Goal: Information Seeking & Learning: Find specific fact

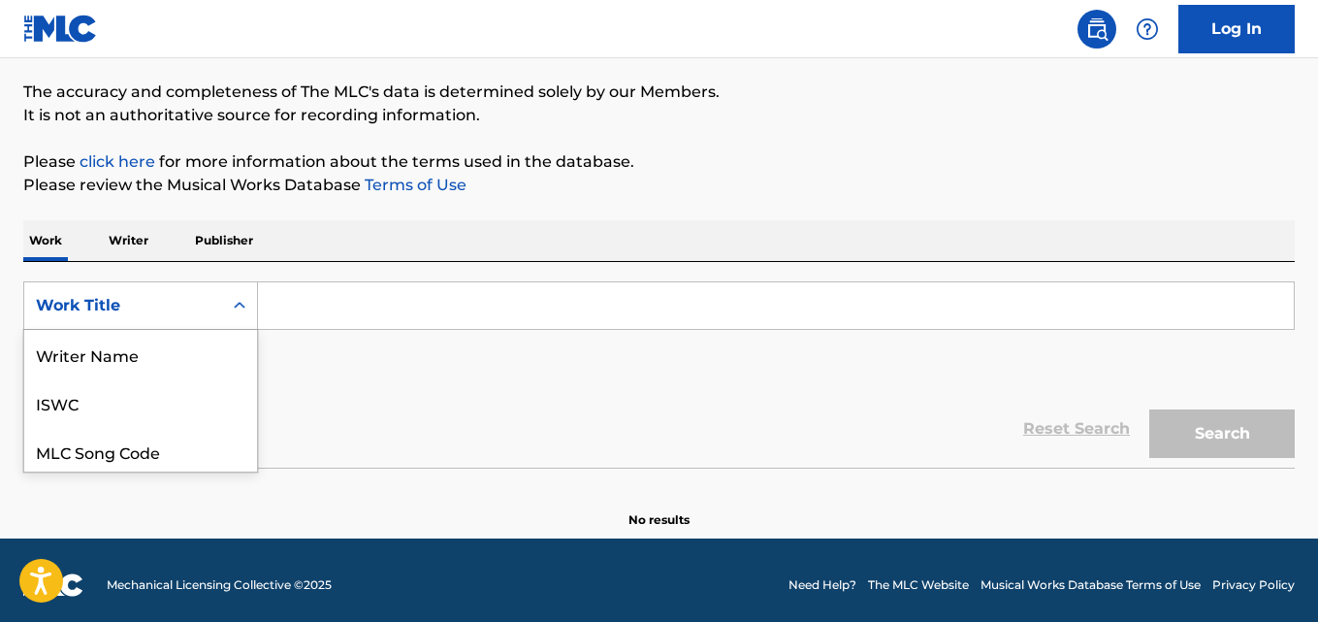
click at [186, 427] on div "MLC Song Code" at bounding box center [140, 451] width 233 height 48
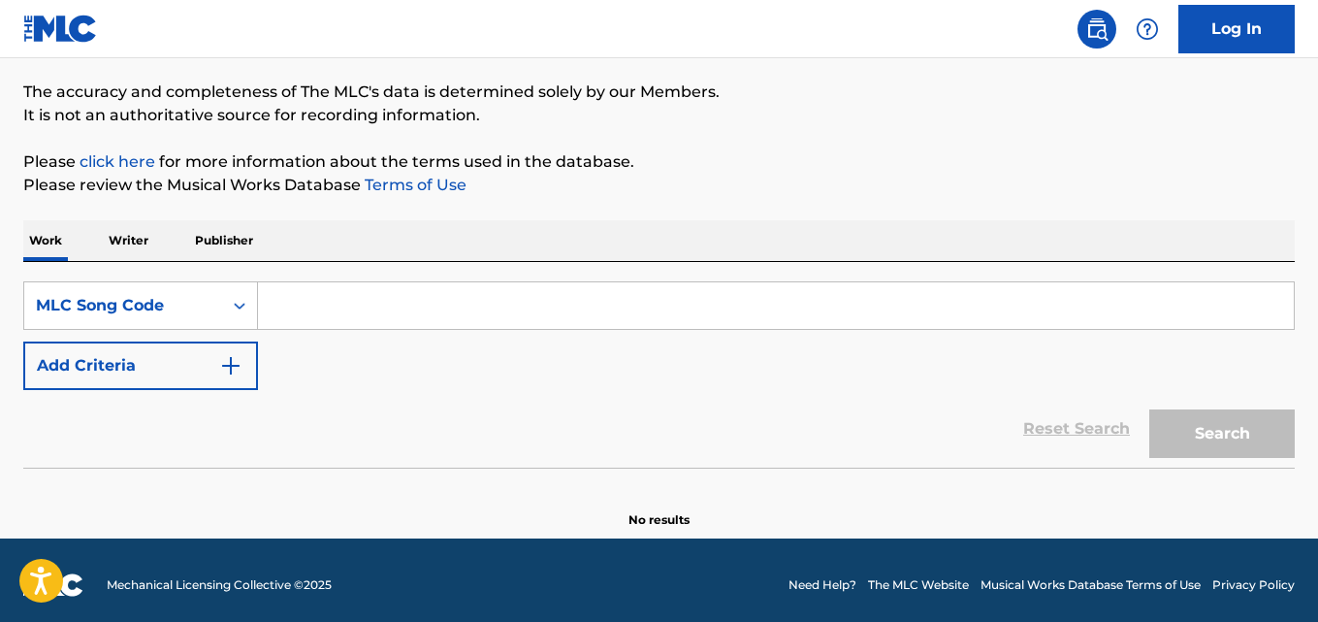
scroll to position [150, 0]
click at [328, 302] on input "Search Form" at bounding box center [776, 305] width 1036 height 47
paste input "UW7HC5"
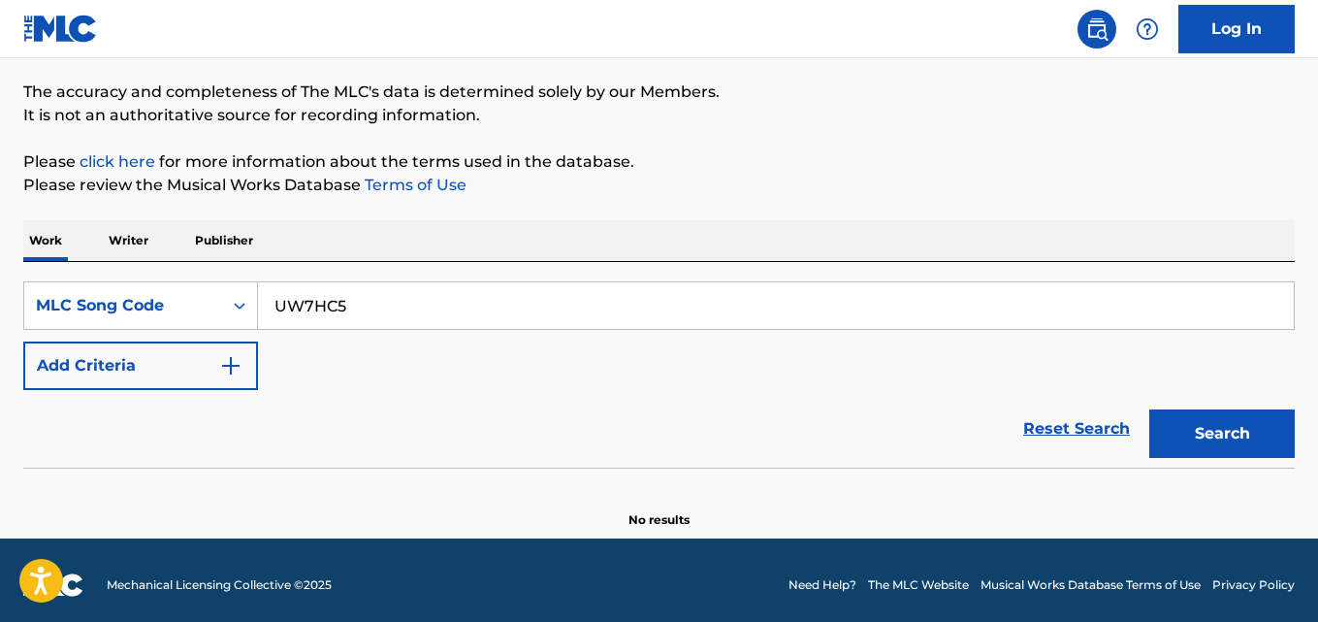
type input "UW7HC5"
click at [1210, 433] on button "Search" at bounding box center [1221, 433] width 145 height 48
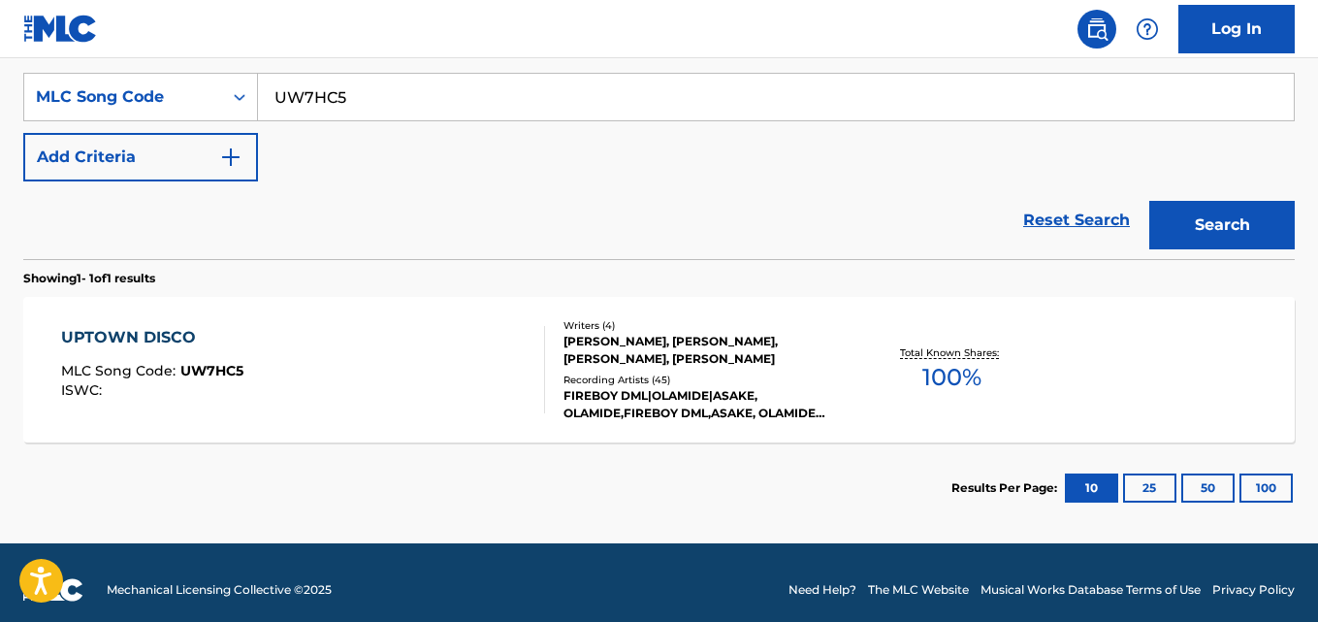
scroll to position [373, 0]
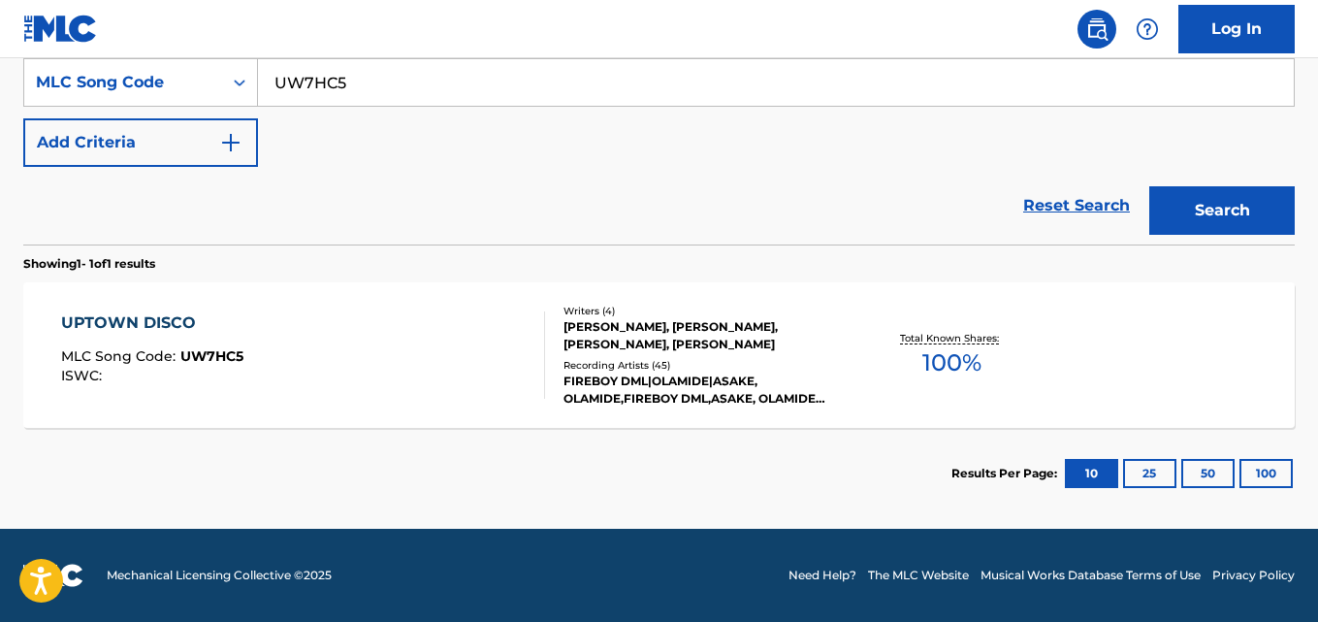
click at [721, 350] on div "ADENOLA ADESEGUN, BANJO OLUWASEMILOGO, OLOLADE AHMED, OLAMIDE GBENGA ADEDEJI" at bounding box center [704, 335] width 283 height 35
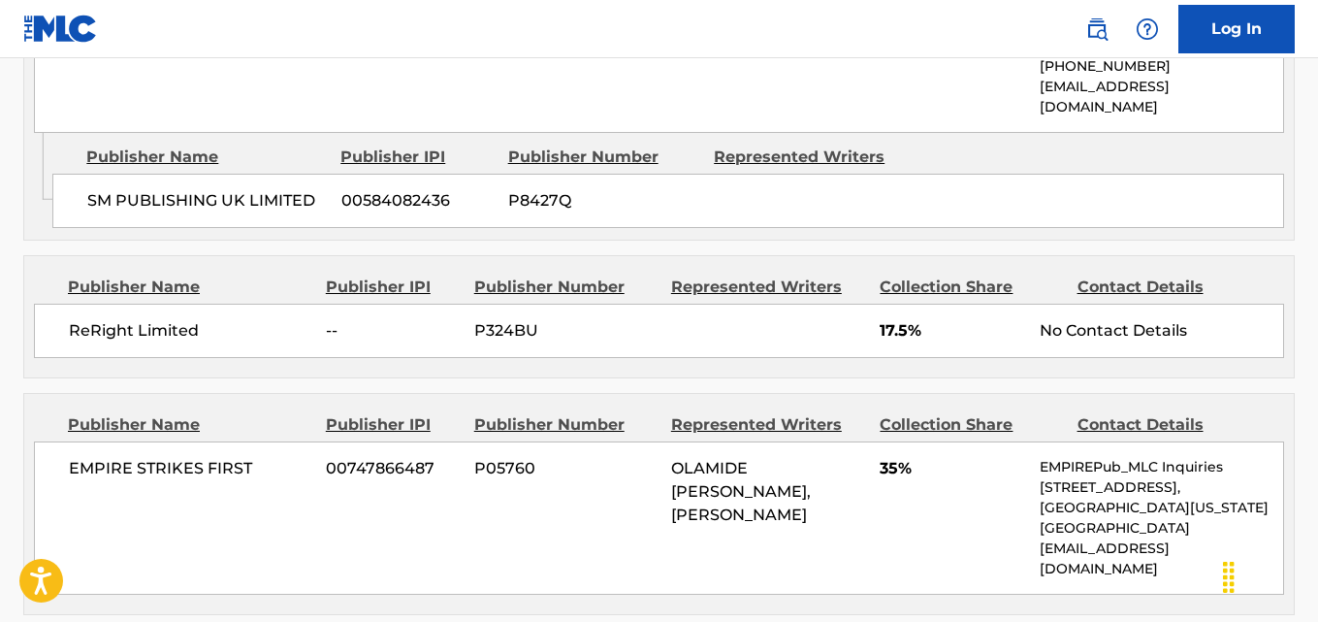
scroll to position [1394, 0]
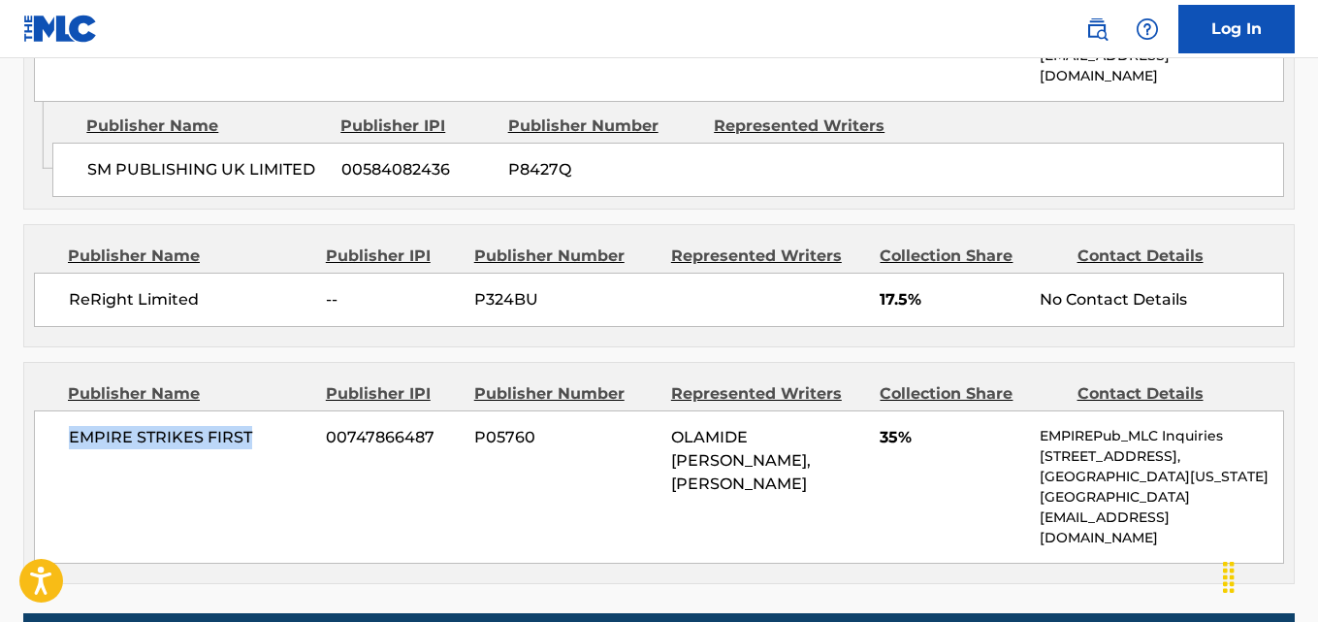
drag, startPoint x: 244, startPoint y: 393, endPoint x: 65, endPoint y: 403, distance: 179.7
click at [65, 410] on div "EMPIRE STRIKES FIRST 00747866487 P05760 OLAMIDE GBENGA ADEDEJI, OLOLADE AHMED 3…" at bounding box center [659, 486] width 1250 height 153
copy span "EMPIRE STRIKES FIRST"
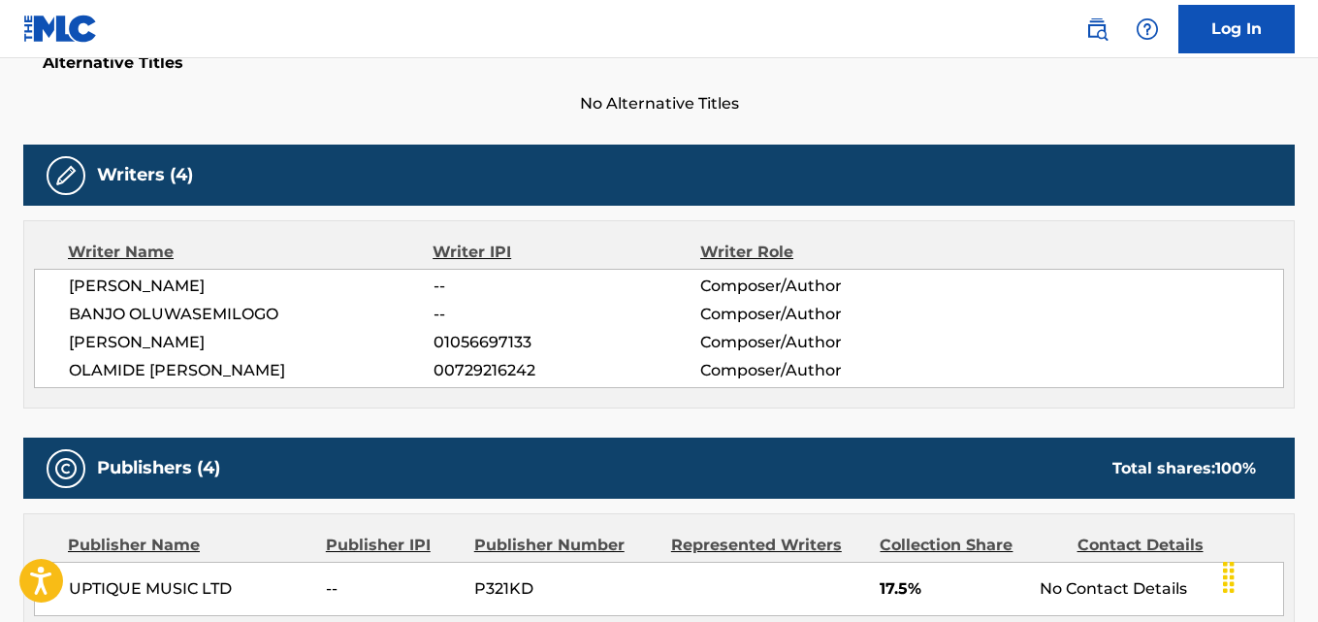
scroll to position [539, 0]
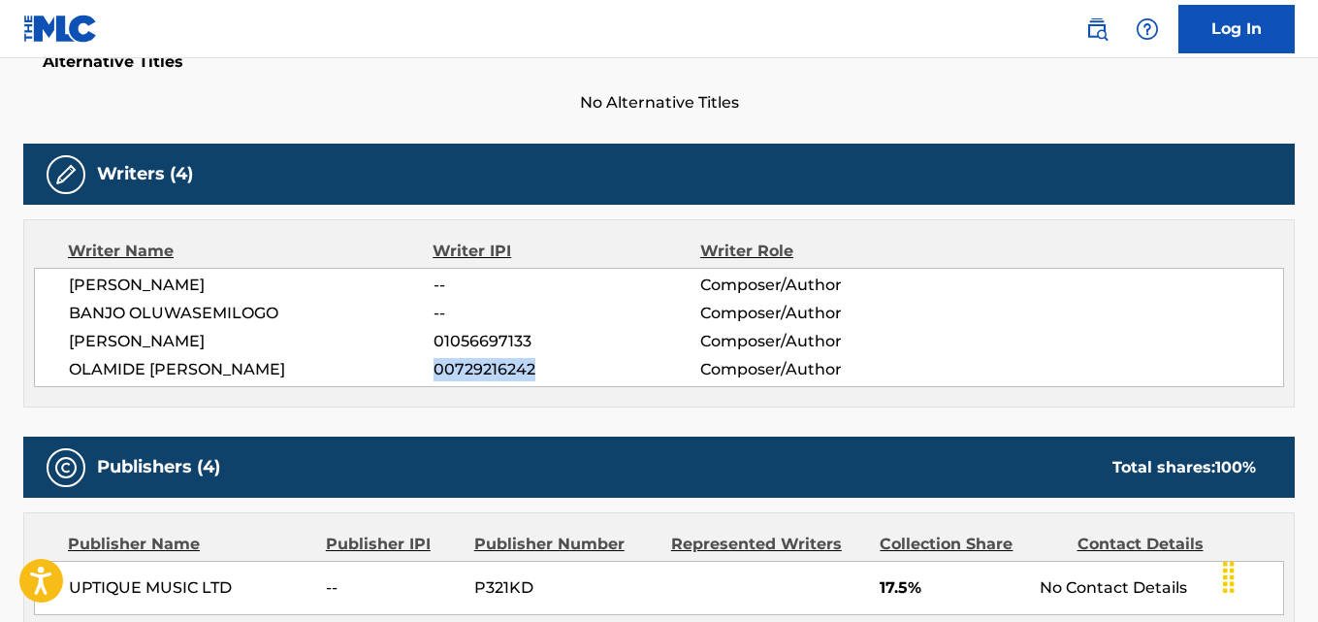
drag, startPoint x: 541, startPoint y: 369, endPoint x: 434, endPoint y: 374, distance: 107.8
click at [434, 374] on span "00729216242" at bounding box center [567, 369] width 267 height 23
copy span "00729216242"
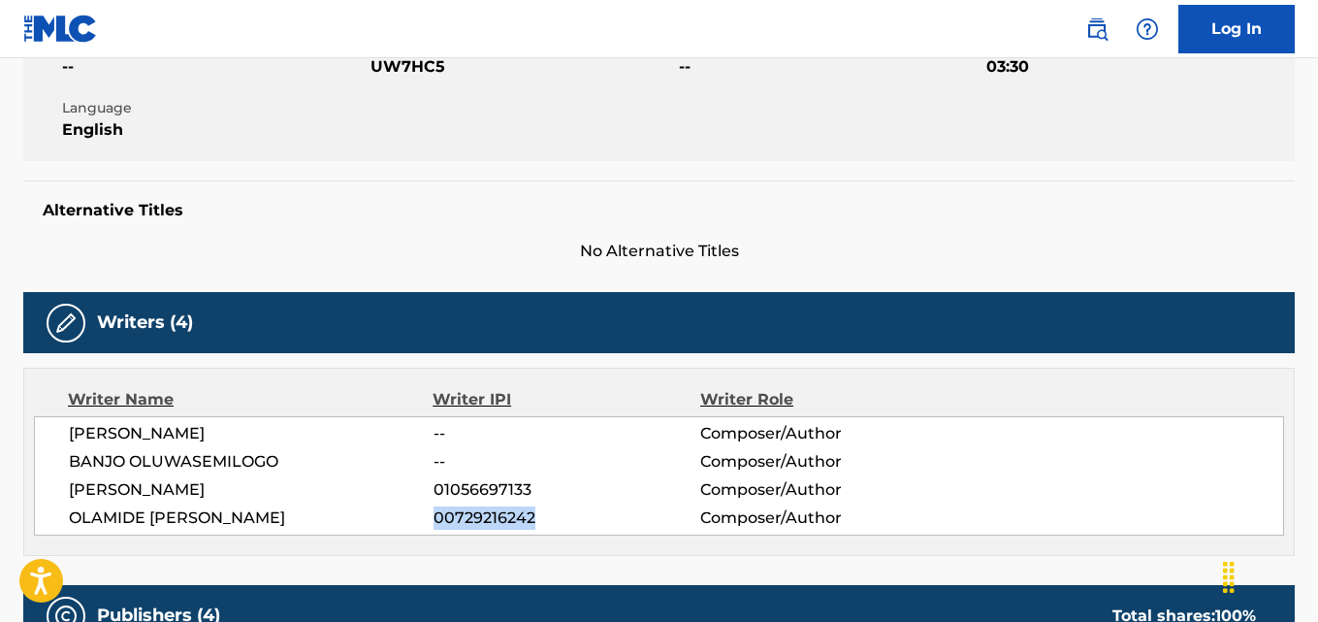
scroll to position [0, 0]
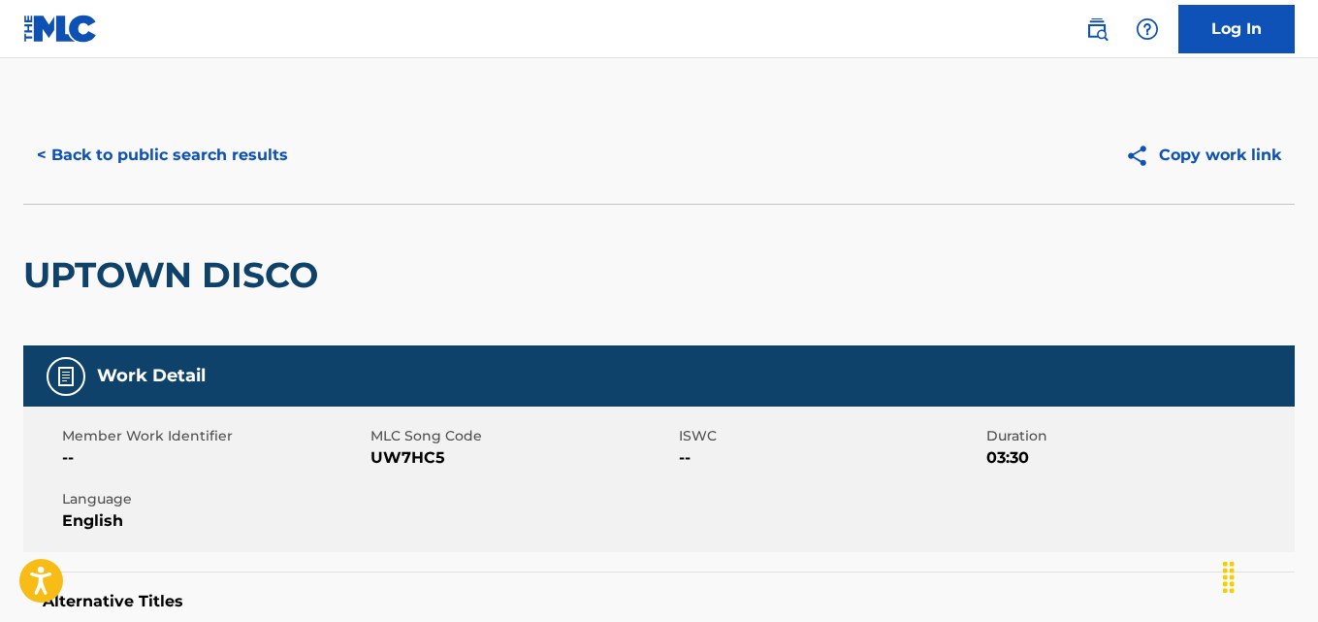
click at [125, 142] on button "< Back to public search results" at bounding box center [162, 155] width 278 height 48
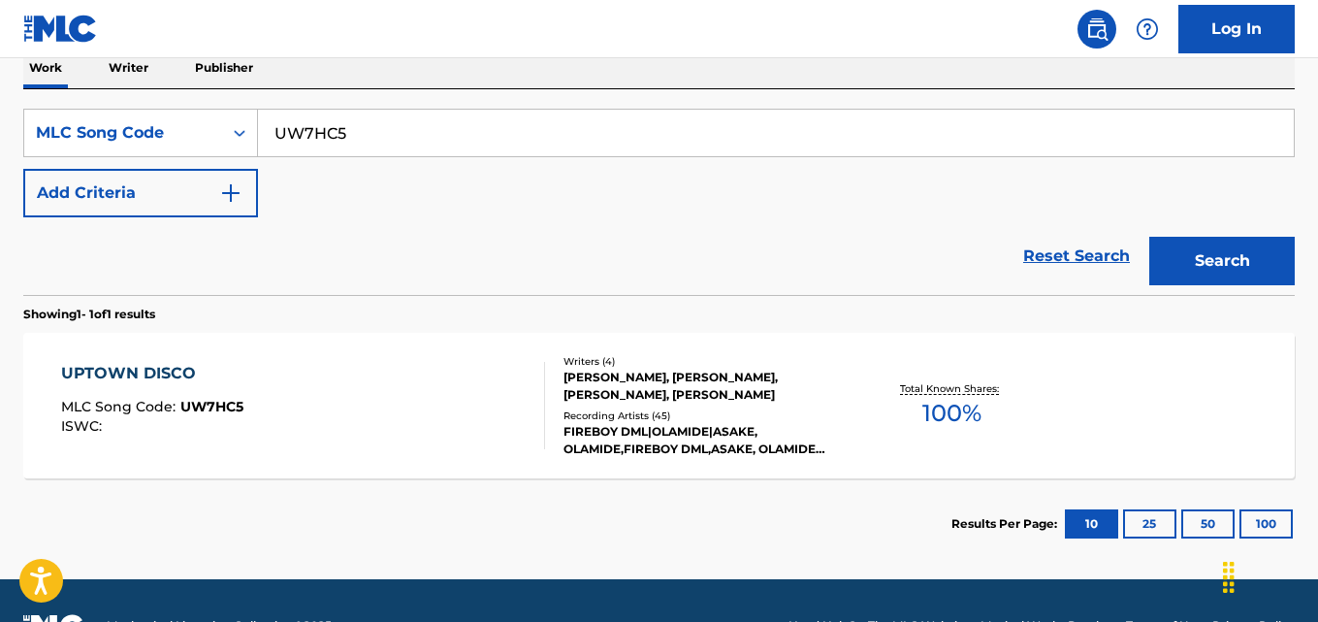
click at [365, 140] on input "UW7HC5" at bounding box center [776, 133] width 1036 height 47
paste input "CB0UMA"
type input "CB0UMA"
click at [1253, 275] on button "Search" at bounding box center [1221, 261] width 145 height 48
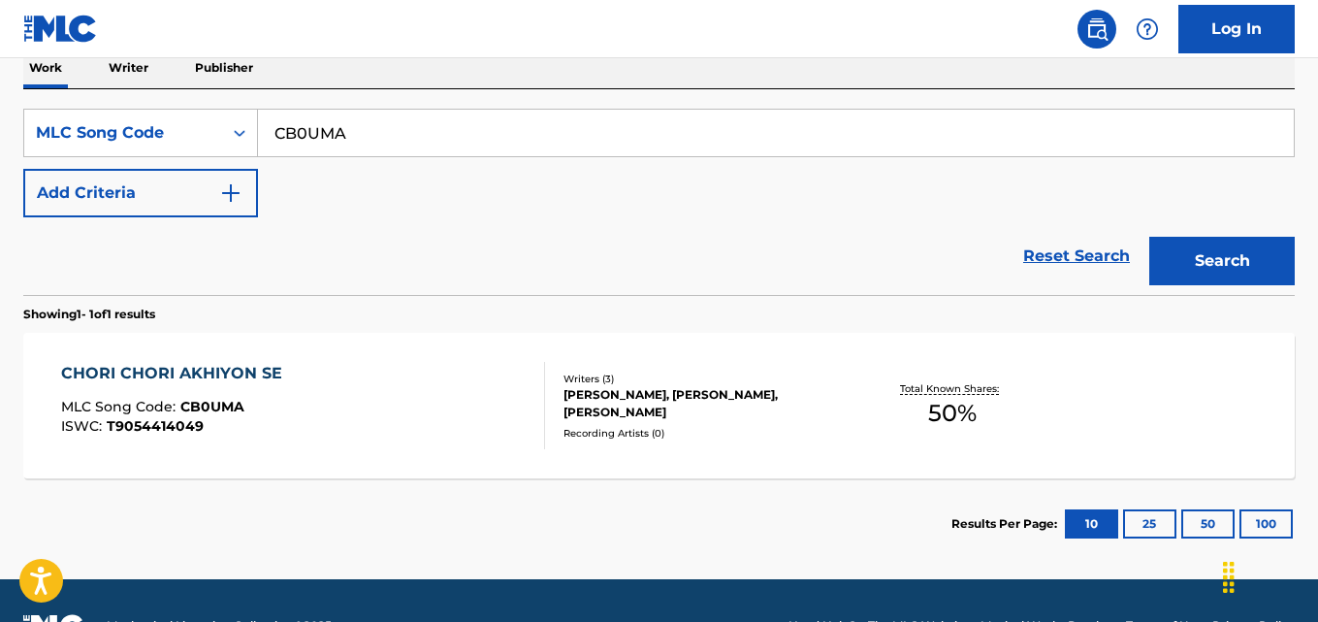
click at [769, 414] on div "QAISARUL JAFRI, MOHAMMED GHANI, ALI MOHD" at bounding box center [704, 403] width 283 height 35
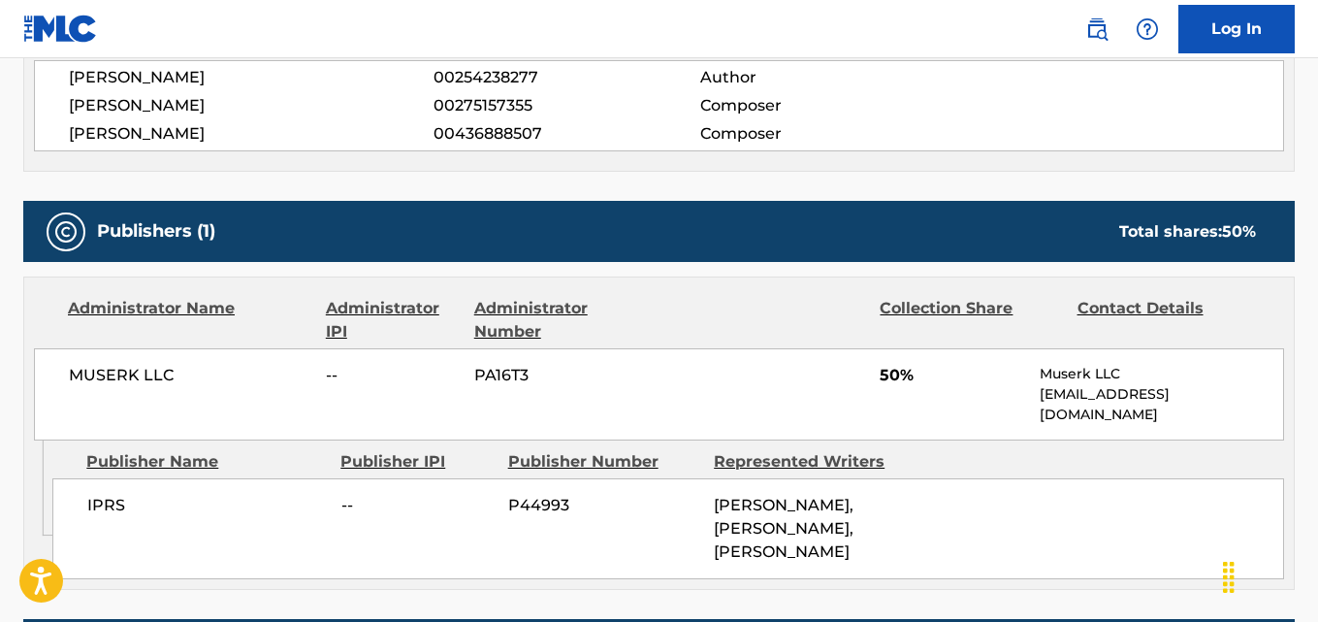
scroll to position [742, 0]
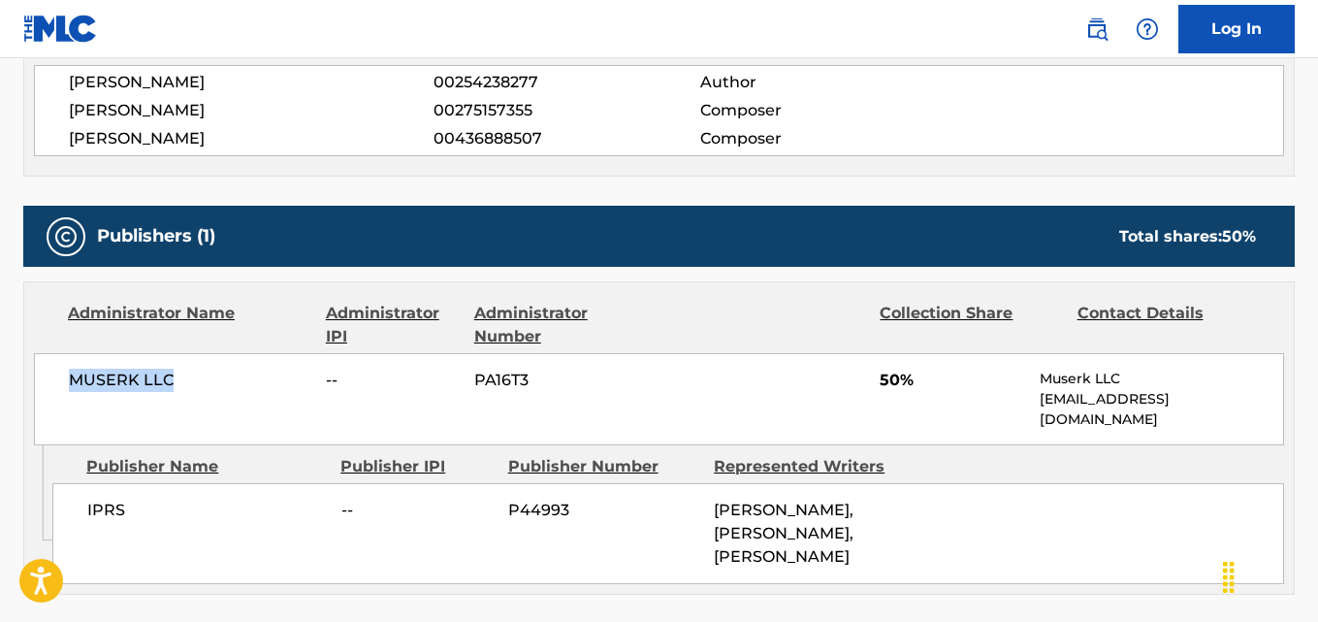
drag, startPoint x: 190, startPoint y: 384, endPoint x: 76, endPoint y: 379, distance: 114.5
click at [76, 379] on span "MUSERK LLC" at bounding box center [190, 380] width 242 height 23
copy span "MUSERK LLC"
drag, startPoint x: 261, startPoint y: 63, endPoint x: 52, endPoint y: 84, distance: 209.6
click at [52, 84] on div "Writer Name Writer IPI Writer Role QAISARUL JAFRI 00254238277 Author MOHAMMED G…" at bounding box center [658, 96] width 1271 height 160
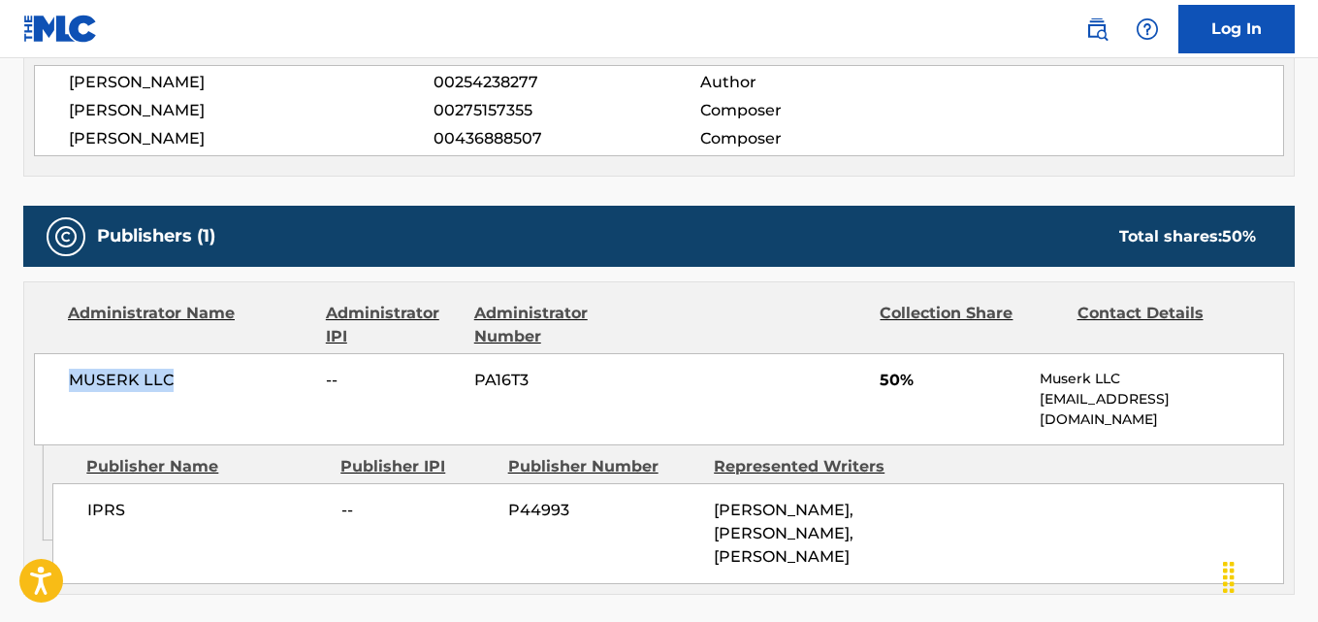
copy span "QAISARUL JAFRI"
drag, startPoint x: 544, startPoint y: 71, endPoint x: 432, endPoint y: 77, distance: 112.7
click at [432, 77] on div "QAISARUL JAFRI 00254238277 Author" at bounding box center [676, 82] width 1214 height 23
copy div "00254238277"
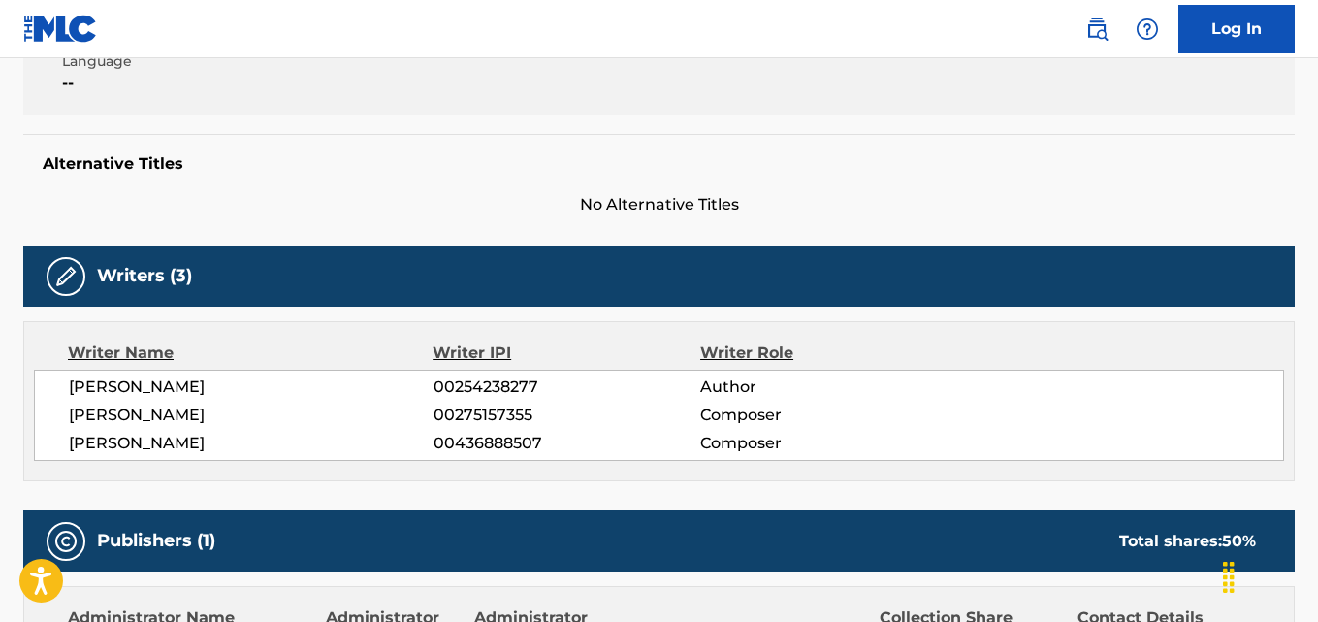
scroll to position [0, 0]
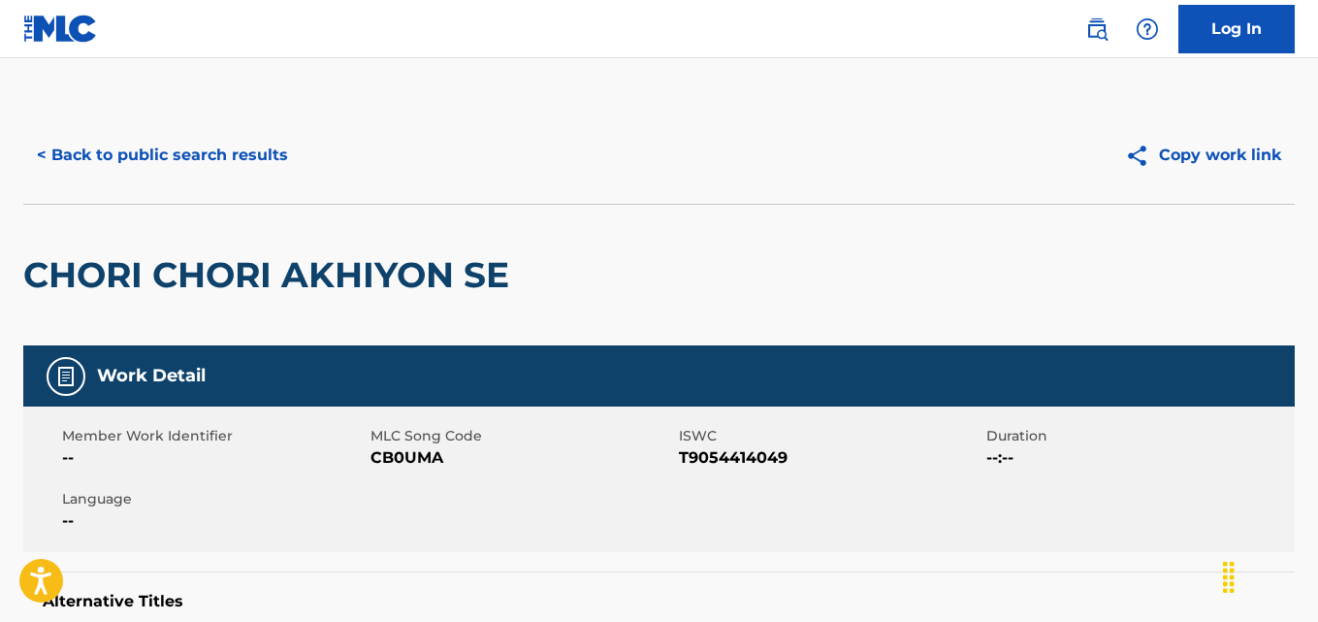
click at [170, 151] on button "< Back to public search results" at bounding box center [162, 155] width 278 height 48
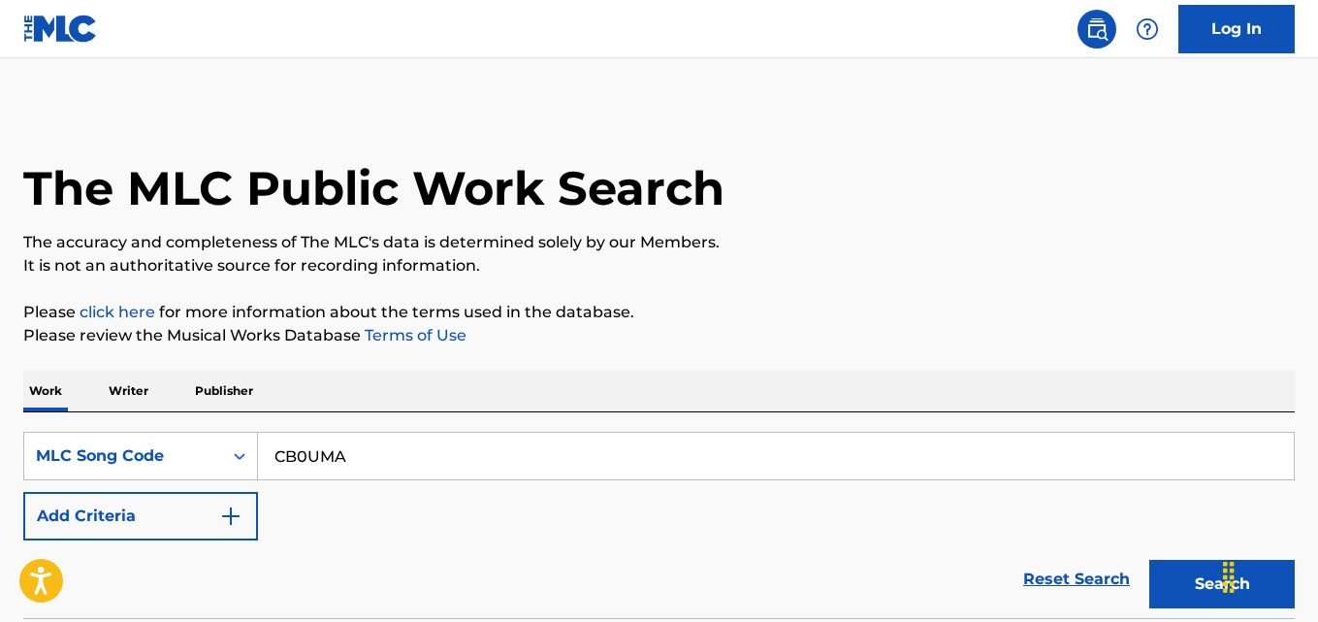
scroll to position [323, 0]
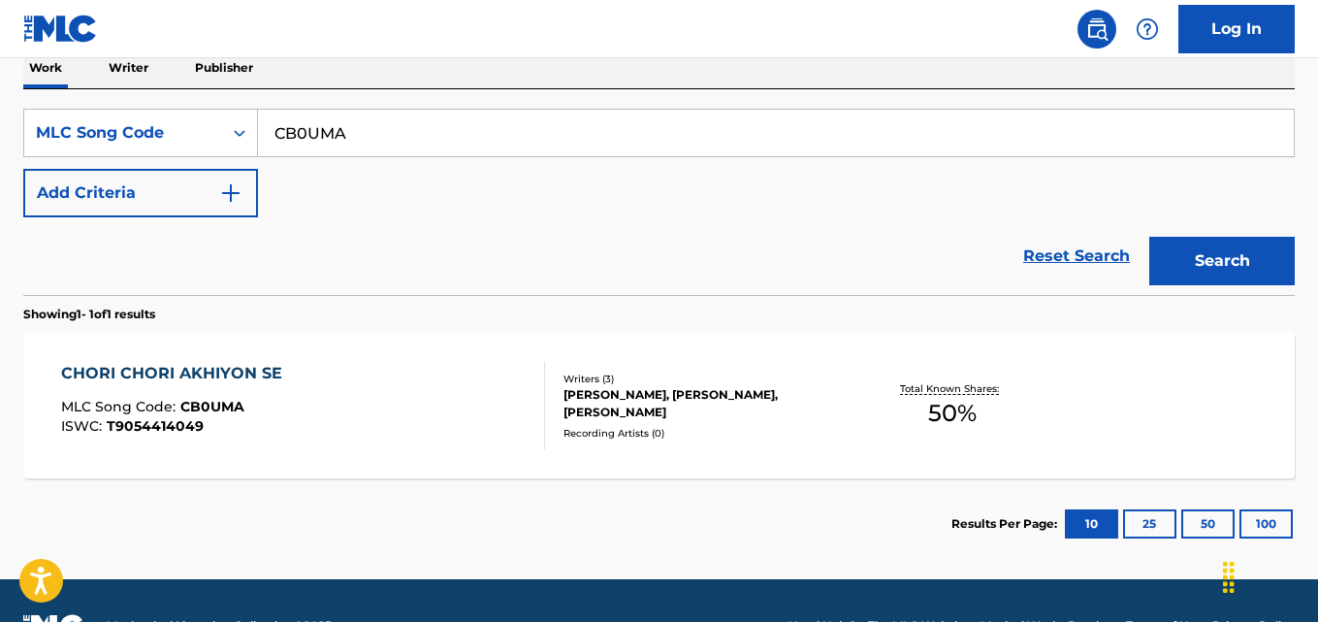
click at [416, 139] on input "CB0UMA" at bounding box center [776, 133] width 1036 height 47
paste input "PJ0XF5,"
click at [1149, 237] on button "Search" at bounding box center [1221, 261] width 145 height 48
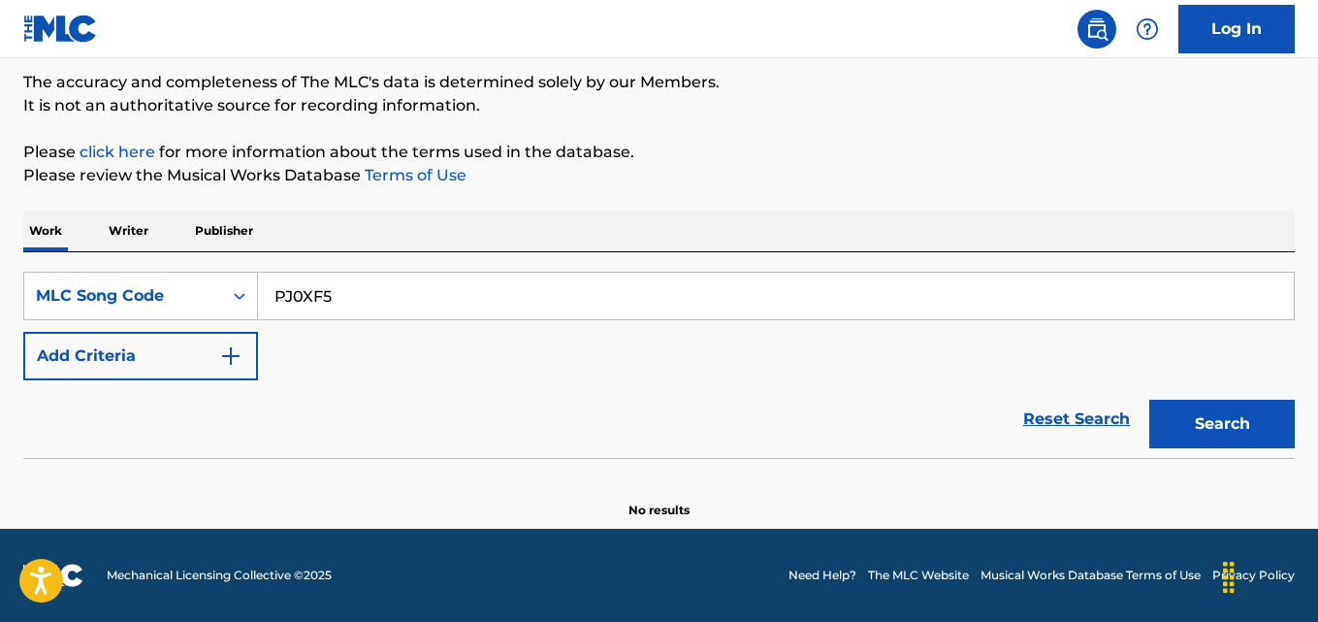
scroll to position [160, 0]
click at [1149, 400] on button "Search" at bounding box center [1221, 424] width 145 height 48
click at [313, 305] on input "PJ0XF5" at bounding box center [776, 296] width 1036 height 47
type input "PJ0XF5"
click at [1149, 400] on button "Search" at bounding box center [1221, 424] width 145 height 48
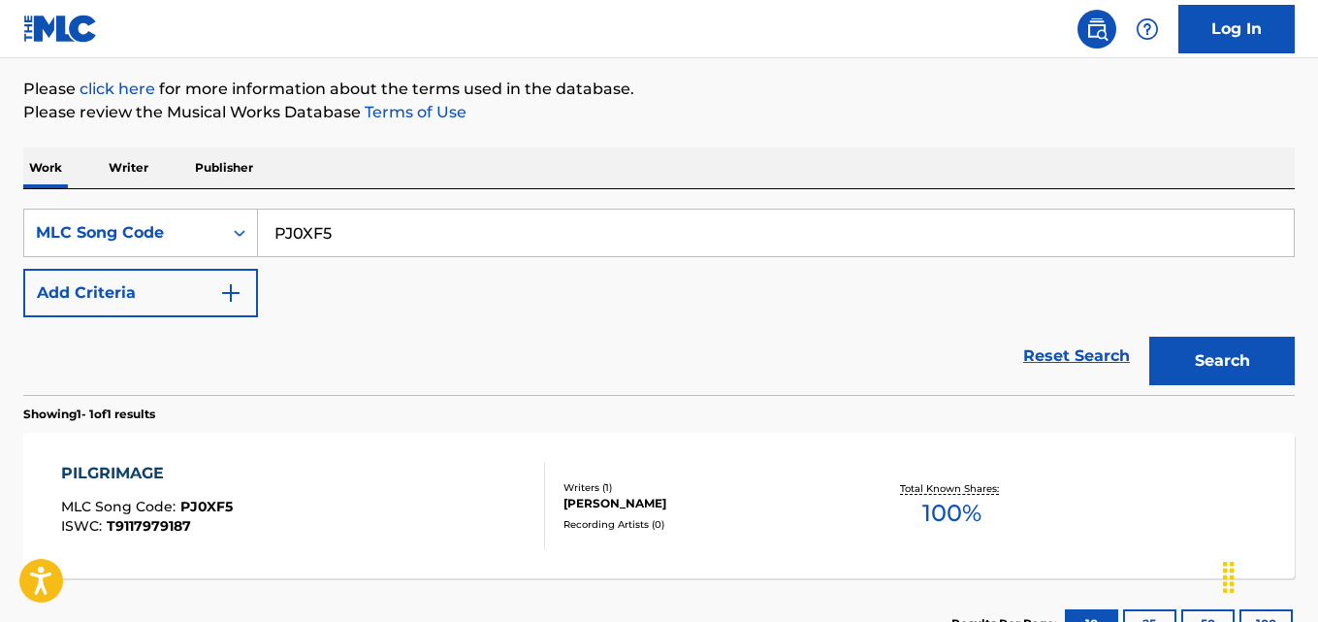
scroll to position [323, 0]
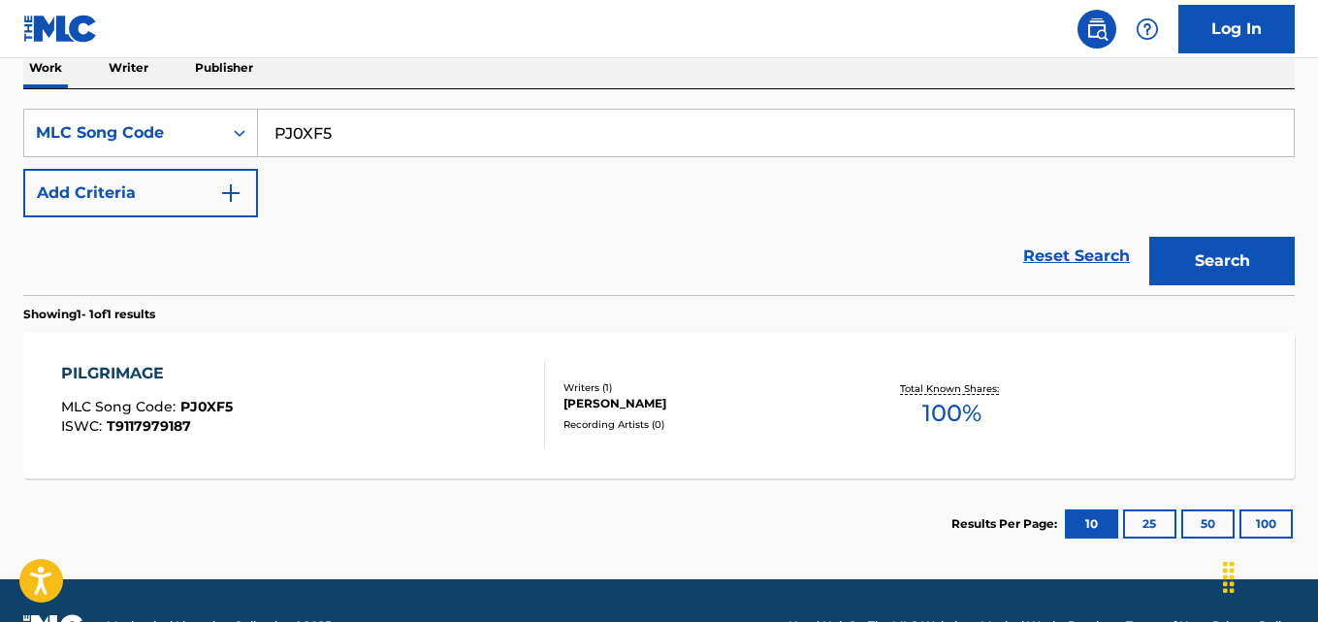
click at [659, 400] on div "SANDEEP SRIVASTAVA" at bounding box center [704, 403] width 283 height 17
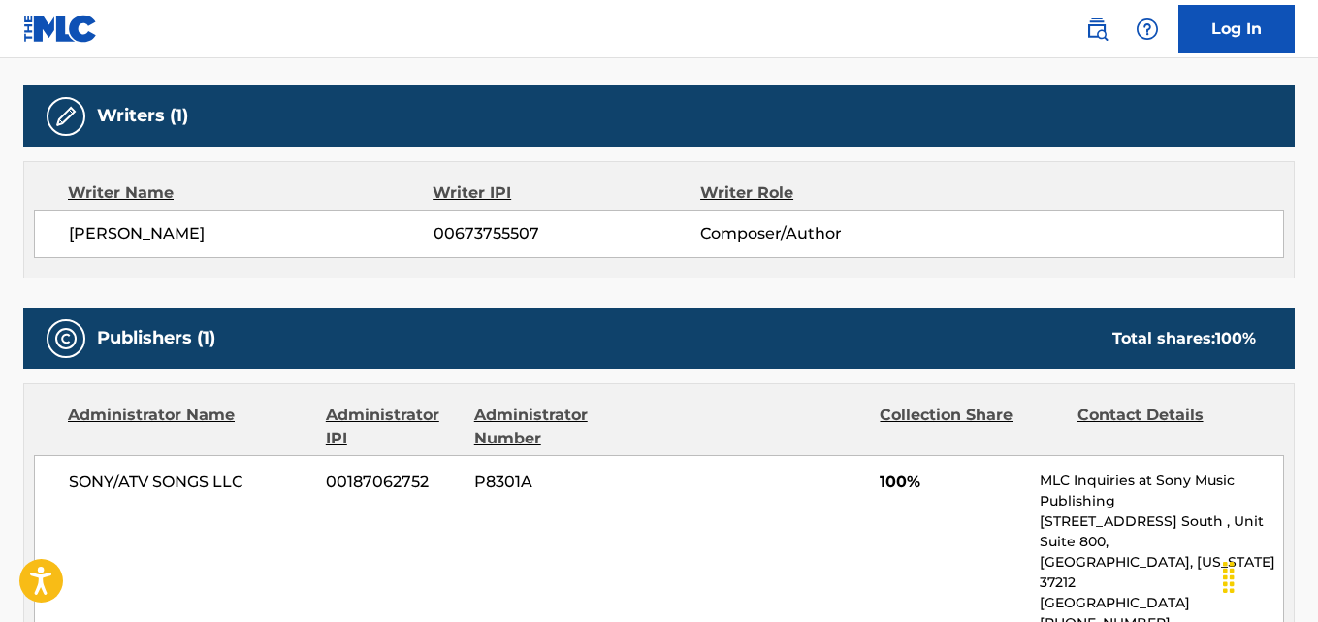
scroll to position [607, 0]
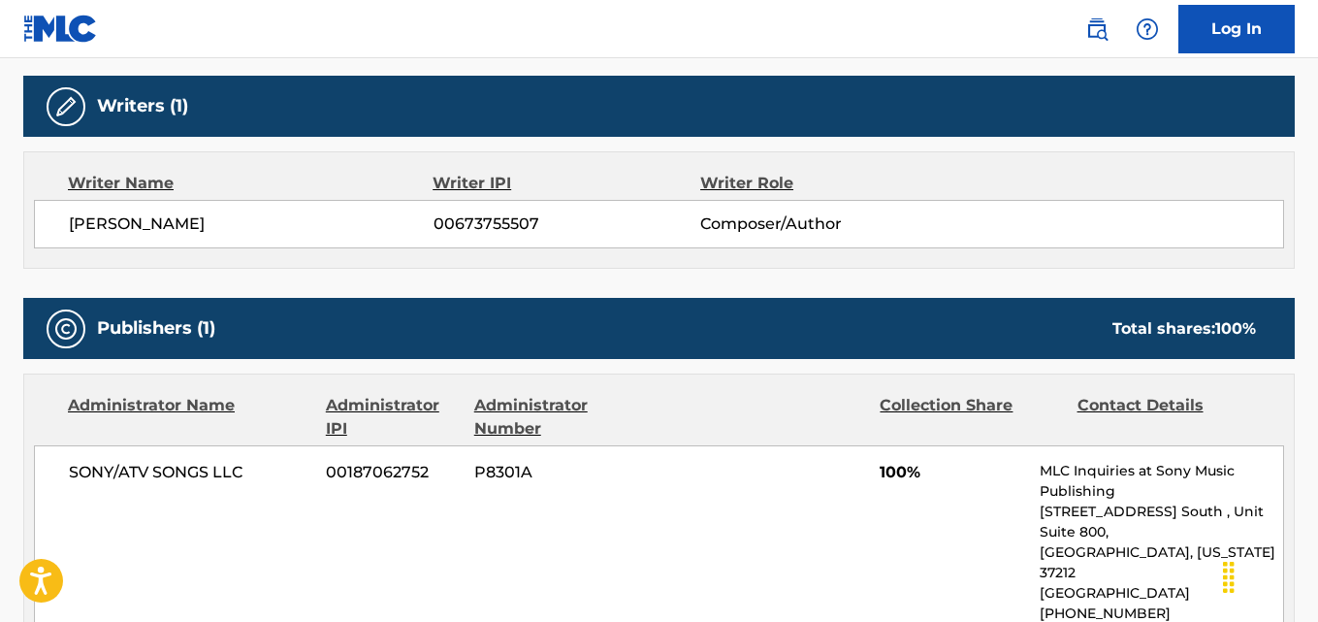
drag, startPoint x: 253, startPoint y: 220, endPoint x: 70, endPoint y: 246, distance: 185.2
click at [70, 246] on div "SANDEEP SRIVASTAVA 00673755507 Composer/Author" at bounding box center [659, 224] width 1250 height 48
copy span "SANDEEP SRIVASTAVA"
drag, startPoint x: 543, startPoint y: 219, endPoint x: 423, endPoint y: 209, distance: 120.7
click at [423, 209] on div "SANDEEP SRIVASTAVA 00673755507 Composer/Author" at bounding box center [659, 224] width 1250 height 48
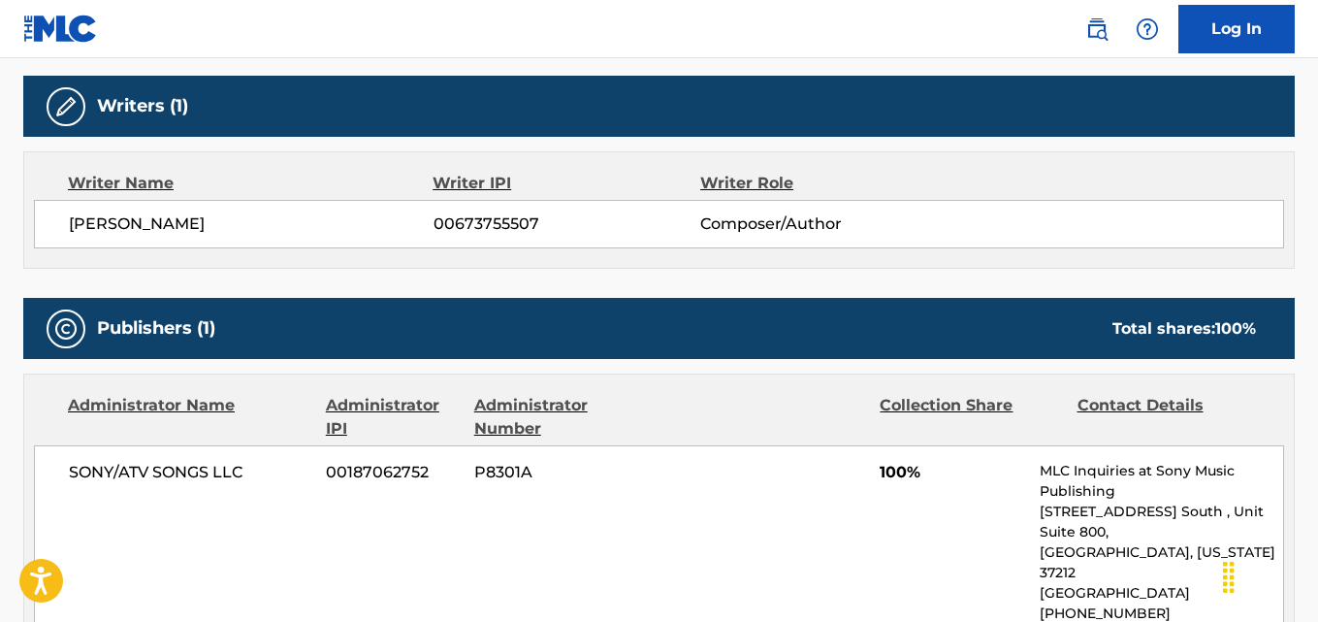
copy div "00673755507"
drag, startPoint x: 149, startPoint y: 477, endPoint x: 64, endPoint y: 476, distance: 85.4
click at [64, 476] on div "SONY/ATV SONGS LLC 00187062752 P8301A 100% MLC Inquiries at Sony Music Publishi…" at bounding box center [659, 562] width 1250 height 235
copy span "SONY/ATV"
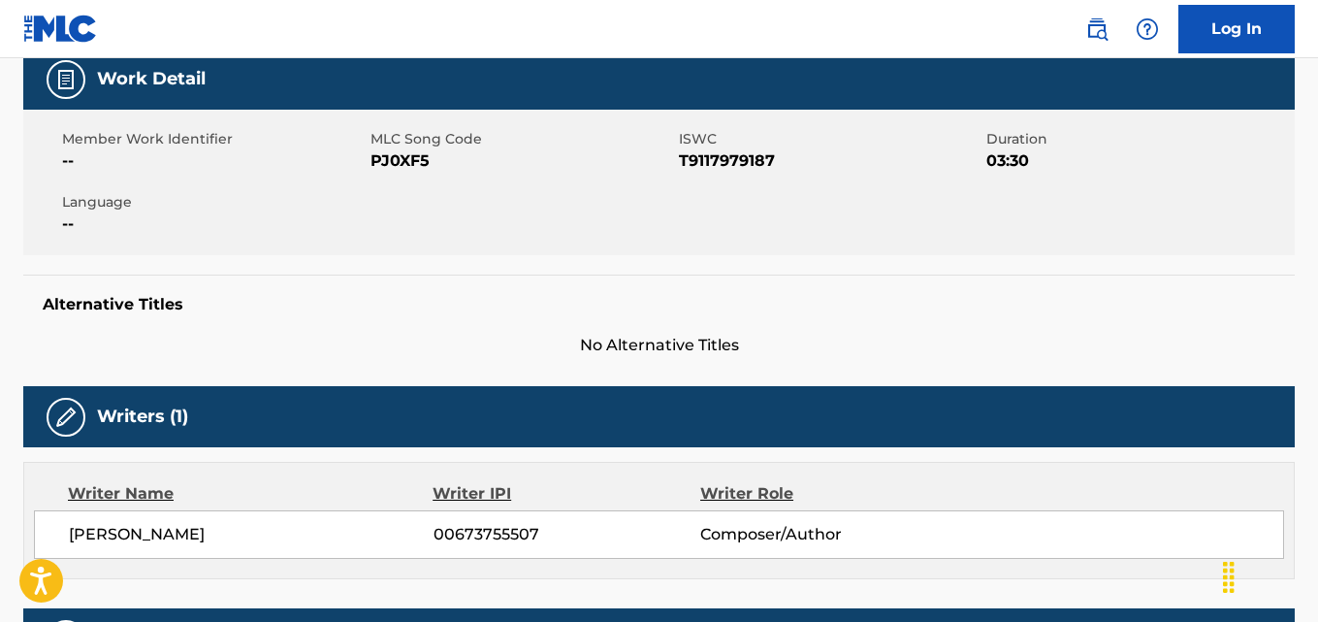
scroll to position [0, 0]
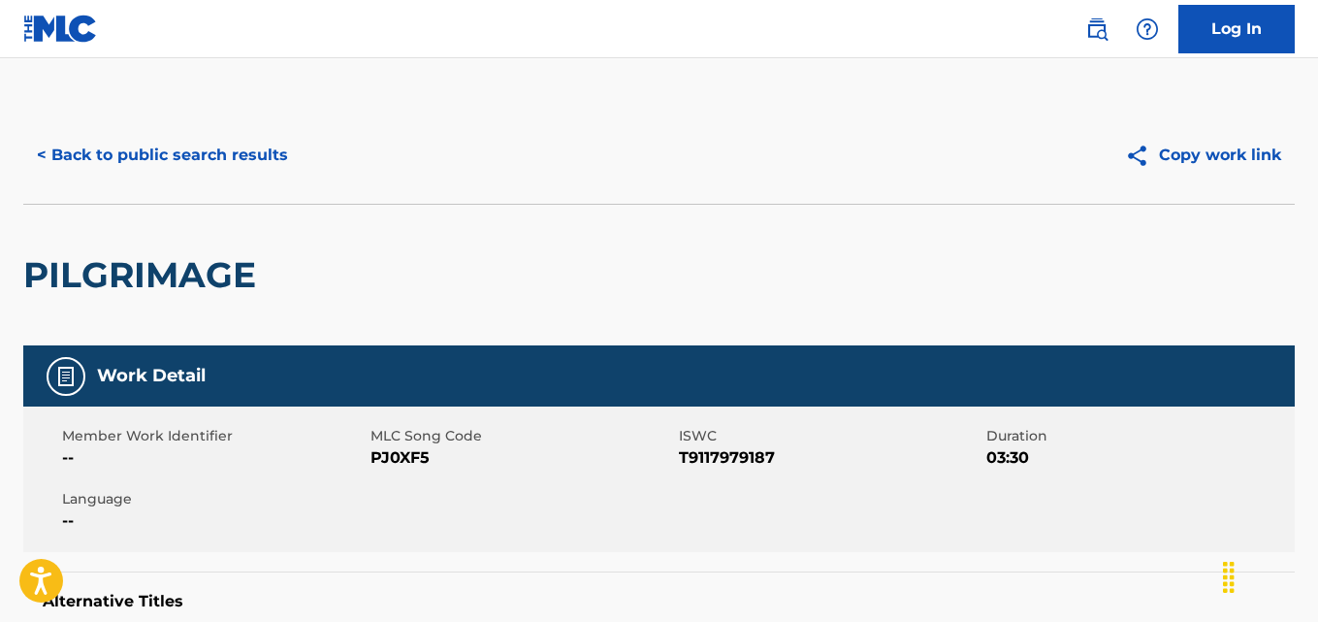
click at [179, 131] on button "< Back to public search results" at bounding box center [162, 155] width 278 height 48
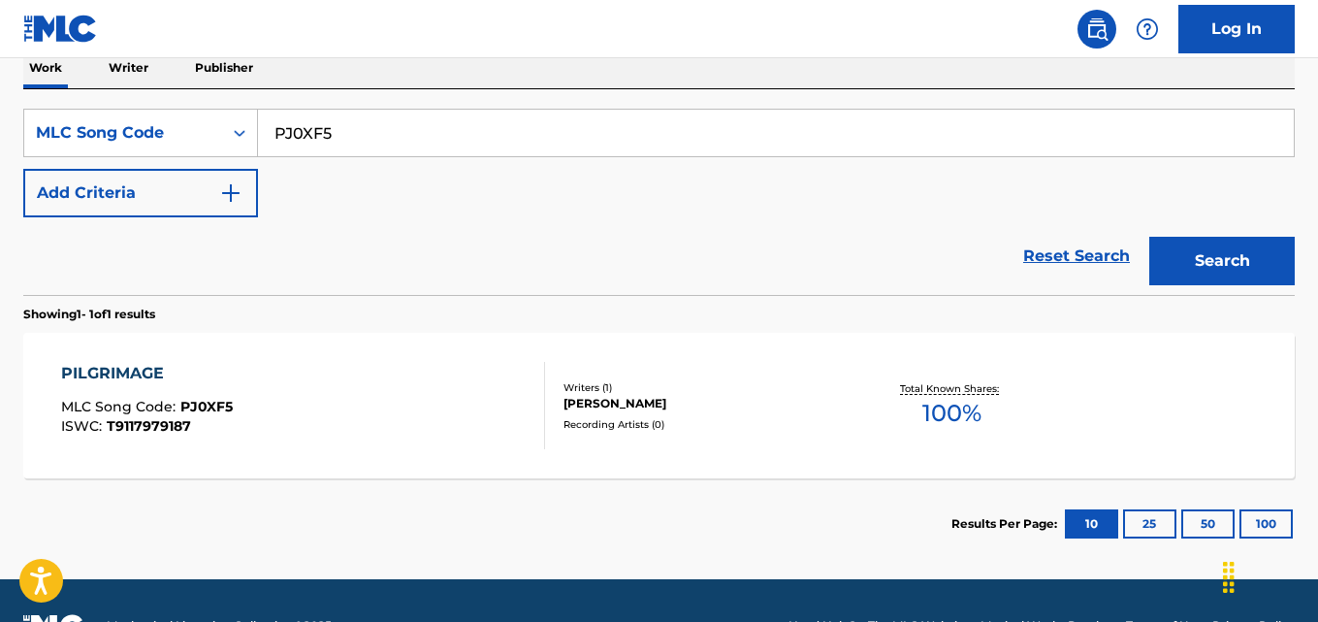
click at [389, 136] on input "PJ0XF5" at bounding box center [776, 133] width 1036 height 47
paste input "DR2JUU"
type input "DR2JUU"
click at [1149, 237] on button "Search" at bounding box center [1221, 261] width 145 height 48
click at [615, 464] on div "DOORIYAN REPRISED MLC Song Code : DR2JUU ISWC : Writers ( 2 ) PRITAM CHAKRABORT…" at bounding box center [658, 405] width 1271 height 145
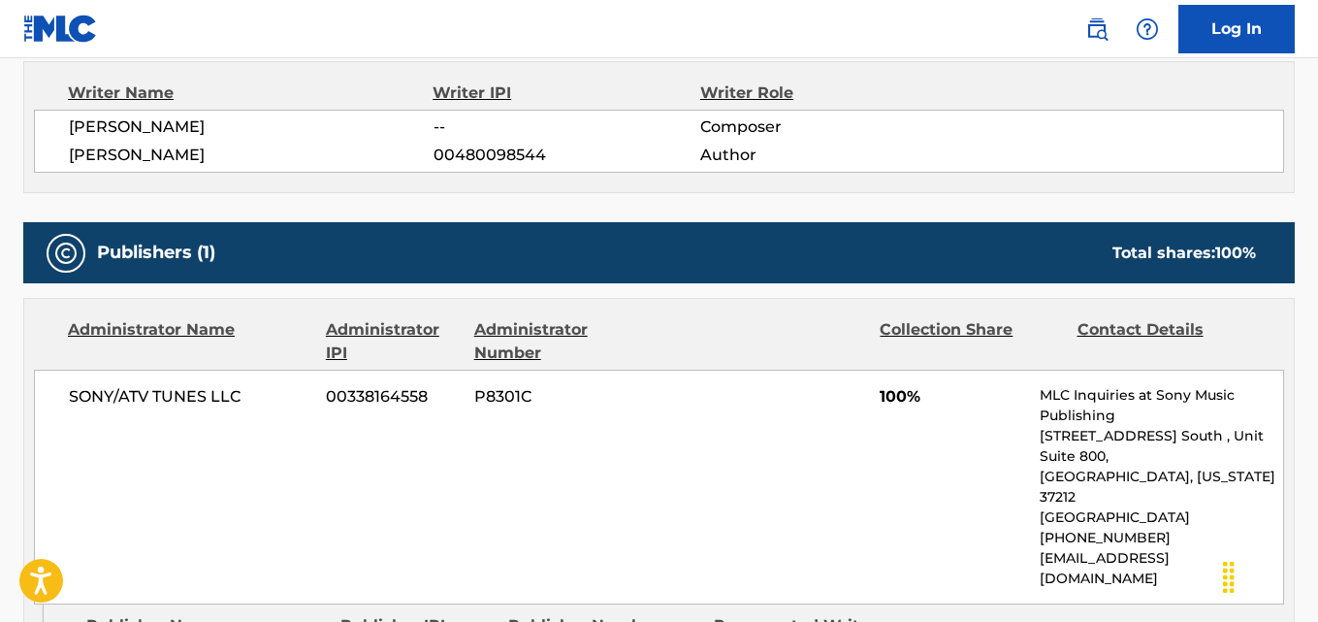
scroll to position [721, 0]
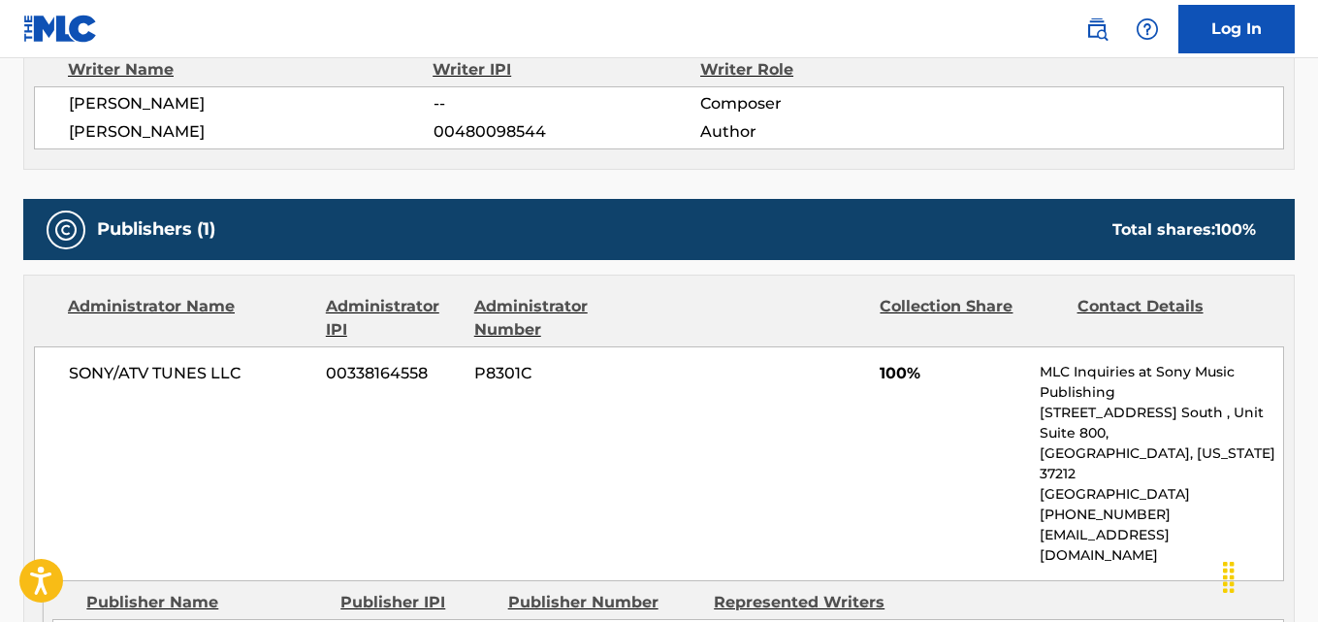
drag, startPoint x: 269, startPoint y: 101, endPoint x: 69, endPoint y: 105, distance: 199.8
click at [69, 105] on span "PRITAM CHAKRABORTY" at bounding box center [251, 103] width 365 height 23
copy span "PRITAM CHAKRABORTY"
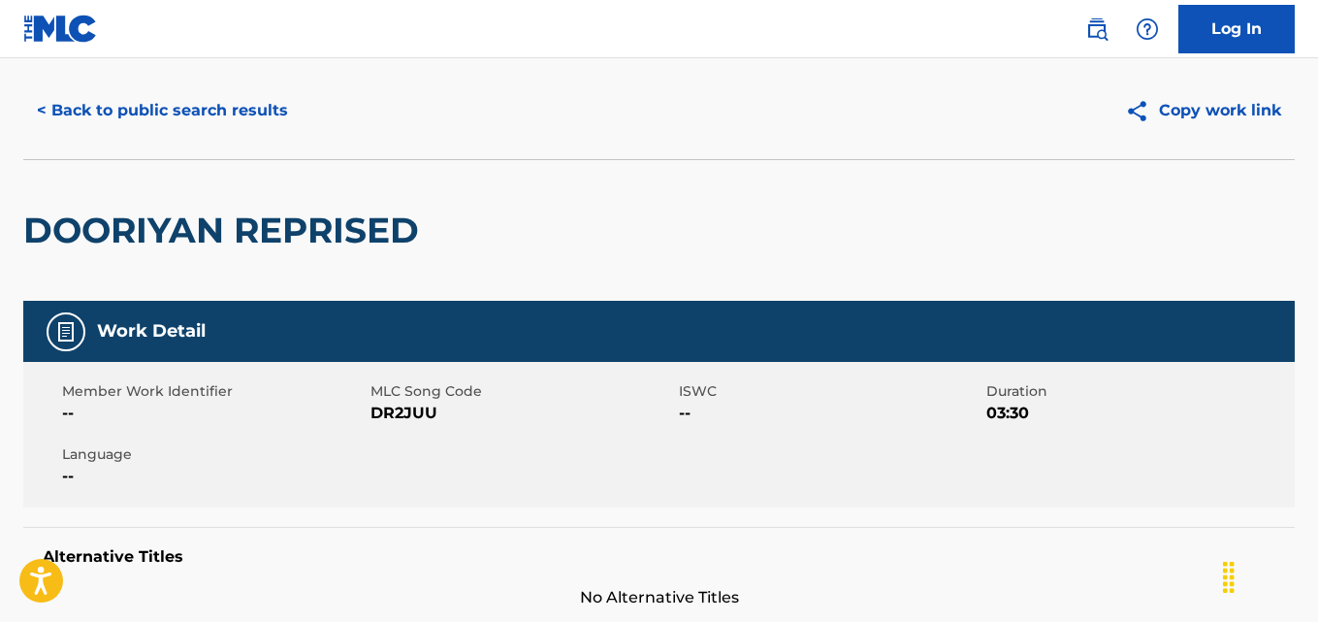
scroll to position [0, 0]
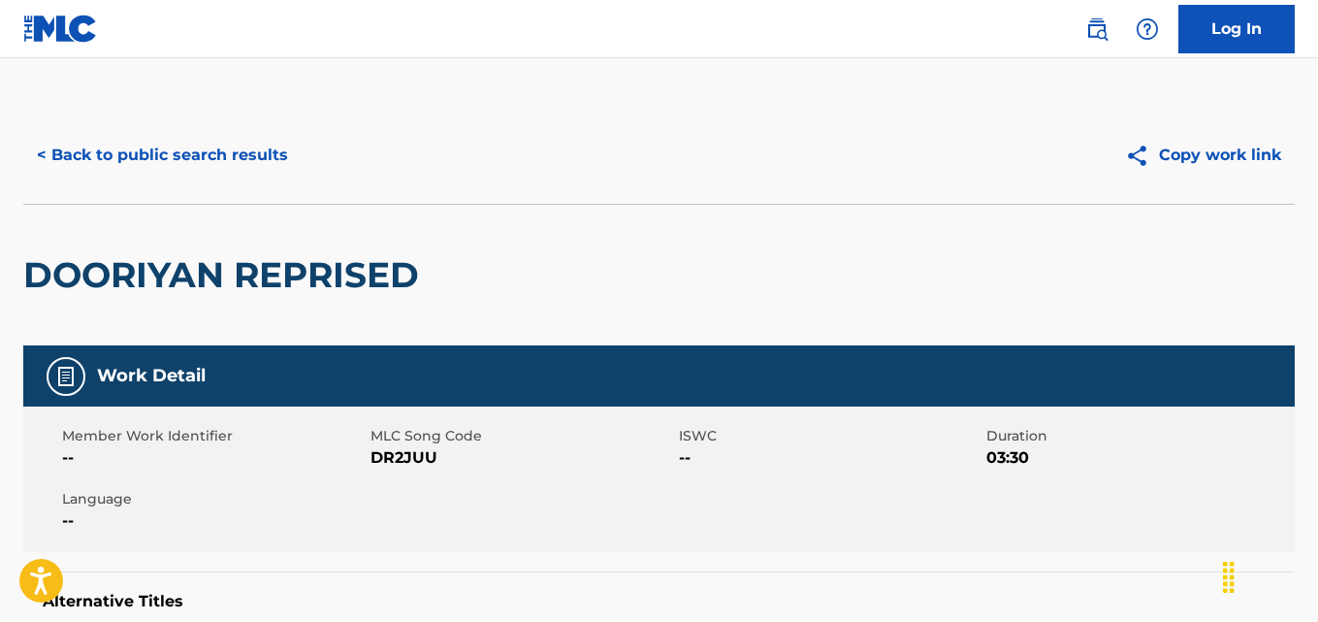
click at [233, 156] on button "< Back to public search results" at bounding box center [162, 155] width 278 height 48
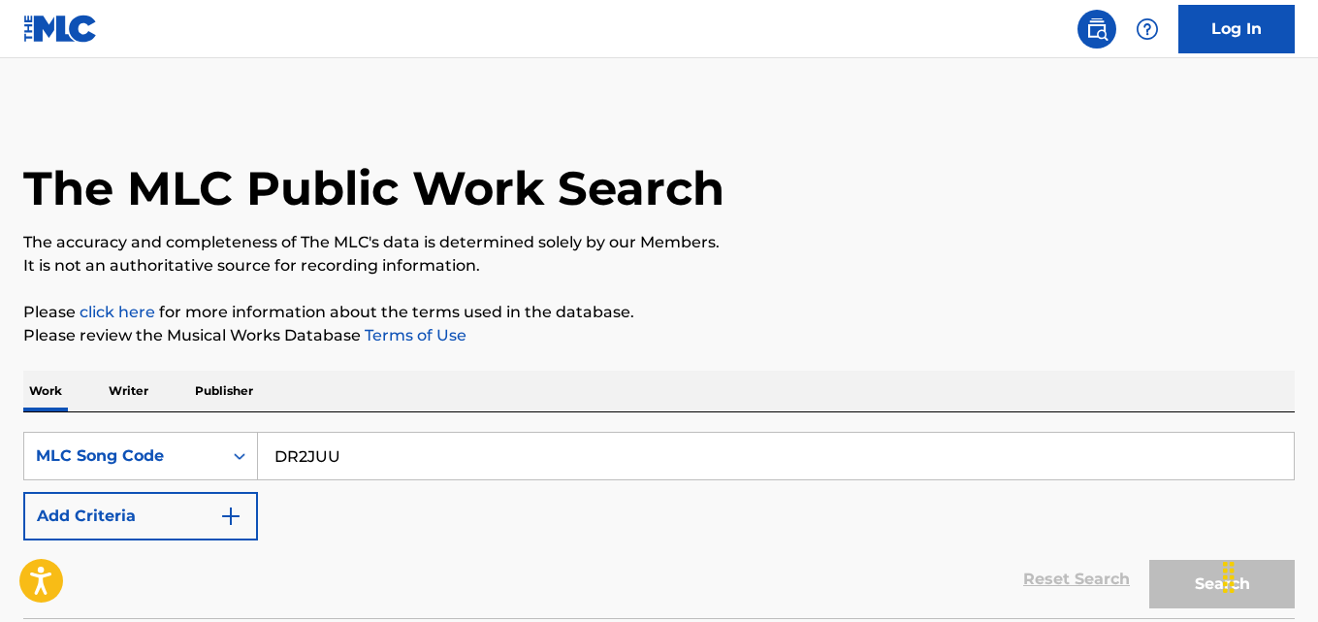
scroll to position [323, 0]
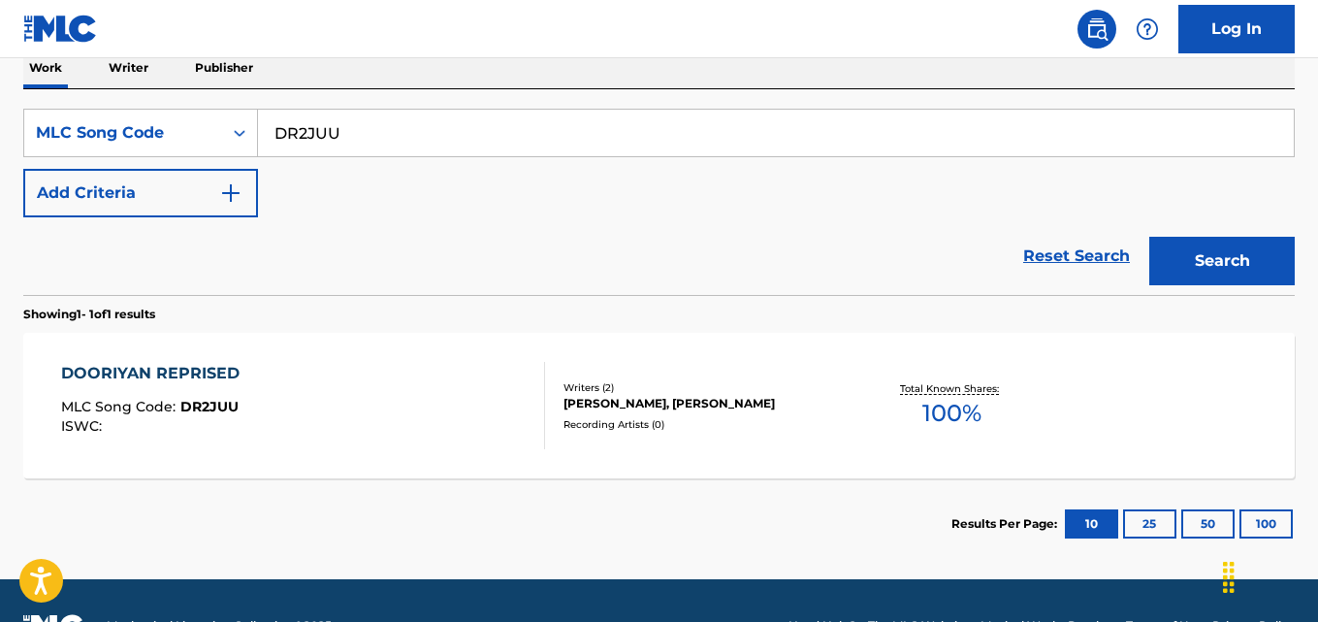
click at [424, 138] on input "DR2JUU" at bounding box center [776, 133] width 1036 height 47
paste input "CB0UMA"
type input "CB0UMA"
click at [1149, 237] on button "Search" at bounding box center [1221, 261] width 145 height 48
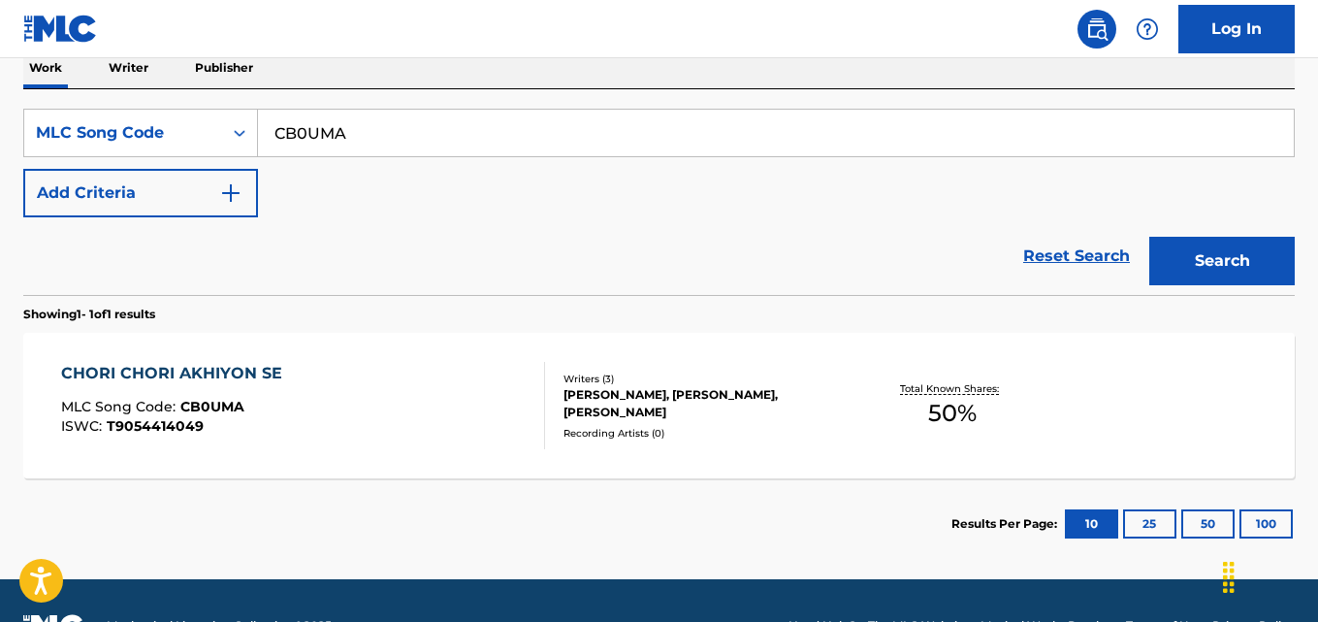
click at [632, 429] on div "Recording Artists ( 0 )" at bounding box center [704, 433] width 283 height 15
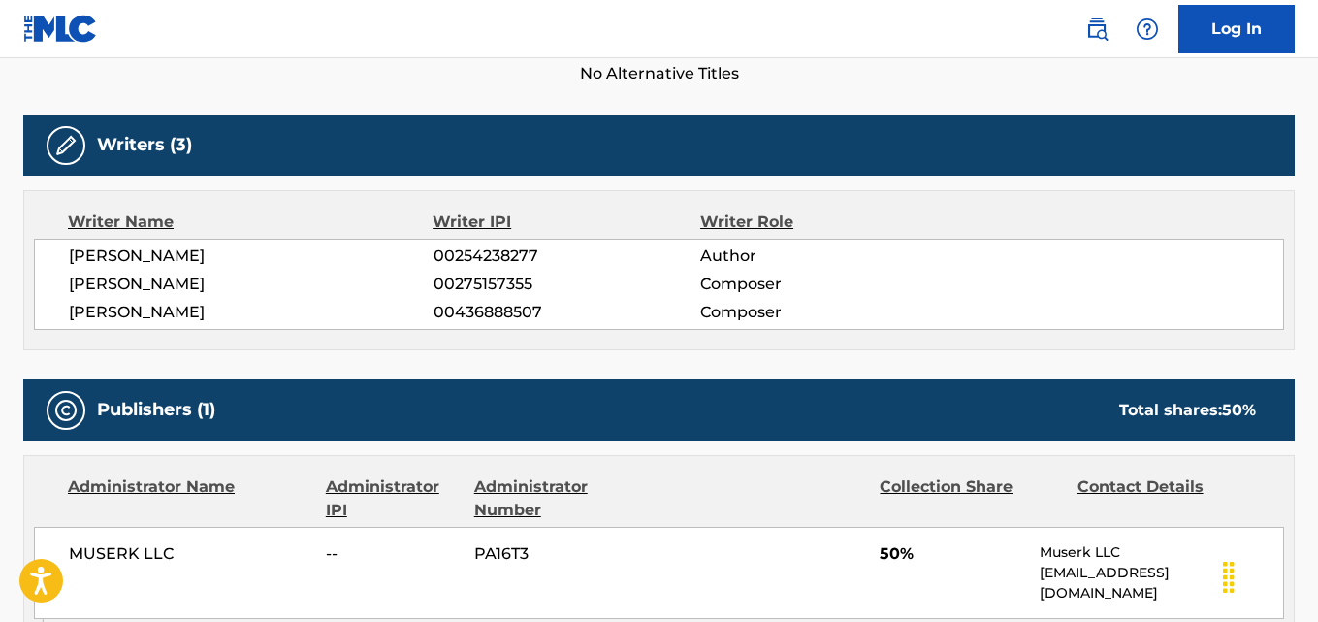
scroll to position [609, 0]
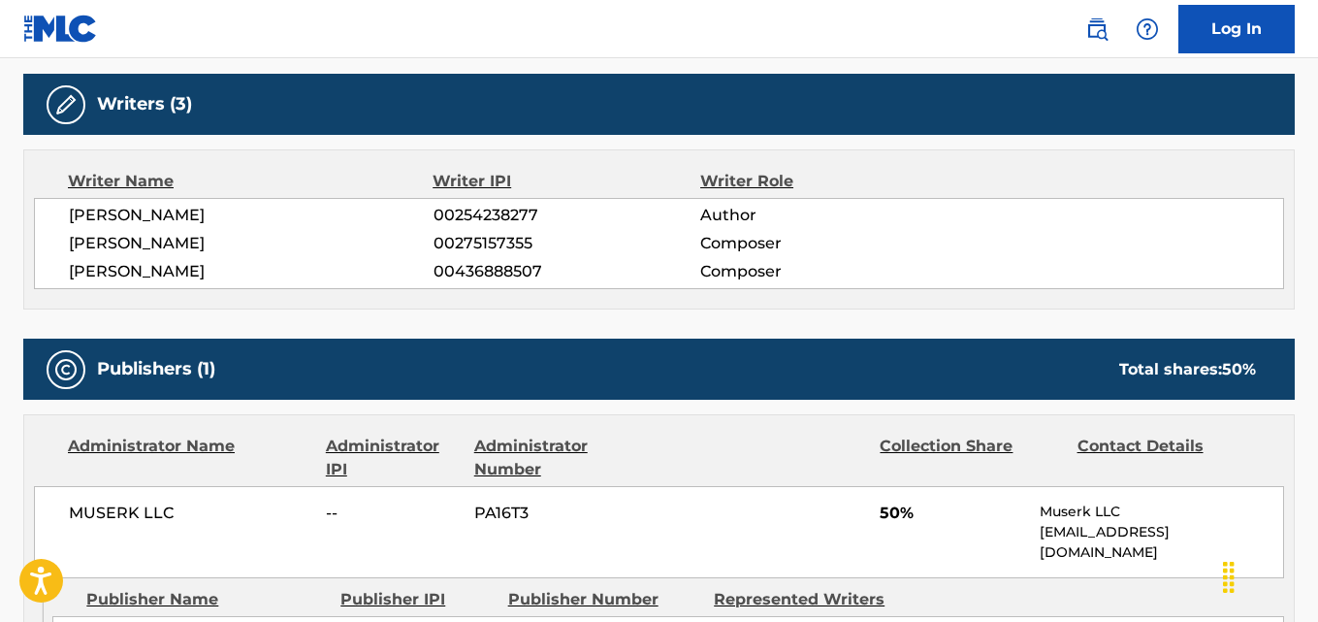
drag, startPoint x: 536, startPoint y: 216, endPoint x: 432, endPoint y: 221, distance: 104.9
click at [432, 221] on div "QAISARUL JAFRI 00254238277 Author" at bounding box center [676, 215] width 1214 height 23
copy div "00254238277"
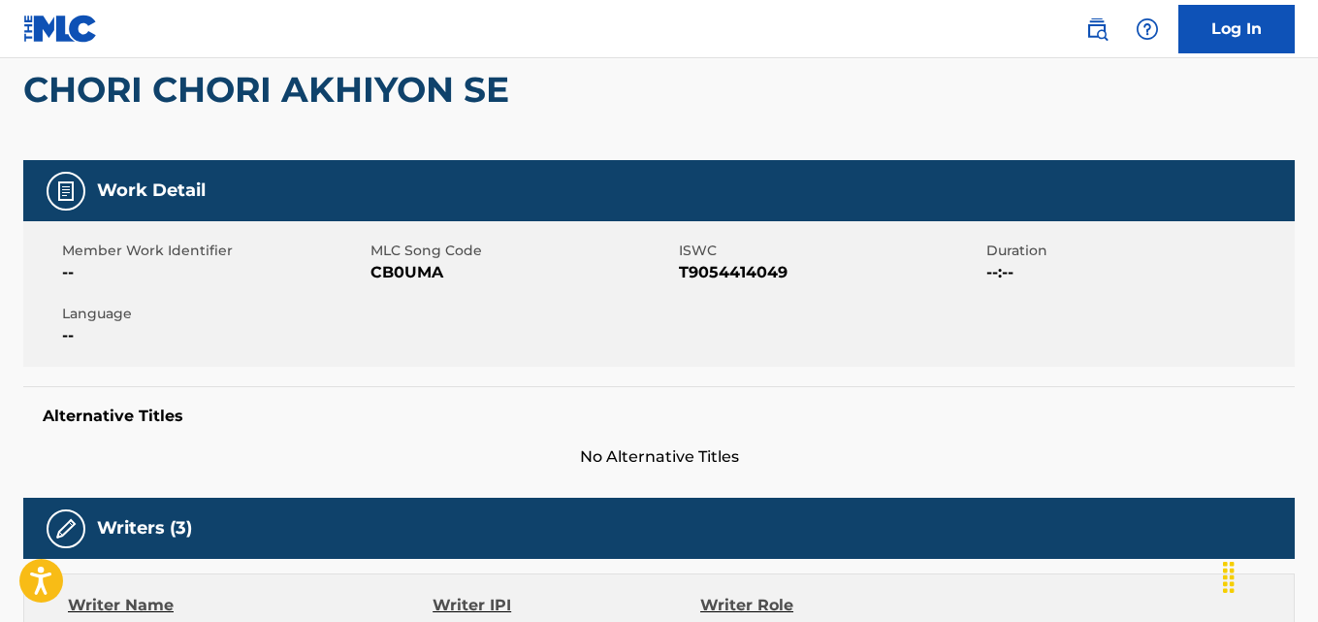
scroll to position [0, 0]
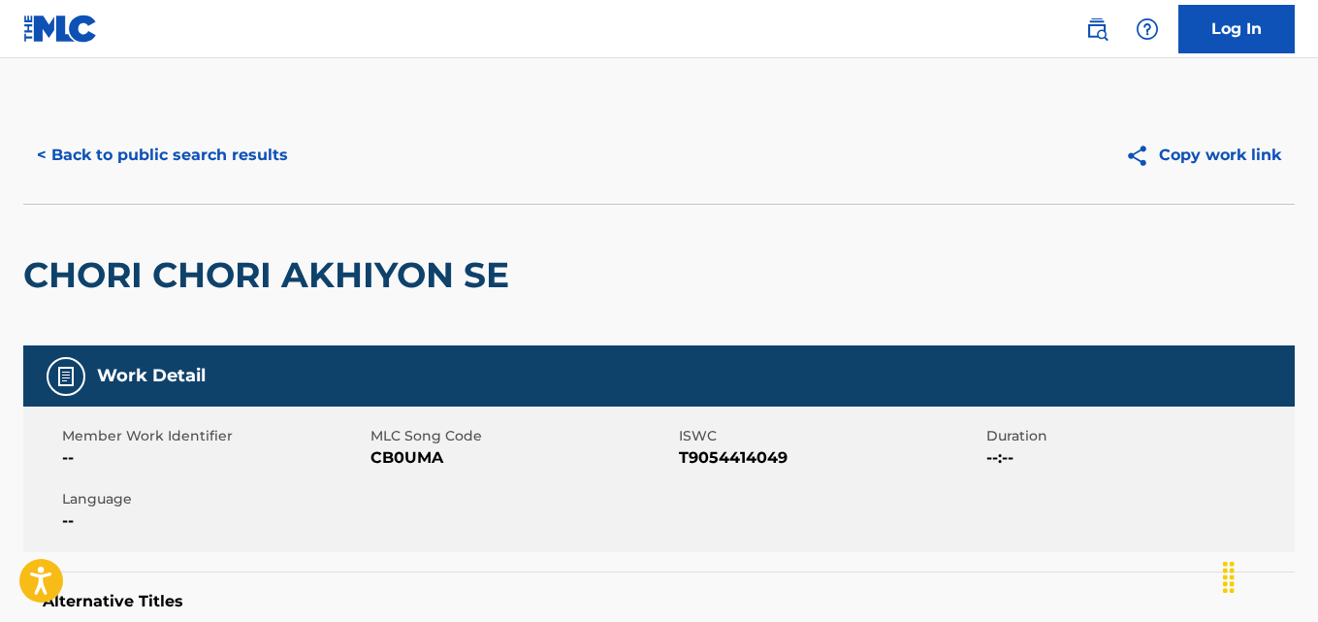
click at [254, 260] on h2 "CHORI CHORI AKHIYON SE" at bounding box center [271, 275] width 496 height 44
click at [233, 156] on button "< Back to public search results" at bounding box center [162, 155] width 278 height 48
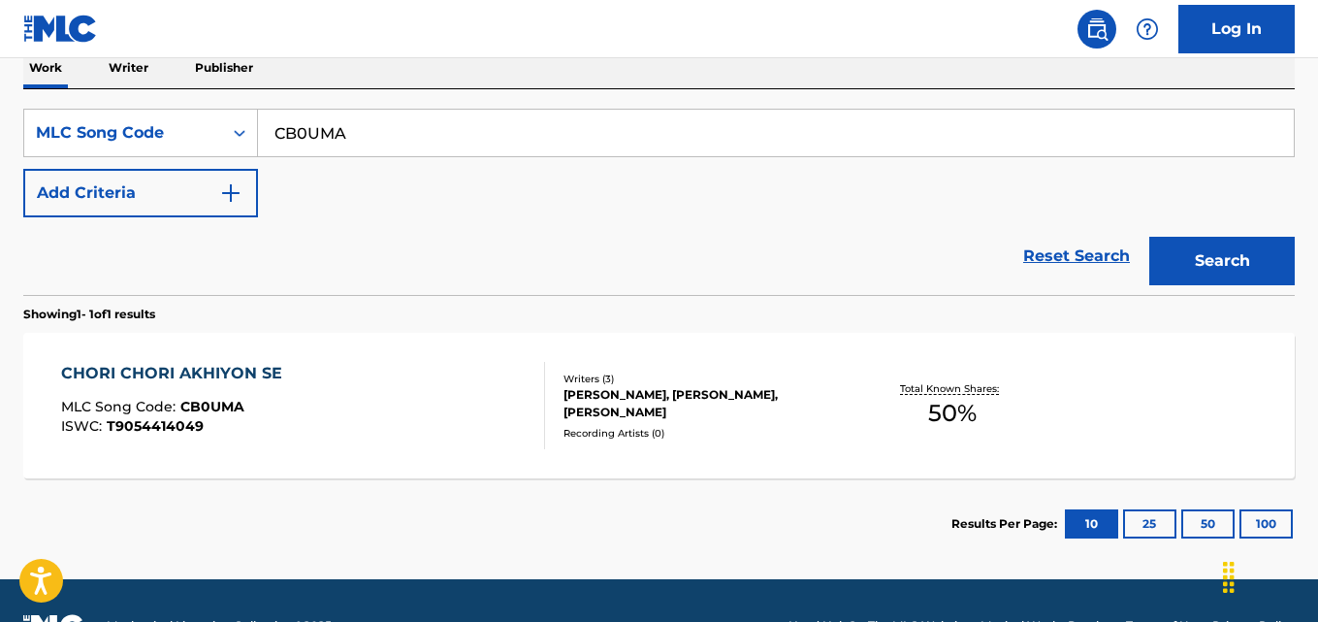
click at [424, 137] on input "CB0UMA" at bounding box center [776, 133] width 1036 height 47
click at [130, 81] on p "Writer" at bounding box center [128, 68] width 51 height 41
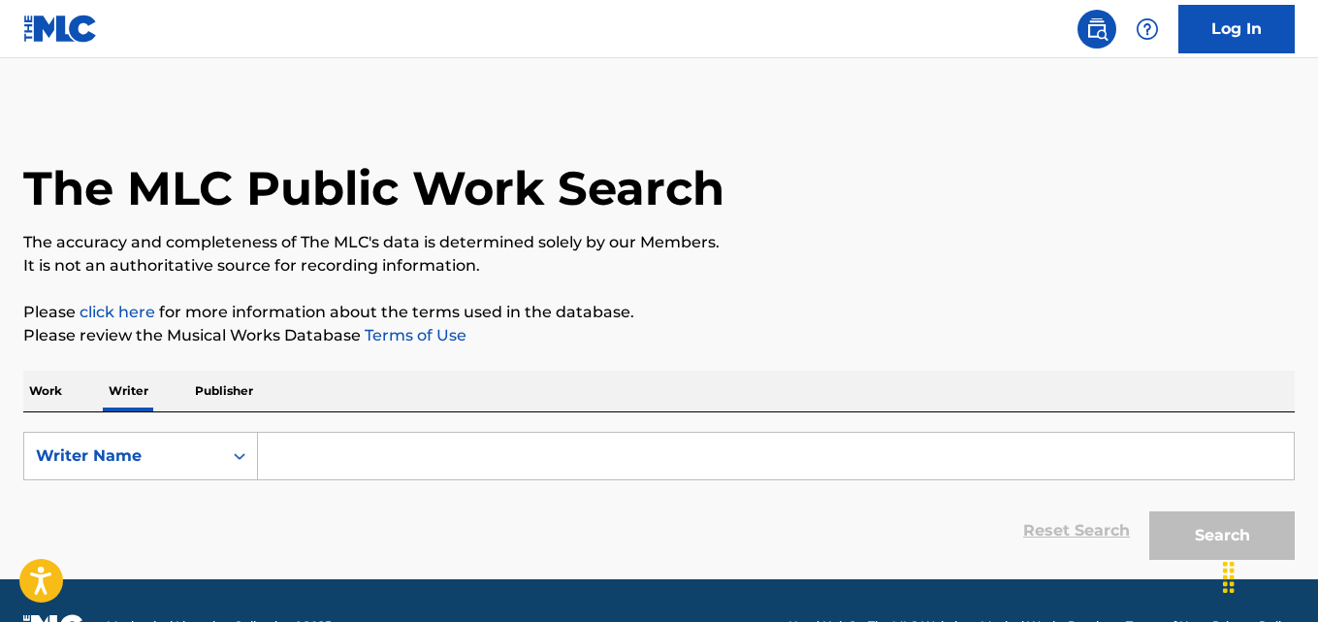
click at [357, 448] on input "Search Form" at bounding box center [776, 456] width 1036 height 47
paste input "Wanchaloem Chamnianphon"
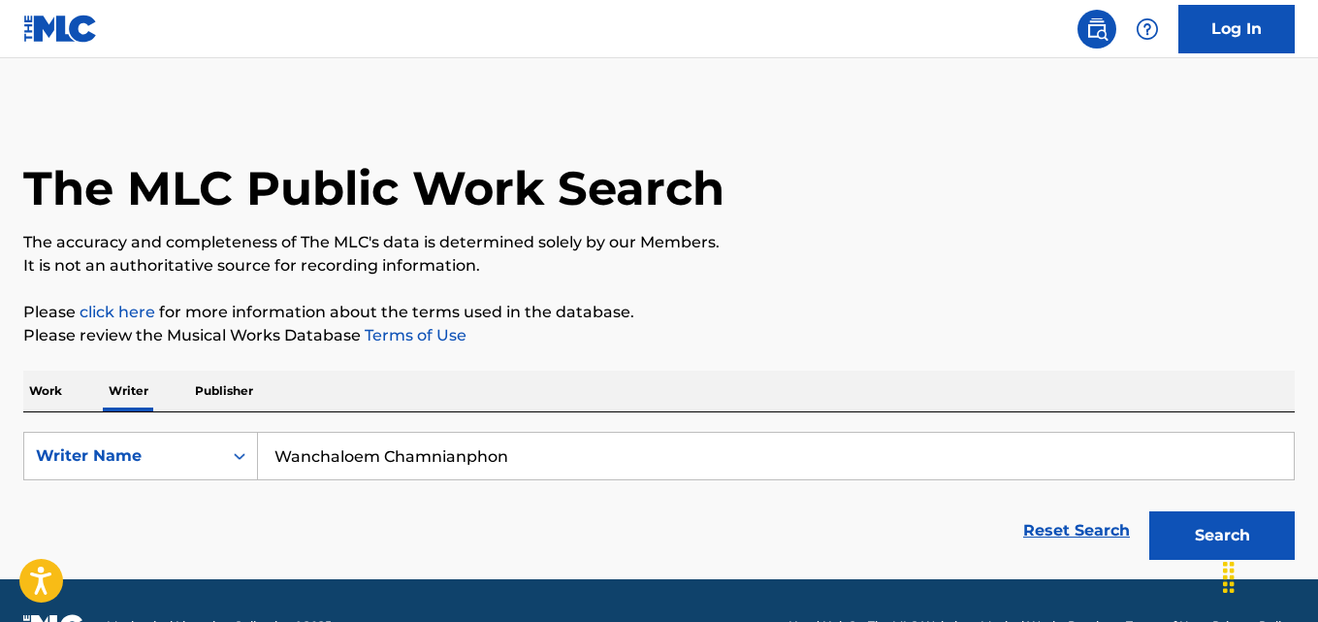
scroll to position [50, 0]
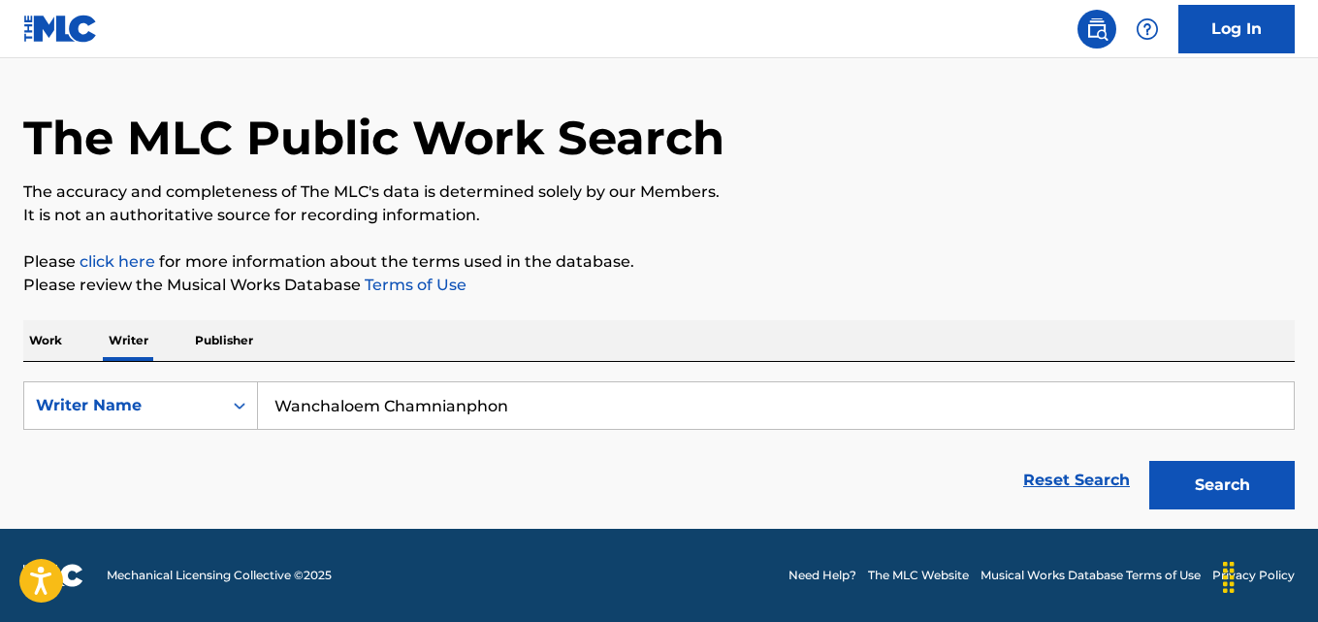
type input "Wanchaloem Chamnianphon"
click at [1224, 473] on button "Search" at bounding box center [1221, 485] width 145 height 48
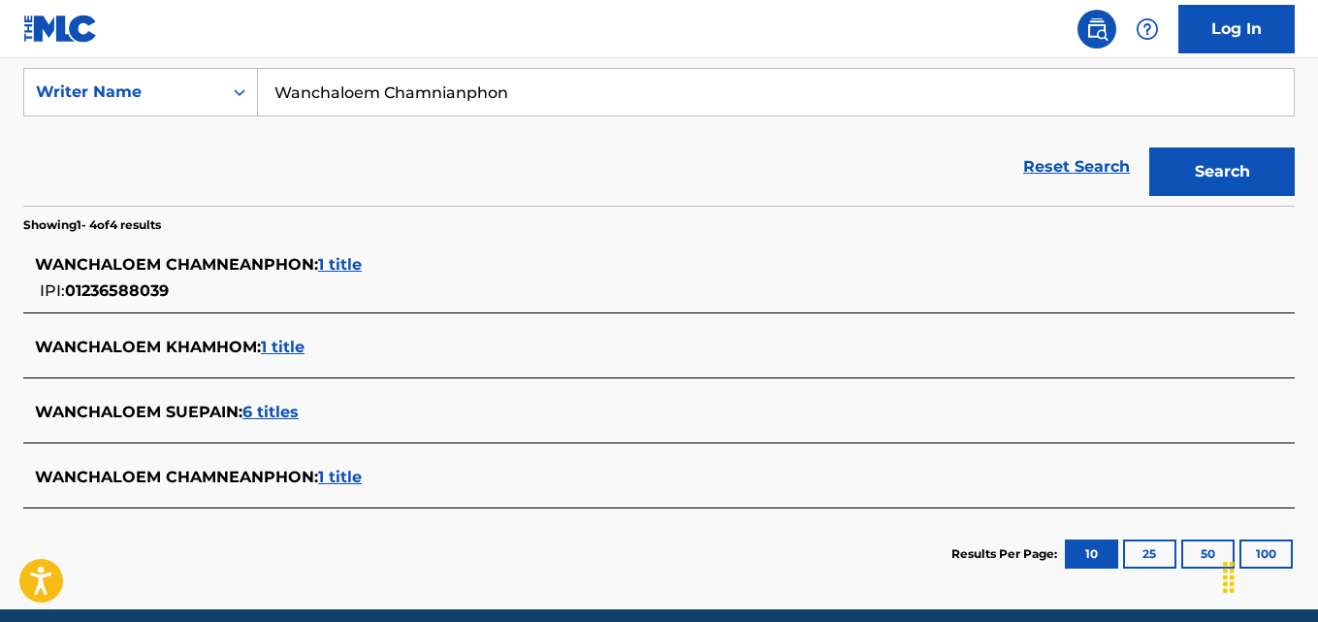
scroll to position [403, 0]
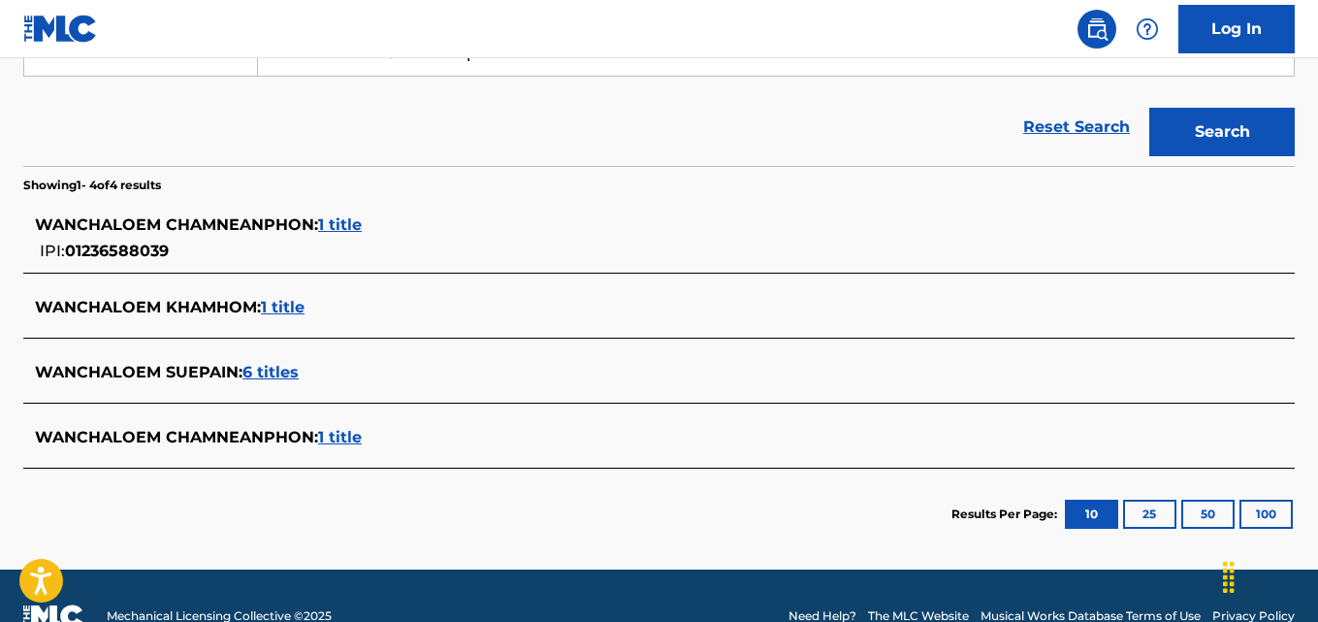
click at [351, 224] on span "1 title" at bounding box center [340, 224] width 44 height 18
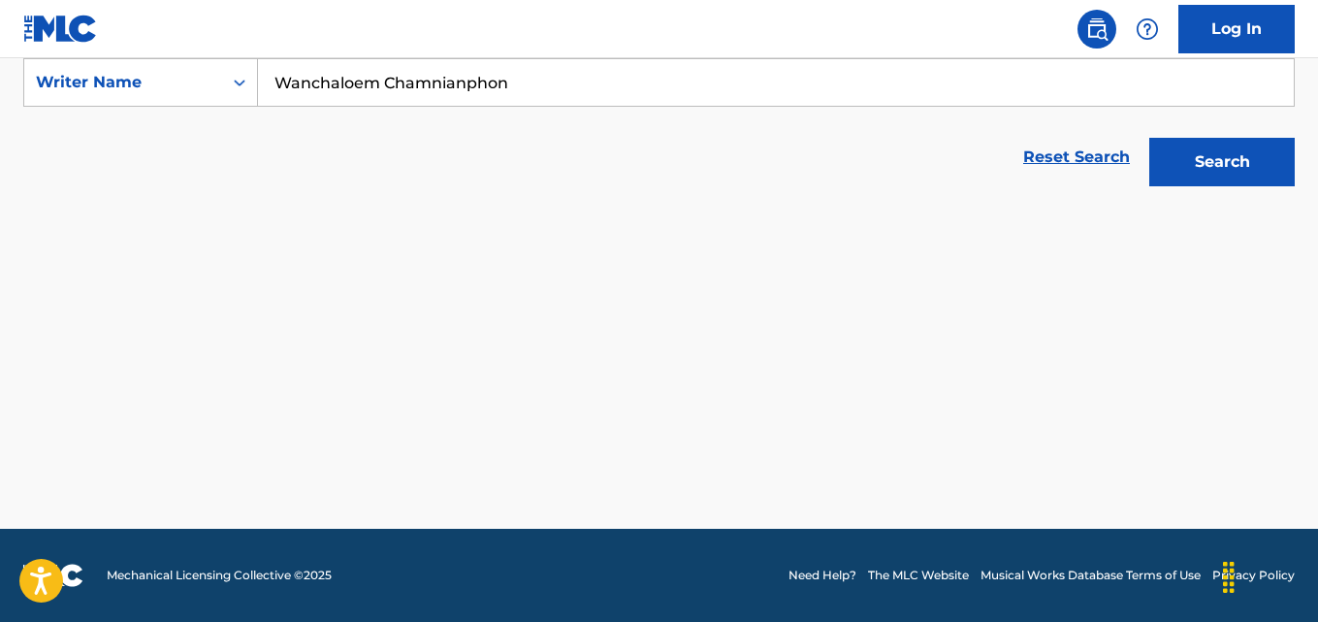
scroll to position [373, 0]
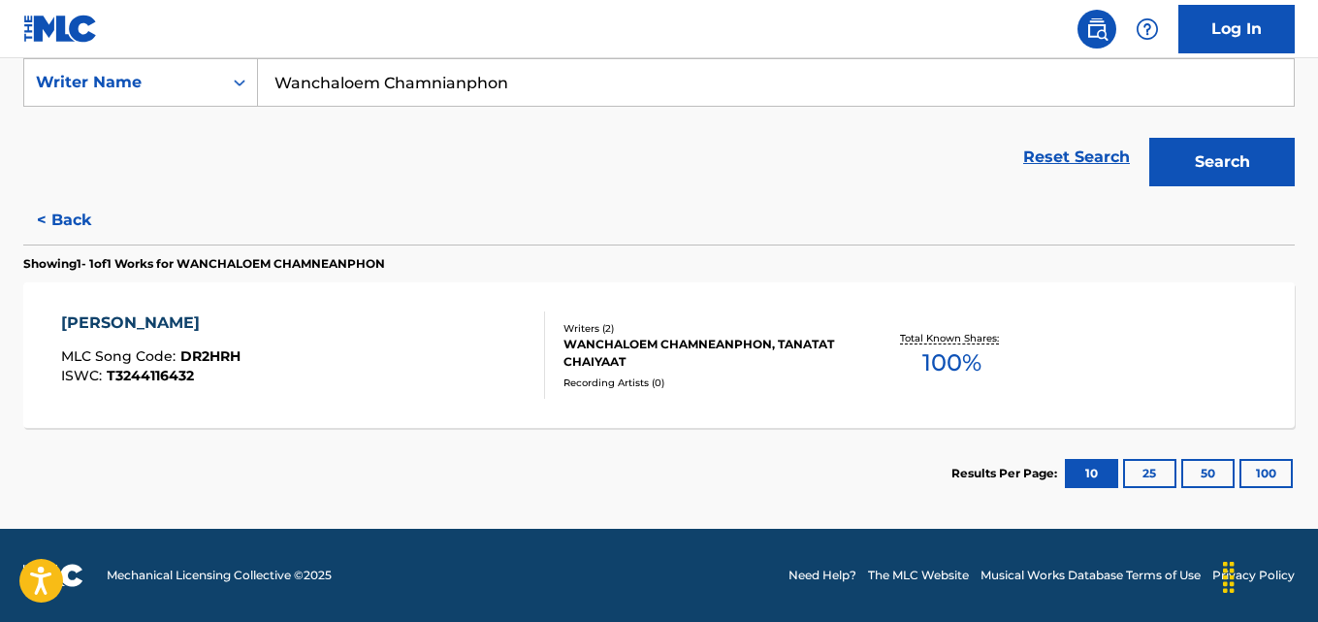
click at [907, 343] on p "Total Known Shares:" at bounding box center [952, 338] width 104 height 15
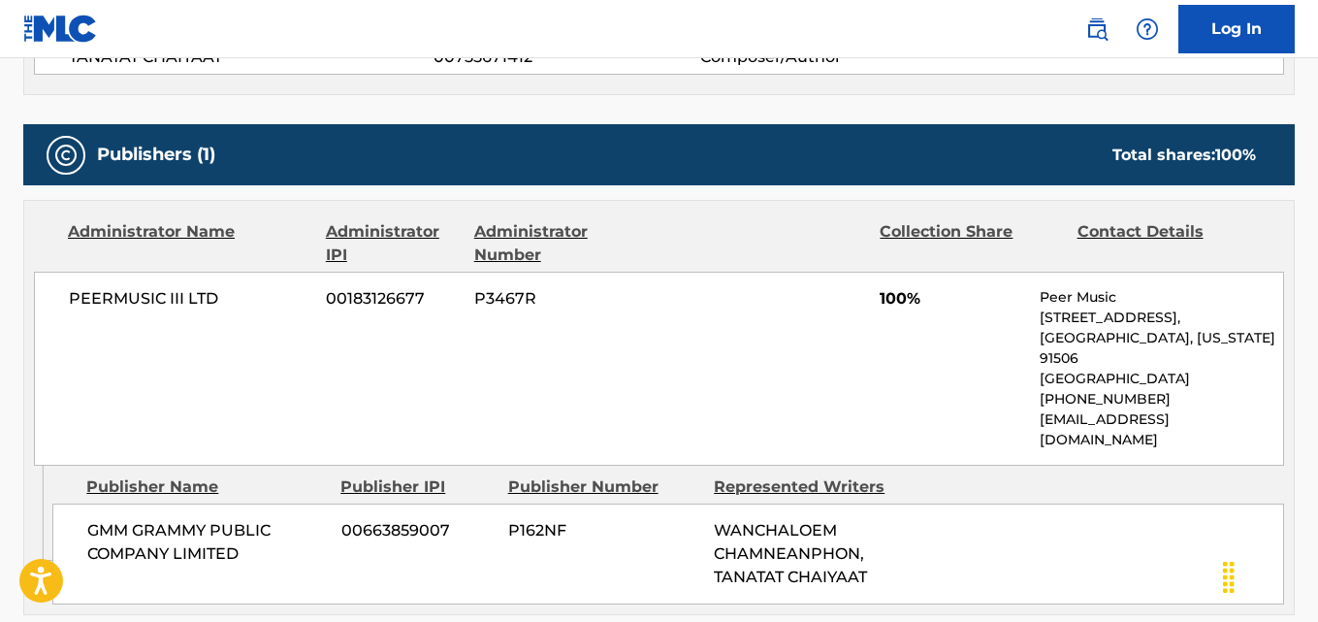
scroll to position [363, 0]
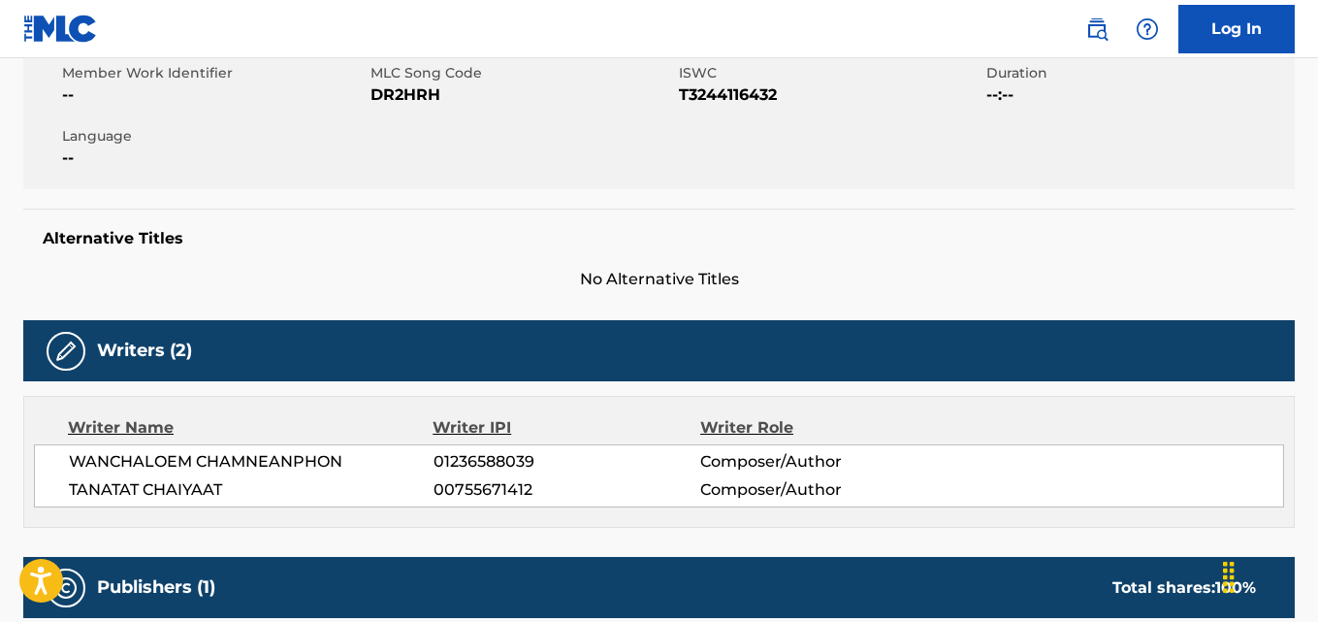
click at [920, 330] on div "Writers (2)" at bounding box center [658, 350] width 1271 height 61
drag, startPoint x: 449, startPoint y: 95, endPoint x: 369, endPoint y: 99, distance: 80.6
click at [369, 99] on div "Member Work Identifier -- MLC Song Code DR2HRH ISWC T3244116432 Duration --:-- …" at bounding box center [658, 116] width 1271 height 145
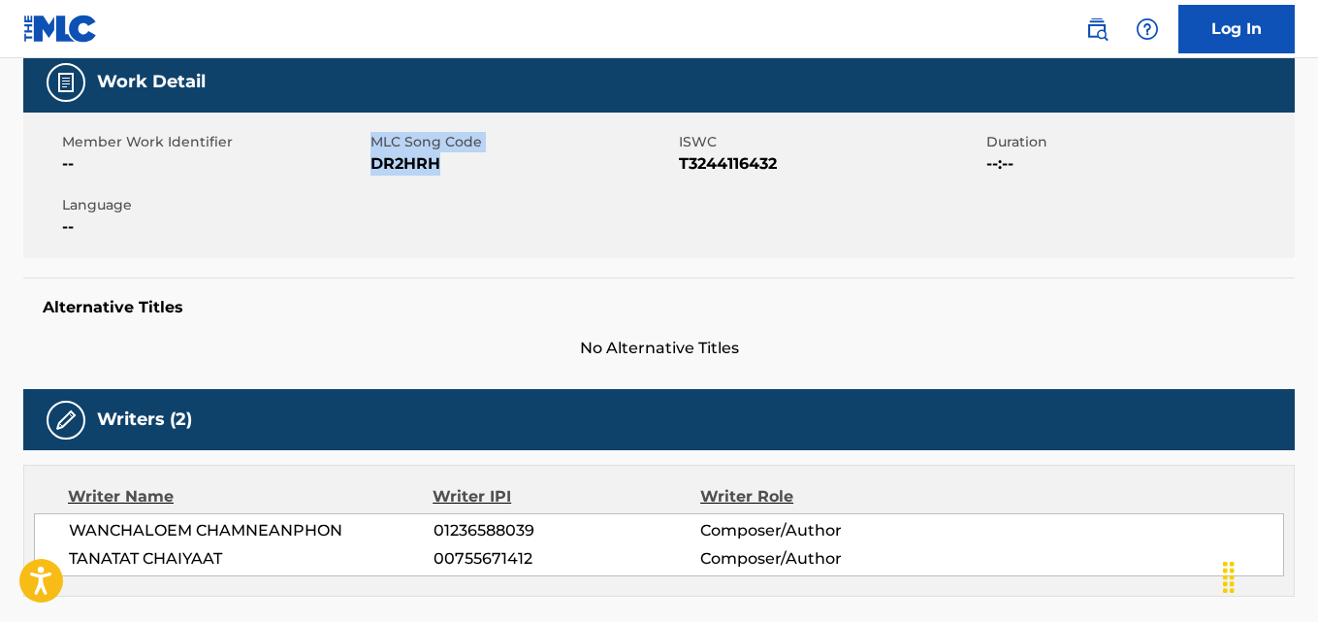
scroll to position [292, 0]
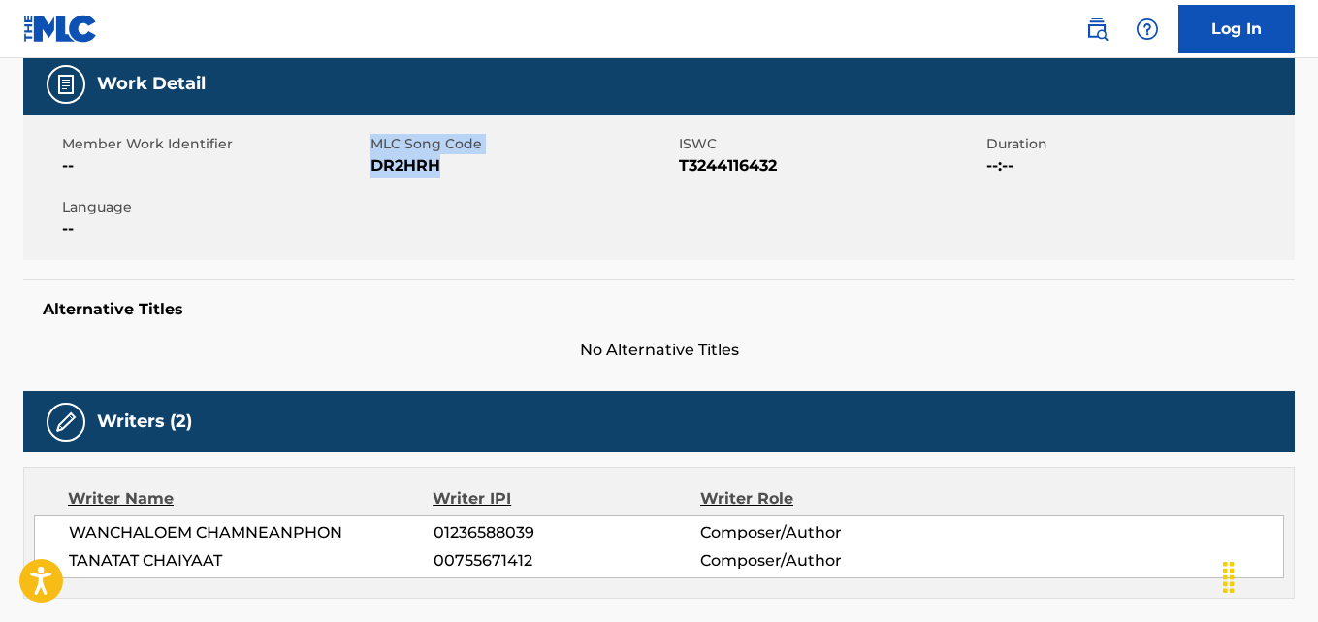
click at [403, 176] on span "DR2HRH" at bounding box center [522, 165] width 304 height 23
click at [421, 165] on span "DR2HRH" at bounding box center [522, 165] width 304 height 23
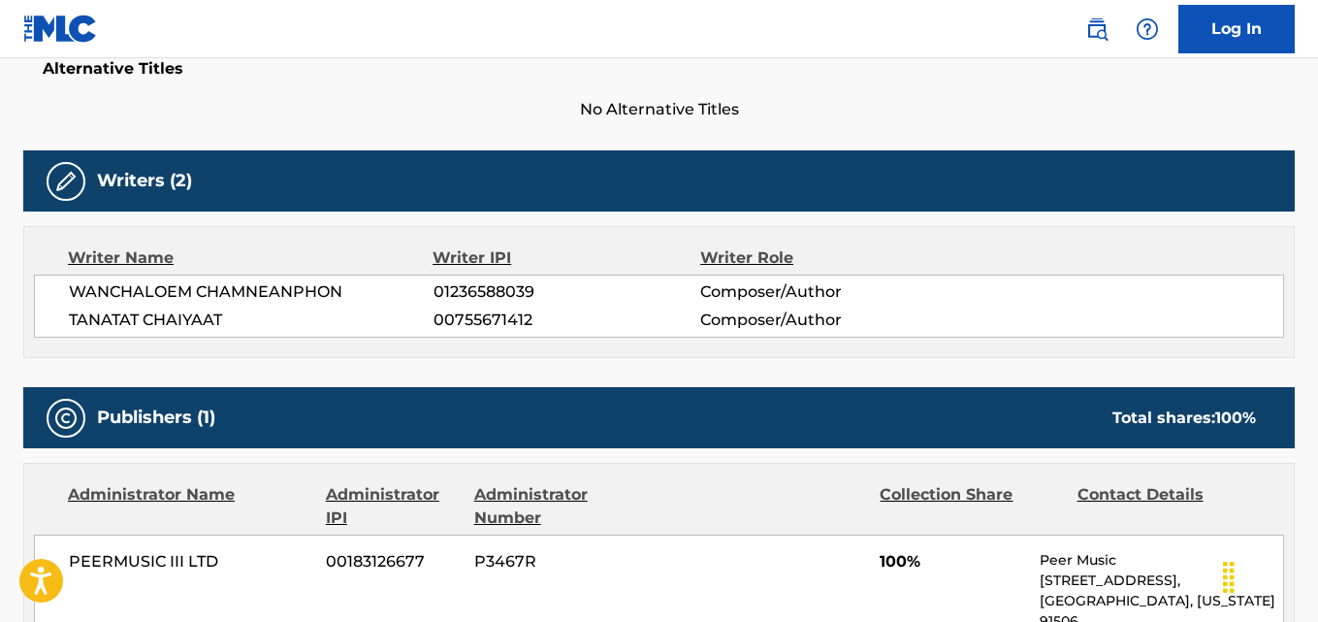
scroll to position [544, 0]
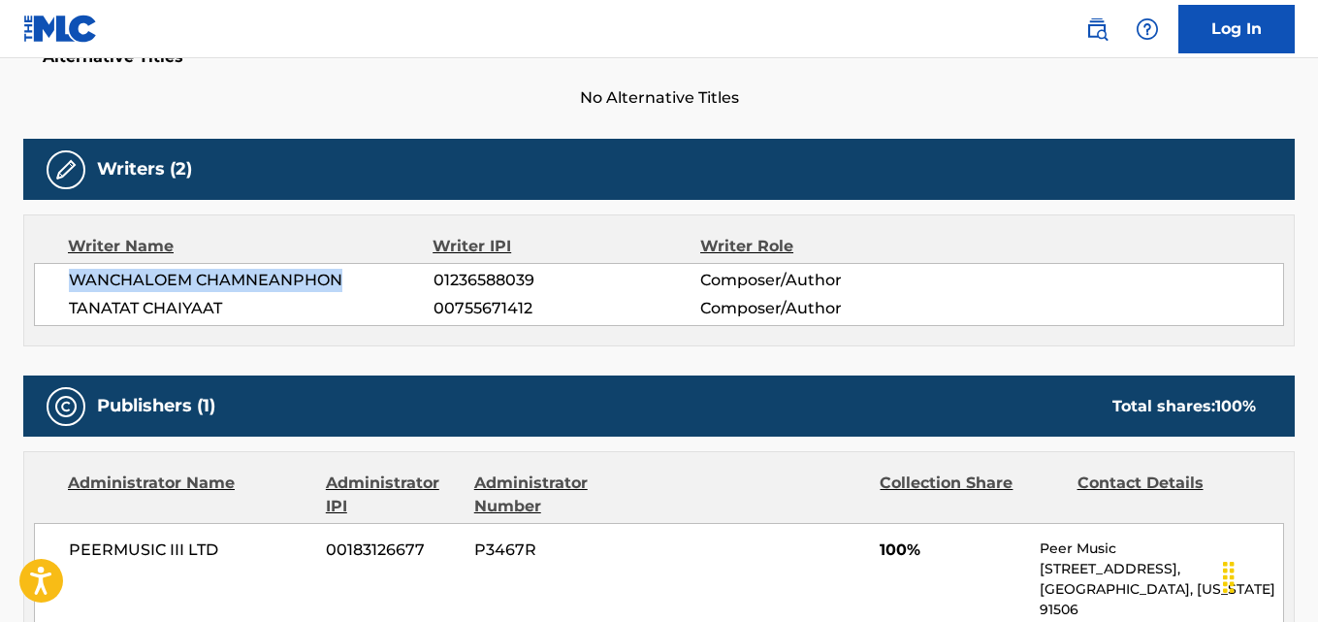
drag, startPoint x: 303, startPoint y: 282, endPoint x: 51, endPoint y: 290, distance: 251.3
click at [51, 290] on div "WANCHALOEM CHAMNEANPHON 01236588039 Composer/Author TANATAT CHAIYAAT 0075567141…" at bounding box center [659, 294] width 1250 height 63
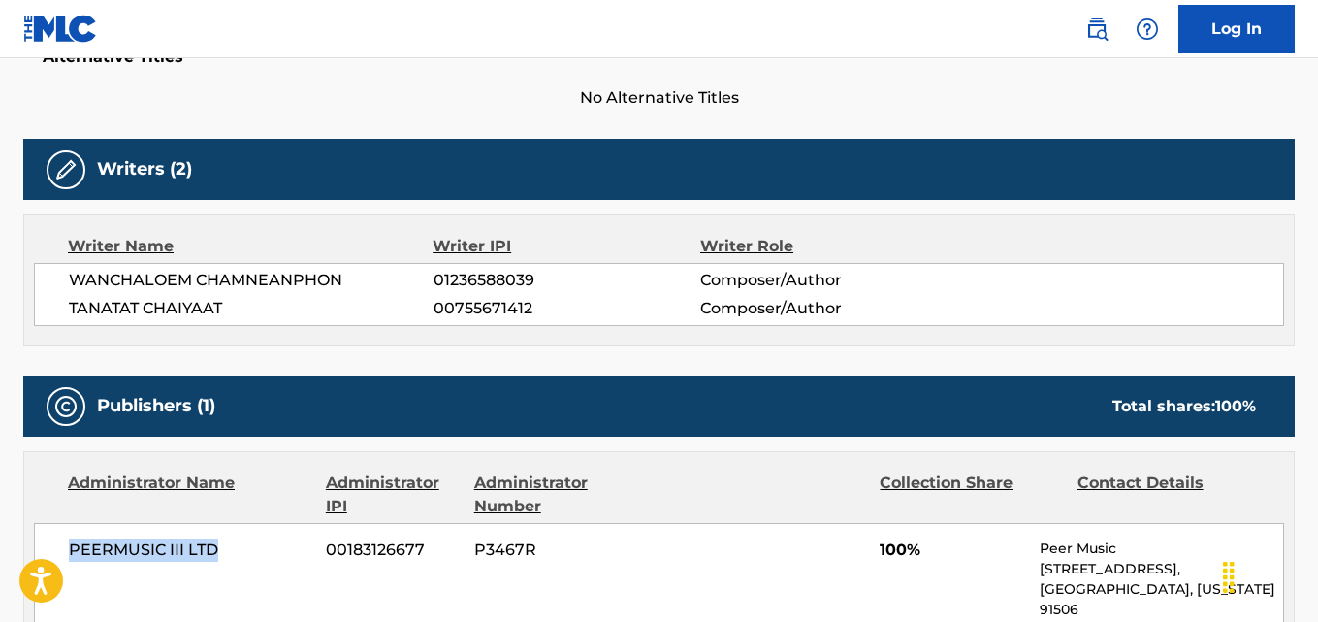
drag, startPoint x: 239, startPoint y: 557, endPoint x: 74, endPoint y: 559, distance: 164.9
click at [74, 559] on span "PEERMUSIC III LTD" at bounding box center [190, 549] width 242 height 23
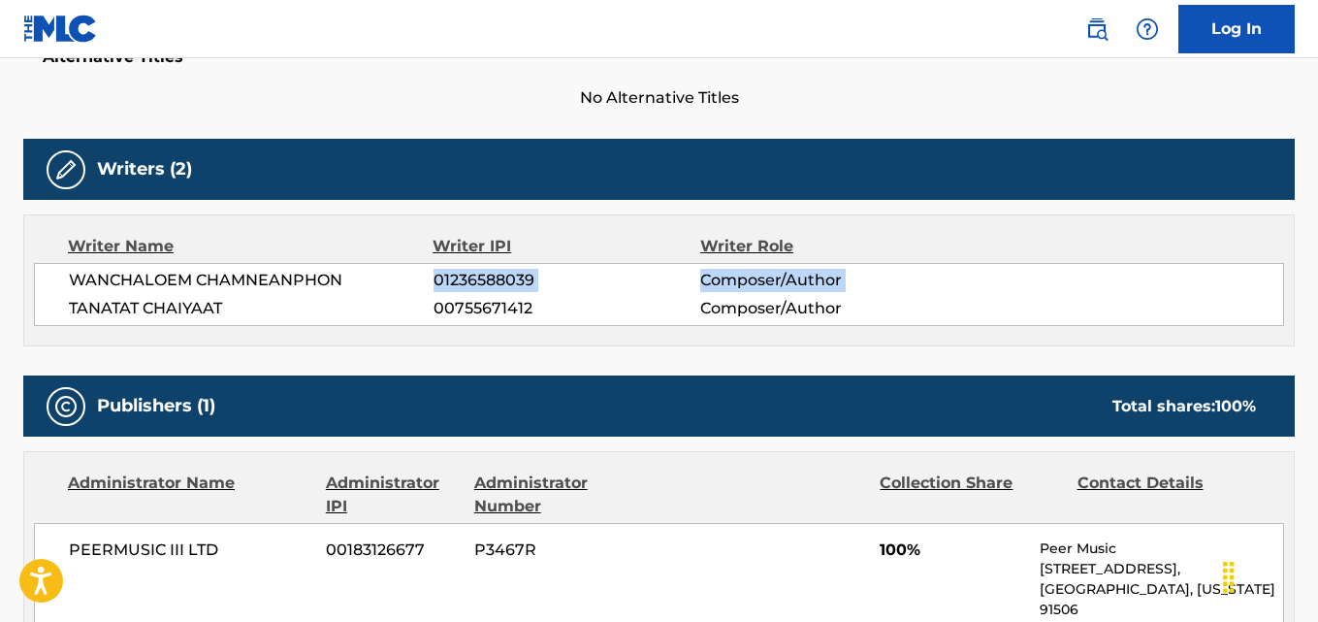
drag, startPoint x: 347, startPoint y: 286, endPoint x: 54, endPoint y: 295, distance: 293.0
click at [54, 295] on div "WANCHALOEM CHAMNEANPHON 01236588039 Composer/Author TANATAT CHAIYAAT 0075567141…" at bounding box center [659, 294] width 1250 height 63
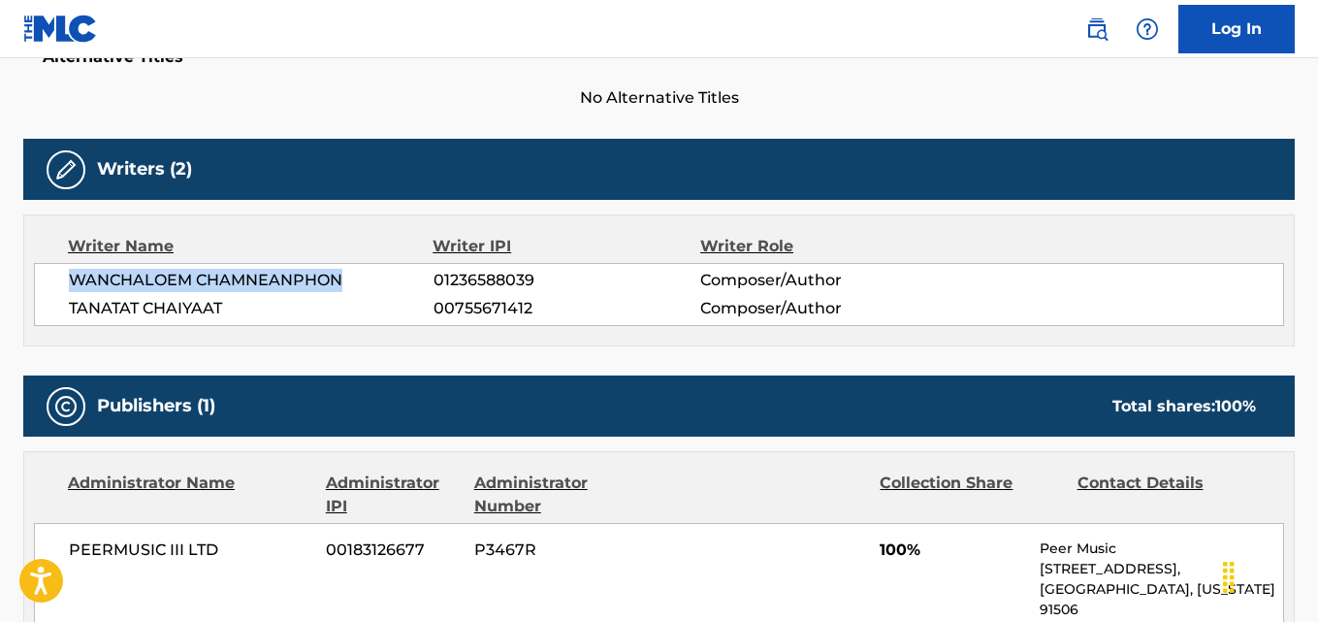
drag, startPoint x: 65, startPoint y: 282, endPoint x: 353, endPoint y: 275, distance: 288.1
click at [353, 275] on div "WANCHALOEM CHAMNEANPHON 01236588039 Composer/Author TANATAT CHAIYAAT 0075567141…" at bounding box center [659, 294] width 1250 height 63
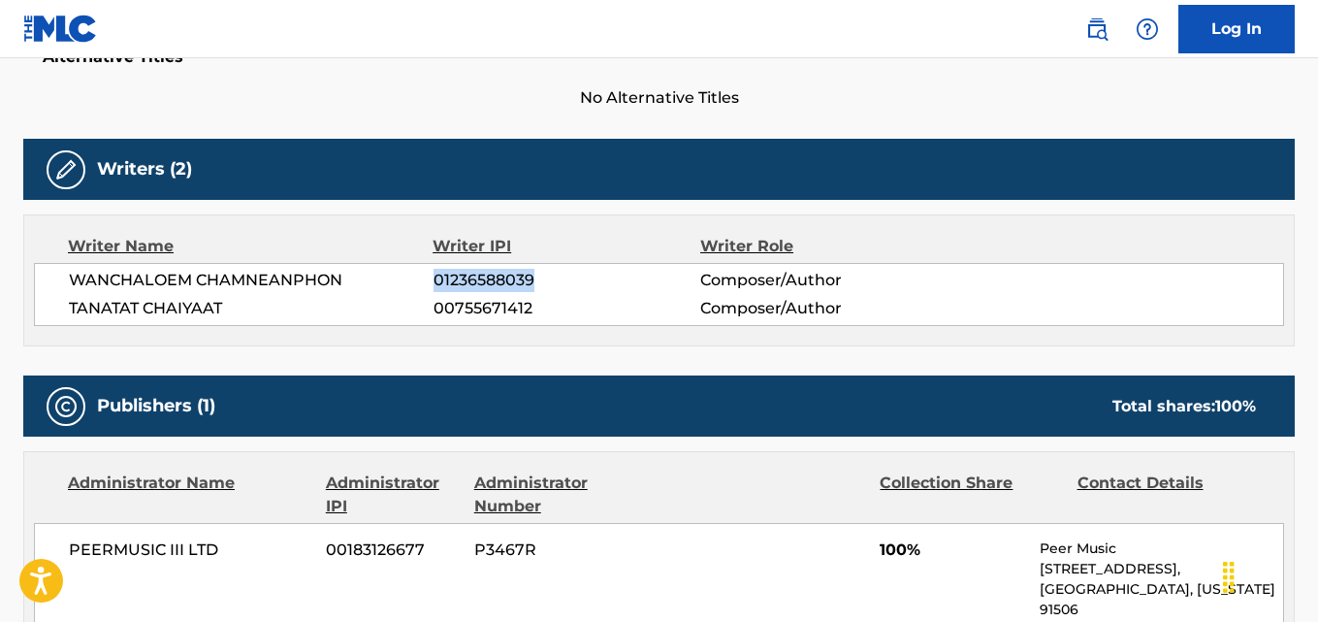
drag, startPoint x: 556, startPoint y: 287, endPoint x: 435, endPoint y: 289, distance: 120.3
click at [435, 289] on span "01236588039" at bounding box center [567, 280] width 267 height 23
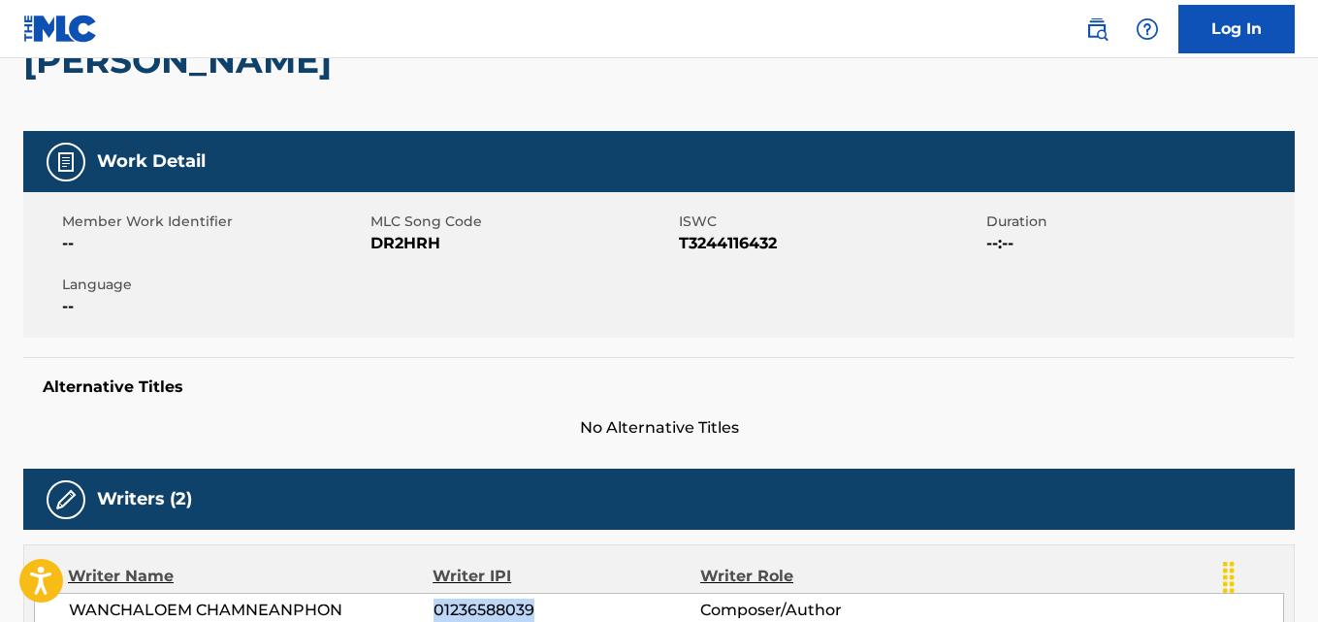
scroll to position [0, 0]
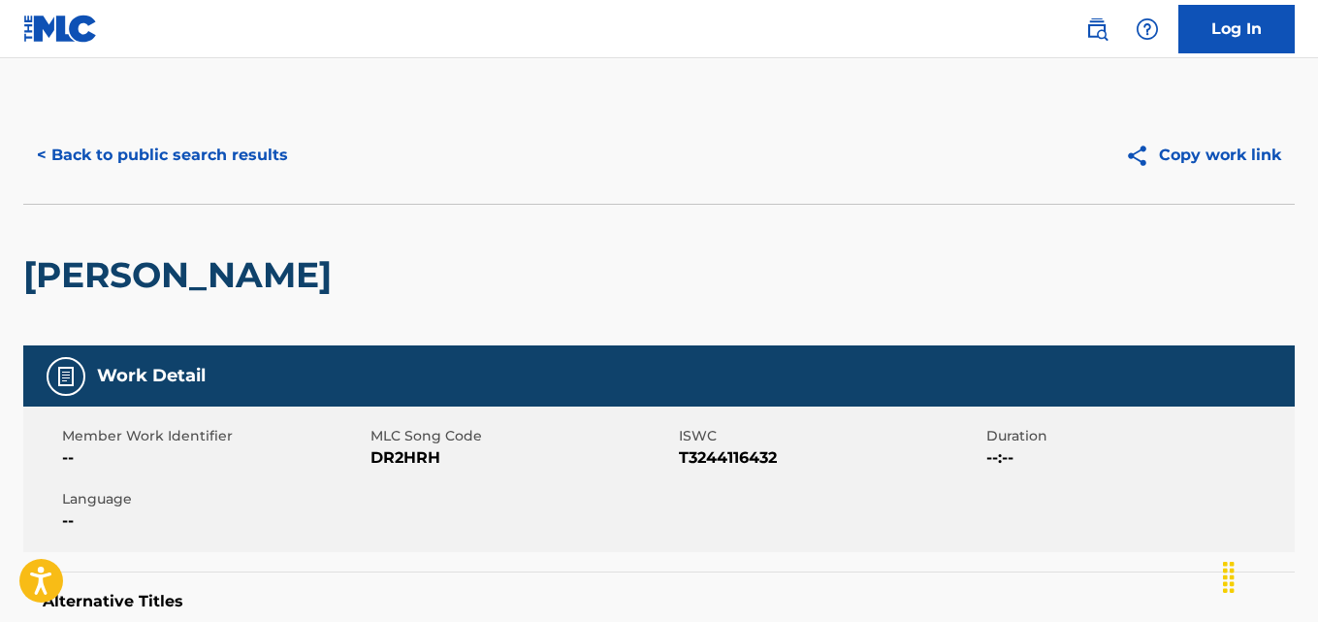
click at [258, 164] on button "< Back to public search results" at bounding box center [162, 155] width 278 height 48
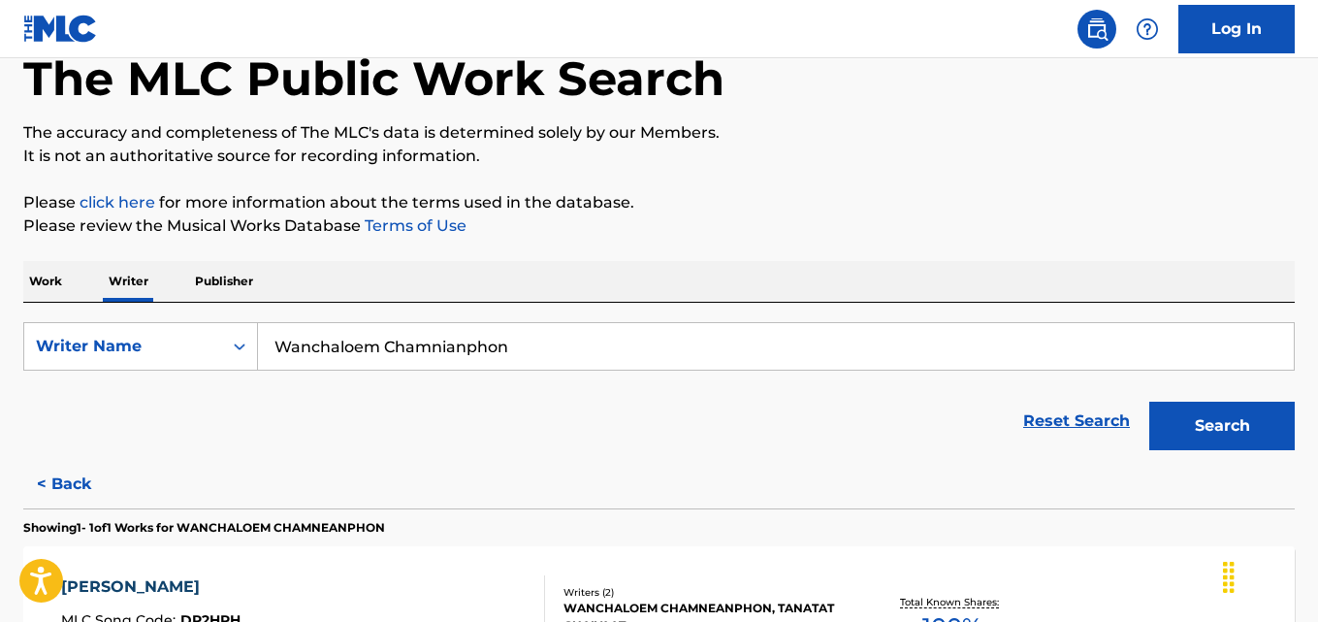
click at [491, 345] on input "Wanchaloem Chamnianphon" at bounding box center [776, 346] width 1036 height 47
paste input "GUY-WILLIAMS TARJAH RAQUEL AUDREY"
type input "GUY-WILLIAMS TARJAH RAQUEL AUDREY"
click at [1146, 227] on p "Please review the Musical Works Database Terms of Use" at bounding box center [658, 225] width 1271 height 23
click at [1232, 428] on button "Search" at bounding box center [1221, 426] width 145 height 48
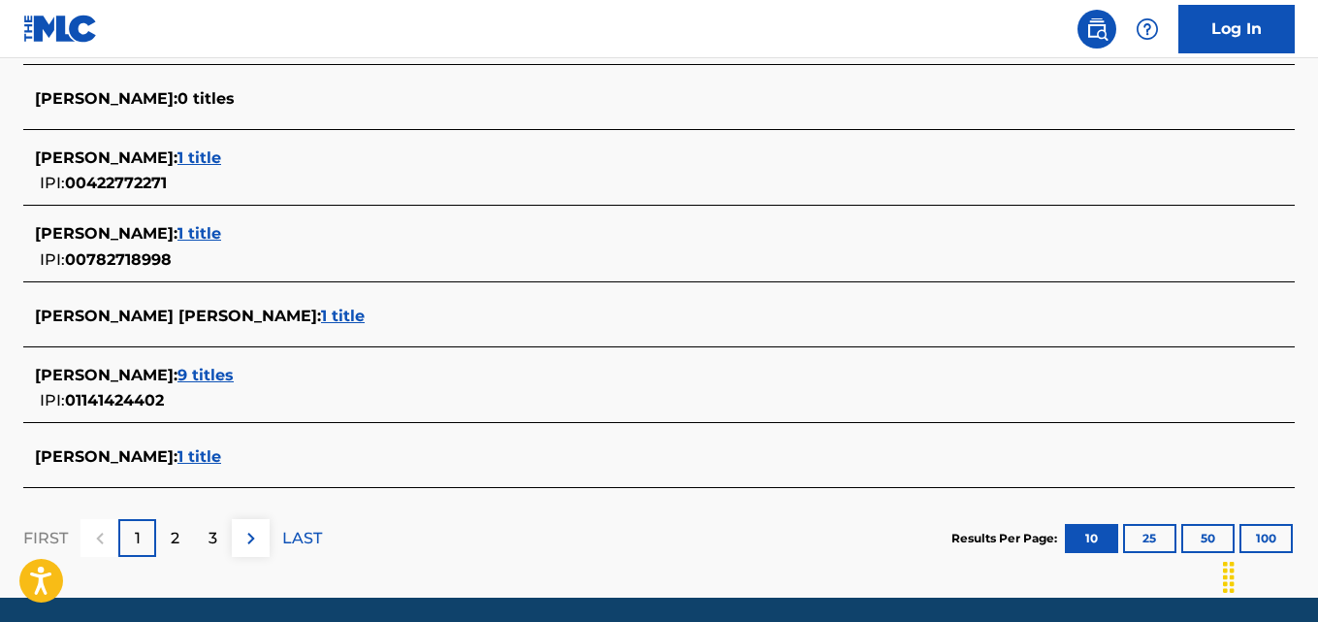
scroll to position [810, 0]
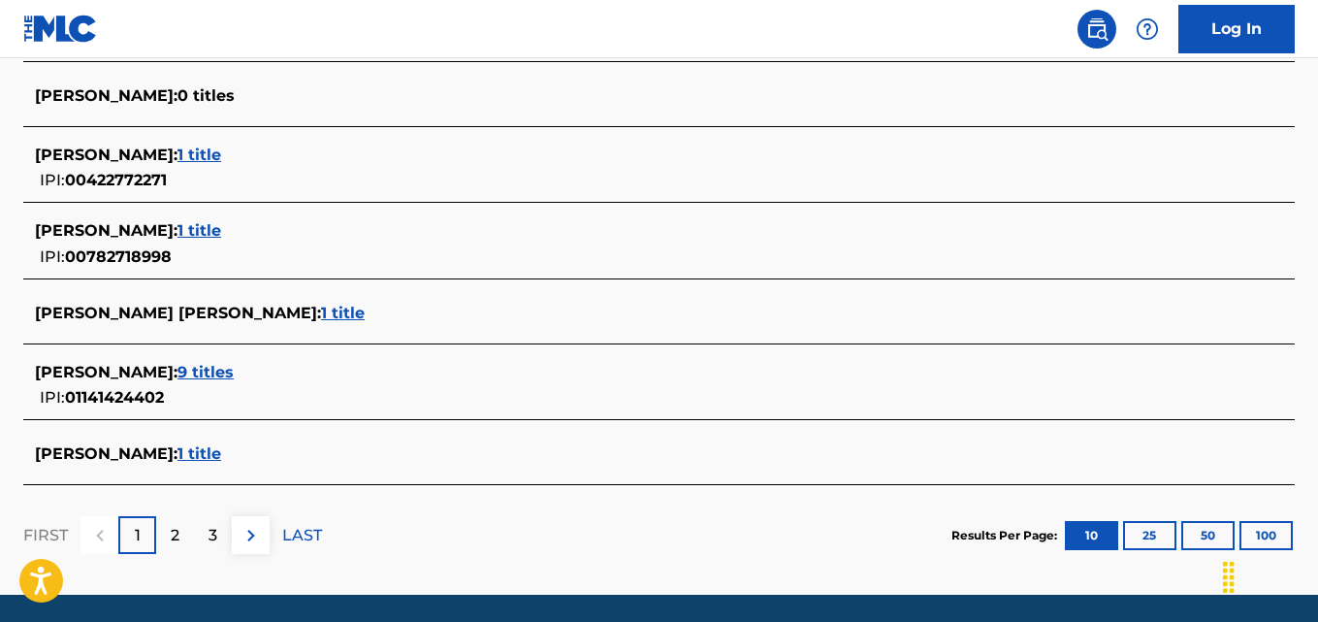
click at [234, 371] on span "9 titles" at bounding box center [205, 372] width 56 height 18
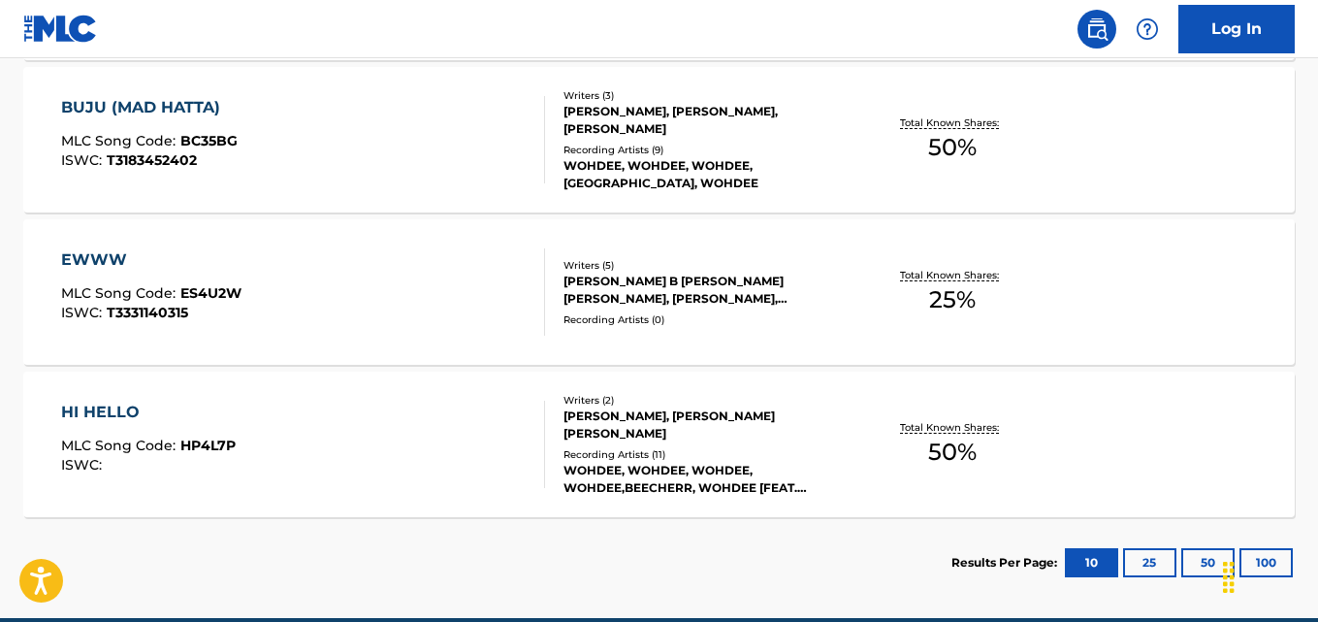
scroll to position [1511, 0]
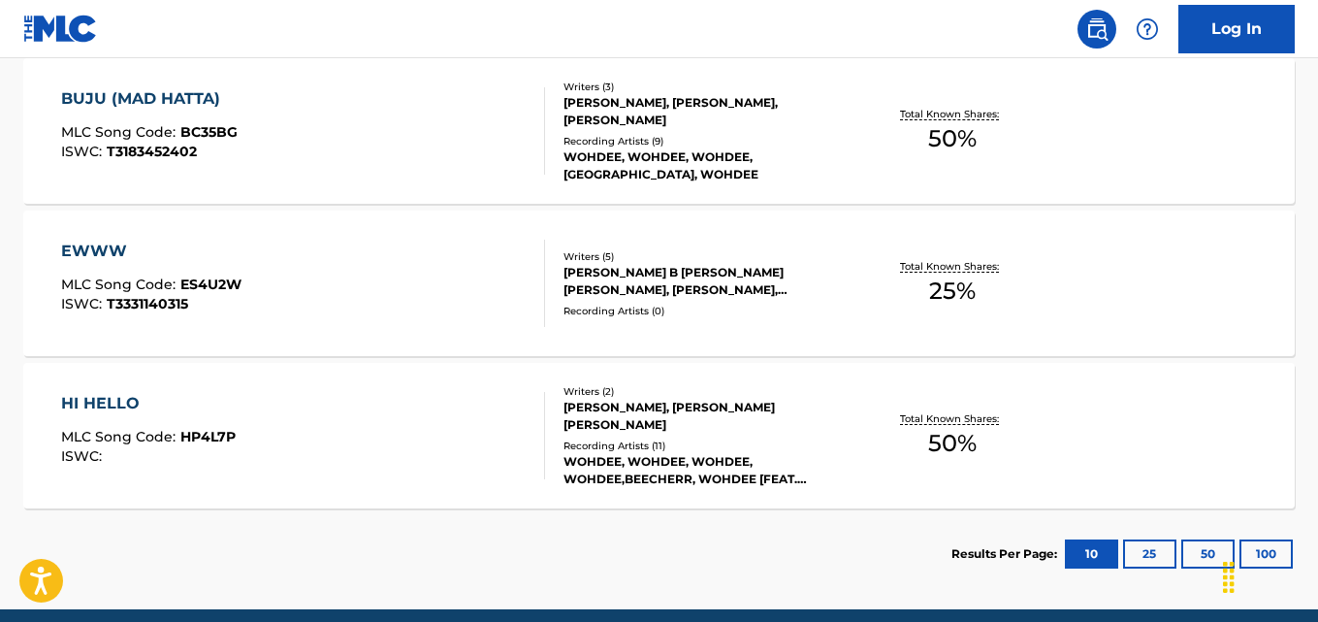
click at [152, 425] on div "HI HELLO MLC Song Code : HP4L7P ISWC :" at bounding box center [148, 435] width 175 height 87
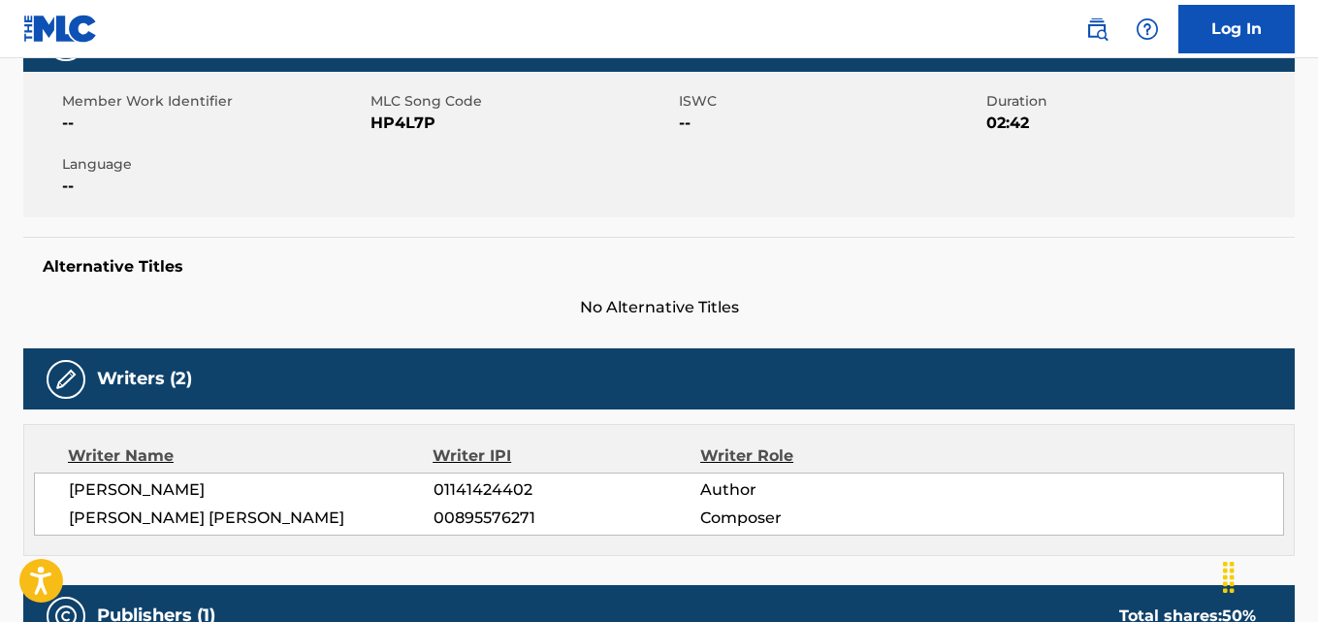
scroll to position [329, 0]
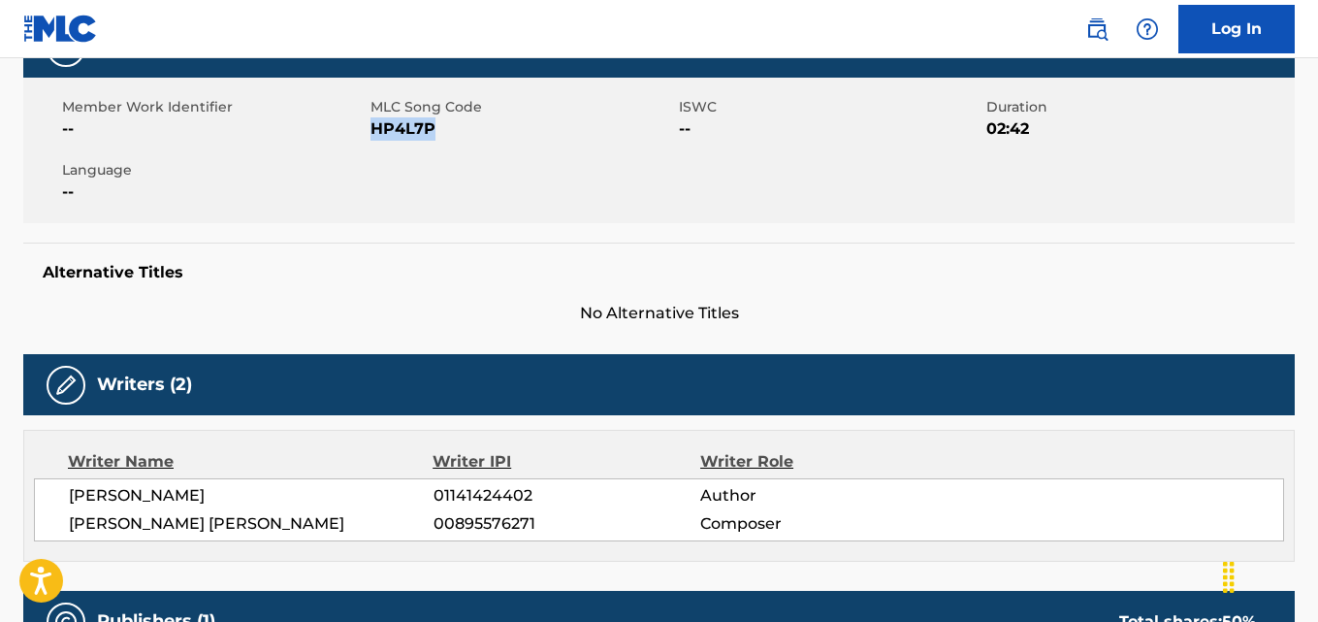
drag, startPoint x: 440, startPoint y: 132, endPoint x: 370, endPoint y: 119, distance: 71.0
click at [370, 119] on span "HP4L7P" at bounding box center [522, 128] width 304 height 23
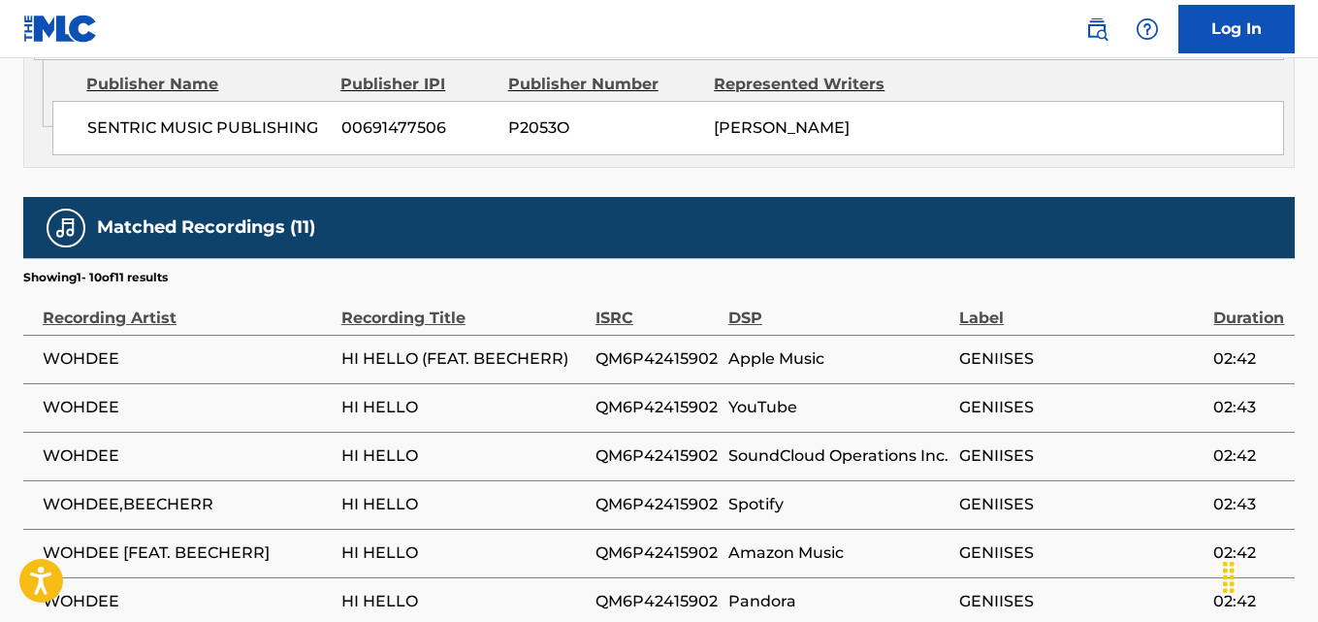
scroll to position [1013, 0]
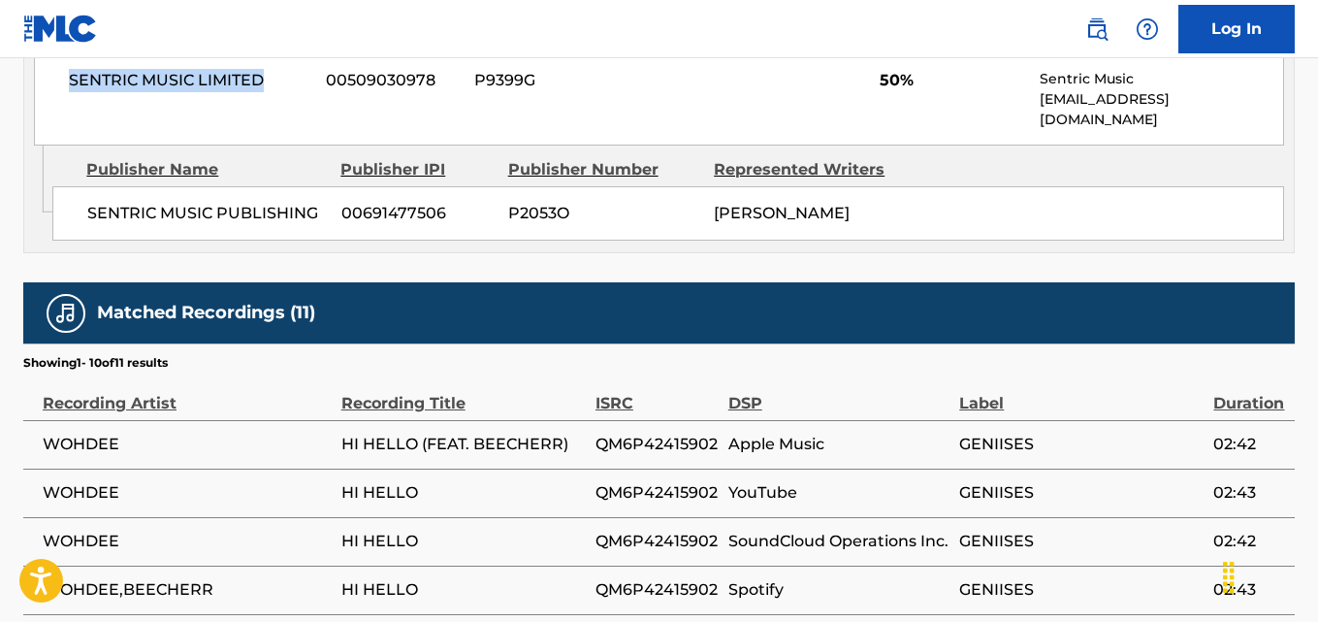
drag, startPoint x: 272, startPoint y: 72, endPoint x: 72, endPoint y: 93, distance: 200.9
click at [72, 93] on div "SENTRIC MUSIC LIMITED 00509030978 P9399G 50% Sentric Music society@sentricmusic…" at bounding box center [659, 99] width 1250 height 92
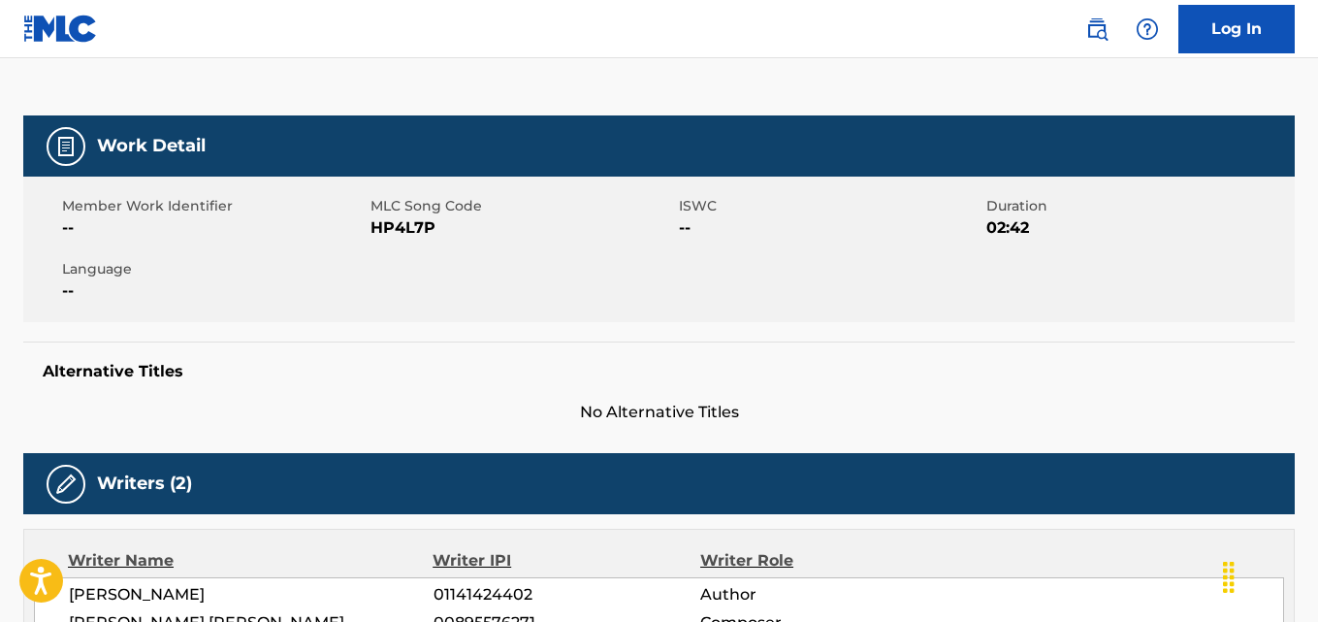
scroll to position [228, 0]
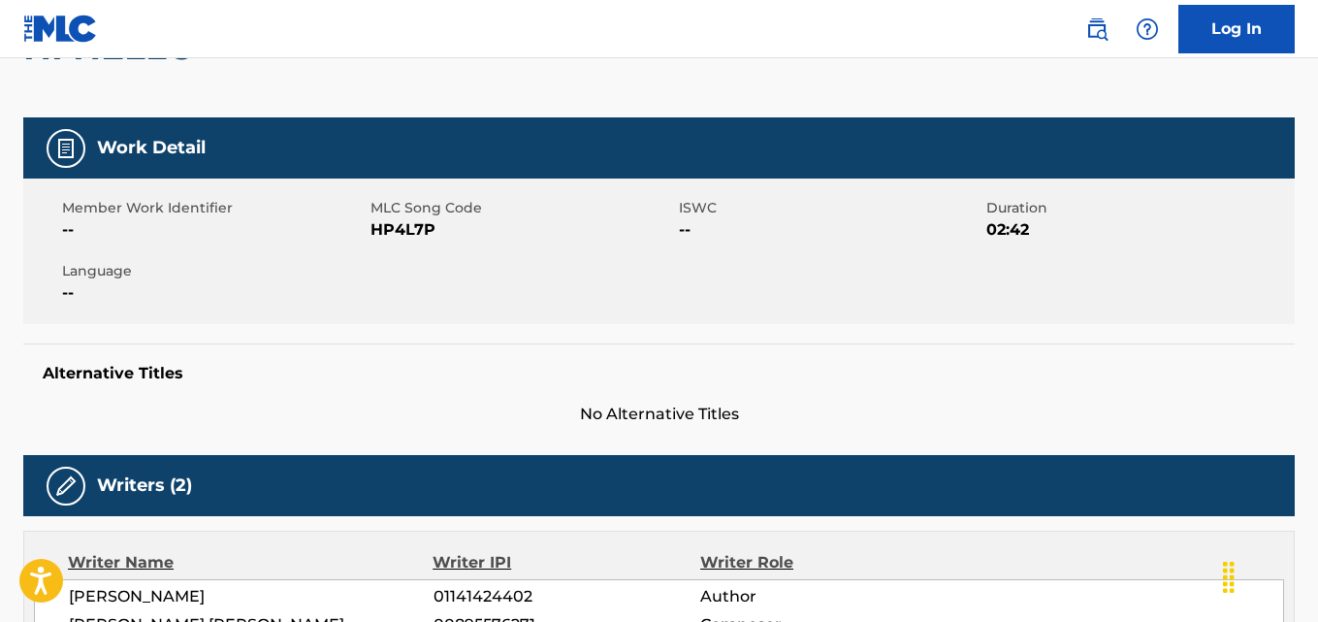
drag, startPoint x: 273, startPoint y: 597, endPoint x: 70, endPoint y: 597, distance: 203.7
click at [70, 597] on span "TARJAH GUY-WILLAIMS" at bounding box center [251, 596] width 365 height 23
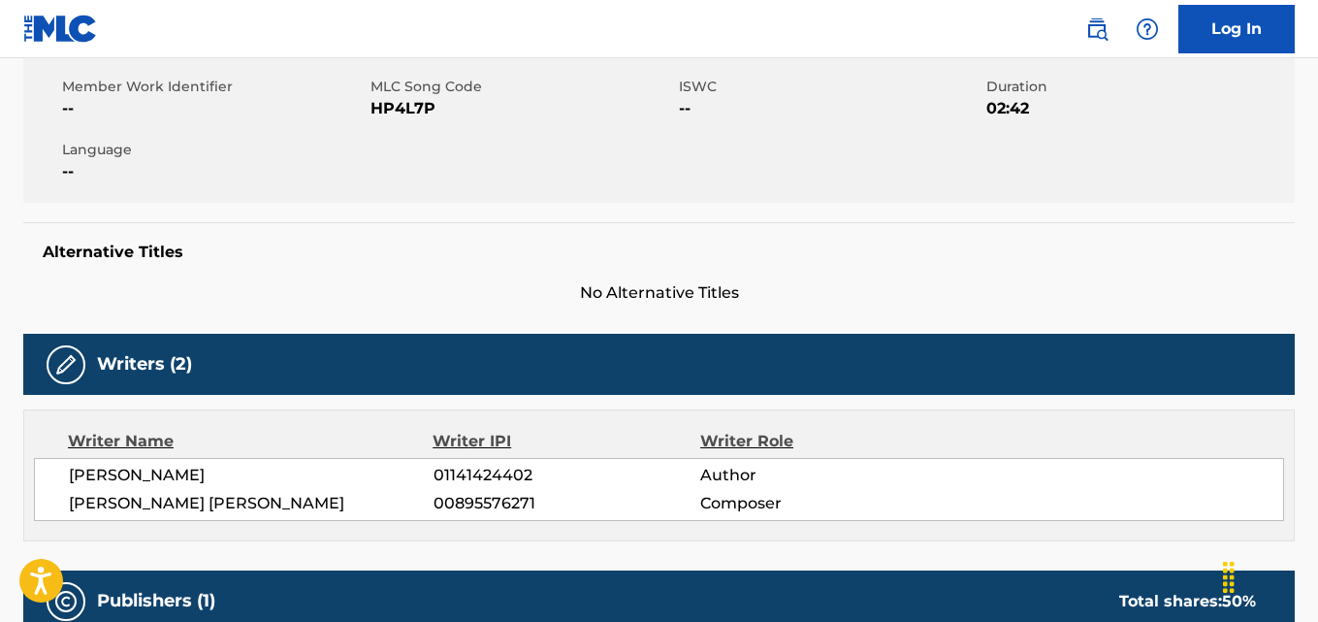
scroll to position [347, 0]
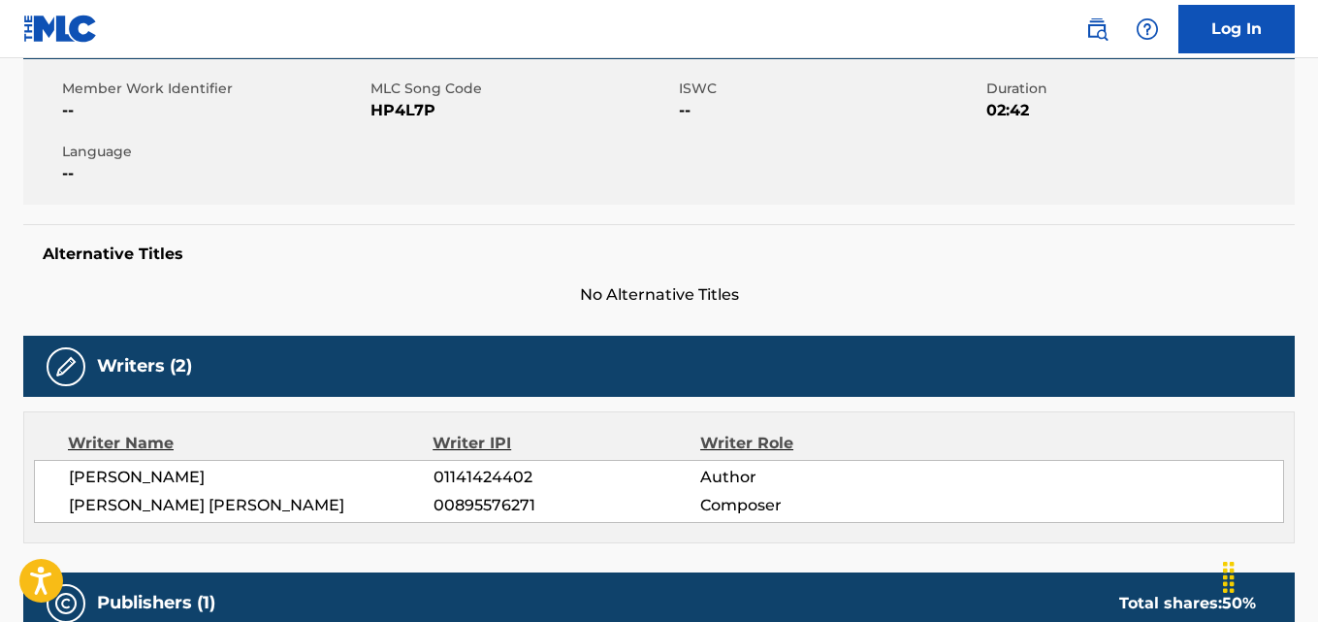
click at [518, 453] on div "Writer IPI" at bounding box center [567, 443] width 268 height 23
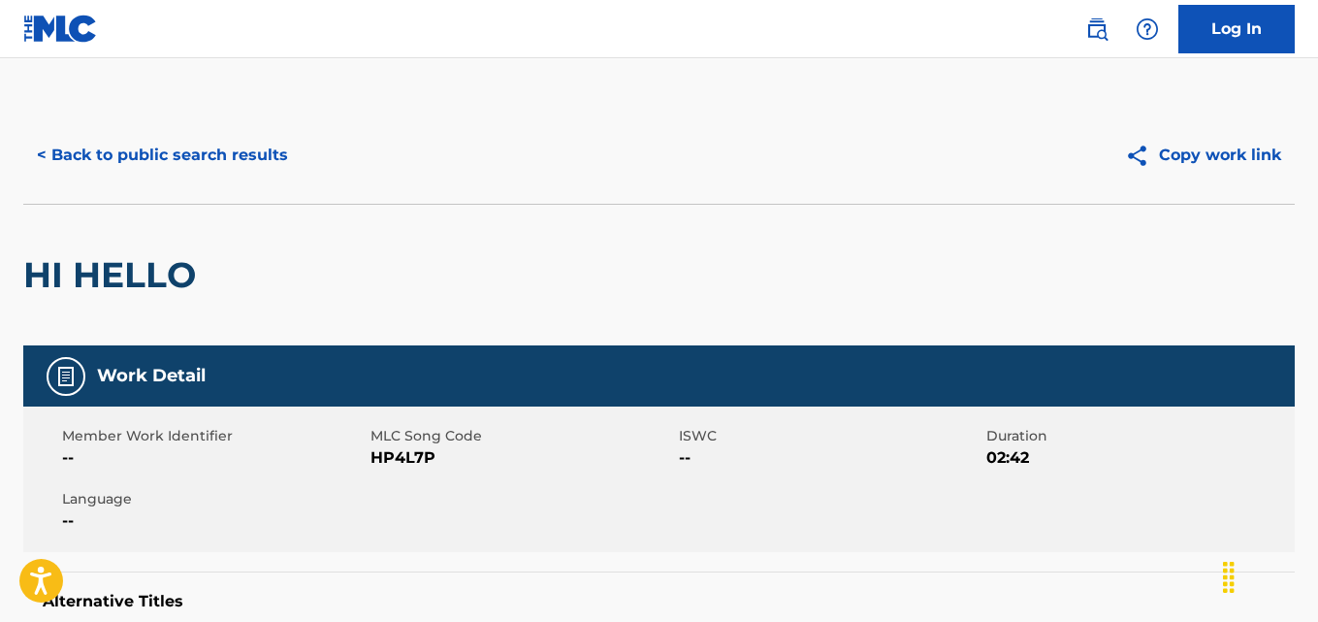
click at [221, 162] on button "< Back to public search results" at bounding box center [162, 155] width 278 height 48
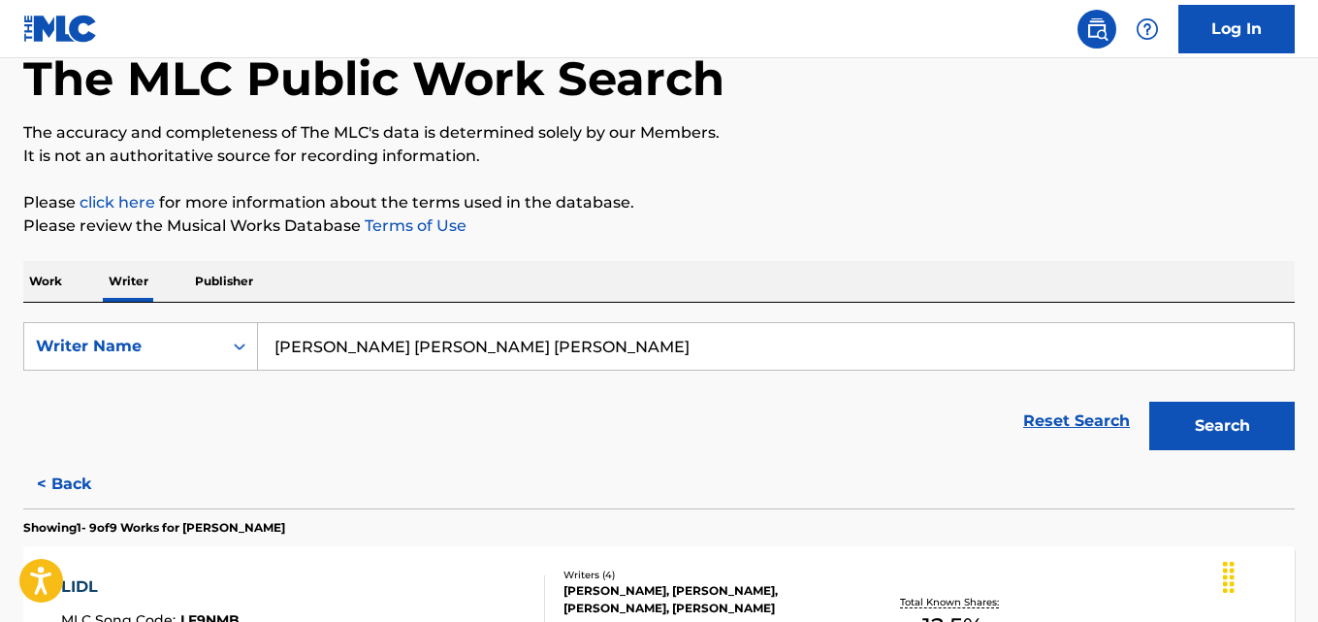
click at [429, 344] on input "GUY-WILLIAMS TARJAH RAQUEL AUDREY" at bounding box center [776, 346] width 1036 height 47
paste input "William Dale Minnix"
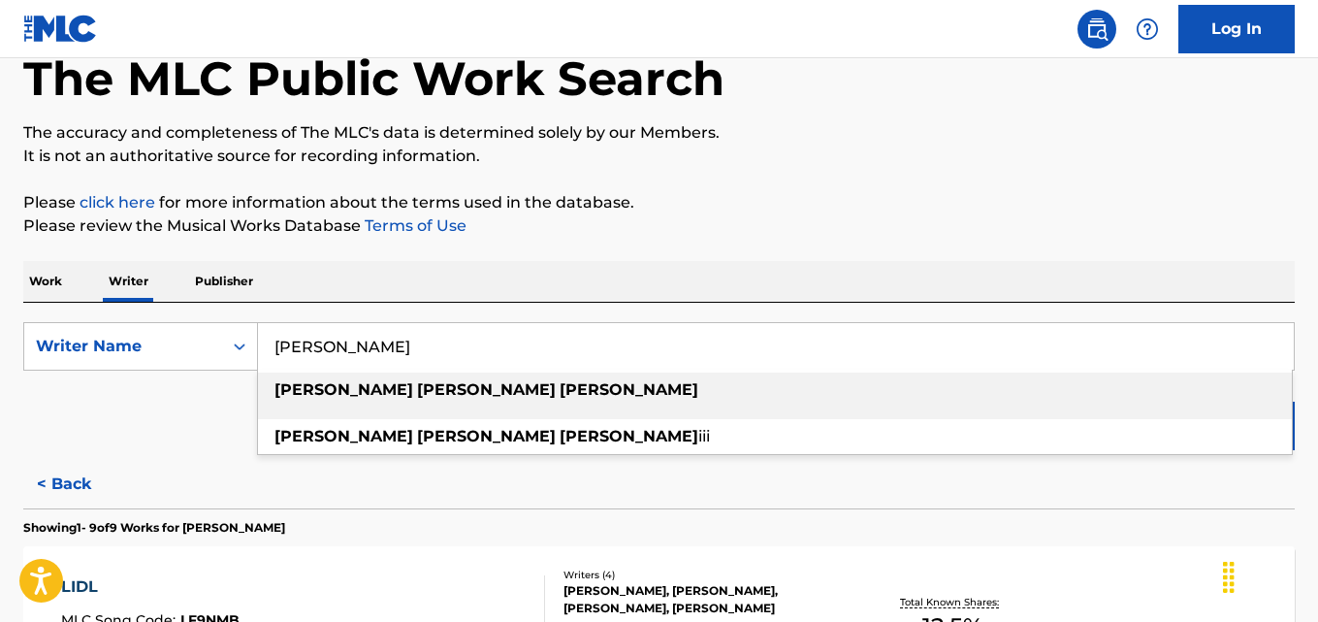
type input "William Dale Minnix"
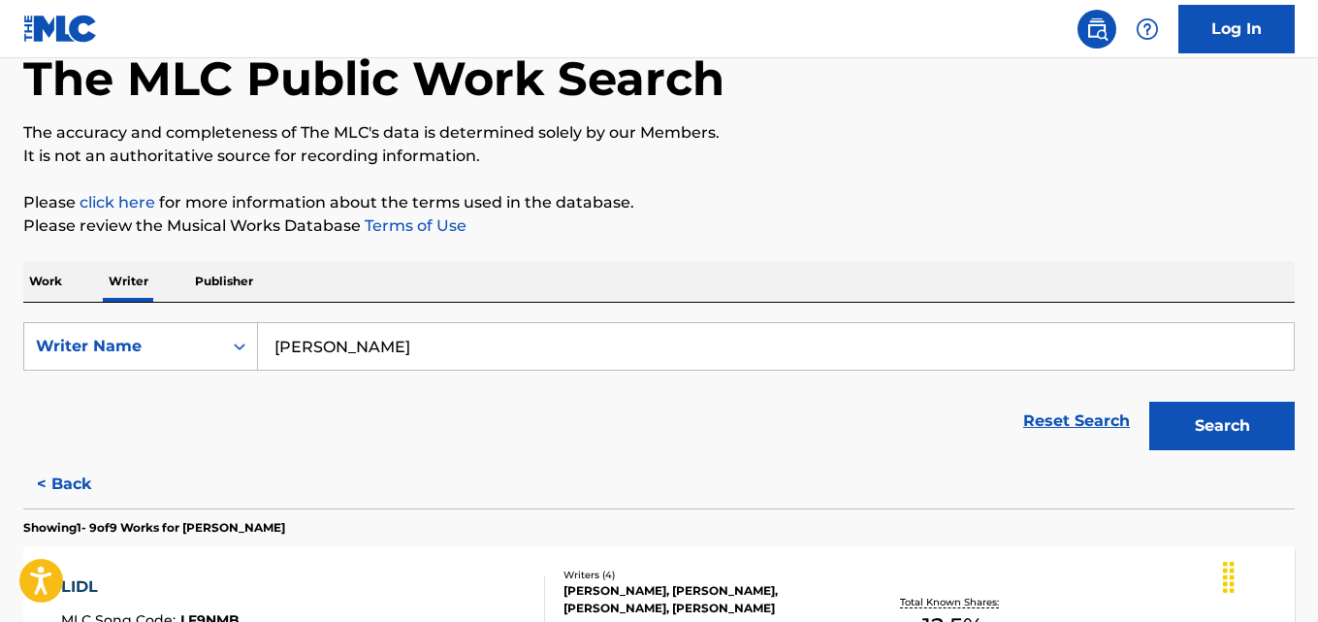
click at [1225, 416] on button "Search" at bounding box center [1221, 426] width 145 height 48
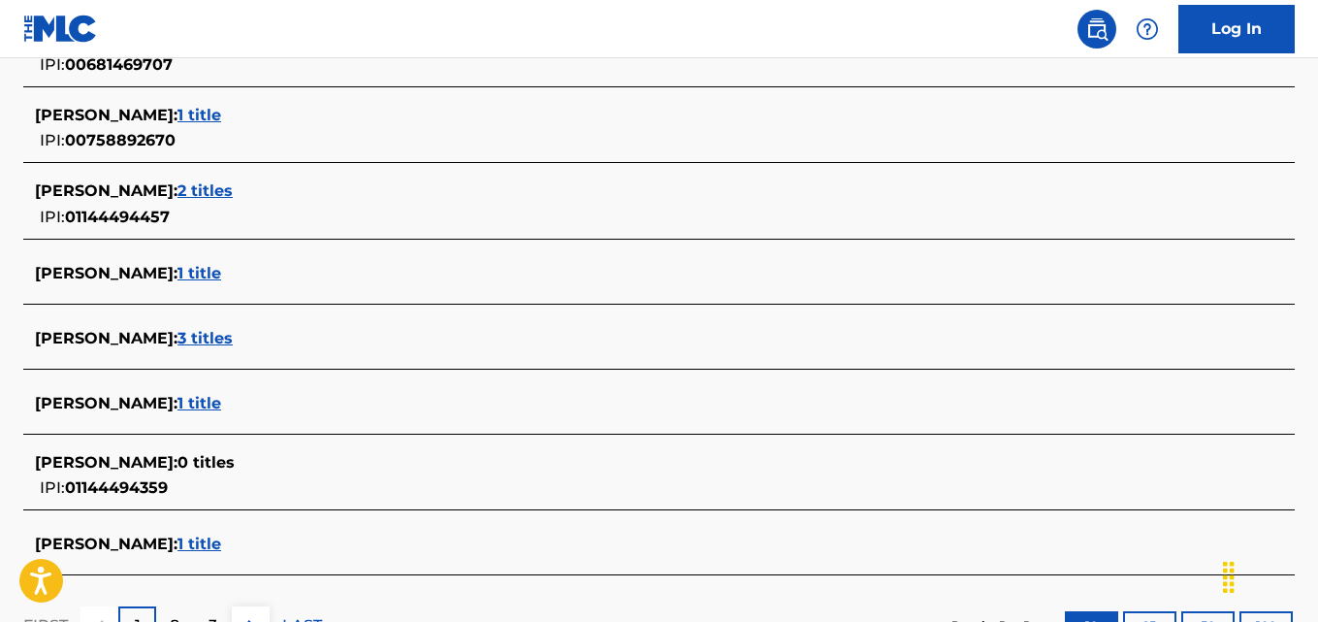
scroll to position [730, 0]
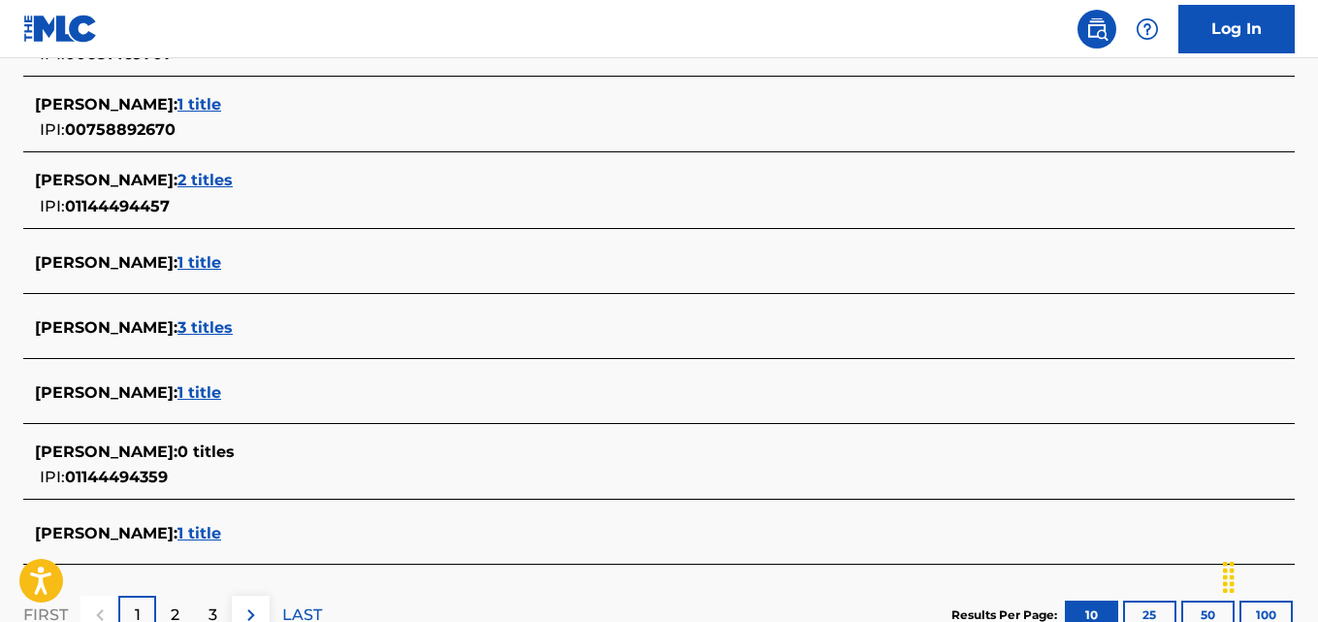
click at [233, 328] on span "3 titles" at bounding box center [204, 327] width 55 height 18
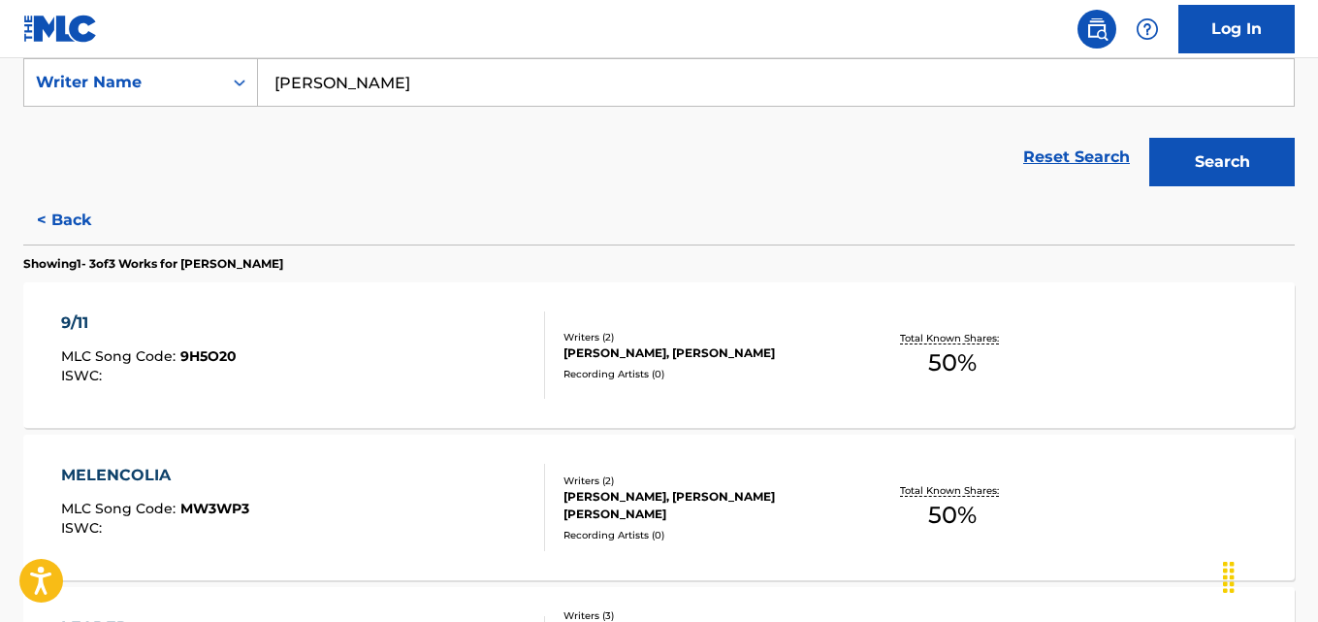
scroll to position [368, 0]
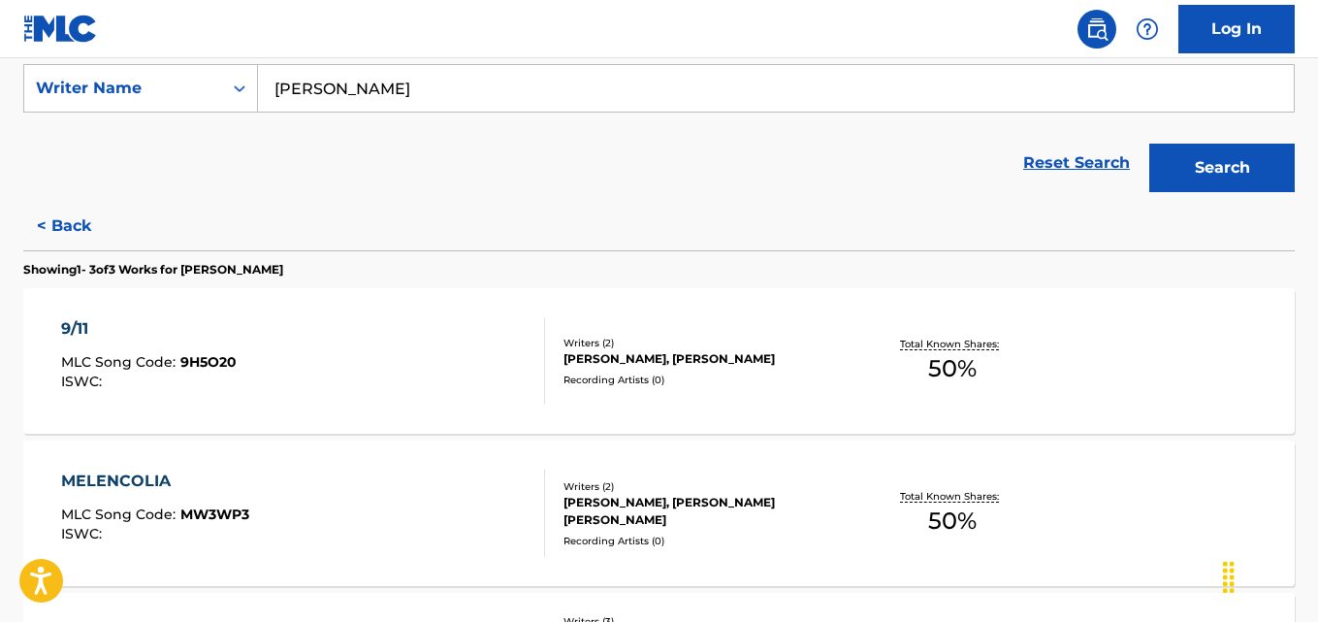
click at [75, 246] on button "< Back" at bounding box center [81, 226] width 116 height 48
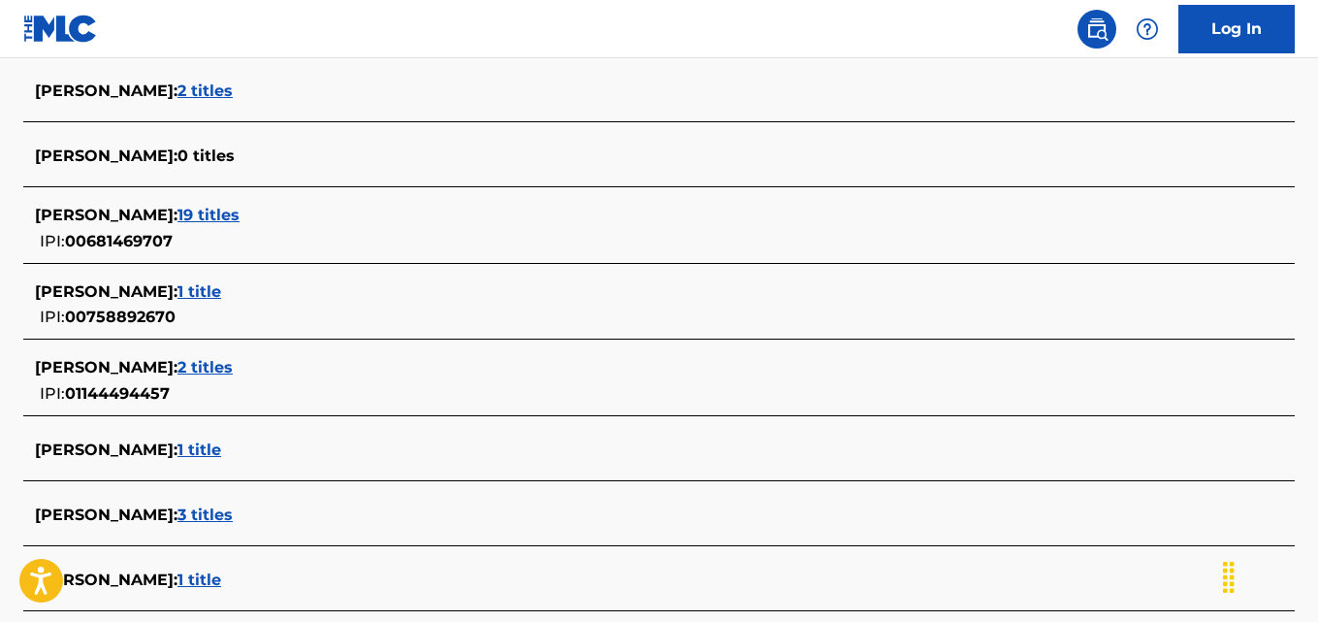
scroll to position [554, 0]
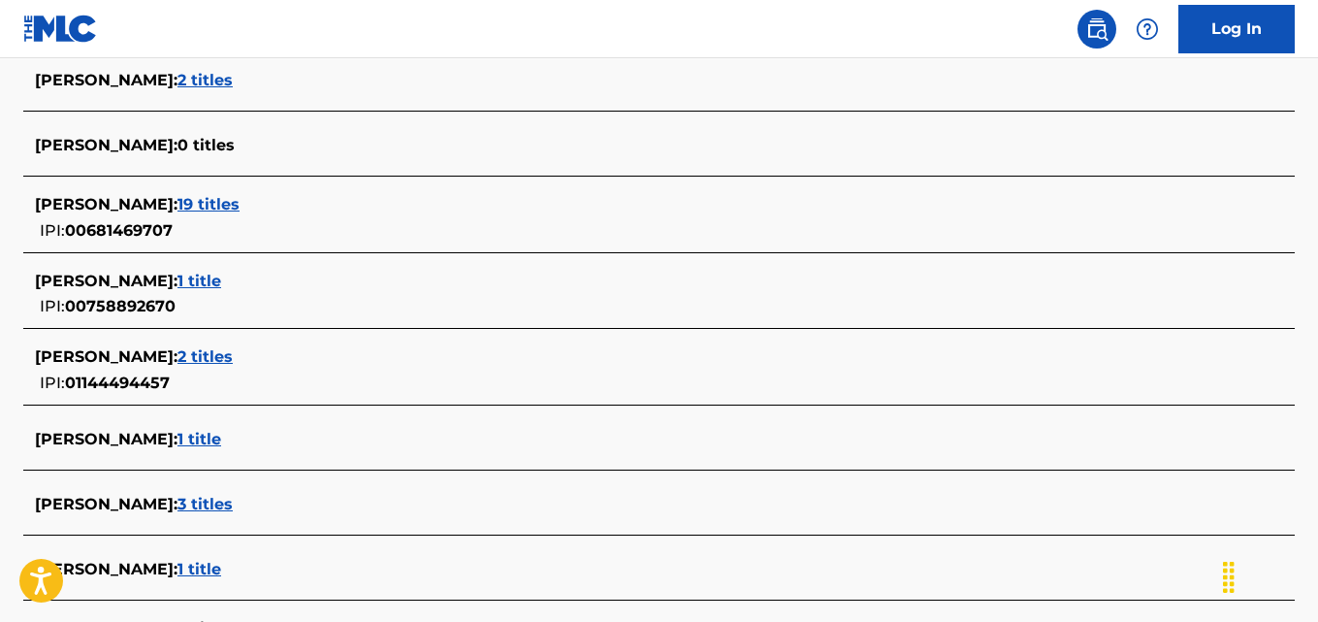
click at [248, 292] on div "WILLIAM DALE MINNIX : 1 title" at bounding box center [634, 281] width 1198 height 23
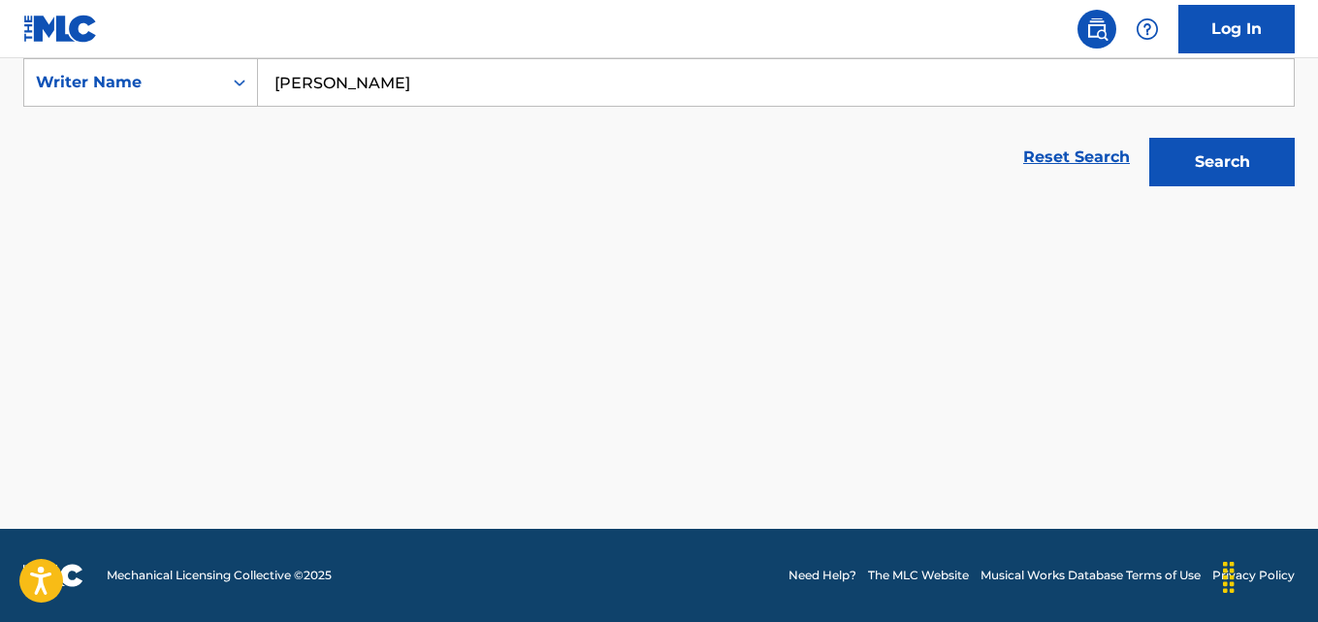
scroll to position [373, 0]
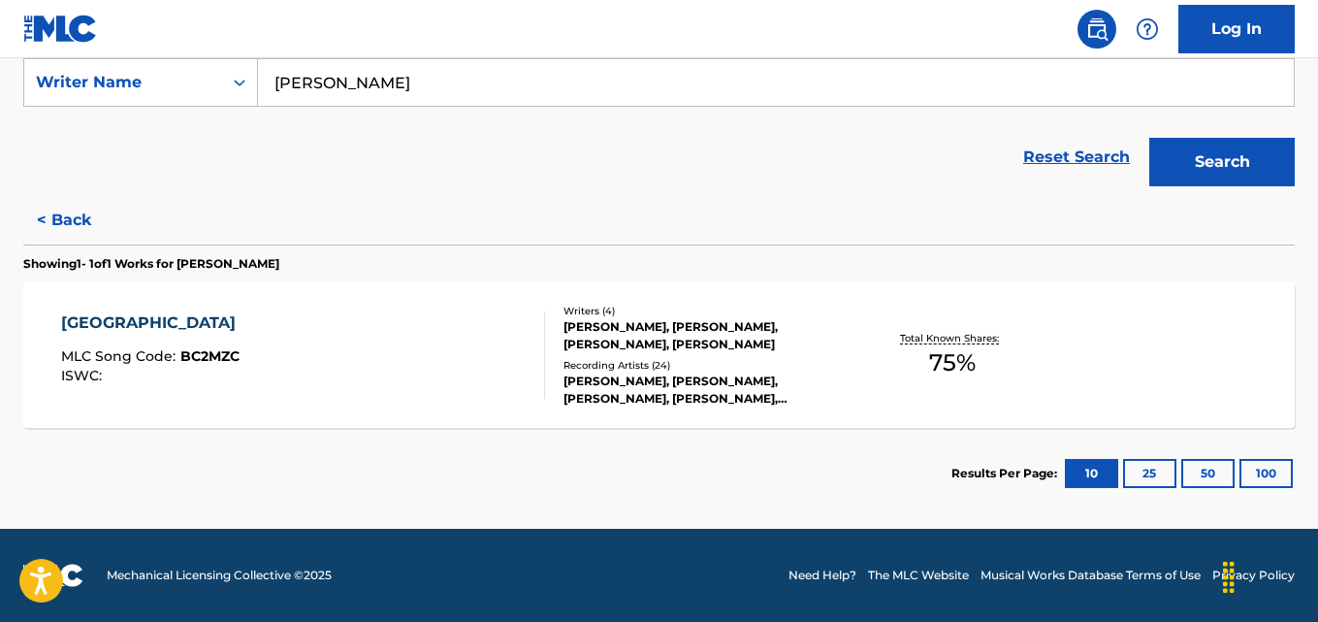
click at [802, 328] on div "WILLIAM DALE MINNUX III, WILLIAM DALE MINNIX, AMARI MIDDLETON, ROK CURKOVIC" at bounding box center [704, 335] width 283 height 35
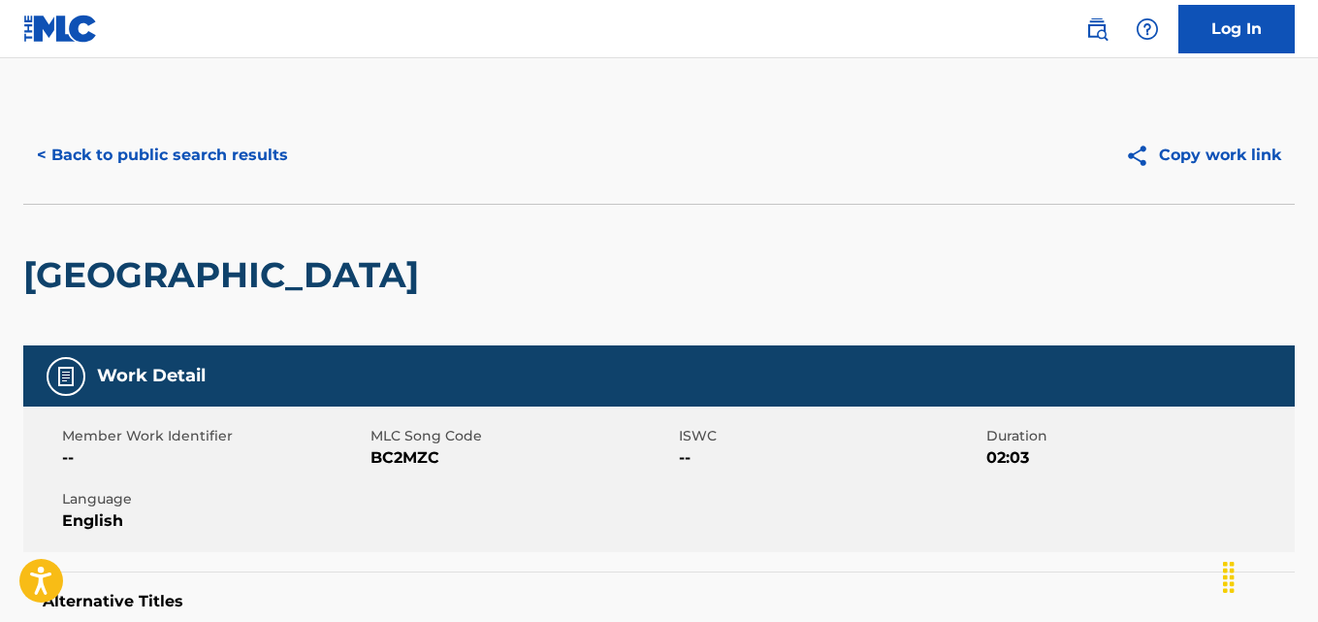
click at [37, 154] on button "< Back to public search results" at bounding box center [162, 155] width 278 height 48
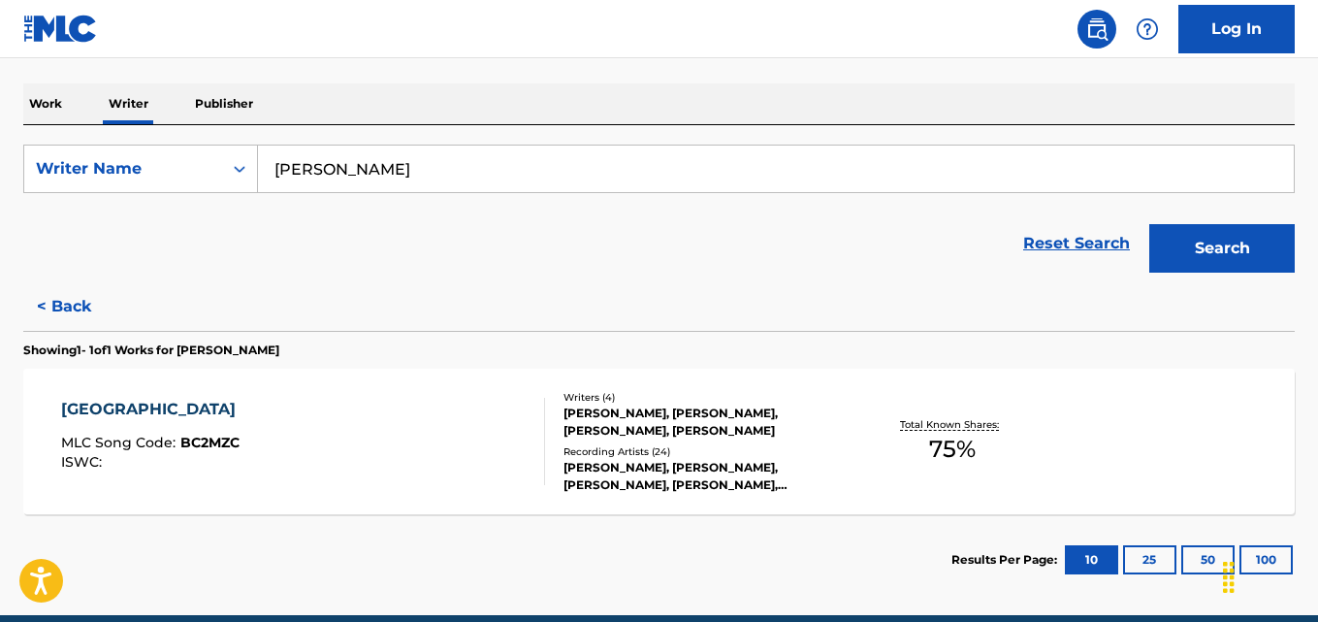
click at [53, 319] on button "< Back" at bounding box center [81, 306] width 116 height 48
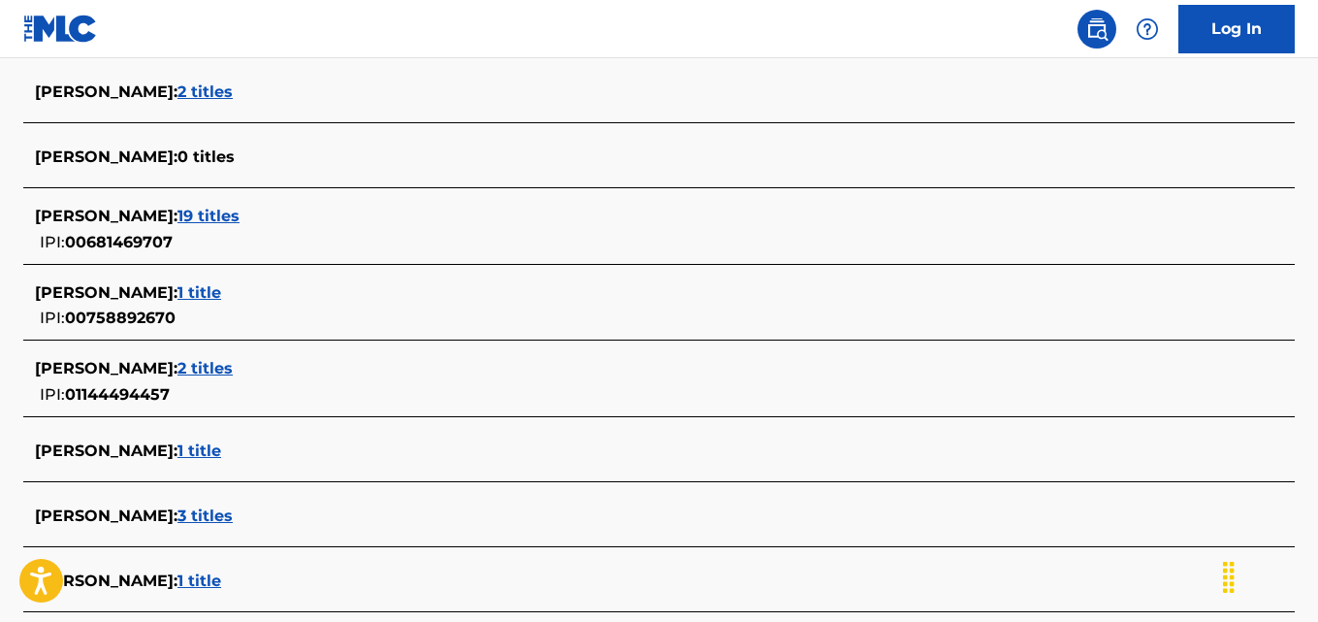
scroll to position [534, 0]
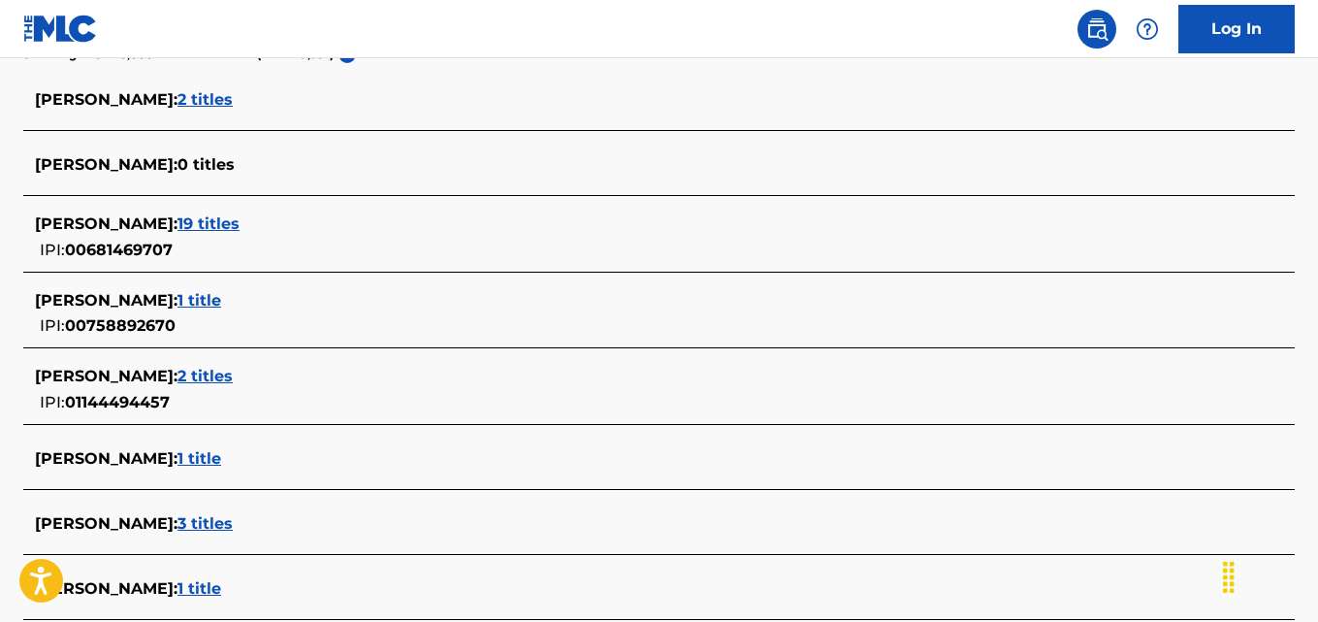
click at [78, 232] on span "WILLIAM DALE :" at bounding box center [106, 223] width 143 height 18
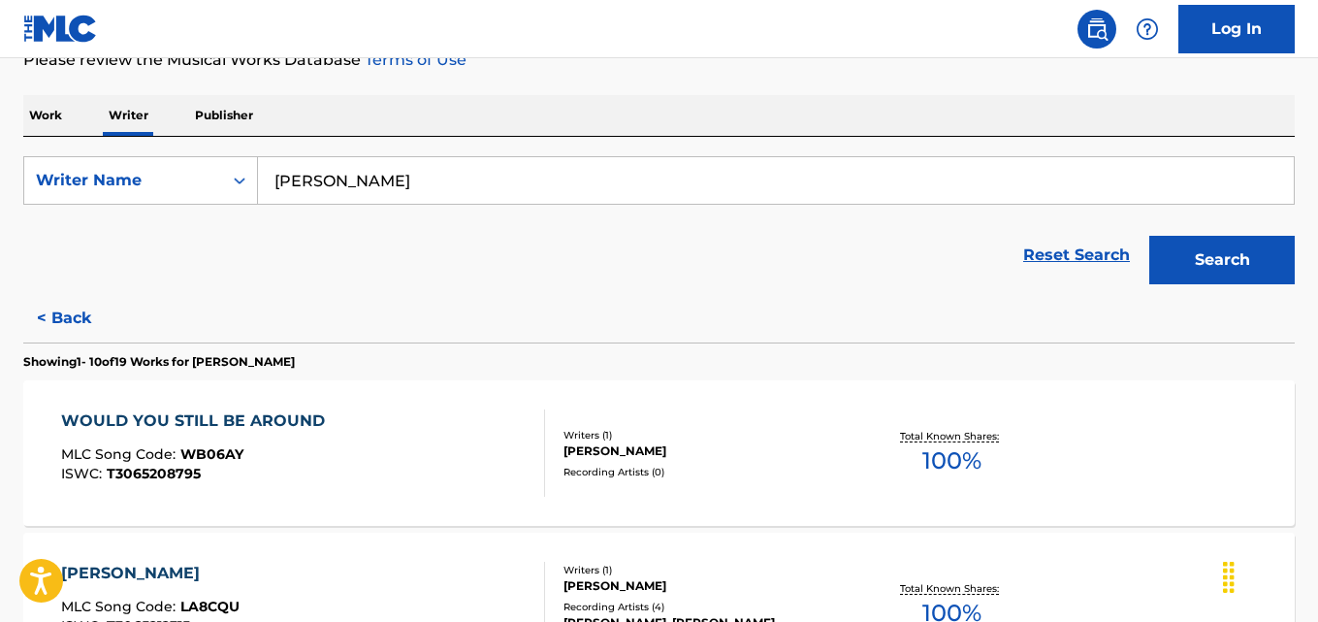
scroll to position [321, 0]
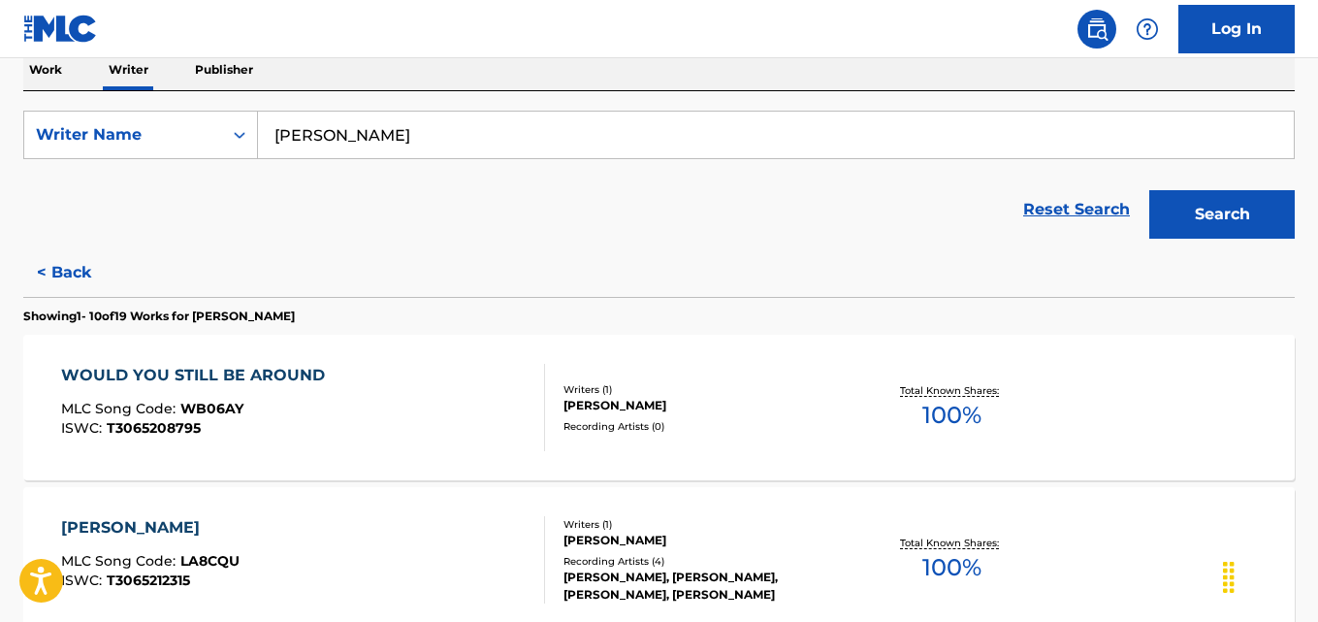
click at [59, 279] on button "< Back" at bounding box center [81, 272] width 116 height 48
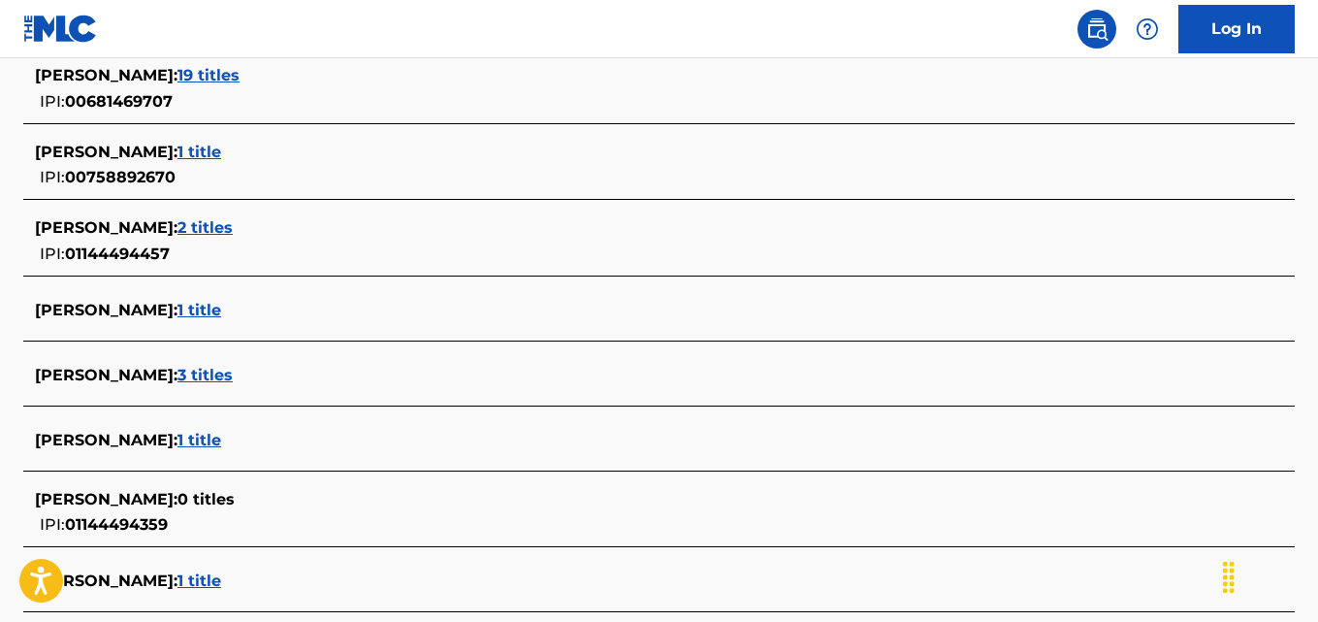
scroll to position [676, 0]
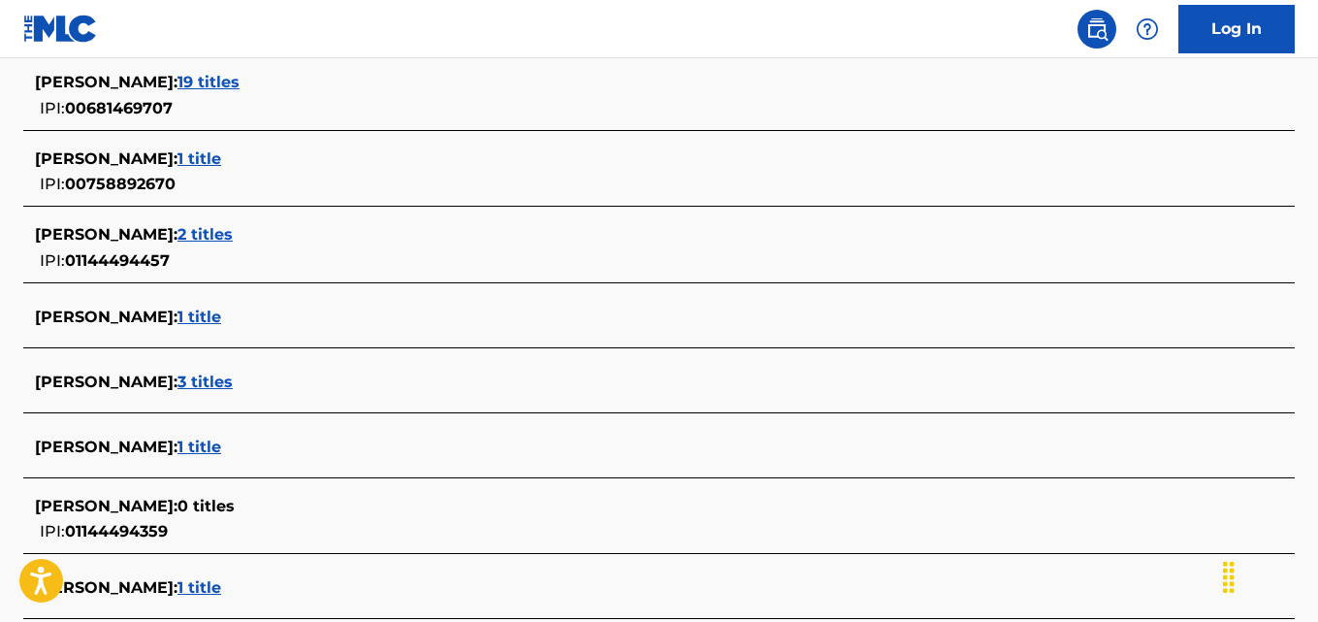
click at [48, 165] on span "WILLIAM DALE MINNIX :" at bounding box center [106, 158] width 143 height 18
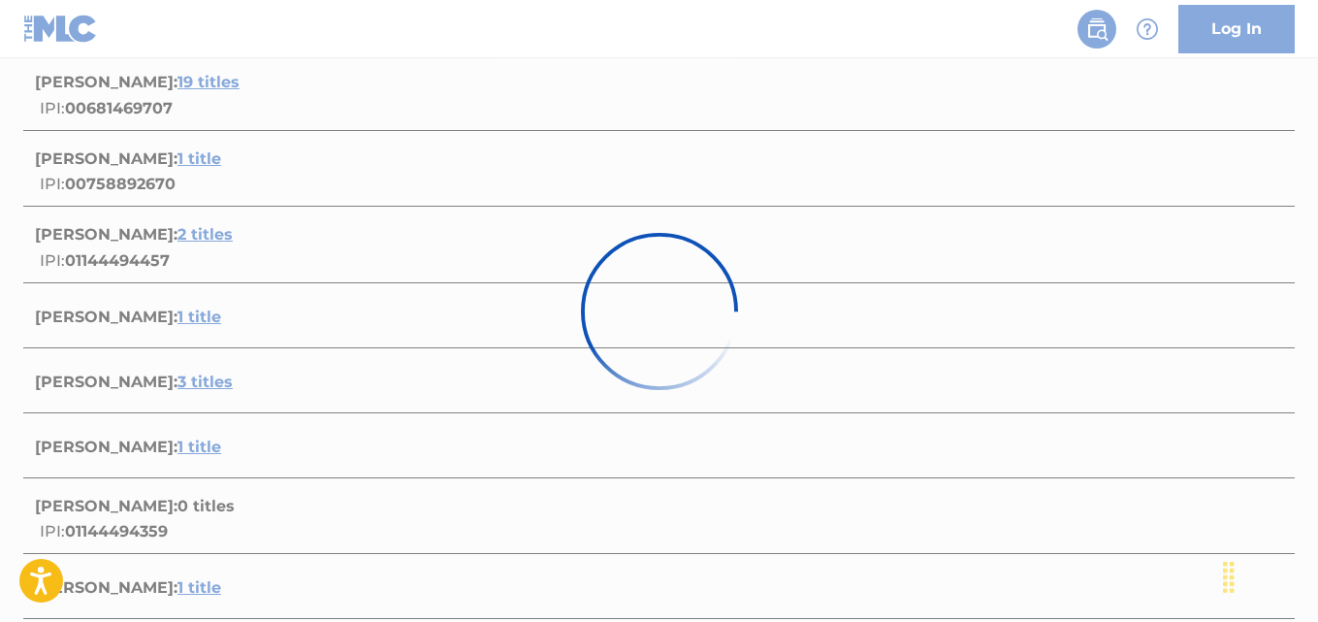
scroll to position [373, 0]
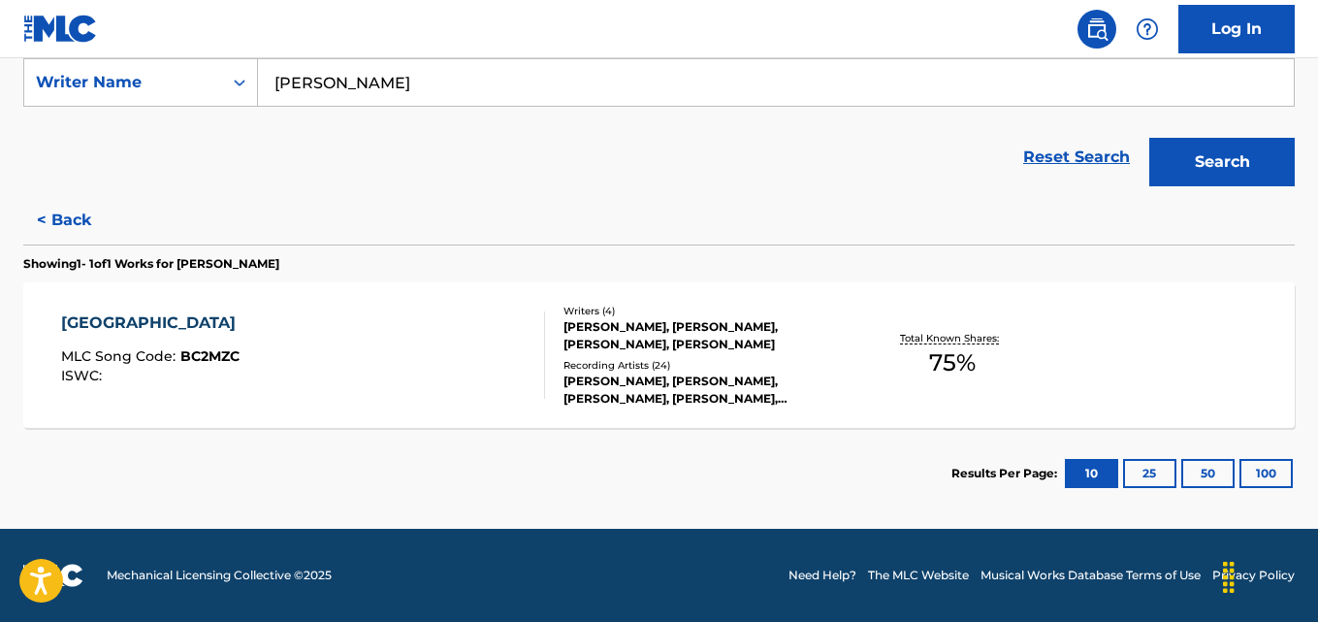
click at [140, 338] on div "BAGHDAD MLC Song Code : BC2MZC ISWC :" at bounding box center [153, 354] width 184 height 87
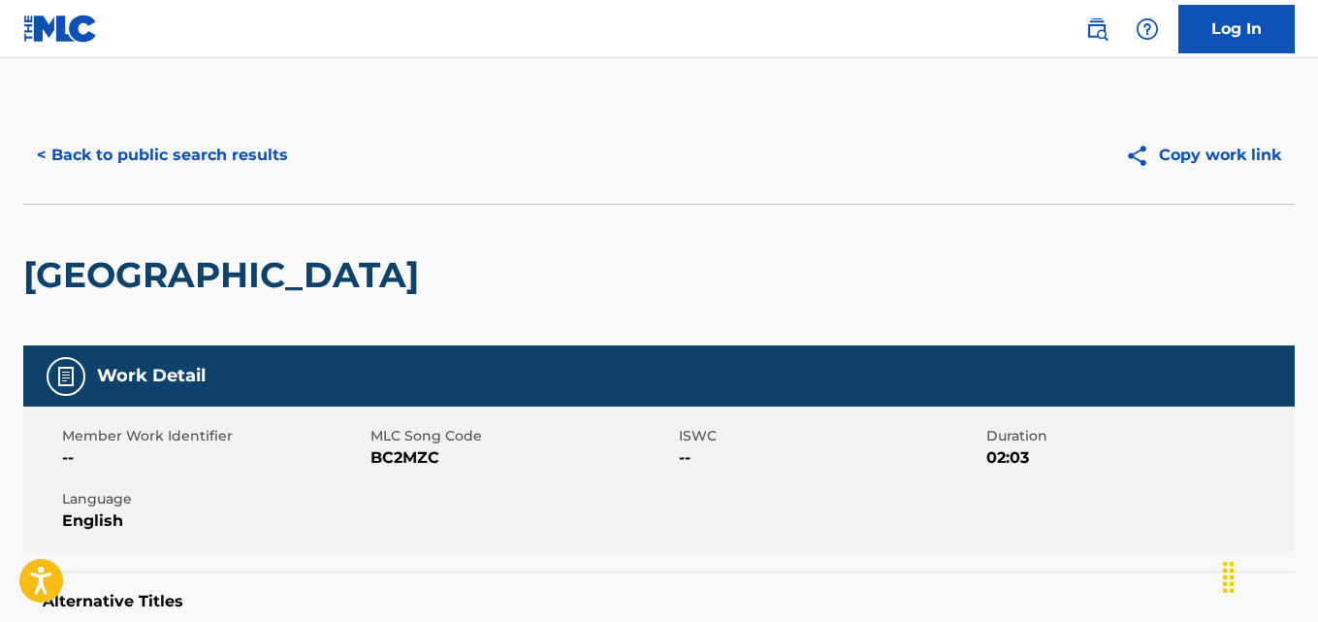
click at [52, 166] on button "< Back to public search results" at bounding box center [162, 155] width 278 height 48
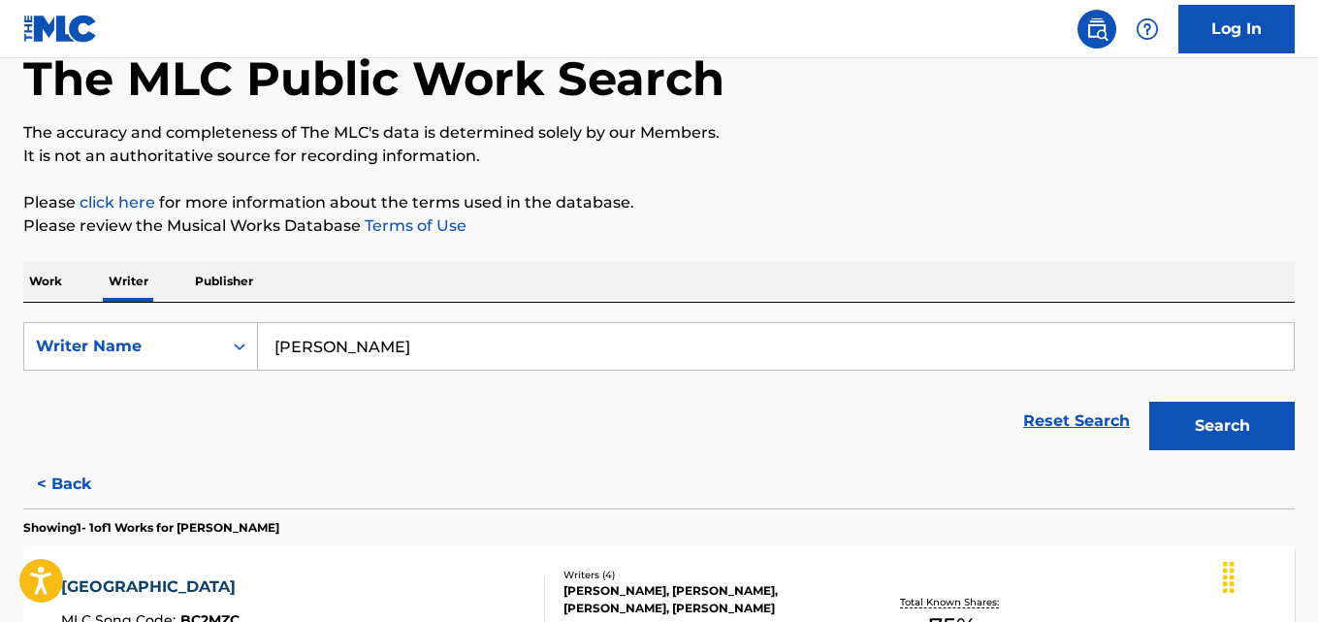
click at [87, 493] on button "< Back" at bounding box center [81, 484] width 116 height 48
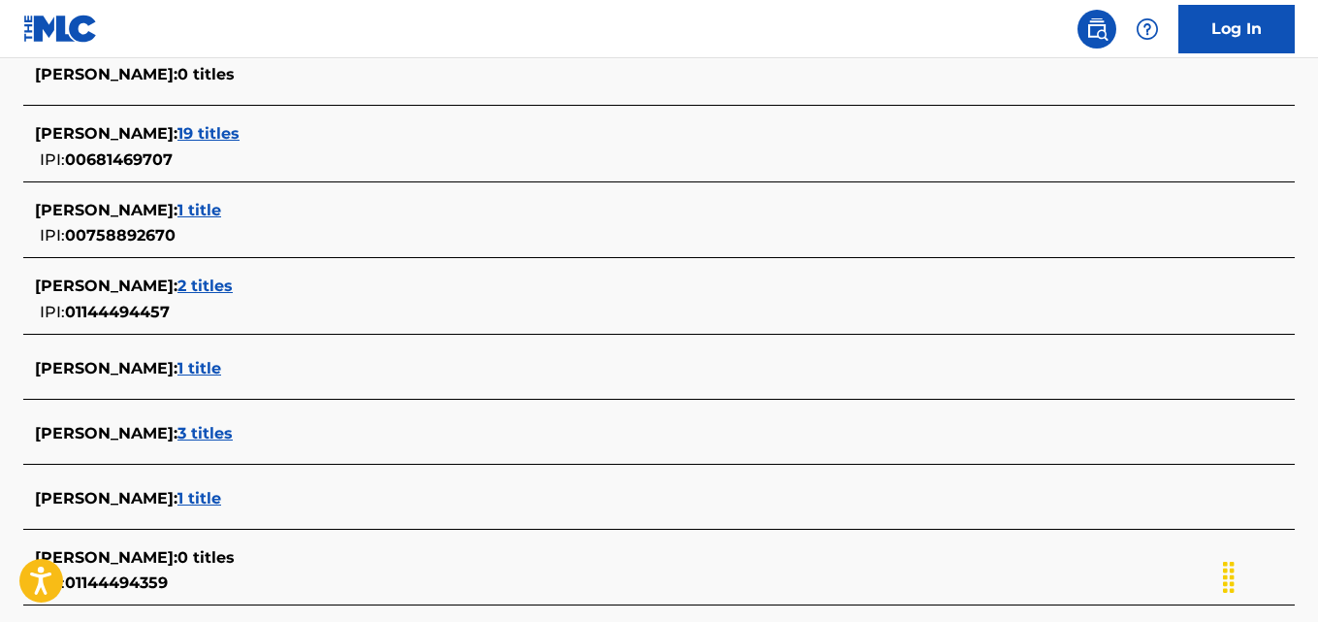
click at [82, 301] on div "IPI: 01144494457" at bounding box center [93, 311] width 116 height 26
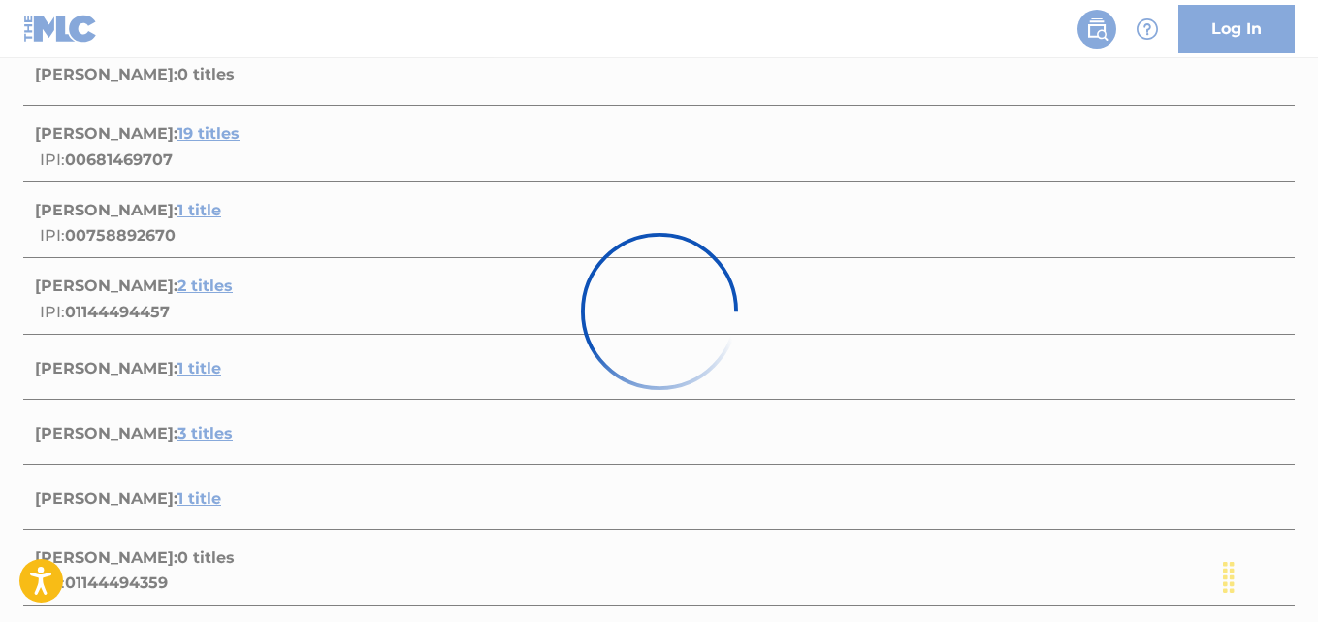
scroll to position [526, 0]
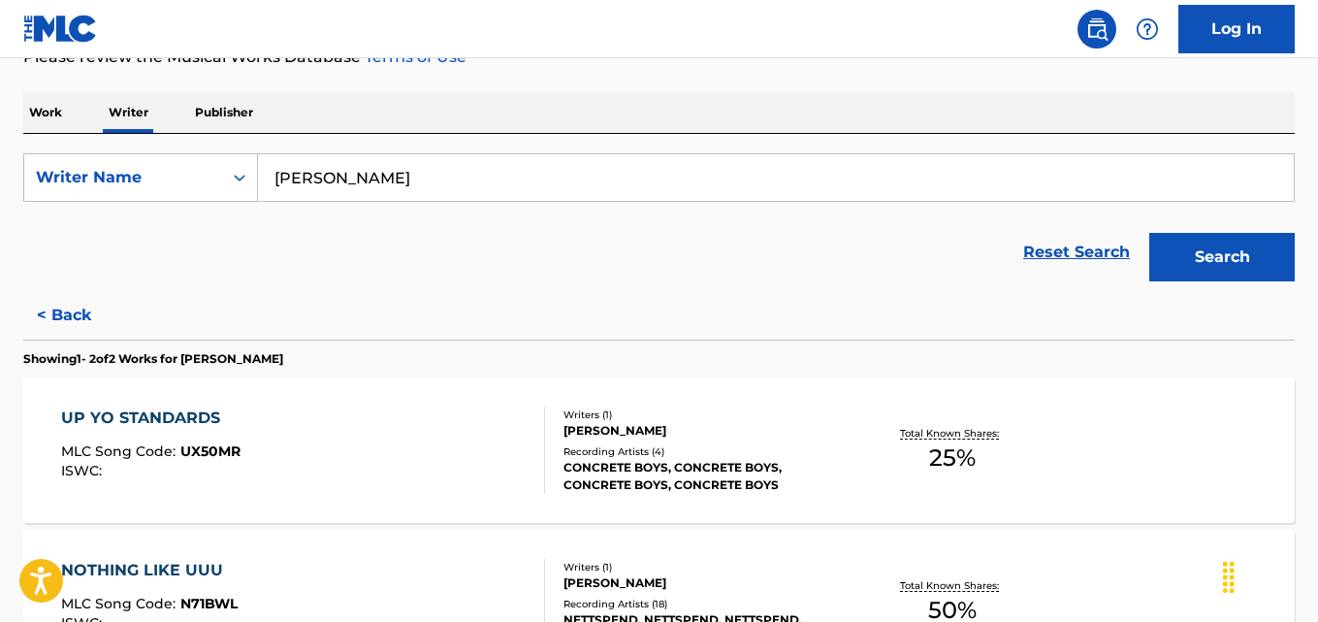
click at [57, 306] on button "< Back" at bounding box center [81, 315] width 116 height 48
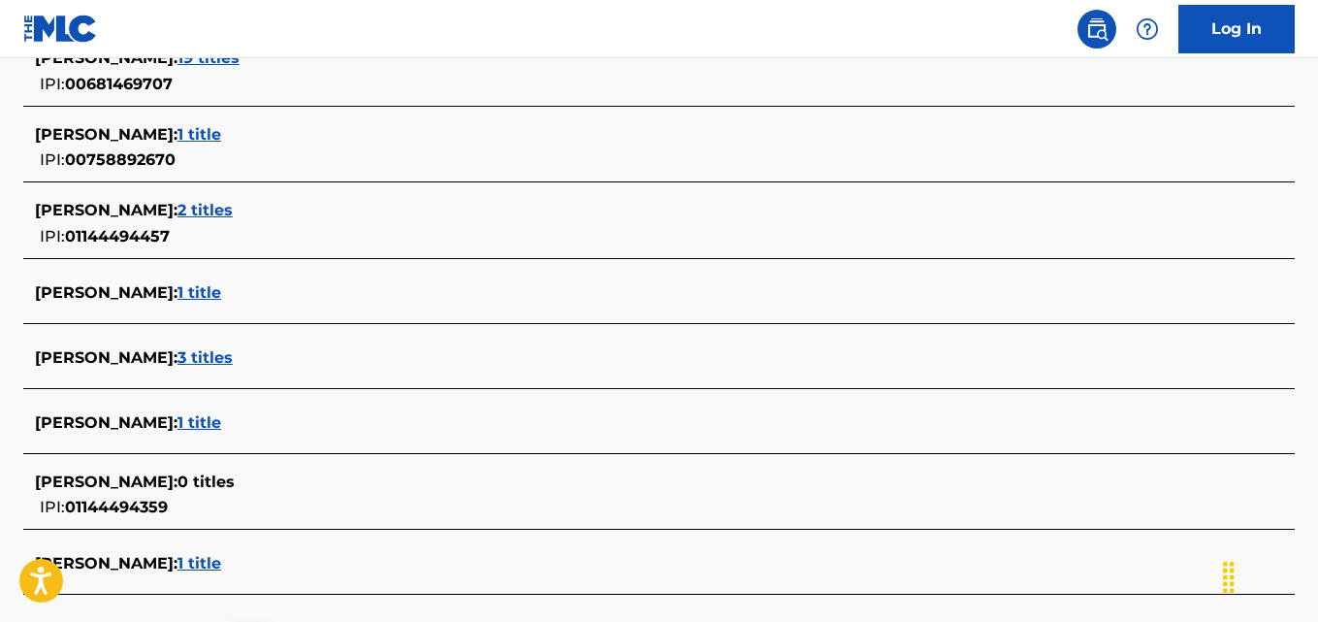
scroll to position [707, 0]
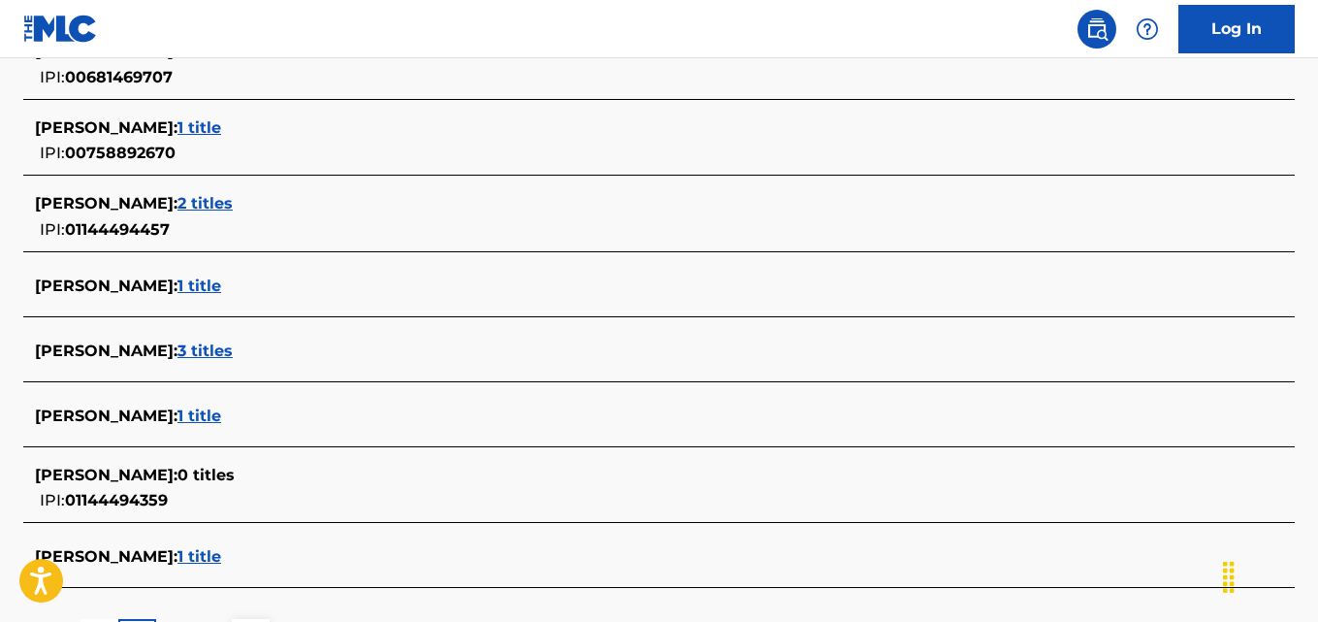
click at [277, 362] on div "WILLIAM DALE MINNIX III : 3 titles" at bounding box center [634, 350] width 1198 height 23
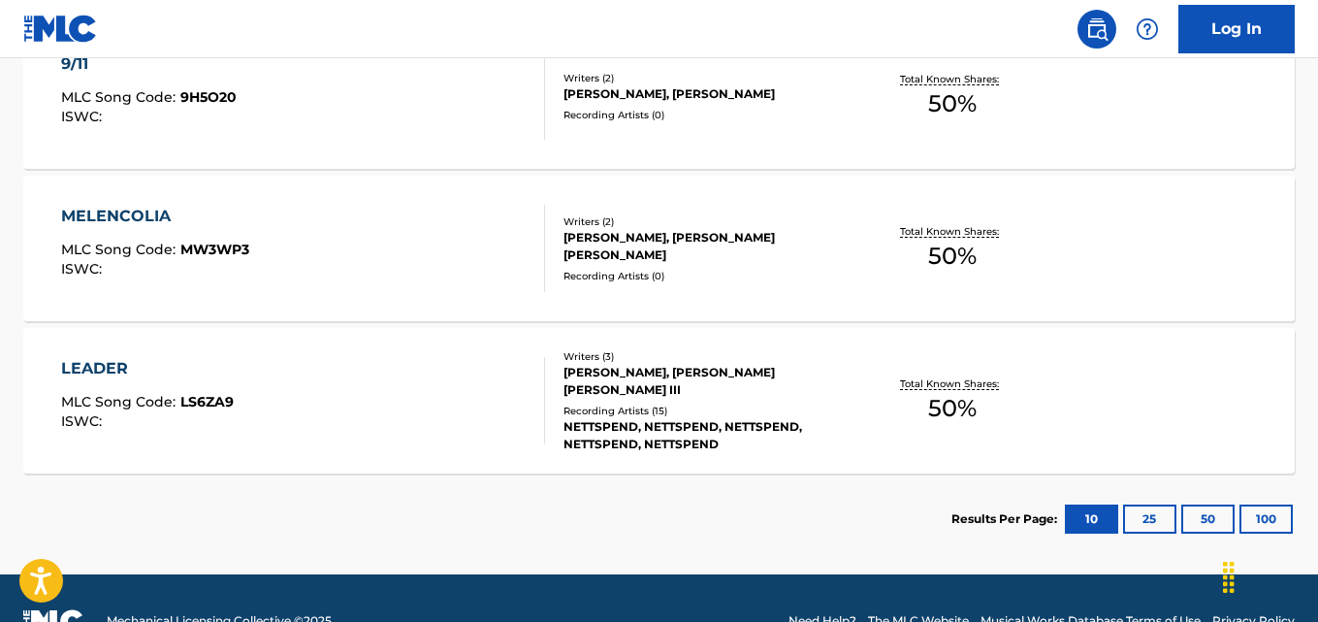
scroll to position [583, 0]
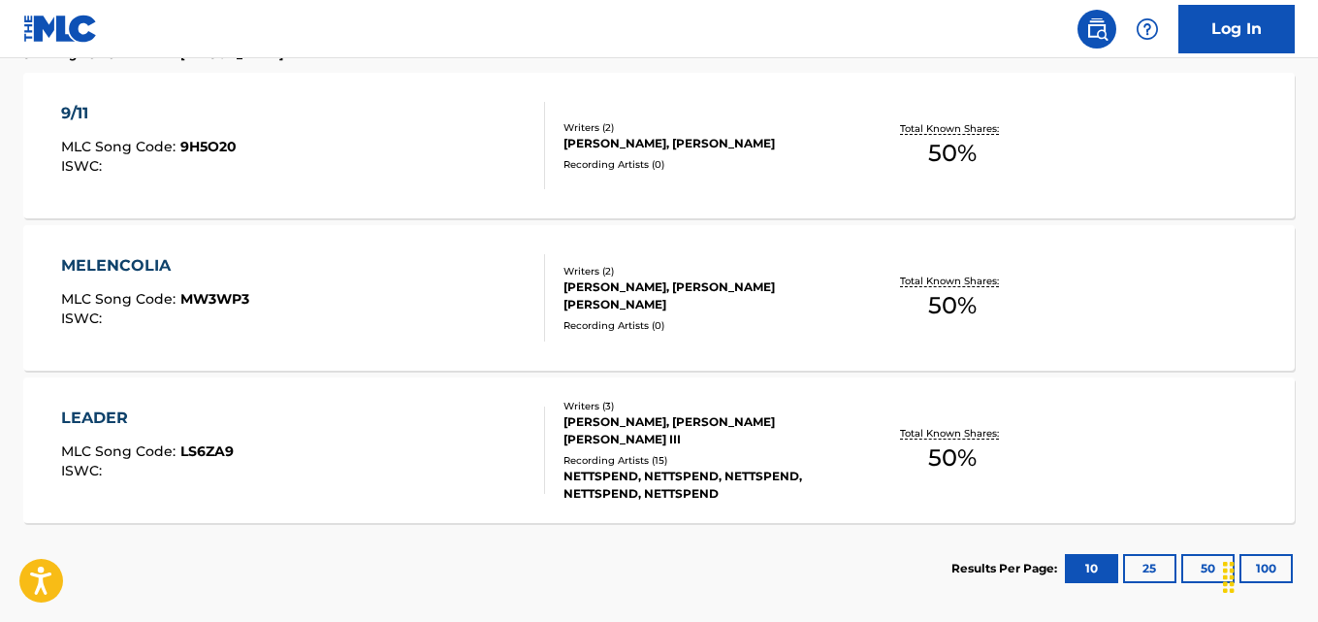
click at [1035, 140] on div "Total Known Shares: 50 %" at bounding box center [952, 145] width 211 height 59
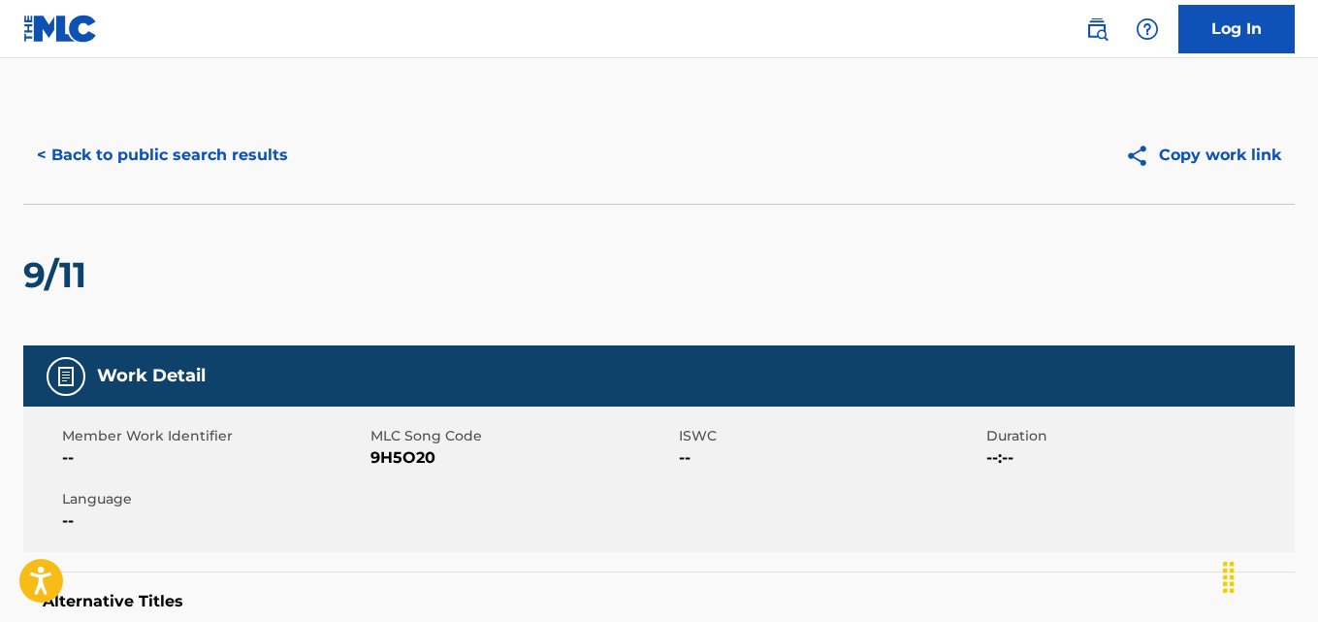
click at [159, 142] on button "< Back to public search results" at bounding box center [162, 155] width 278 height 48
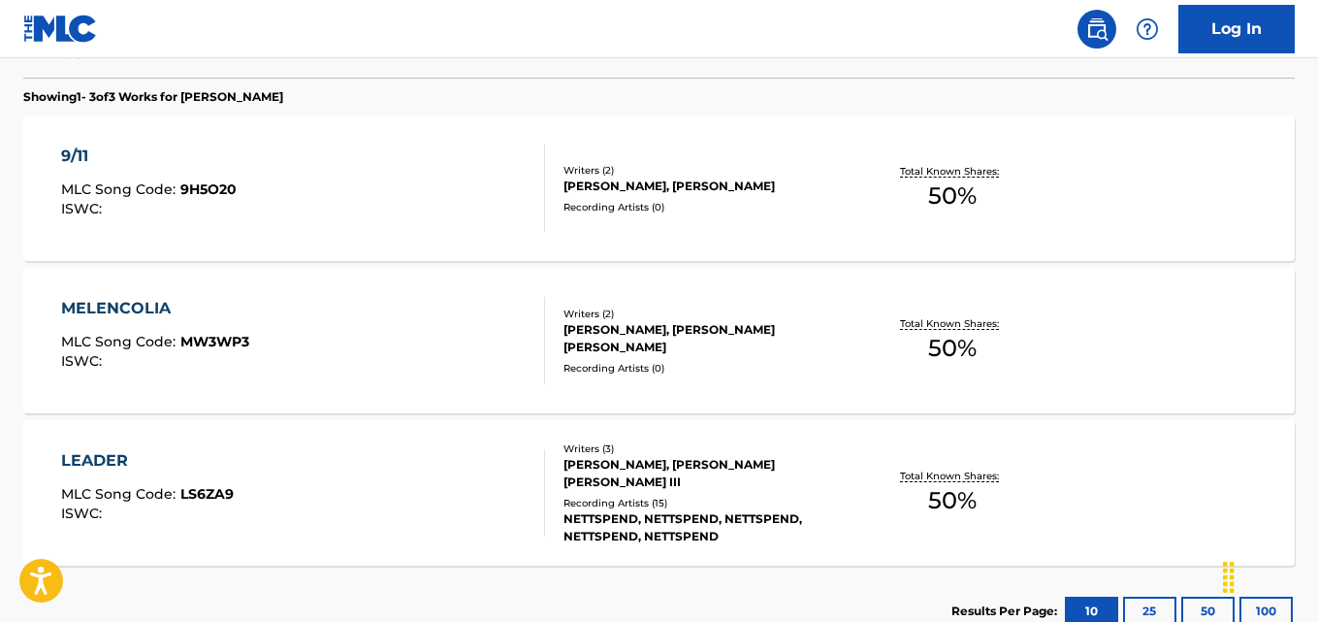
scroll to position [543, 0]
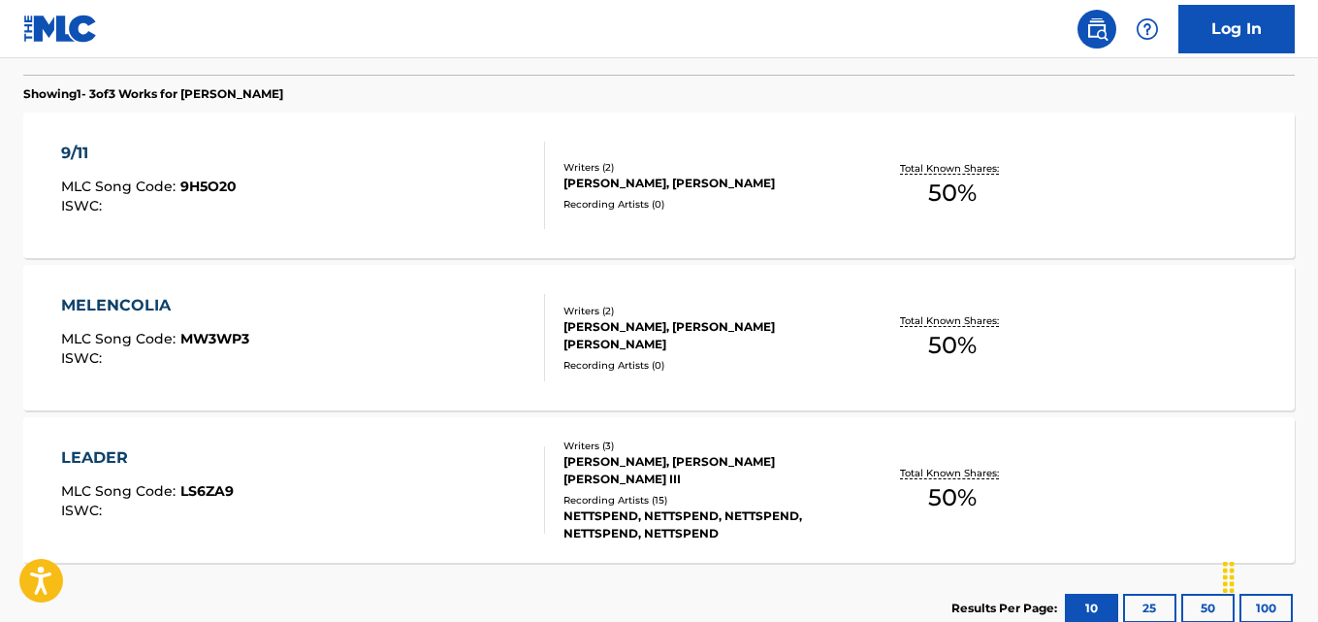
click at [979, 343] on div "Total Known Shares: 50 %" at bounding box center [952, 337] width 211 height 59
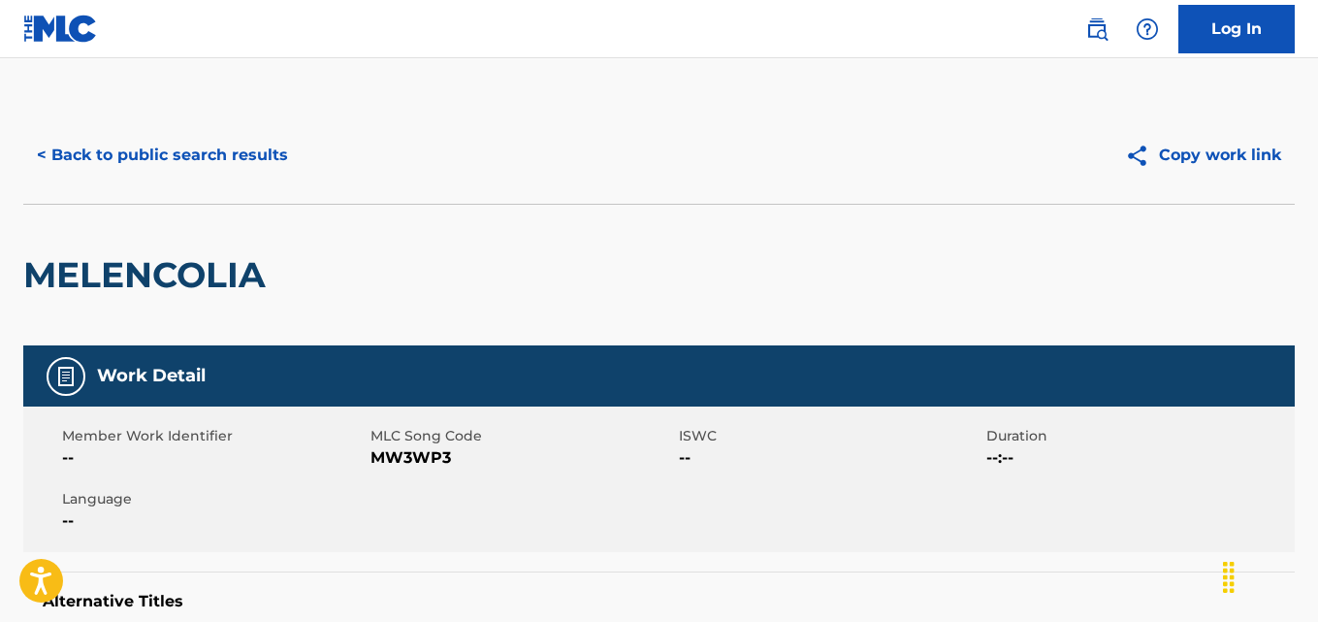
click at [227, 209] on div "MELENCOLIA" at bounding box center [149, 275] width 252 height 141
click at [286, 145] on button "< Back to public search results" at bounding box center [162, 155] width 278 height 48
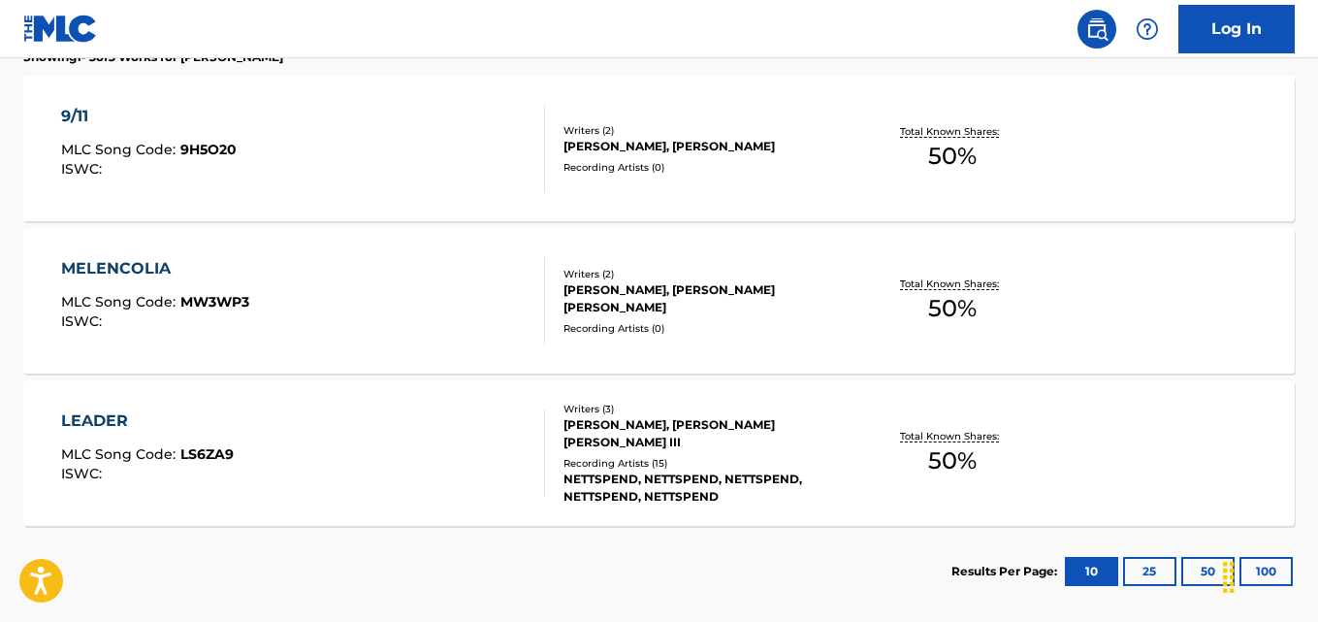
scroll to position [582, 0]
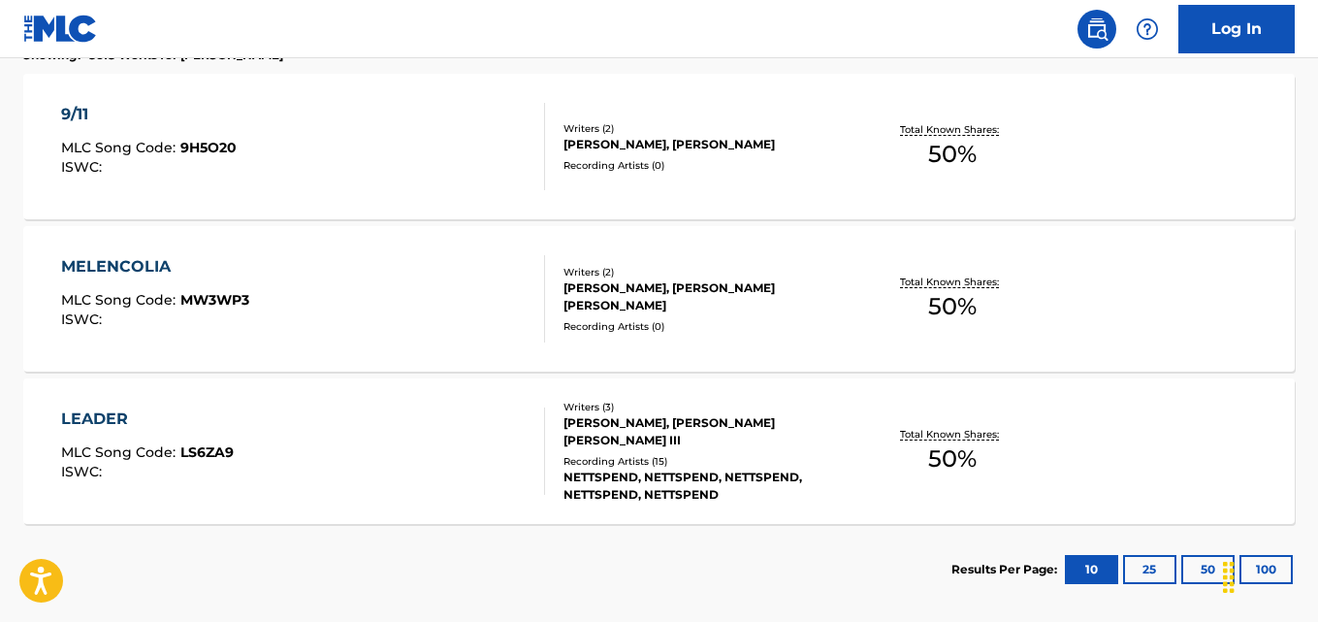
click at [967, 441] on span "50 %" at bounding box center [952, 458] width 48 height 35
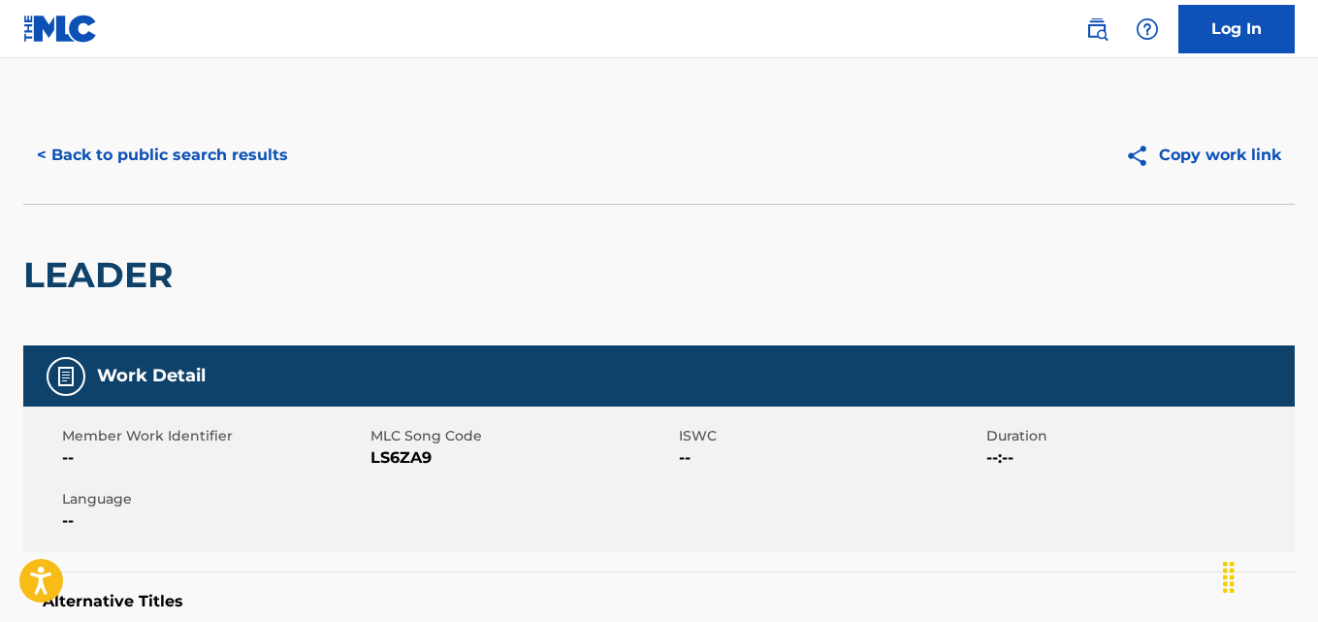
click at [230, 131] on button "< Back to public search results" at bounding box center [162, 155] width 278 height 48
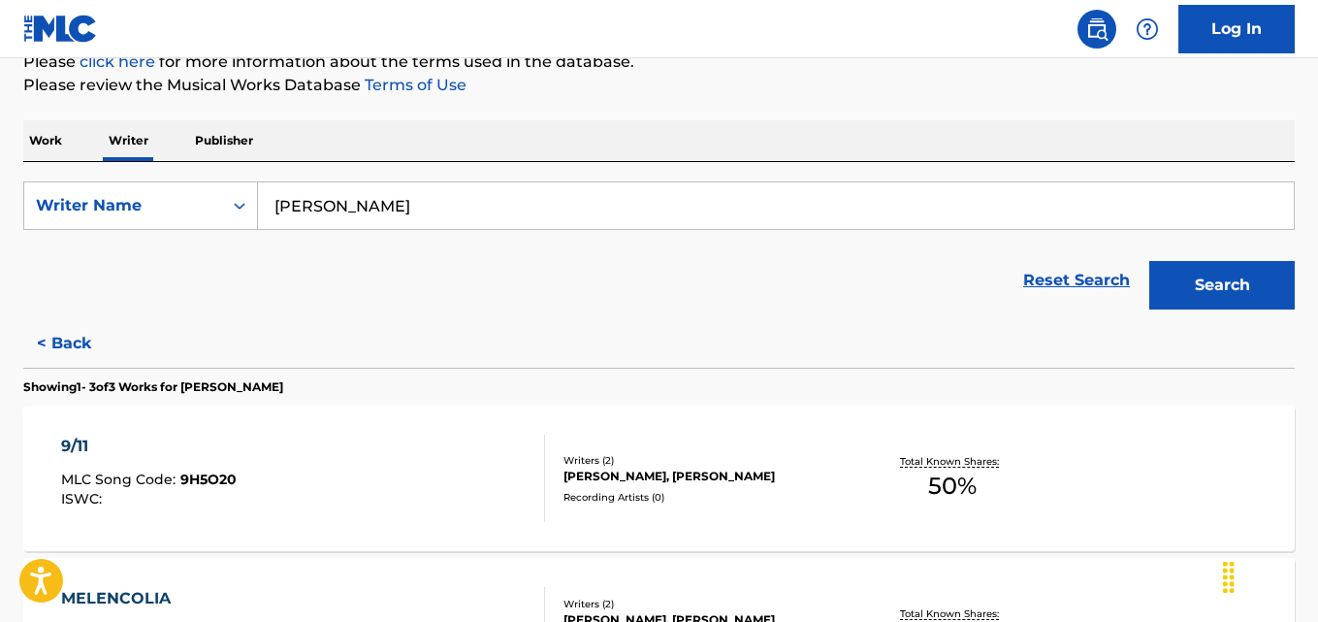
click at [104, 347] on button "< Back" at bounding box center [81, 343] width 116 height 48
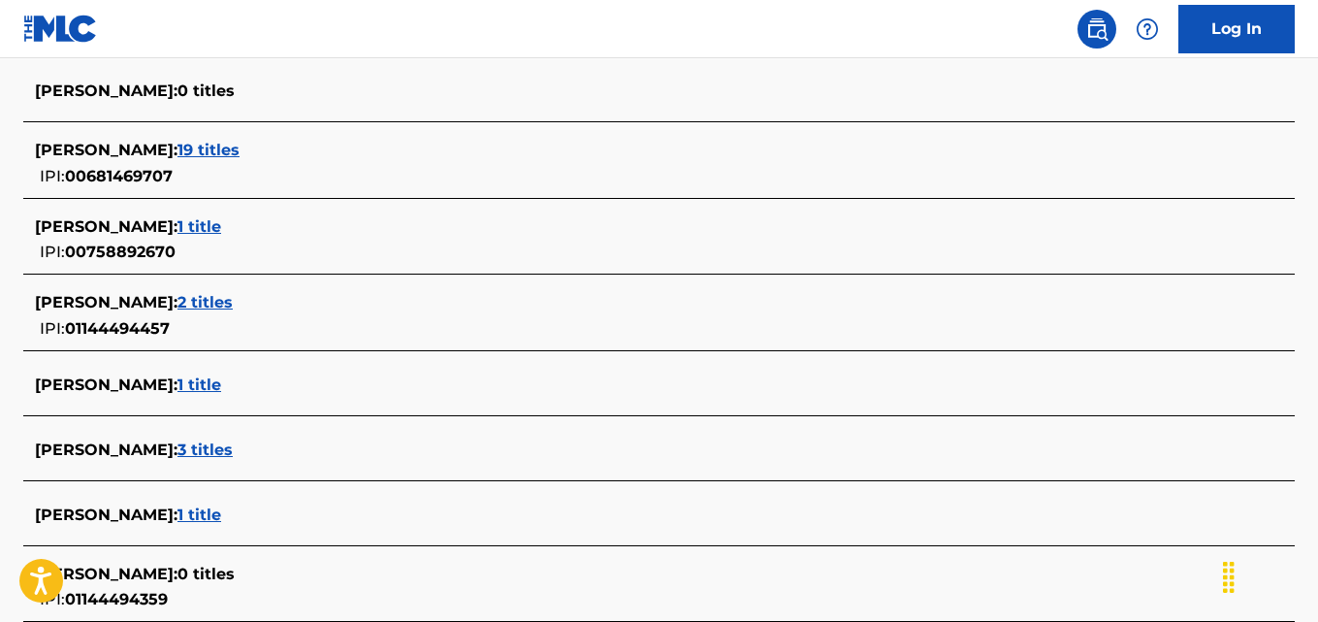
scroll to position [613, 0]
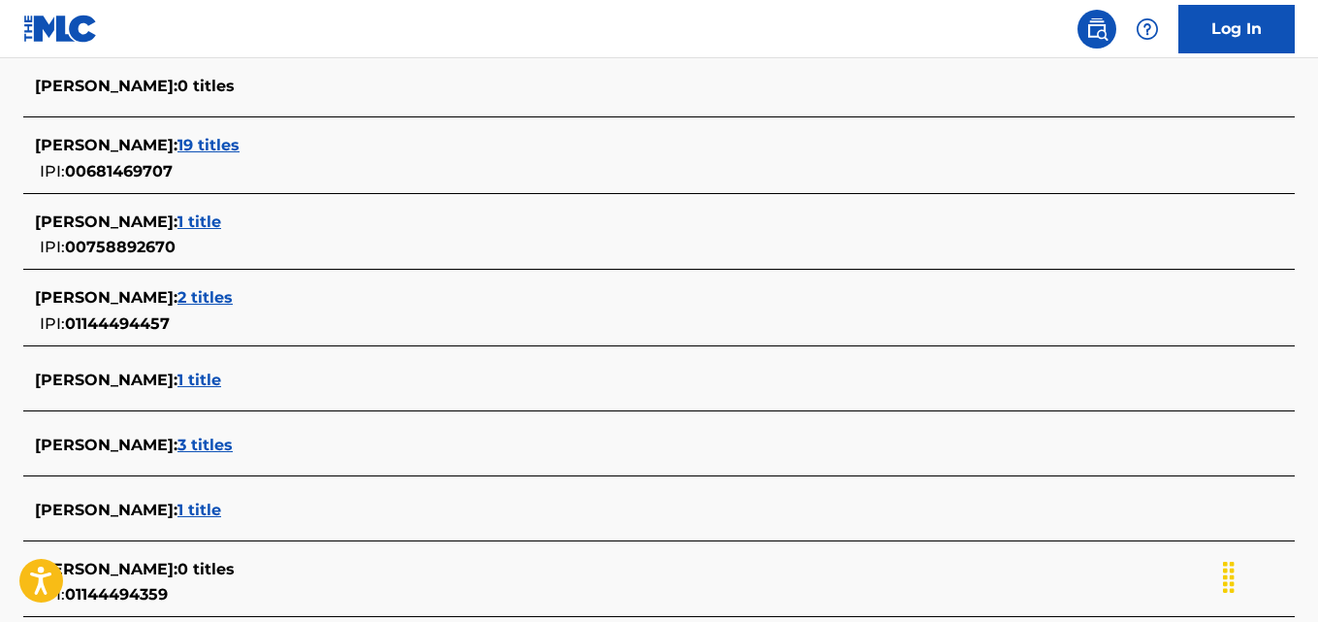
click at [221, 374] on span "1 title" at bounding box center [199, 379] width 44 height 18
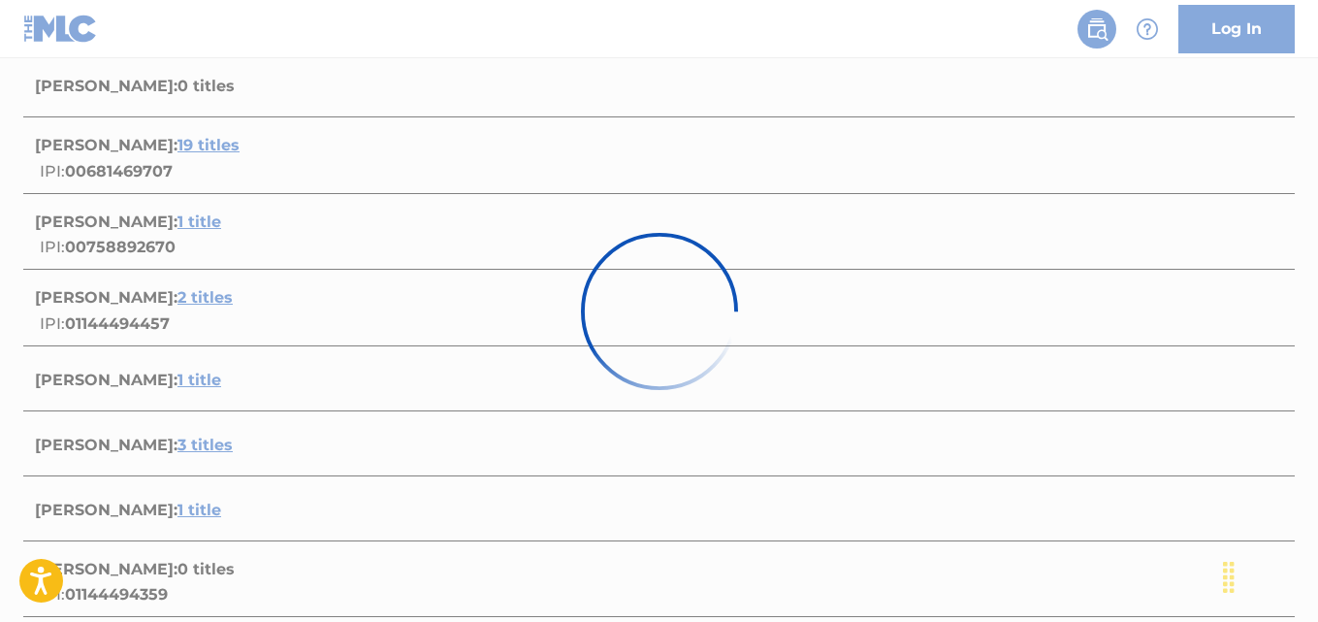
scroll to position [373, 0]
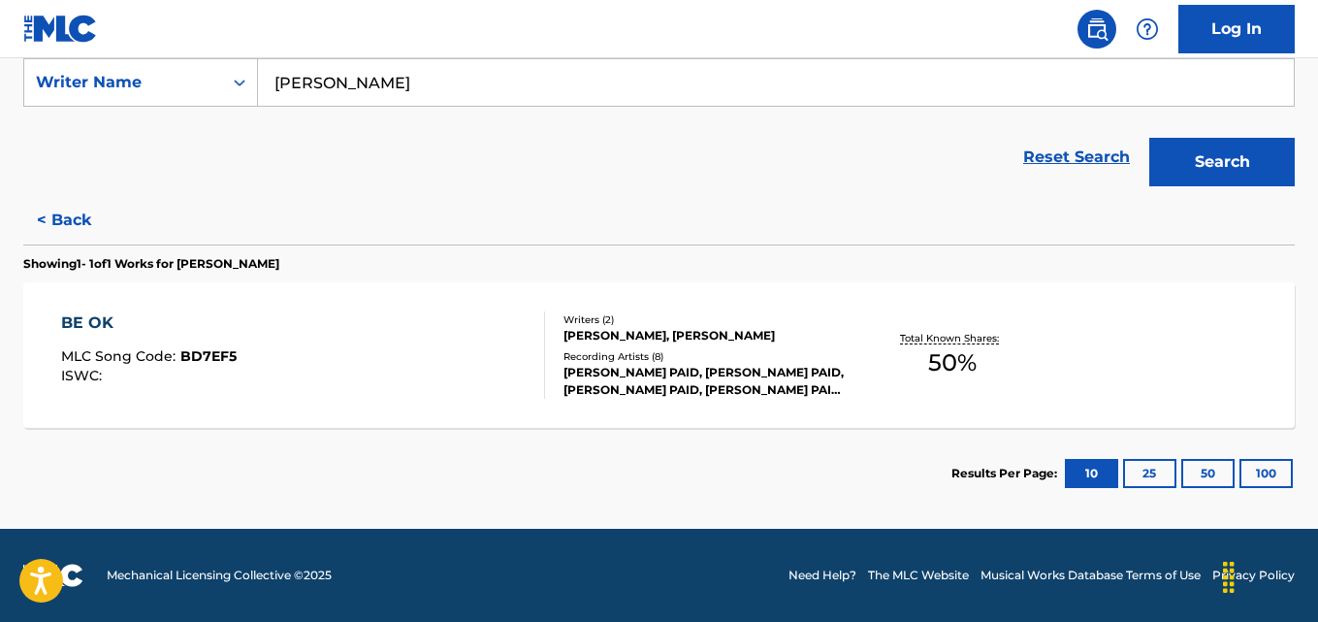
click at [913, 338] on p "Total Known Shares:" at bounding box center [952, 338] width 104 height 15
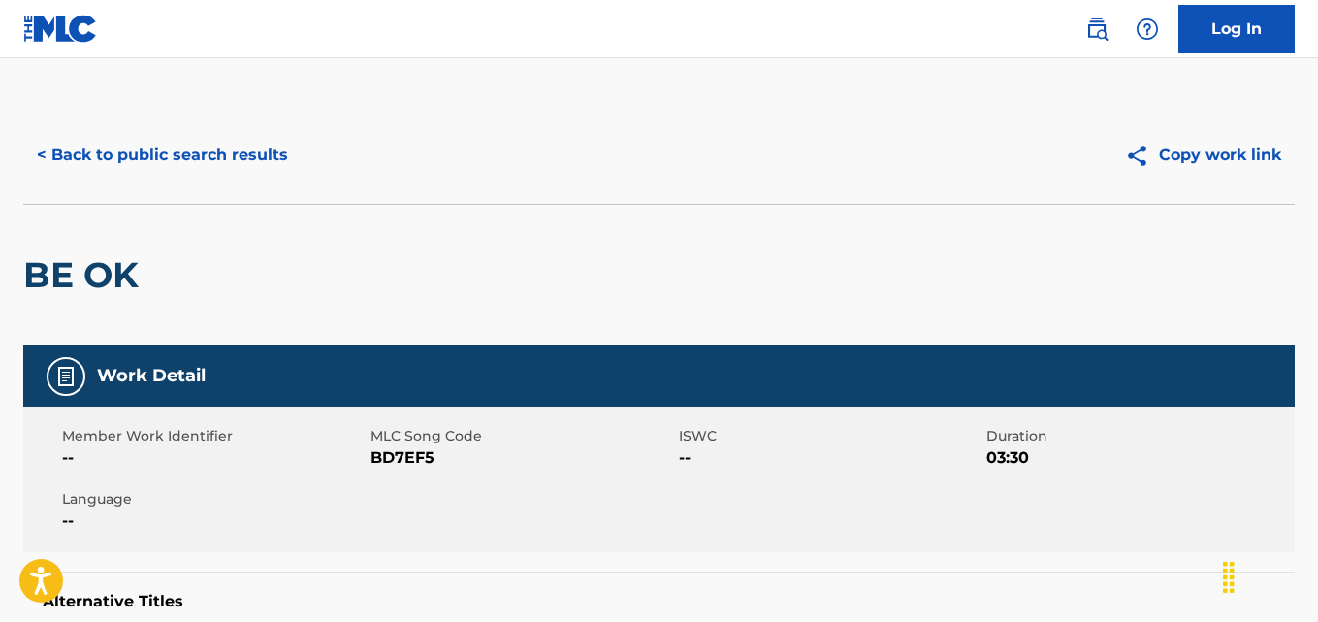
click at [231, 163] on button "< Back to public search results" at bounding box center [162, 155] width 278 height 48
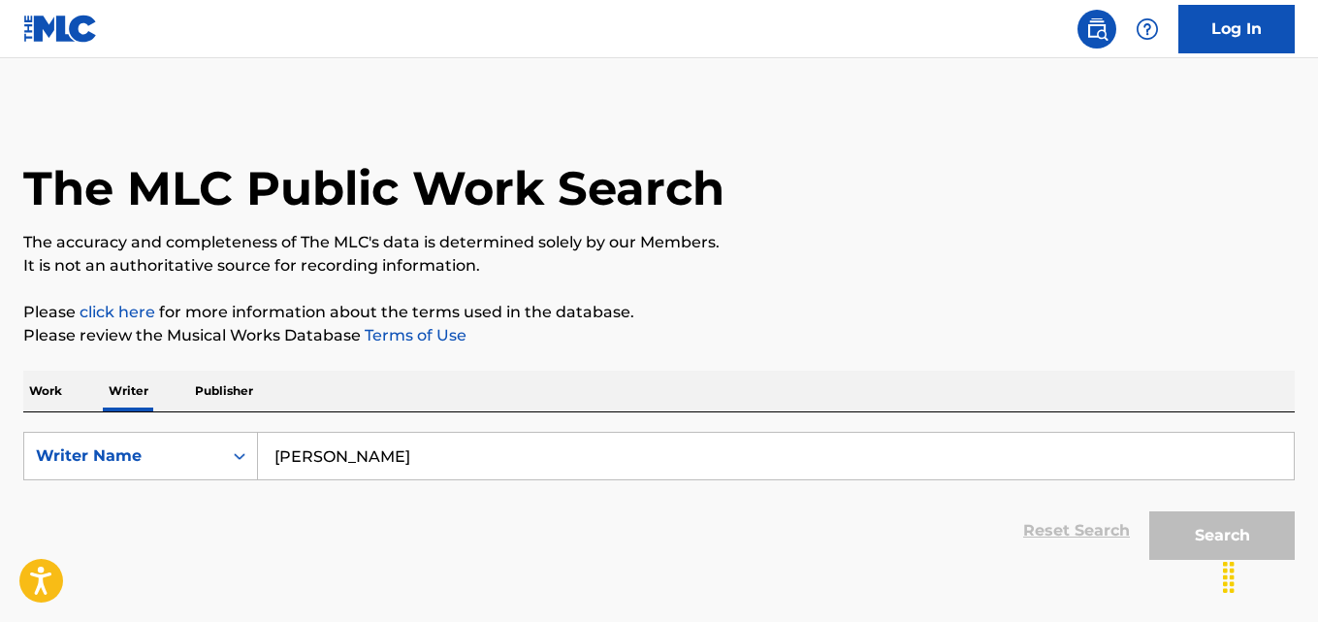
scroll to position [110, 0]
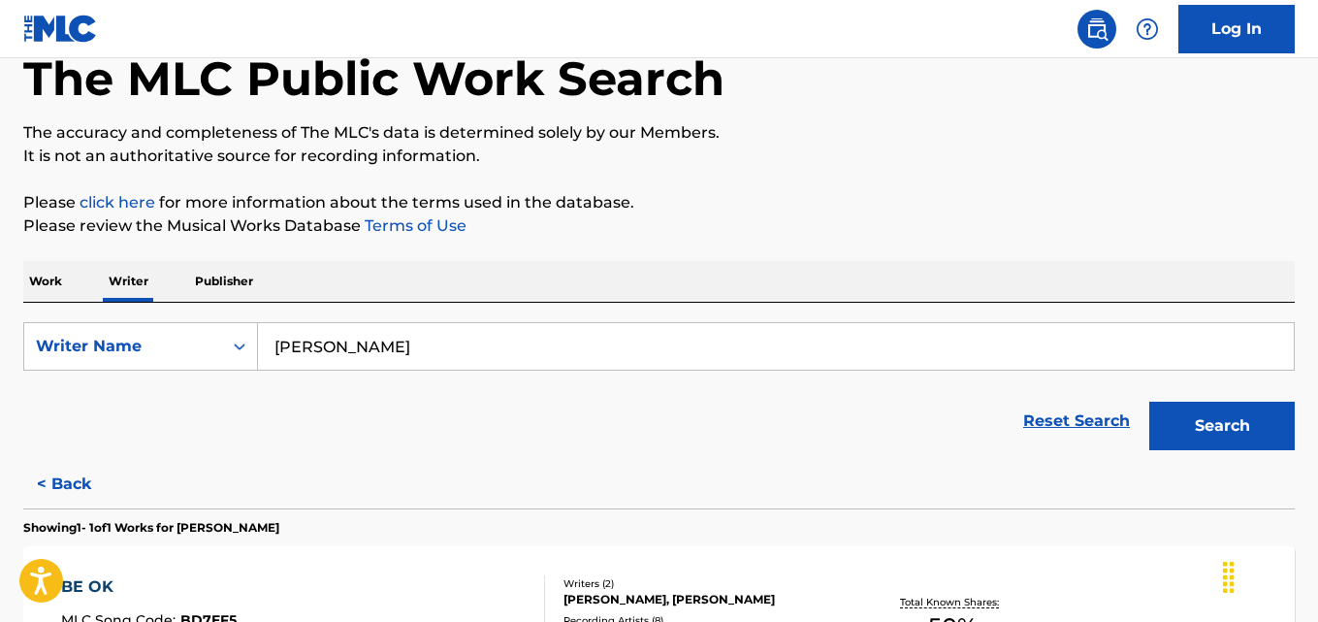
click at [96, 468] on button "< Back" at bounding box center [81, 484] width 116 height 48
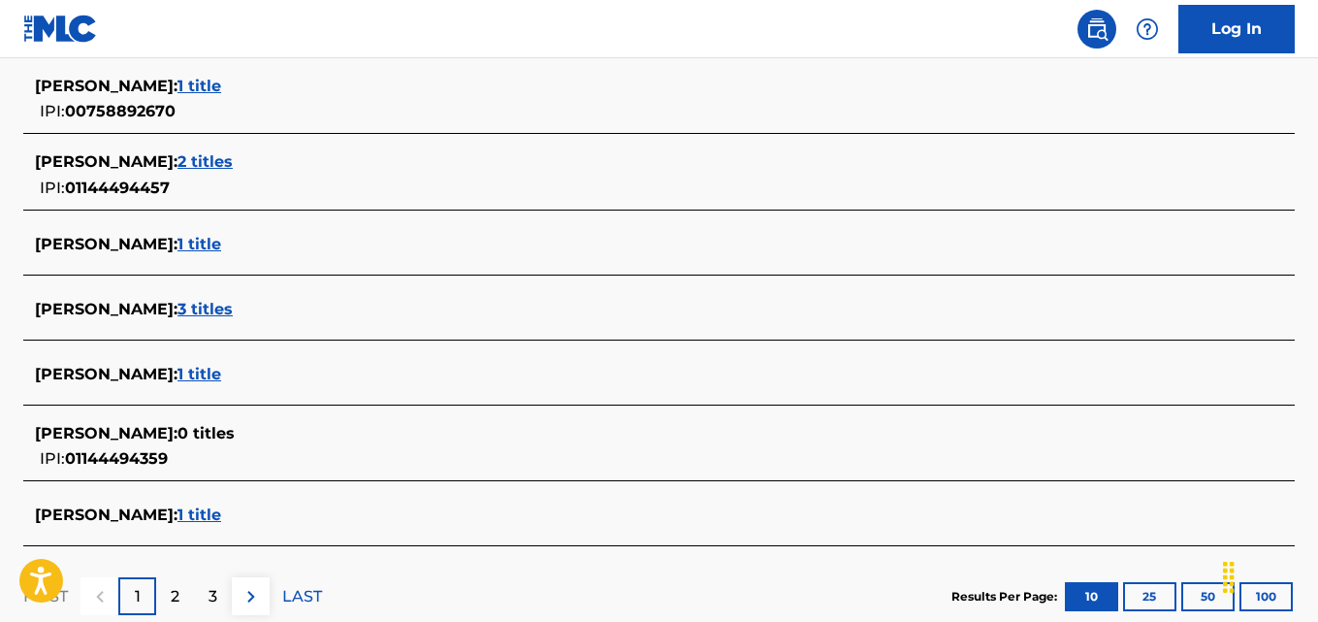
scroll to position [745, 0]
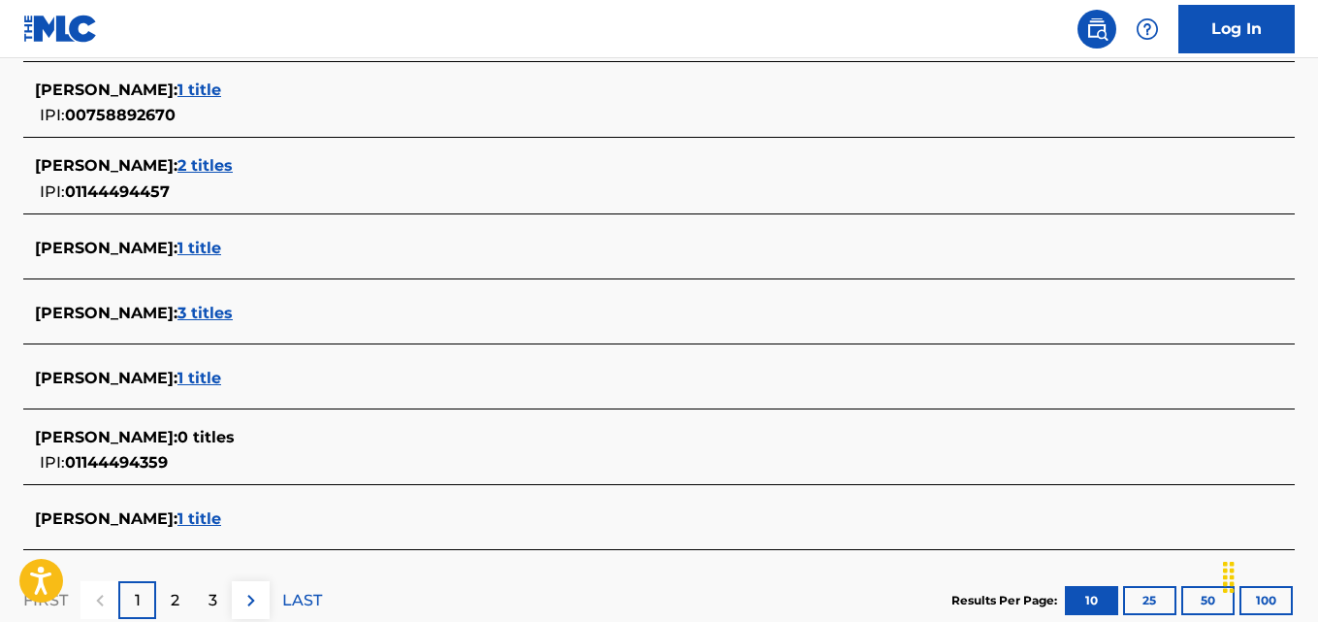
click at [243, 522] on div "WILLIAM MINNIX : 1 title" at bounding box center [634, 518] width 1198 height 23
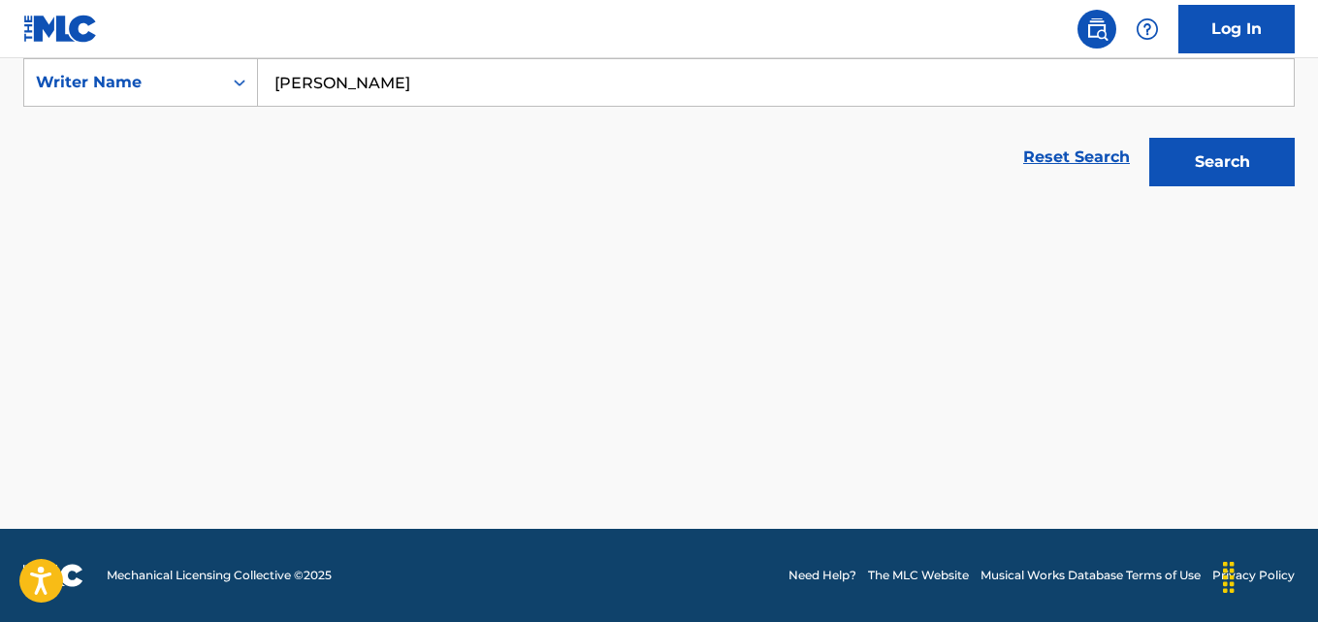
scroll to position [373, 0]
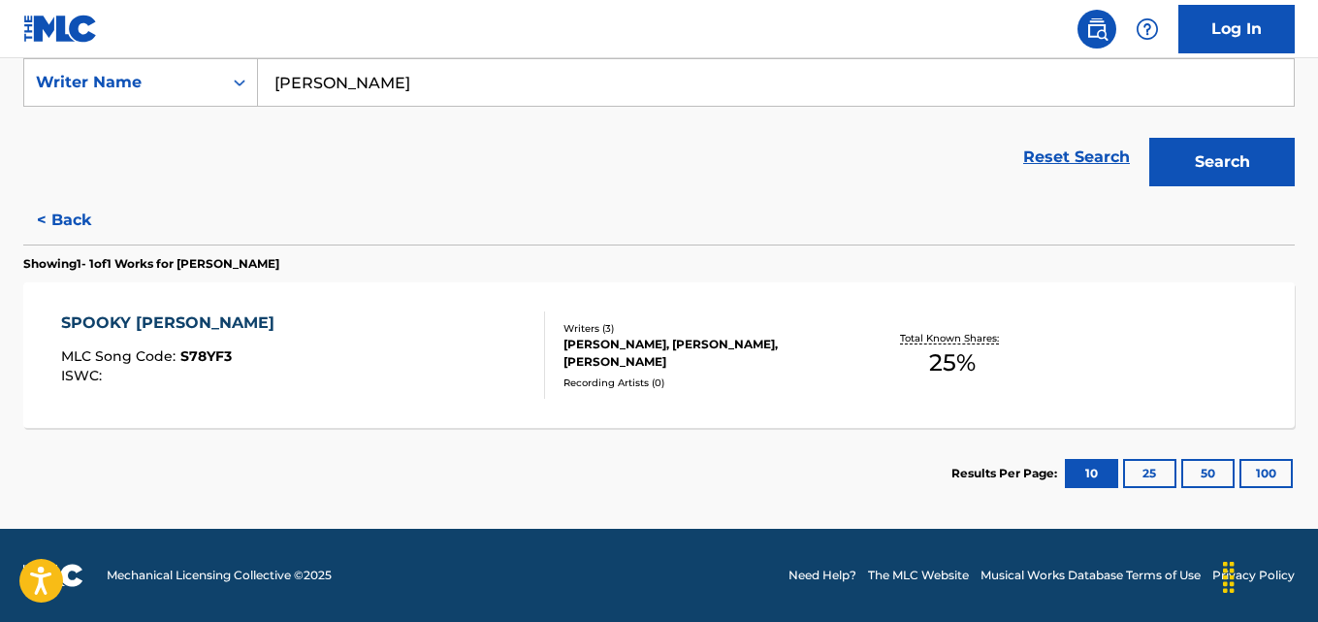
click at [732, 351] on div "WILLIAM MINNIX, LUKE HAWLEY, ISAK WHITE" at bounding box center [704, 353] width 283 height 35
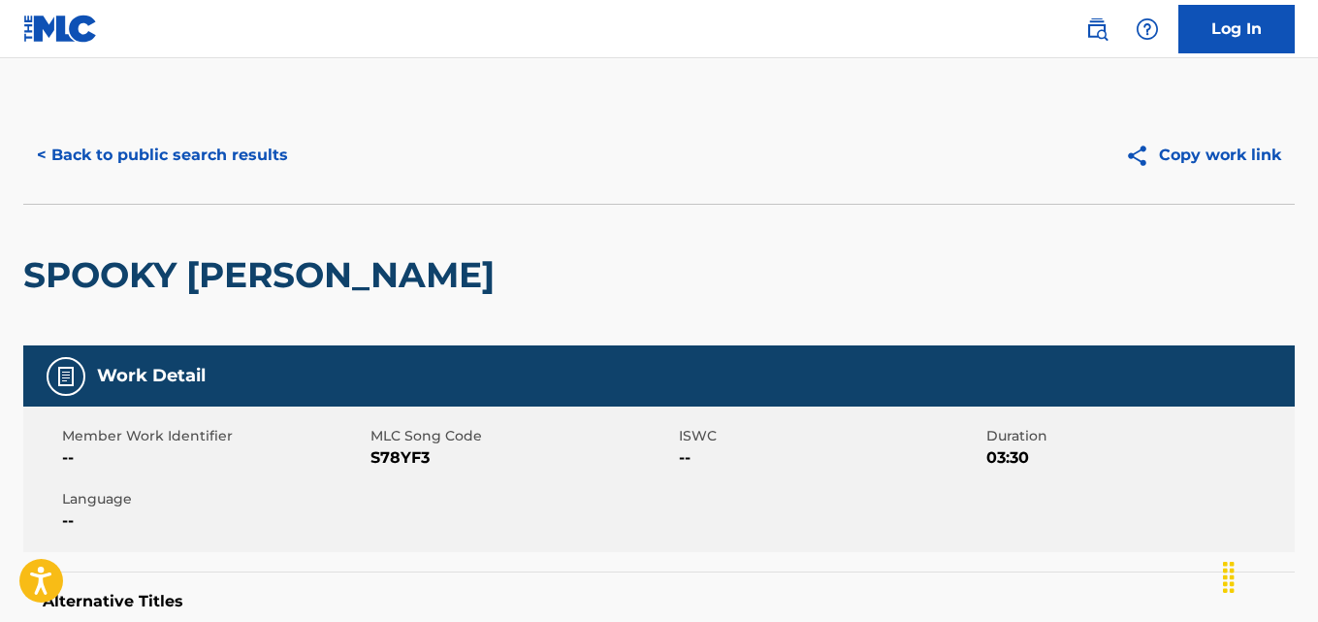
click at [226, 162] on button "< Back to public search results" at bounding box center [162, 155] width 278 height 48
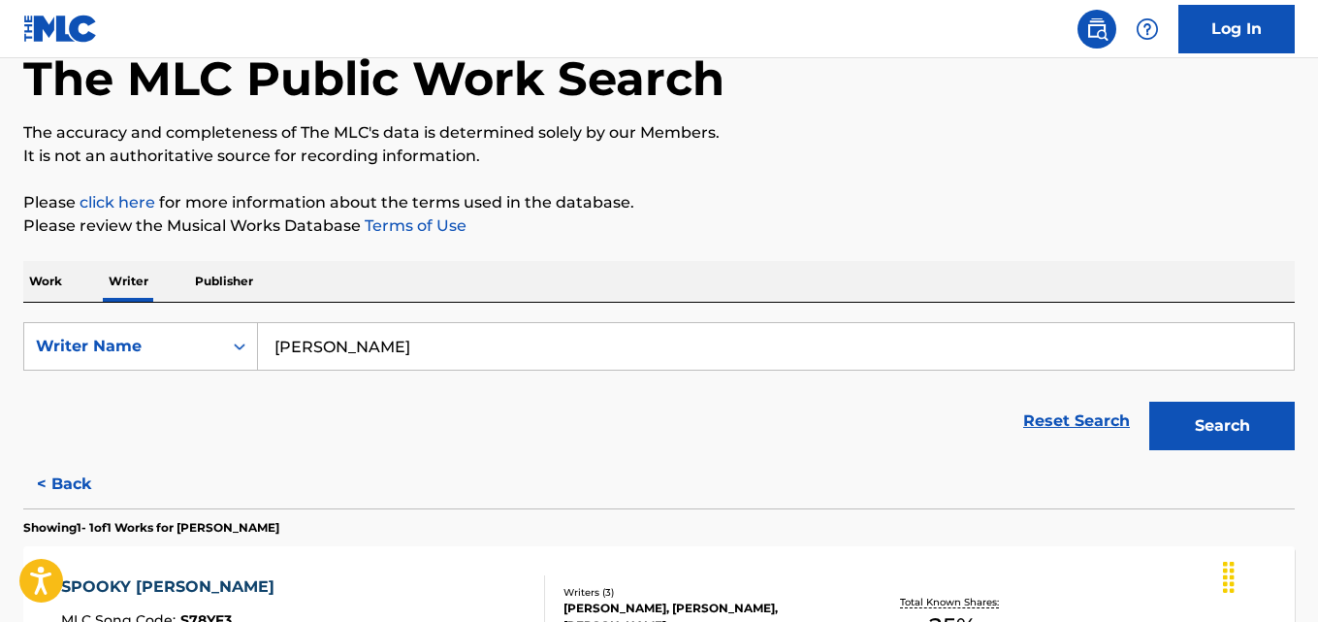
click at [112, 476] on button "< Back" at bounding box center [81, 484] width 116 height 48
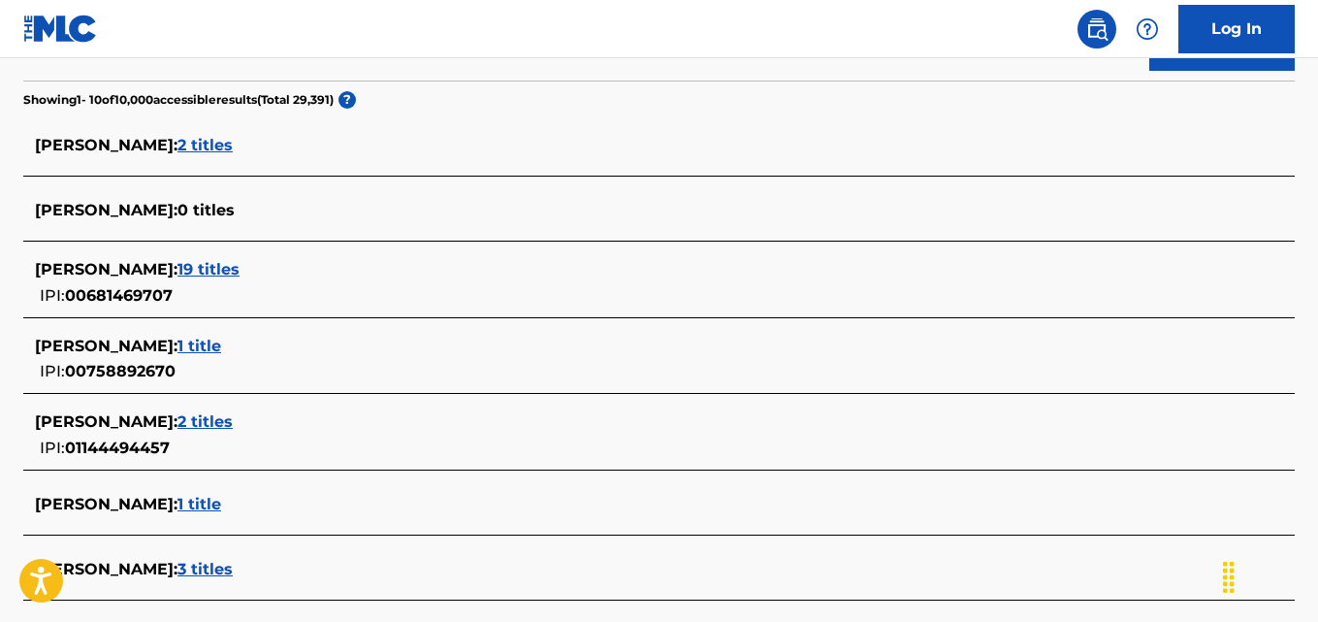
scroll to position [522, 0]
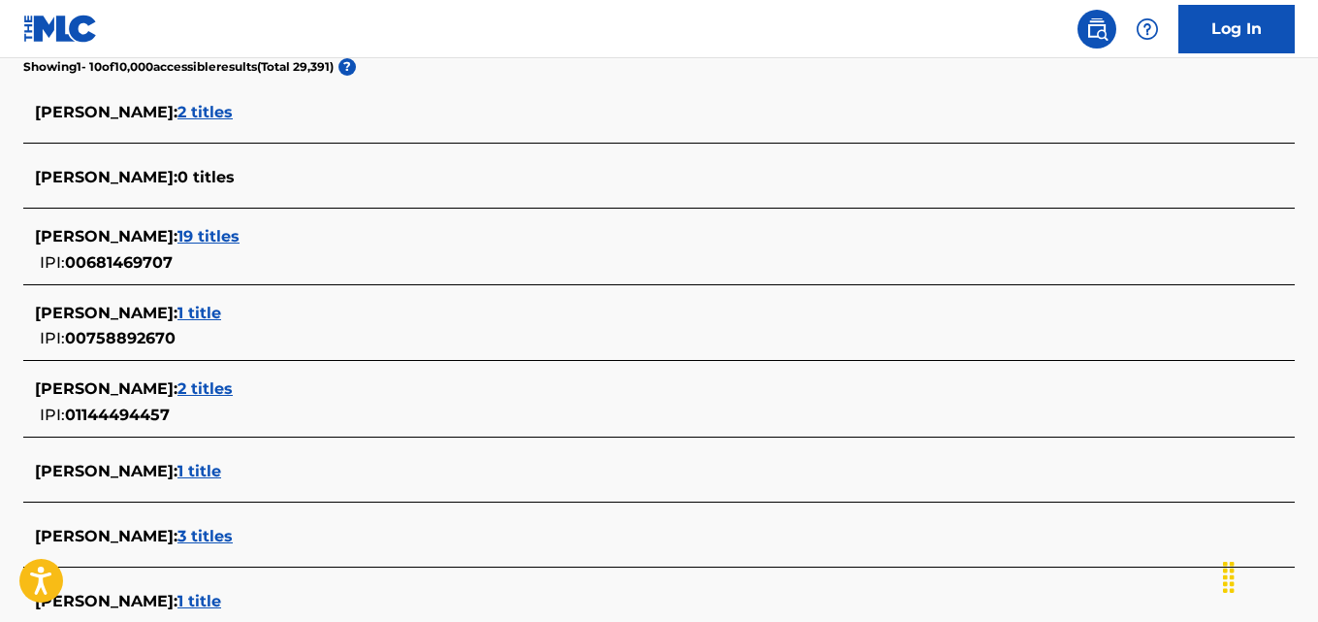
click at [265, 329] on div "WILLIAM DALE MINNIX : 1 title IPI: 00758892670" at bounding box center [634, 326] width 1198 height 49
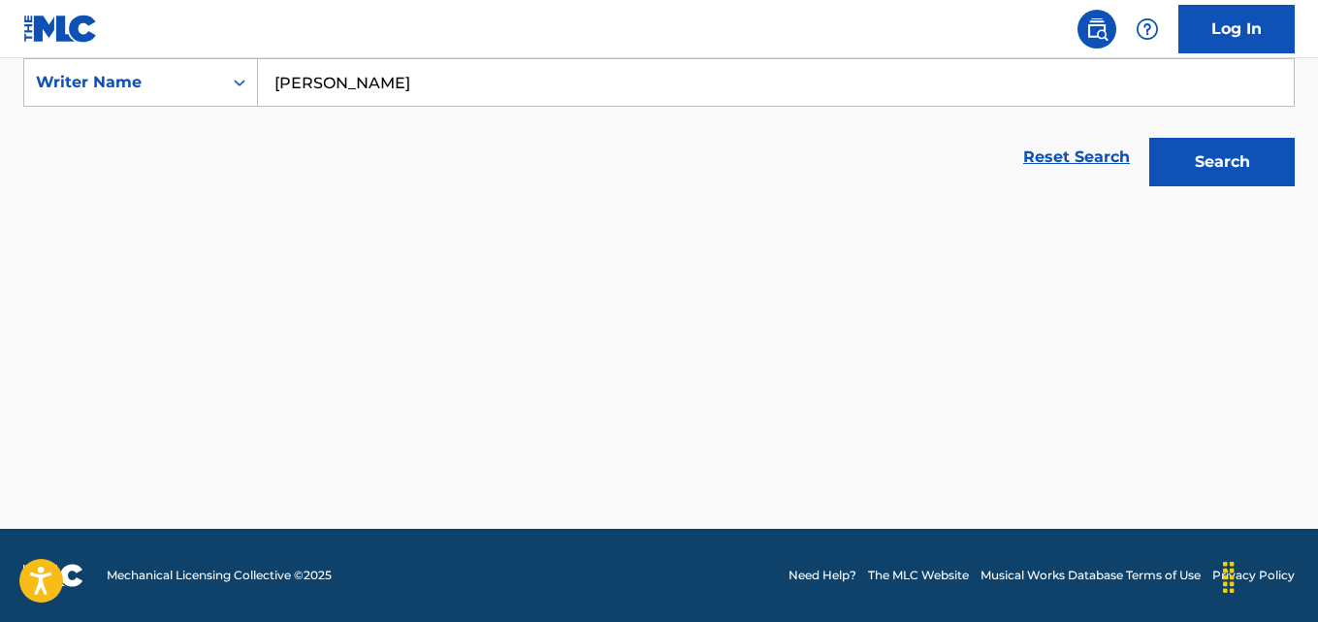
scroll to position [373, 0]
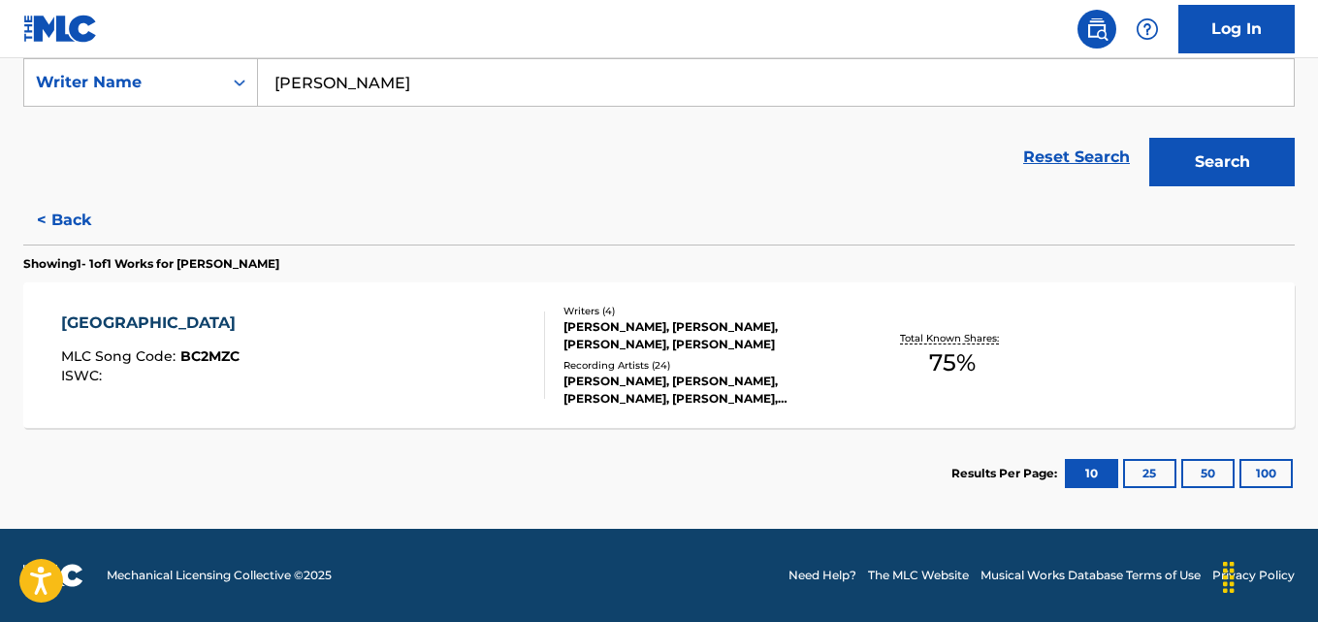
click at [945, 340] on p "Total Known Shares:" at bounding box center [952, 338] width 104 height 15
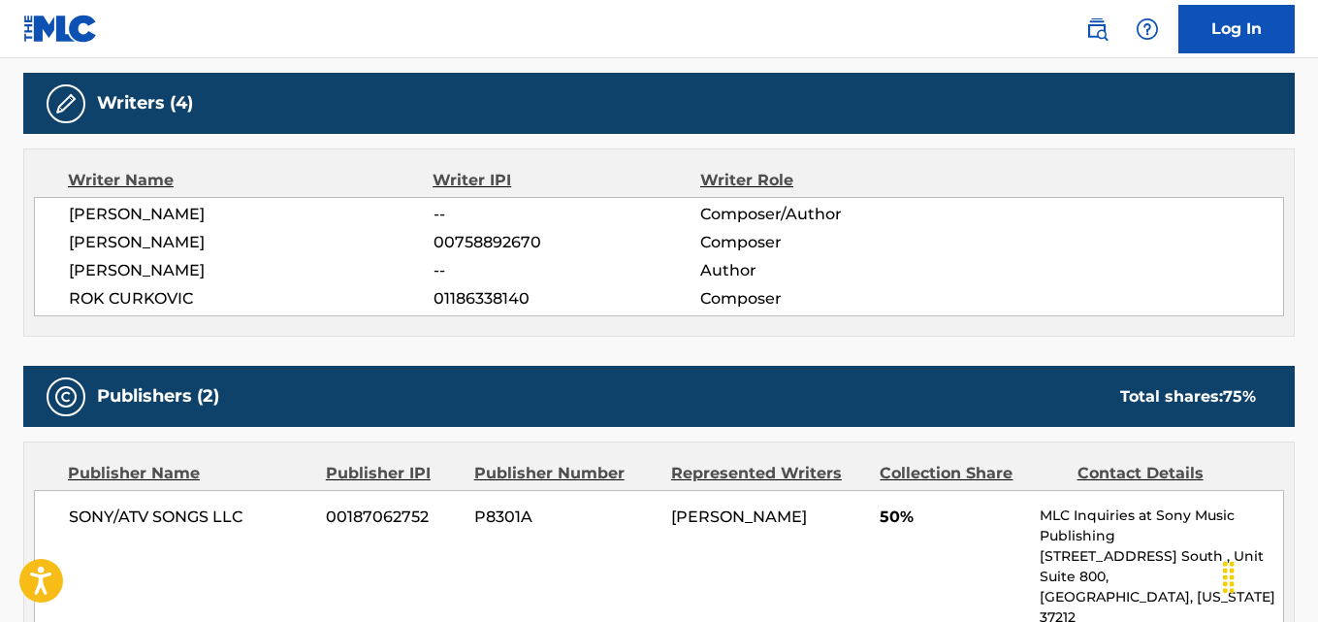
scroll to position [609, 0]
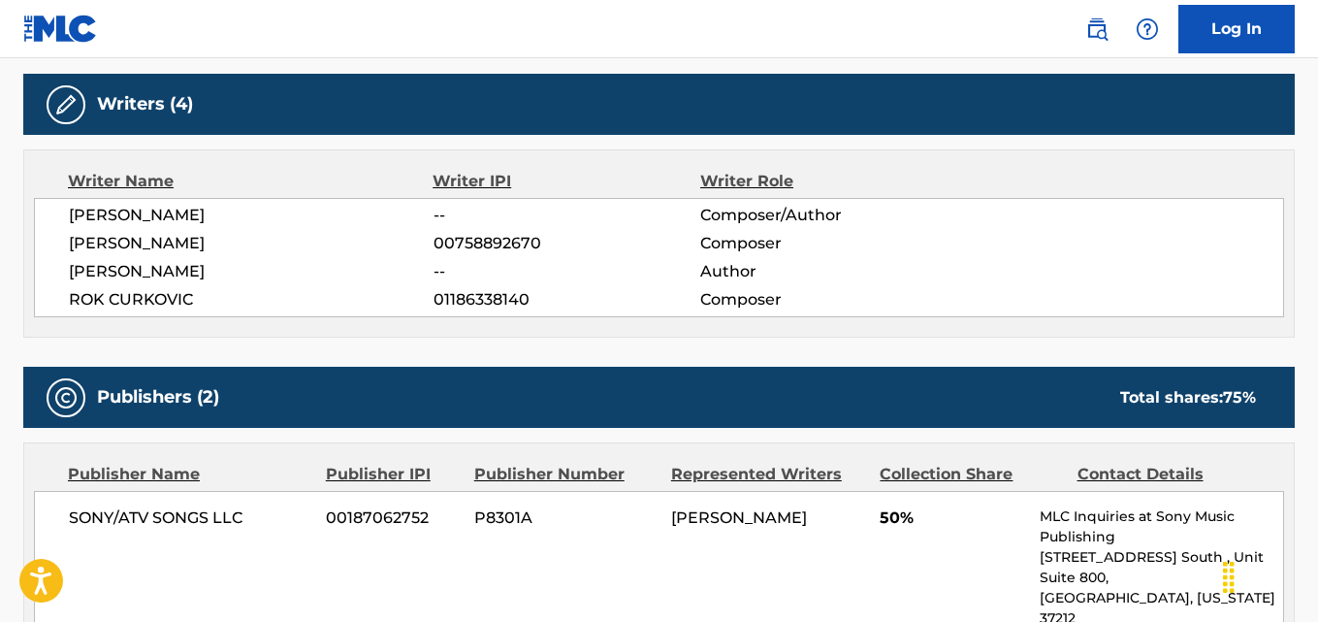
drag, startPoint x: 295, startPoint y: 202, endPoint x: 53, endPoint y: 207, distance: 241.5
click at [53, 207] on div "WILLIAM DALE MINNUX III -- Composer/Author WILLIAM DALE MINNIX 00758892670 Comp…" at bounding box center [659, 257] width 1250 height 119
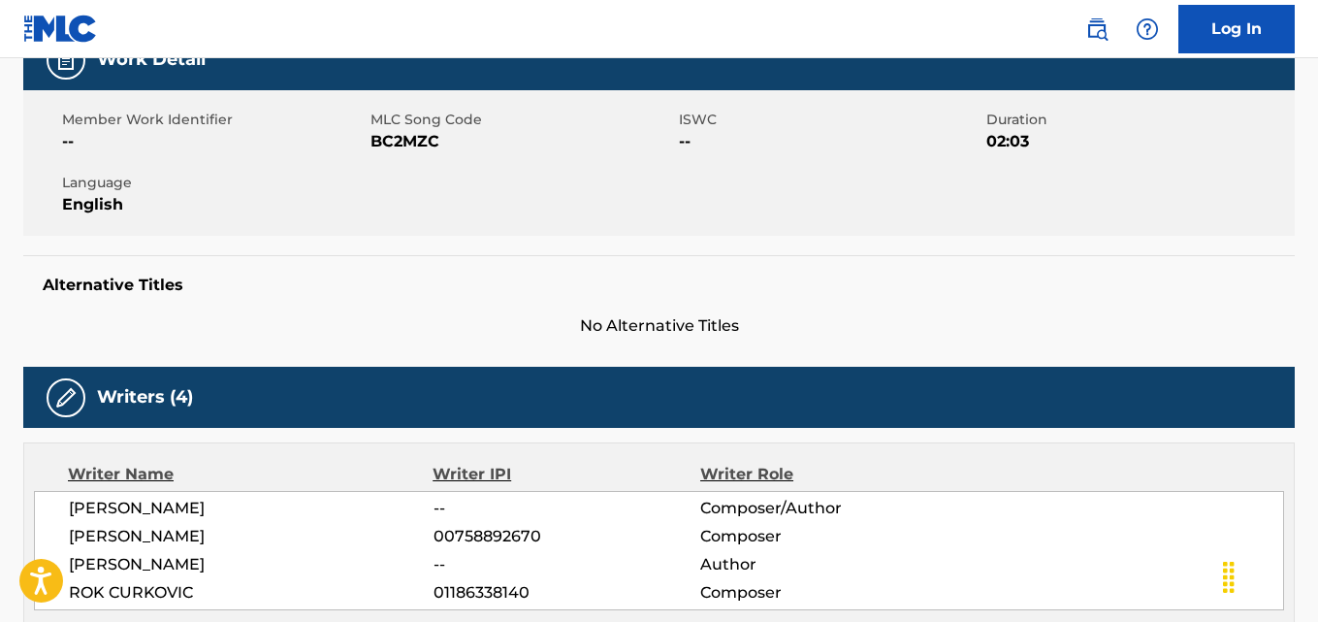
scroll to position [313, 0]
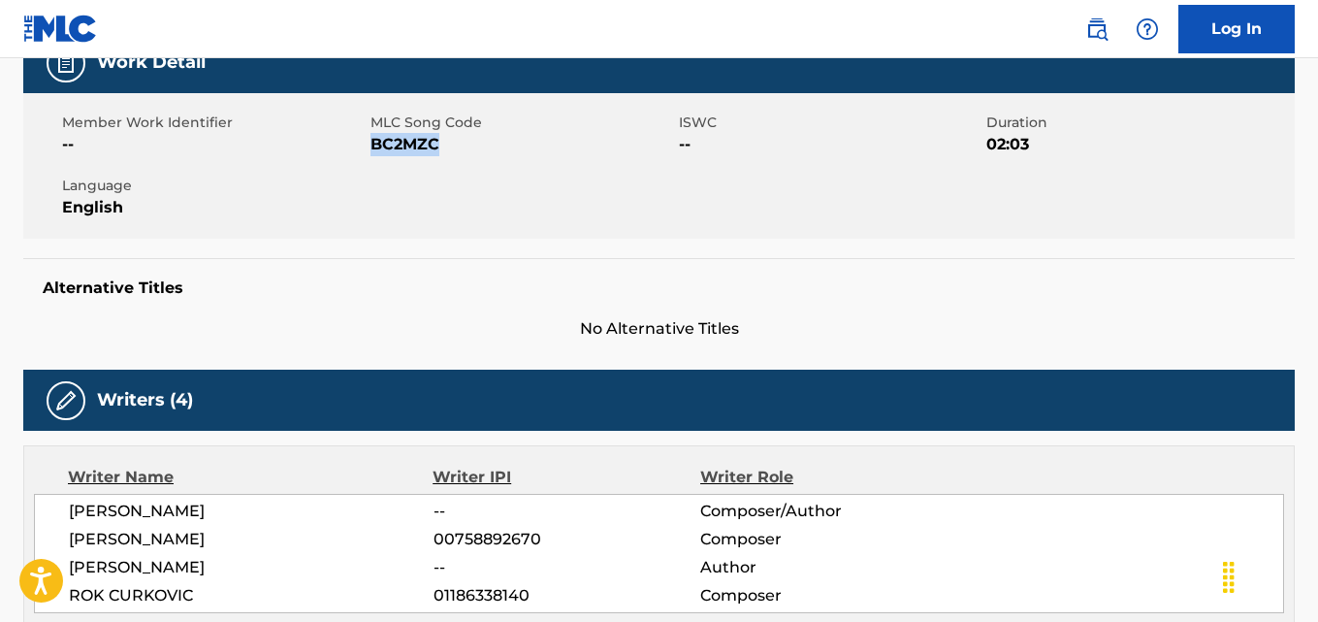
drag, startPoint x: 447, startPoint y: 148, endPoint x: 371, endPoint y: 146, distance: 75.7
click at [371, 146] on span "BC2MZC" at bounding box center [522, 144] width 304 height 23
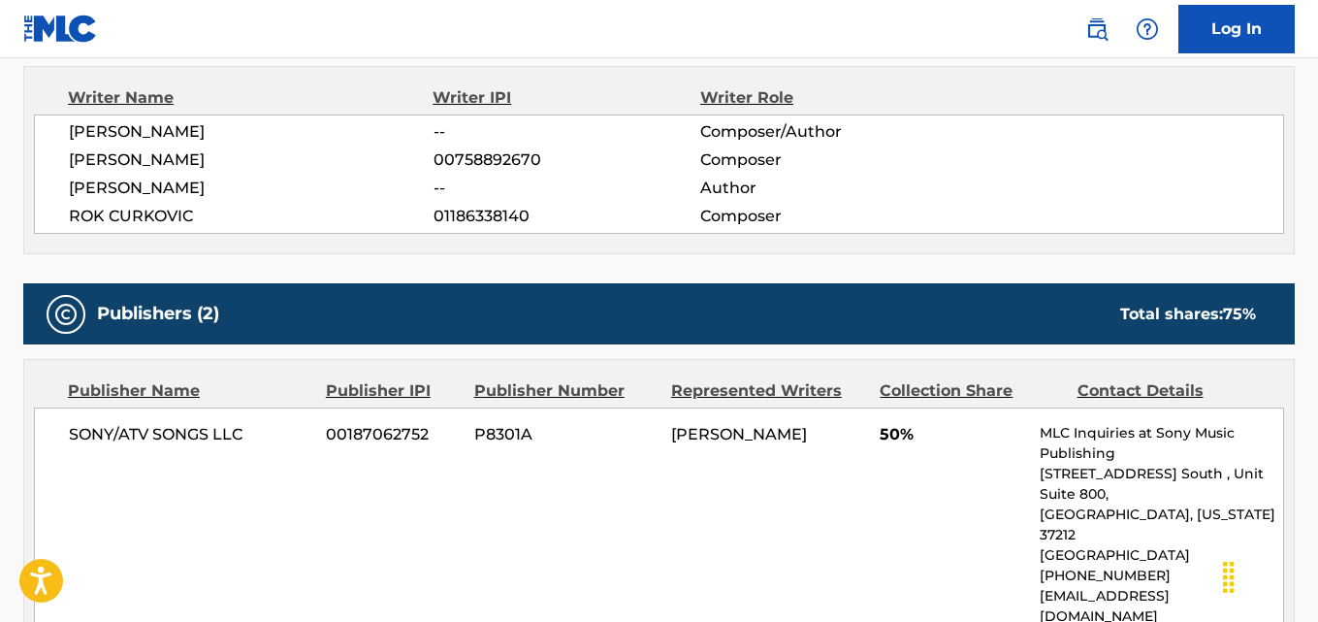
scroll to position [738, 0]
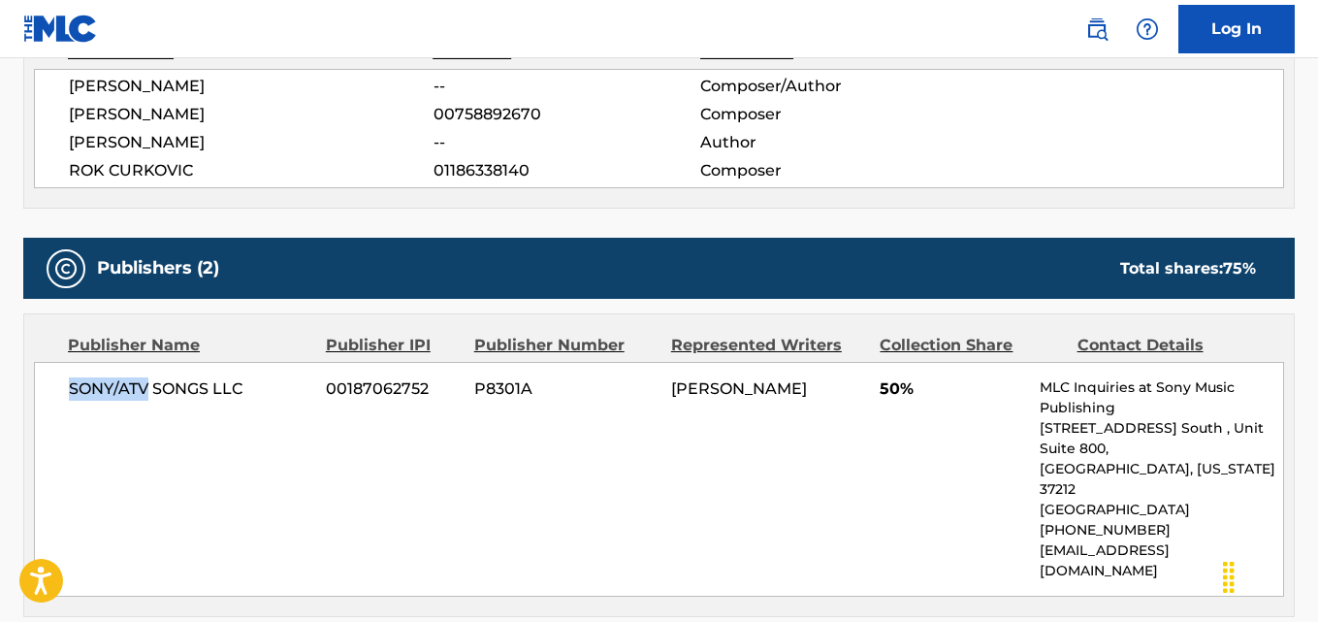
drag, startPoint x: 149, startPoint y: 386, endPoint x: 68, endPoint y: 383, distance: 81.5
click at [68, 383] on div "SONY/ATV SONGS LLC 00187062752 P8301A WILLIAM DALE MINNUX III 50% MLC Inquiries…" at bounding box center [659, 479] width 1250 height 235
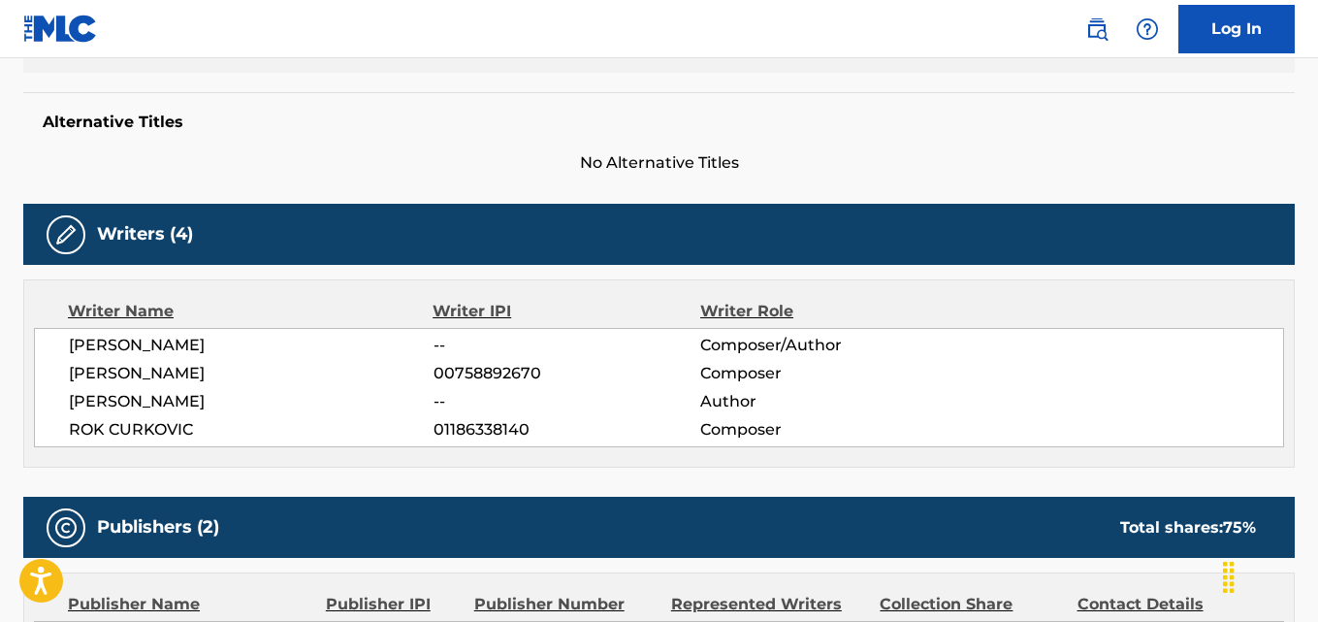
scroll to position [0, 0]
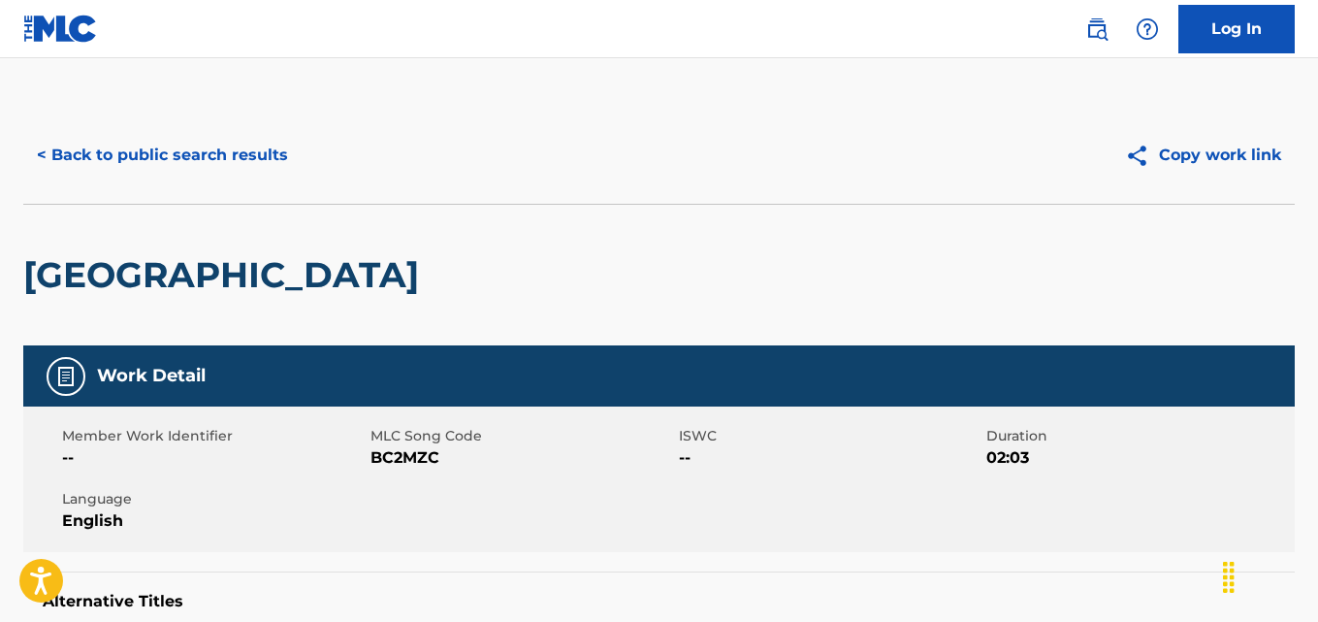
click at [195, 177] on button "< Back to public search results" at bounding box center [162, 155] width 278 height 48
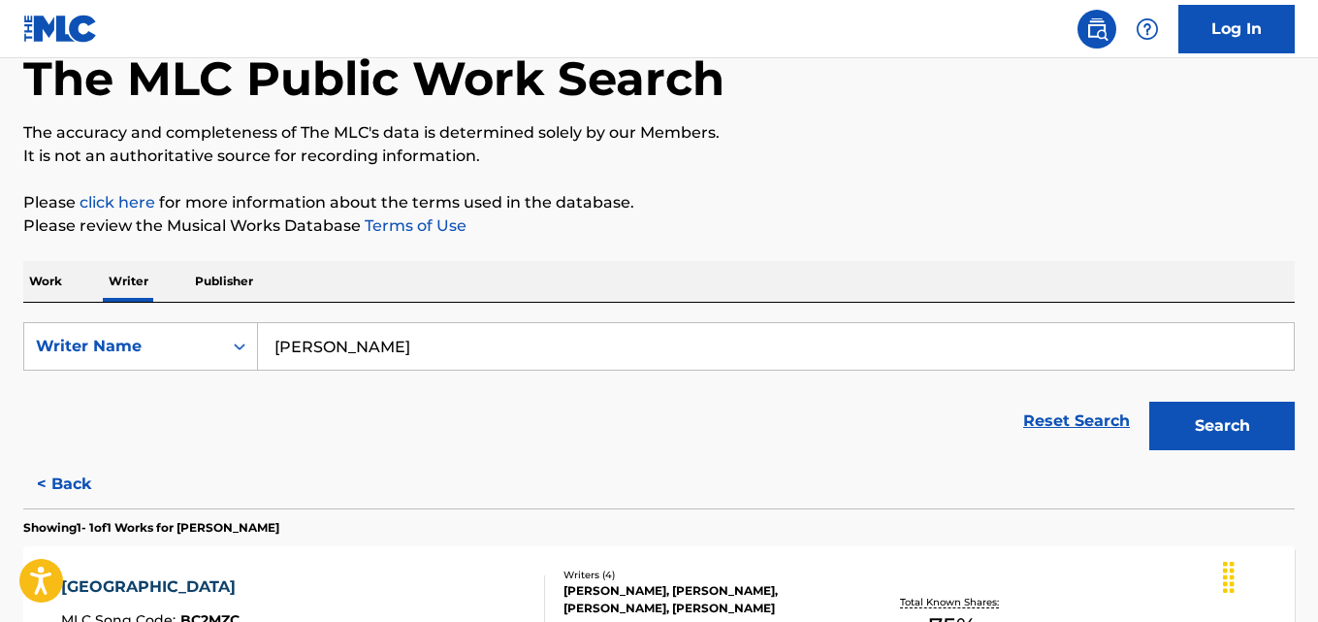
click at [493, 326] on input "William Dale Minnix" at bounding box center [776, 346] width 1036 height 47
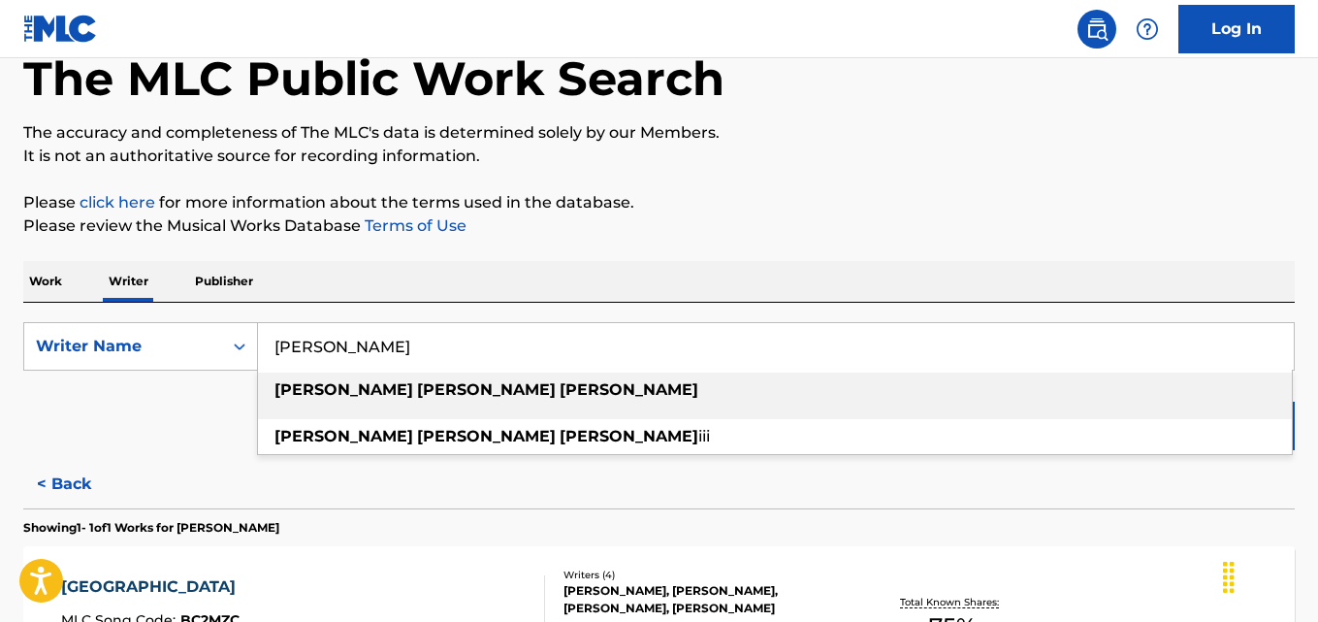
paste input "INCKEL YVONNE ELIZABETH"
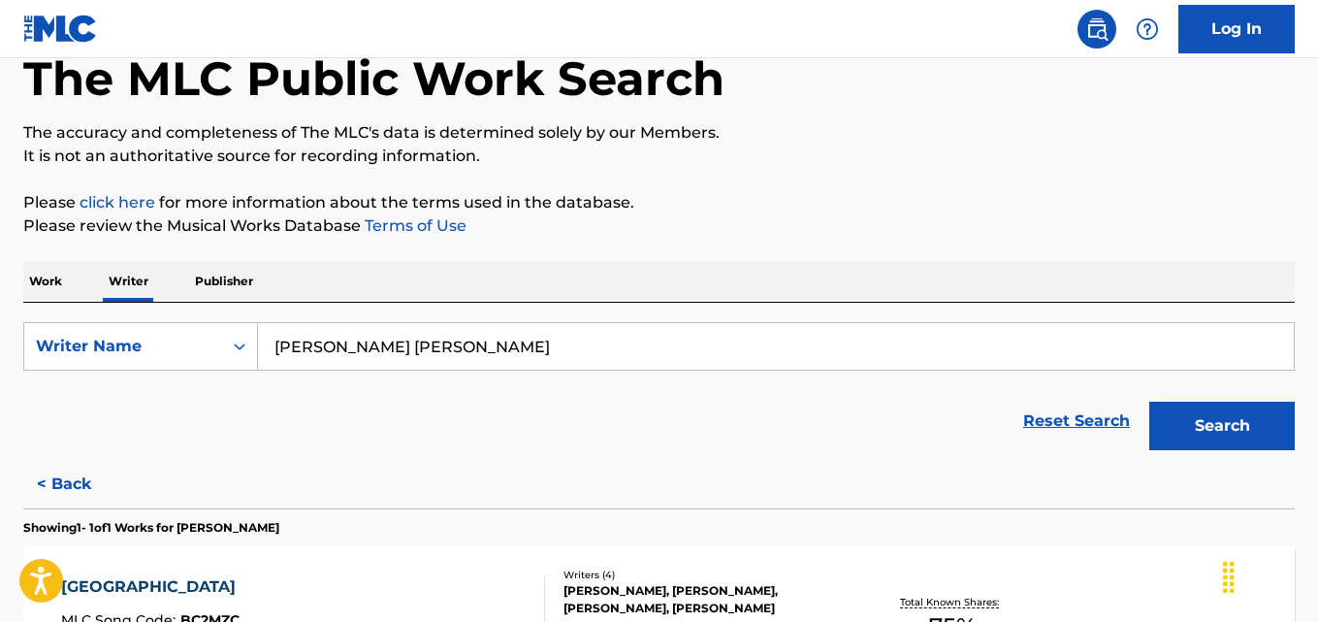
type input "WINCKEL YVONNE ELIZABETH"
click at [1149, 402] on button "Search" at bounding box center [1221, 426] width 145 height 48
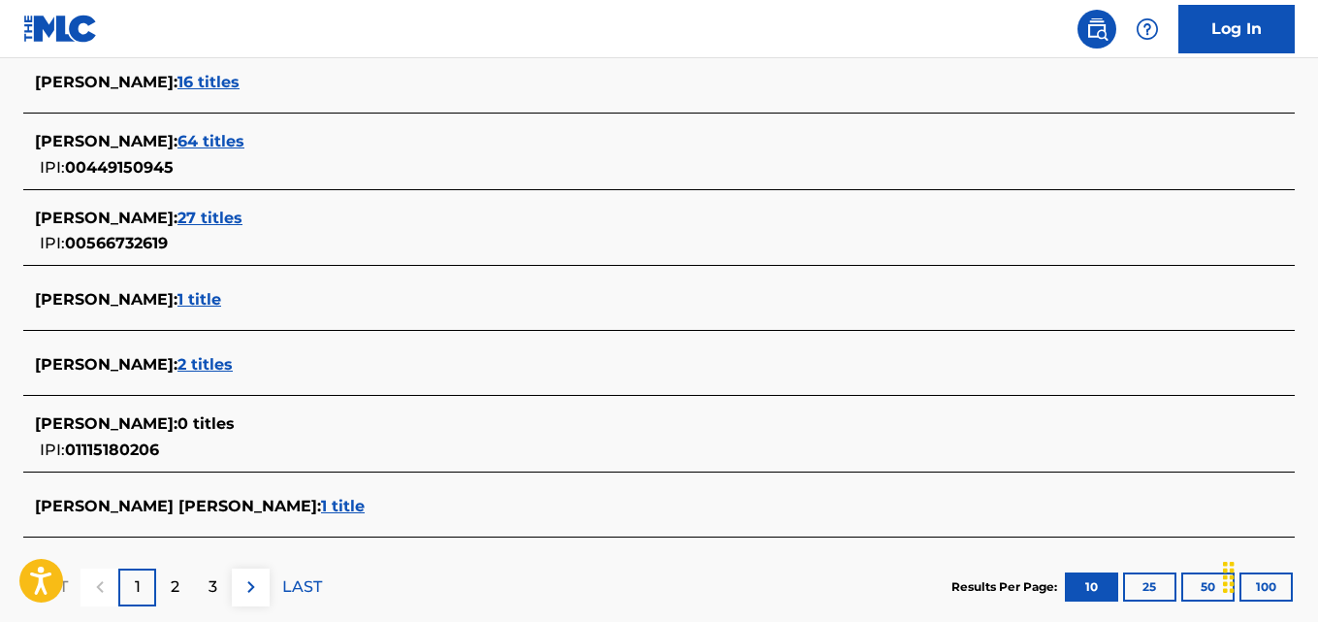
scroll to position [779, 0]
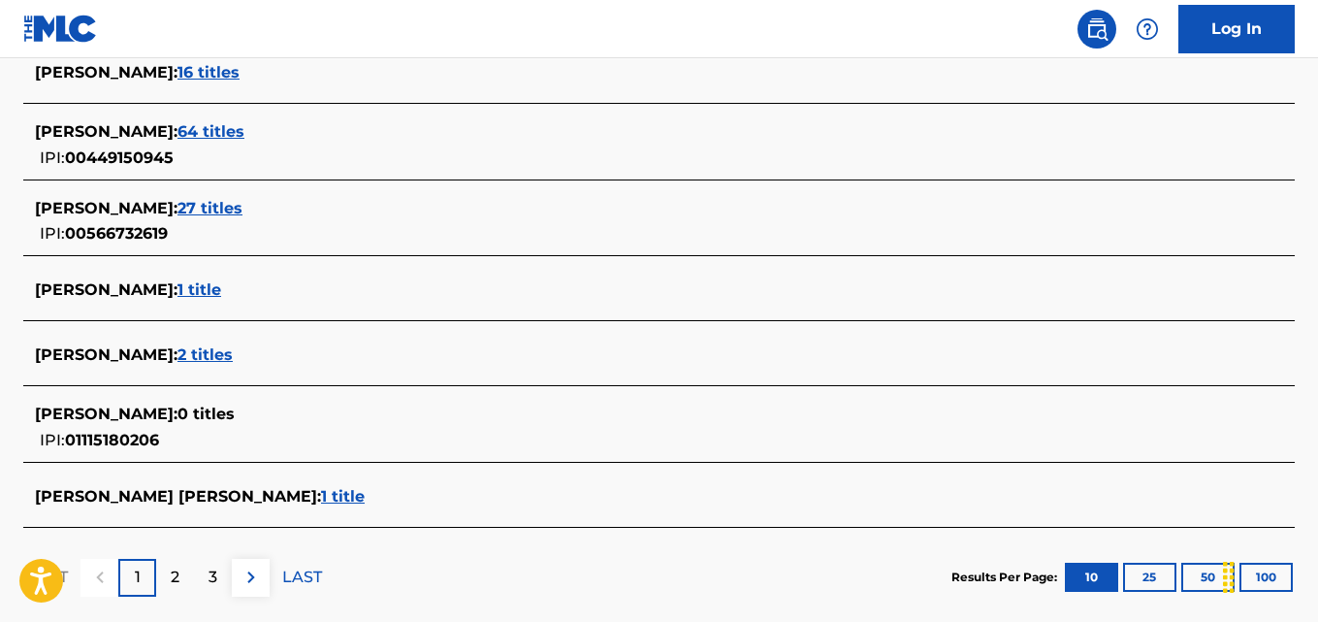
click at [177, 356] on span "YVONNE WINCKEL :" at bounding box center [106, 354] width 143 height 18
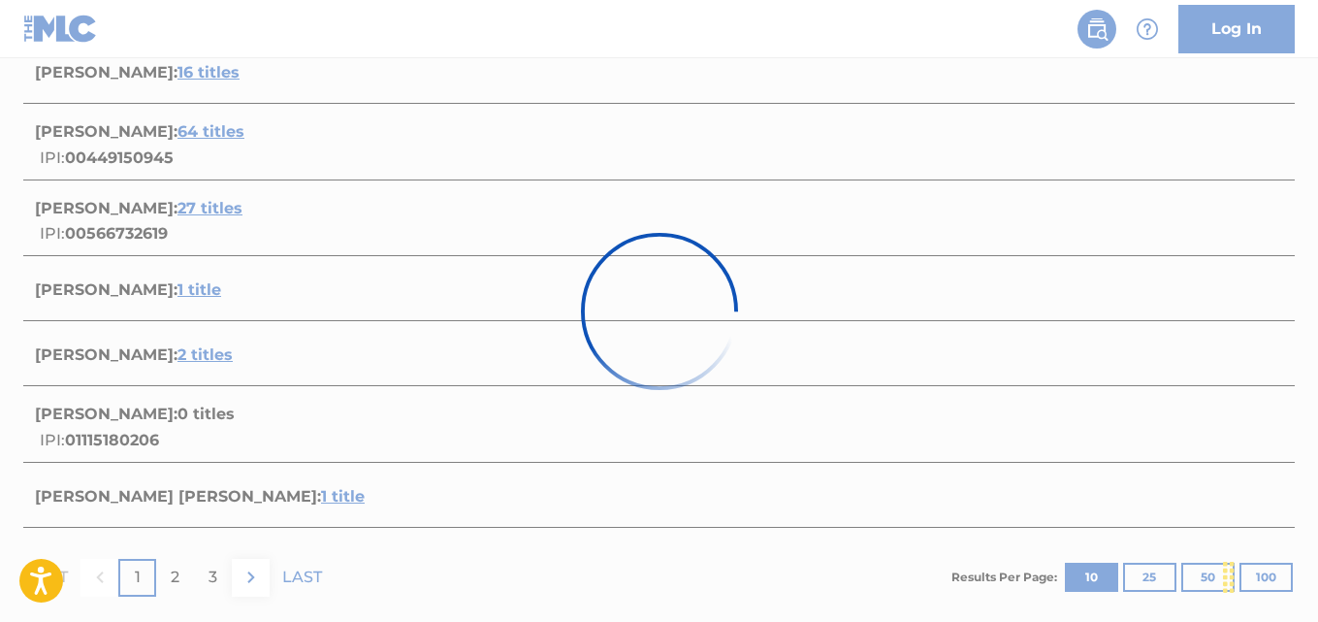
scroll to position [526, 0]
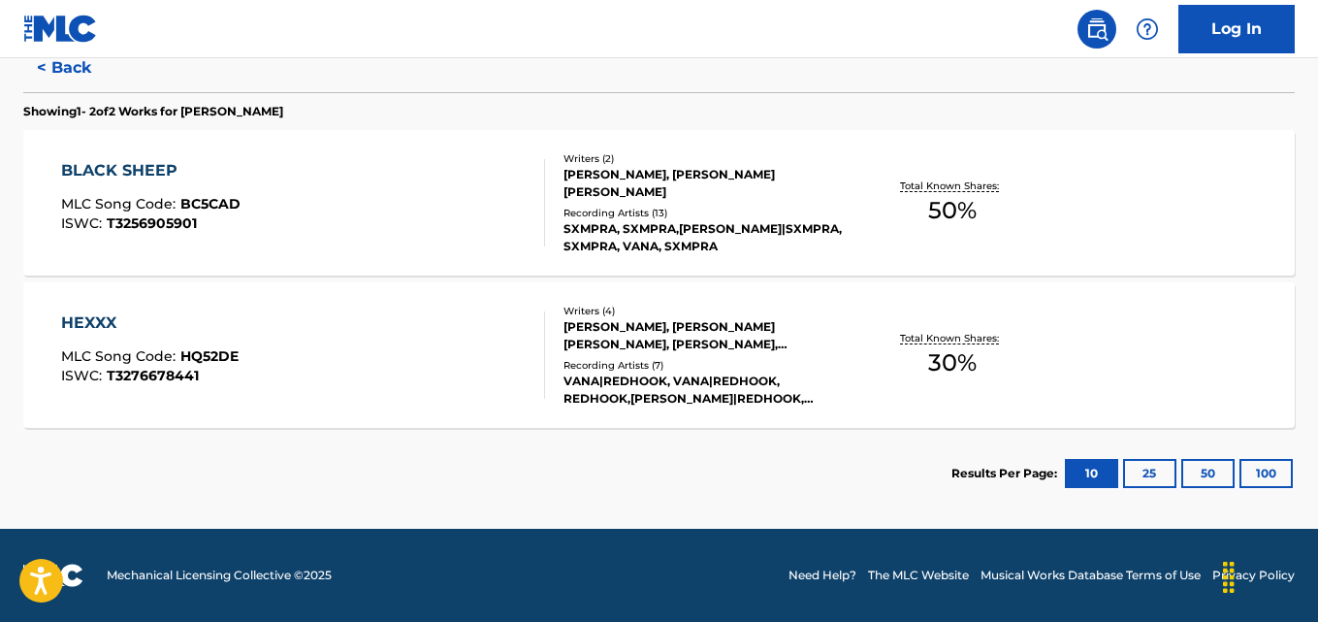
click at [1159, 244] on div "BLACK SHEEP MLC Song Code : BC5CAD ISWC : T3256905901 Writers ( 2 ) YVONNE WINC…" at bounding box center [658, 202] width 1271 height 145
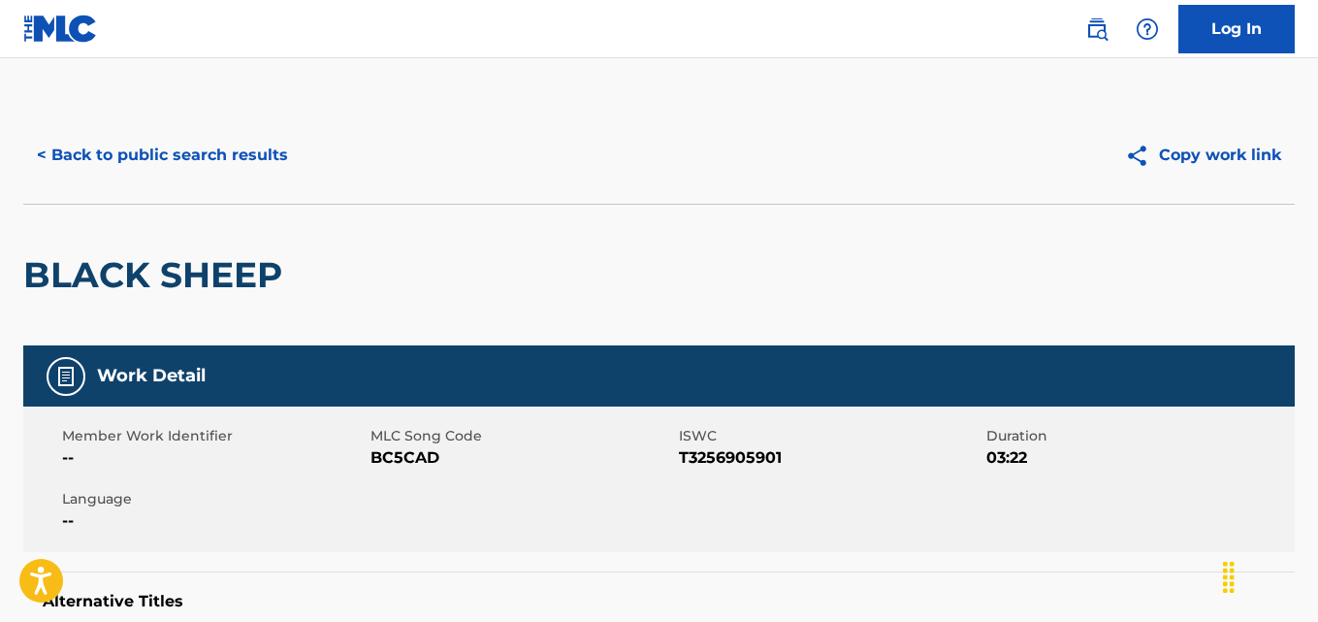
click at [62, 171] on button "< Back to public search results" at bounding box center [162, 155] width 278 height 48
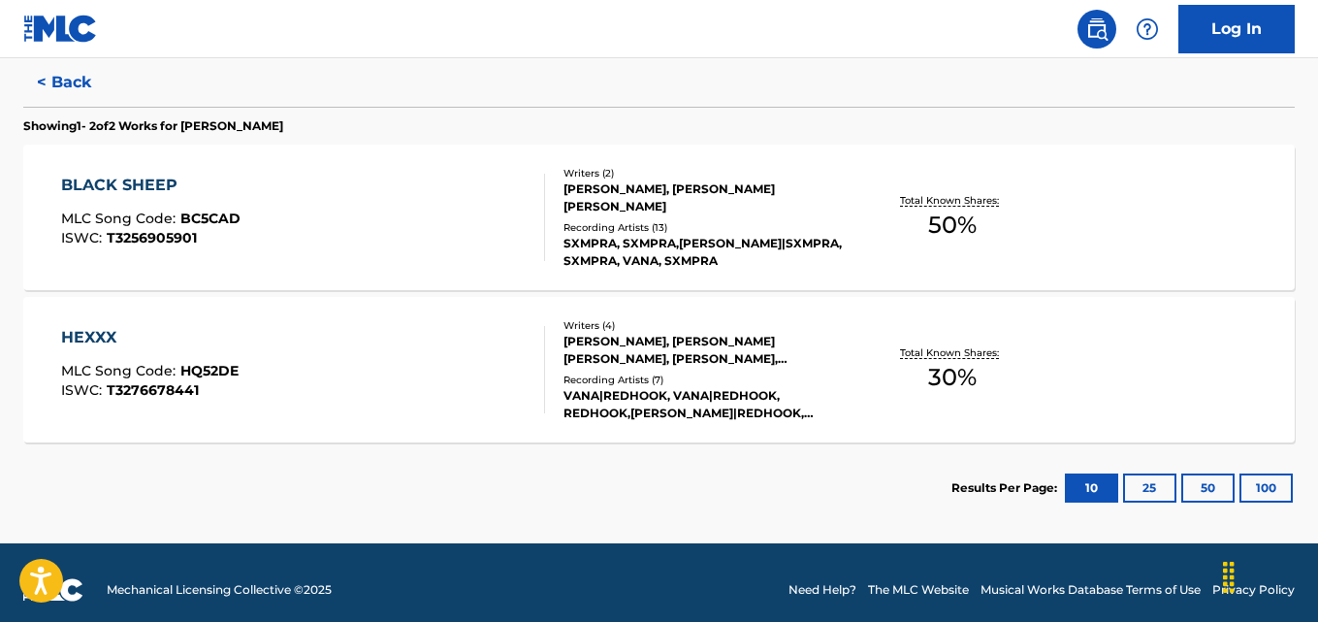
scroll to position [526, 0]
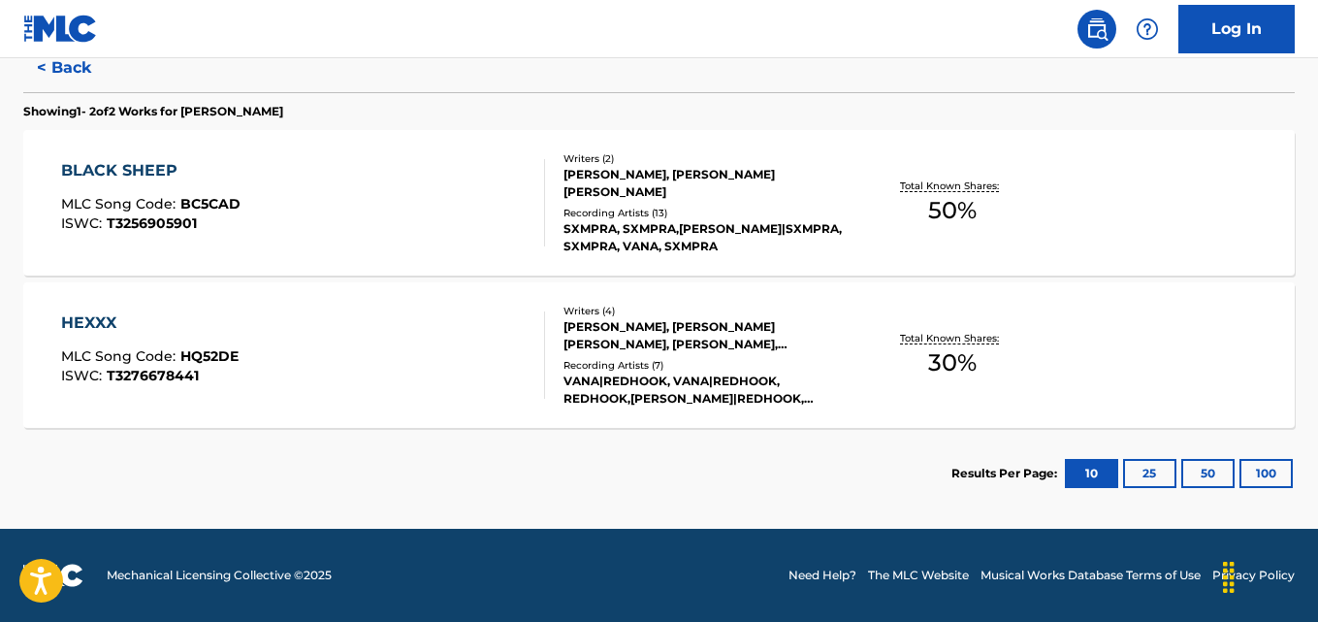
click at [1163, 344] on div "HEXXX MLC Song Code : HQ52DE ISWC : T3276678441 Writers ( 4 ) YVONNE WINCKEL, E…" at bounding box center [658, 354] width 1271 height 145
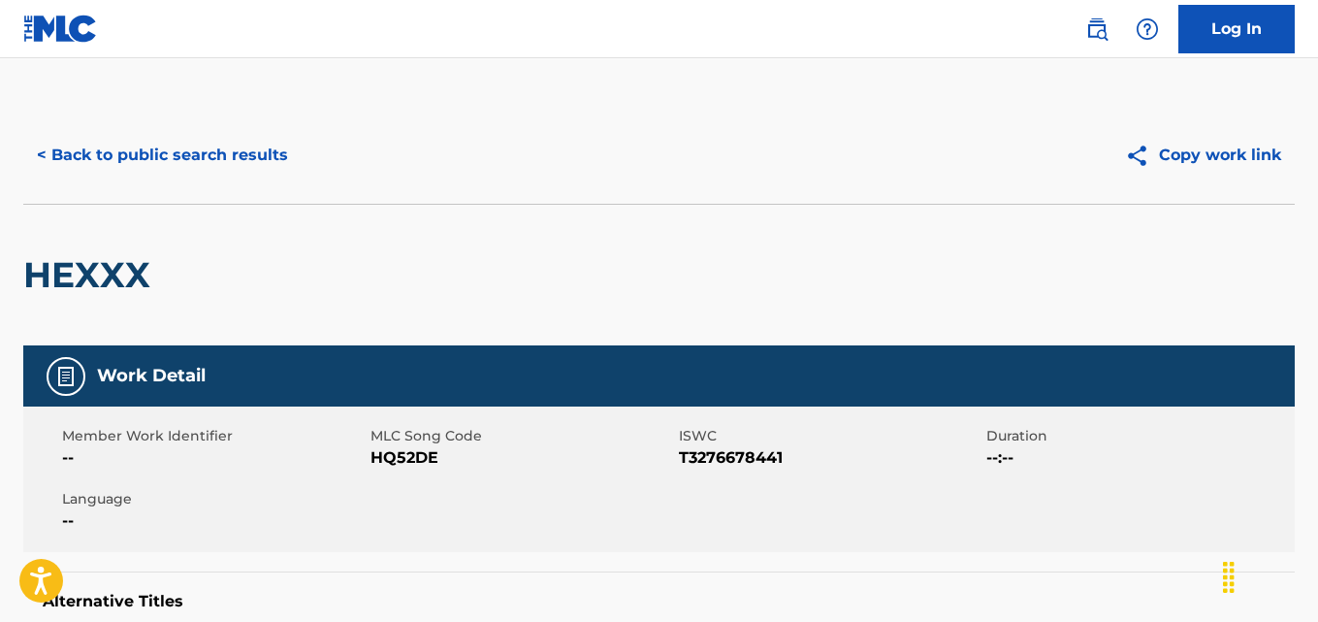
click at [200, 171] on button "< Back to public search results" at bounding box center [162, 155] width 278 height 48
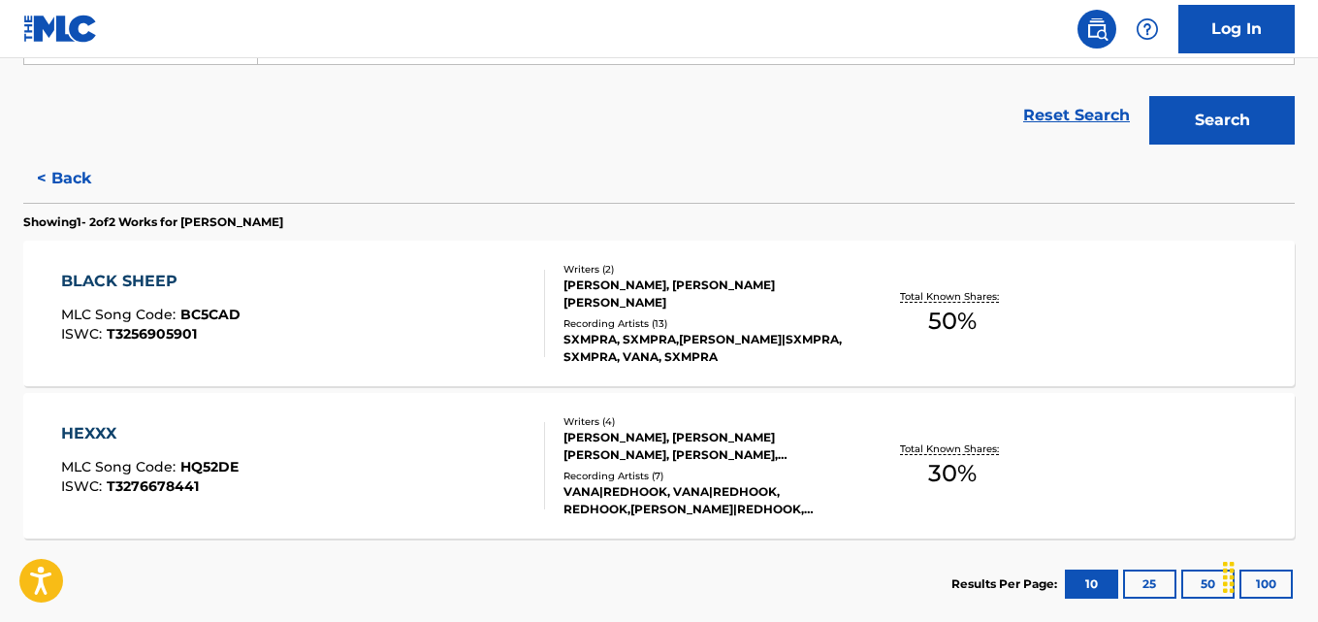
scroll to position [410, 0]
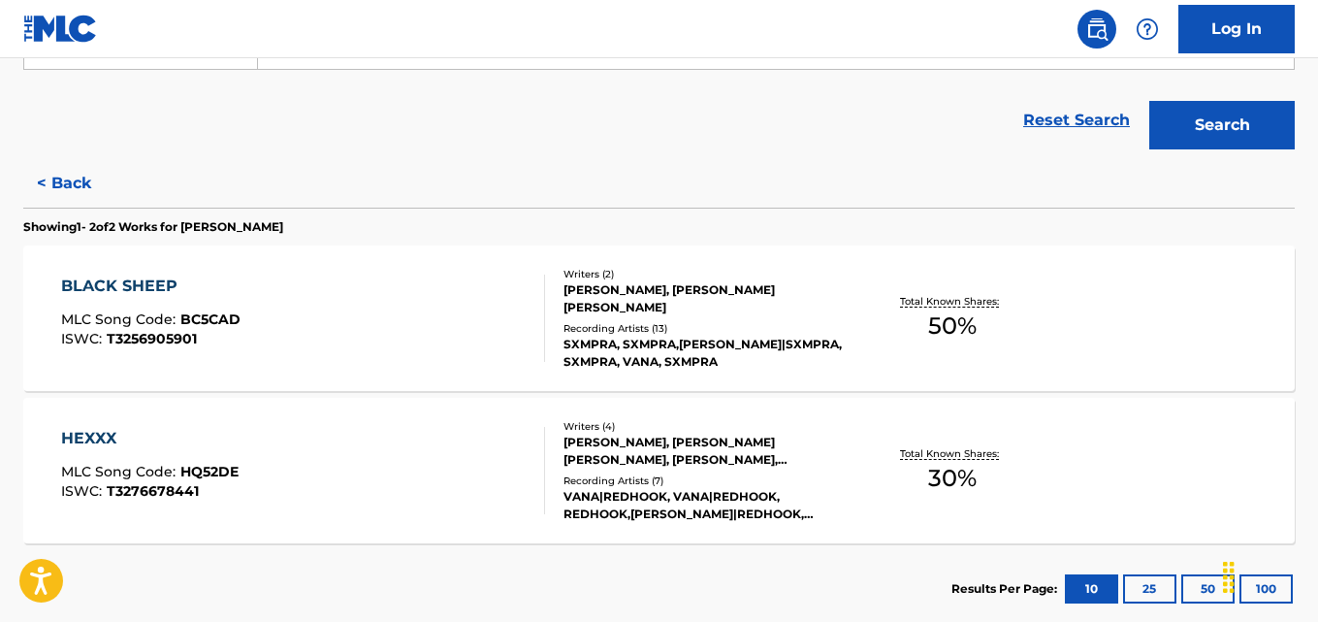
click at [90, 177] on button "< Back" at bounding box center [81, 183] width 116 height 48
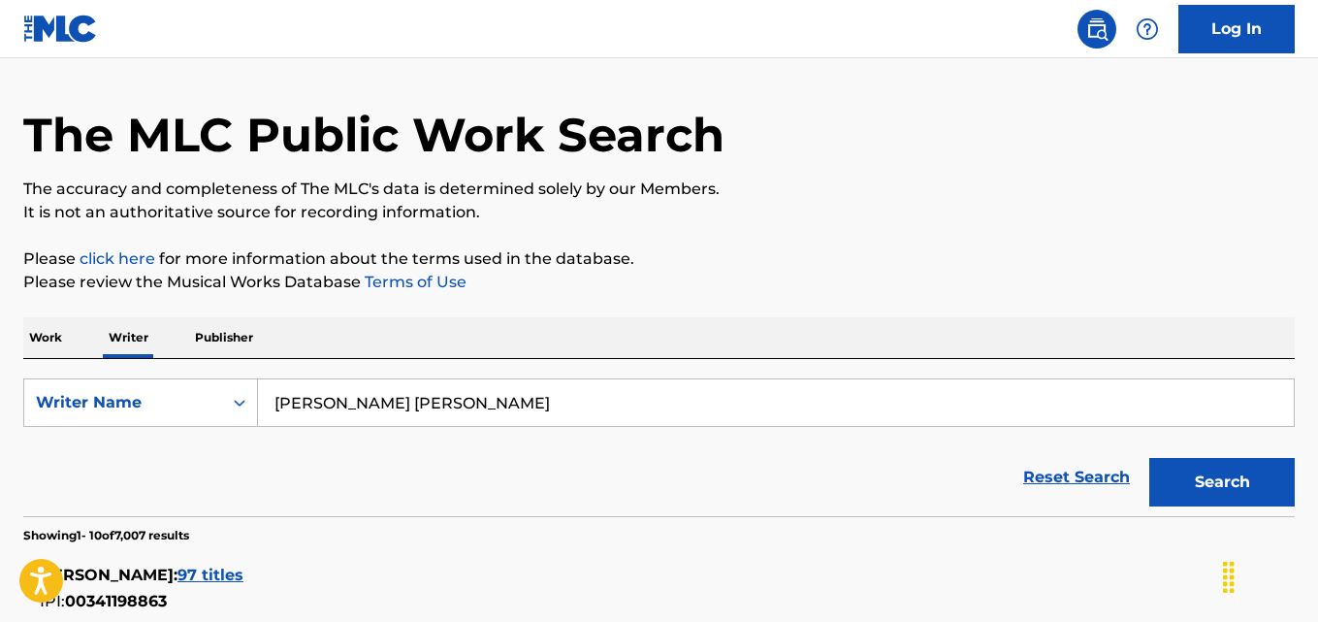
scroll to position [64, 0]
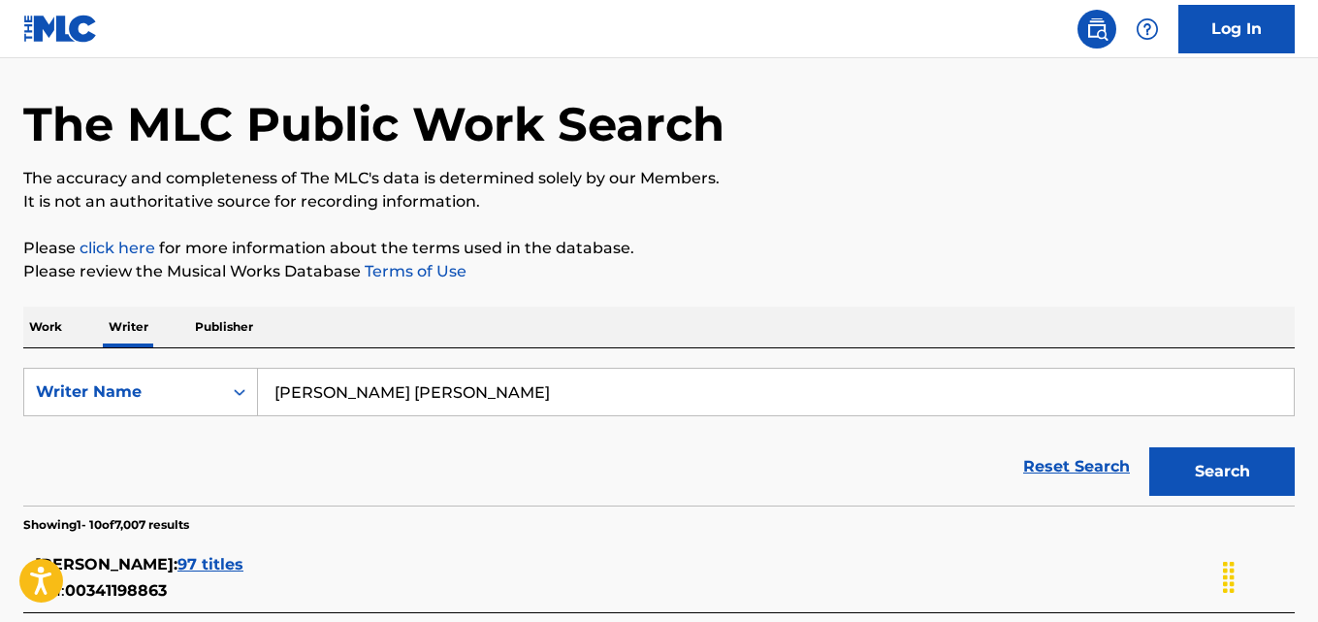
click at [582, 399] on input "WINCKEL YVONNE ELIZABETH" at bounding box center [776, 392] width 1036 height 47
paste input "Emmanuel Samuel Oluwatosin"
type input "Emmanuel Samuel Oluwatosin"
click at [1183, 471] on button "Search" at bounding box center [1221, 471] width 145 height 48
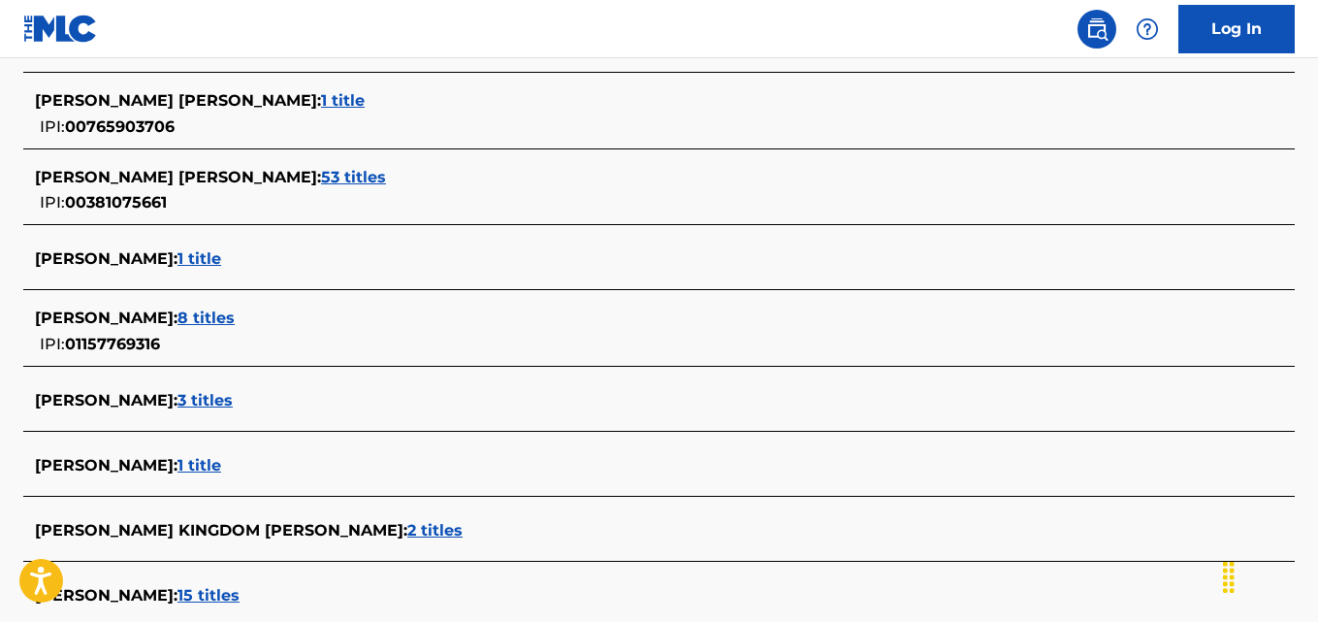
scroll to position [603, 0]
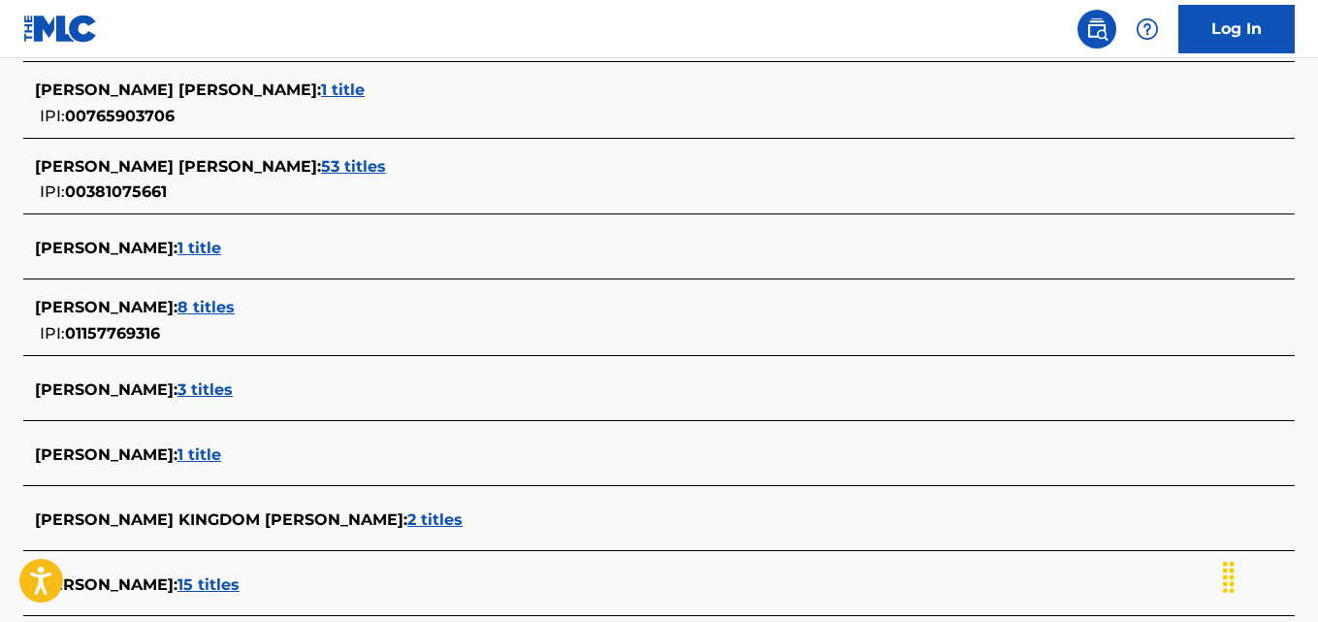
click at [235, 311] on span "8 titles" at bounding box center [205, 307] width 57 height 18
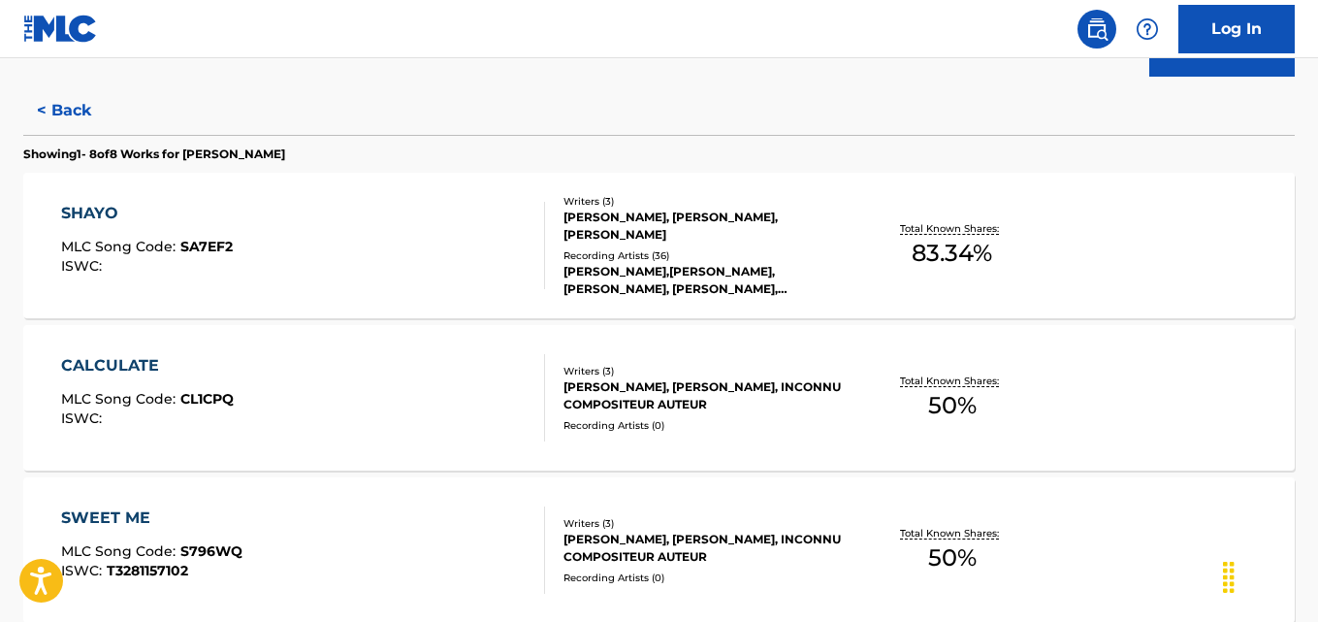
scroll to position [484, 0]
click at [1176, 248] on div "SHAYO MLC Song Code : SA7EF2 ISWC : Writers ( 3 ) PATRICK IMOHIOSEN, ADEOLA OLA…" at bounding box center [658, 244] width 1271 height 145
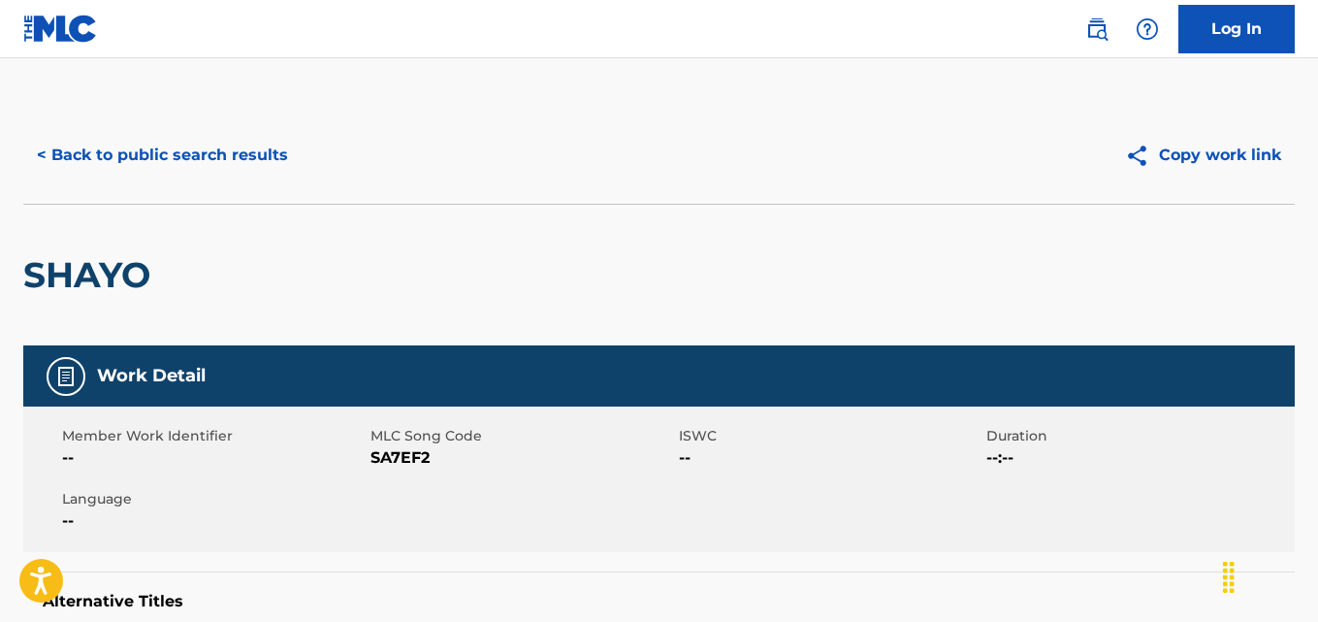
click at [211, 150] on button "< Back to public search results" at bounding box center [162, 155] width 278 height 48
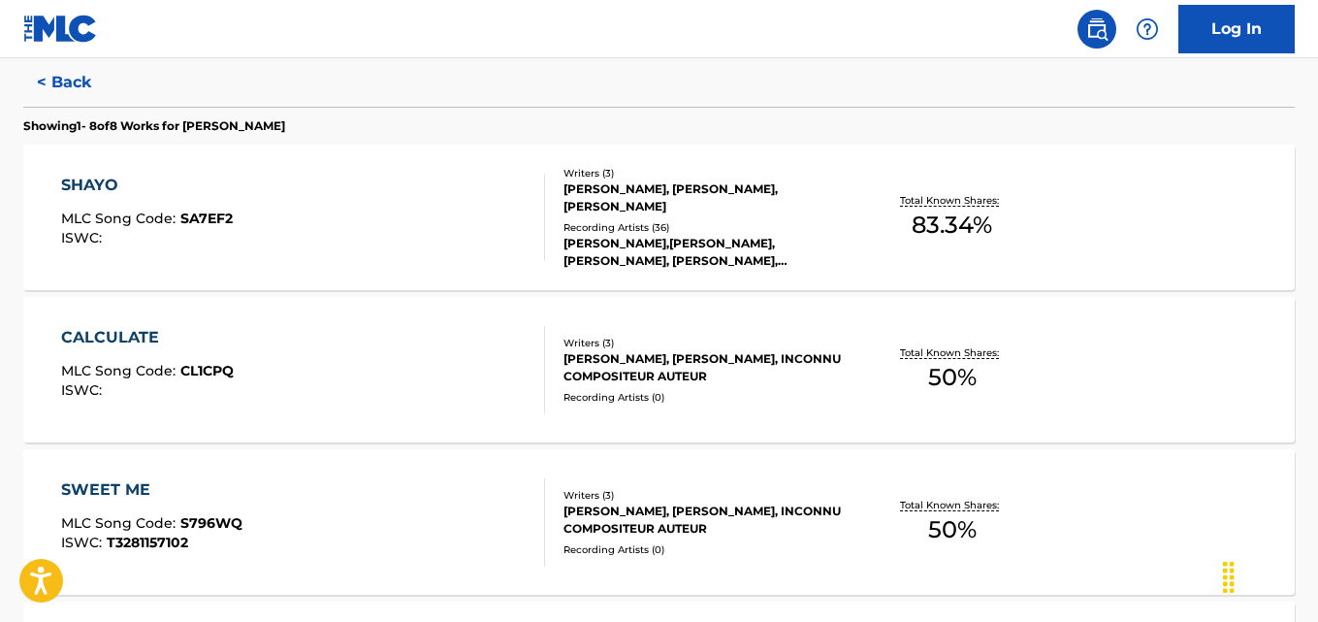
scroll to position [515, 0]
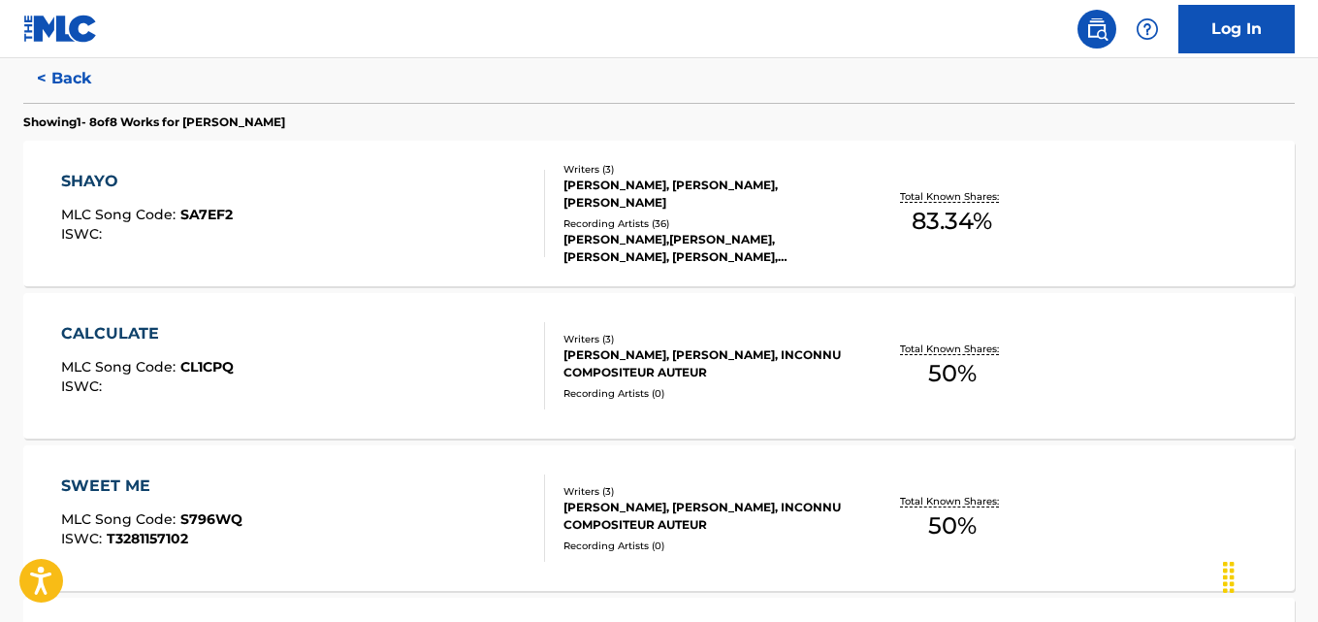
click at [992, 354] on p "Total Known Shares:" at bounding box center [952, 348] width 104 height 15
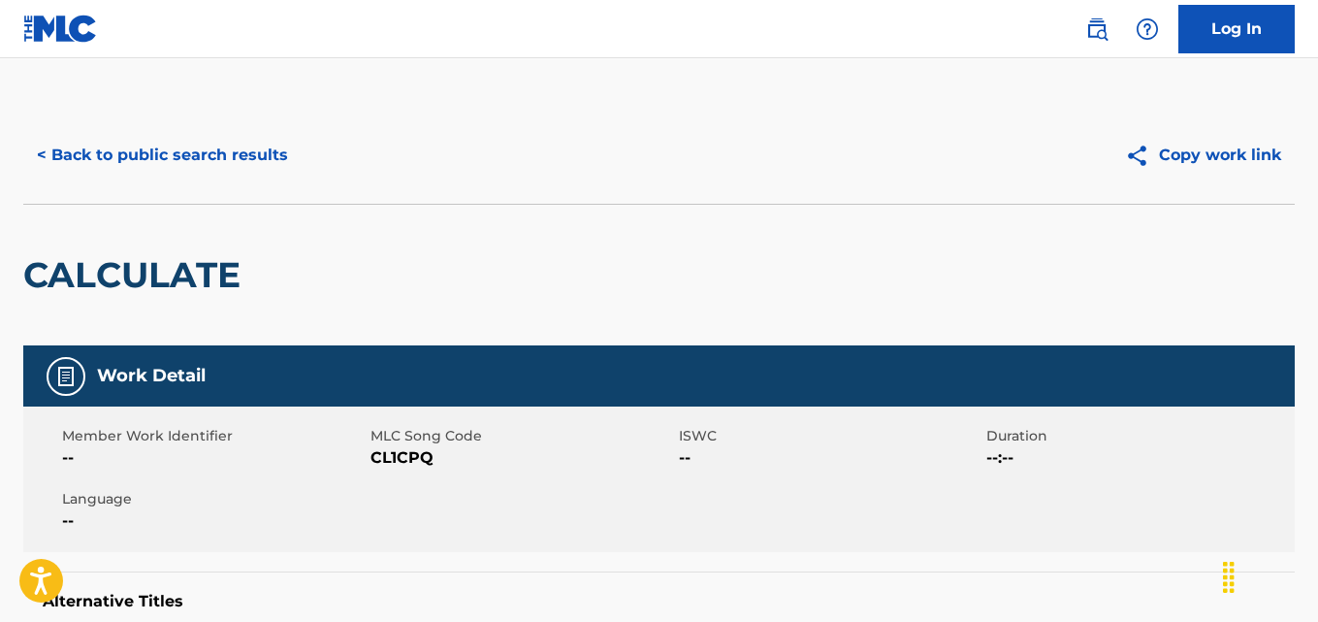
click at [264, 136] on button "< Back to public search results" at bounding box center [162, 155] width 278 height 48
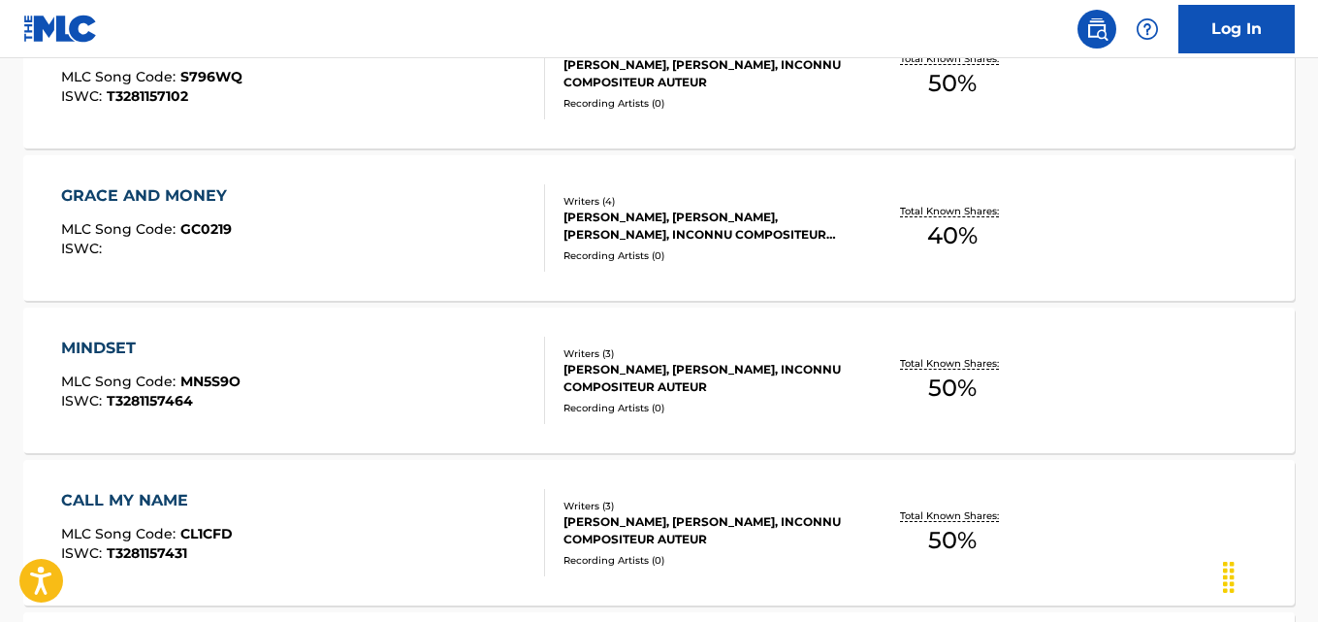
scroll to position [959, 0]
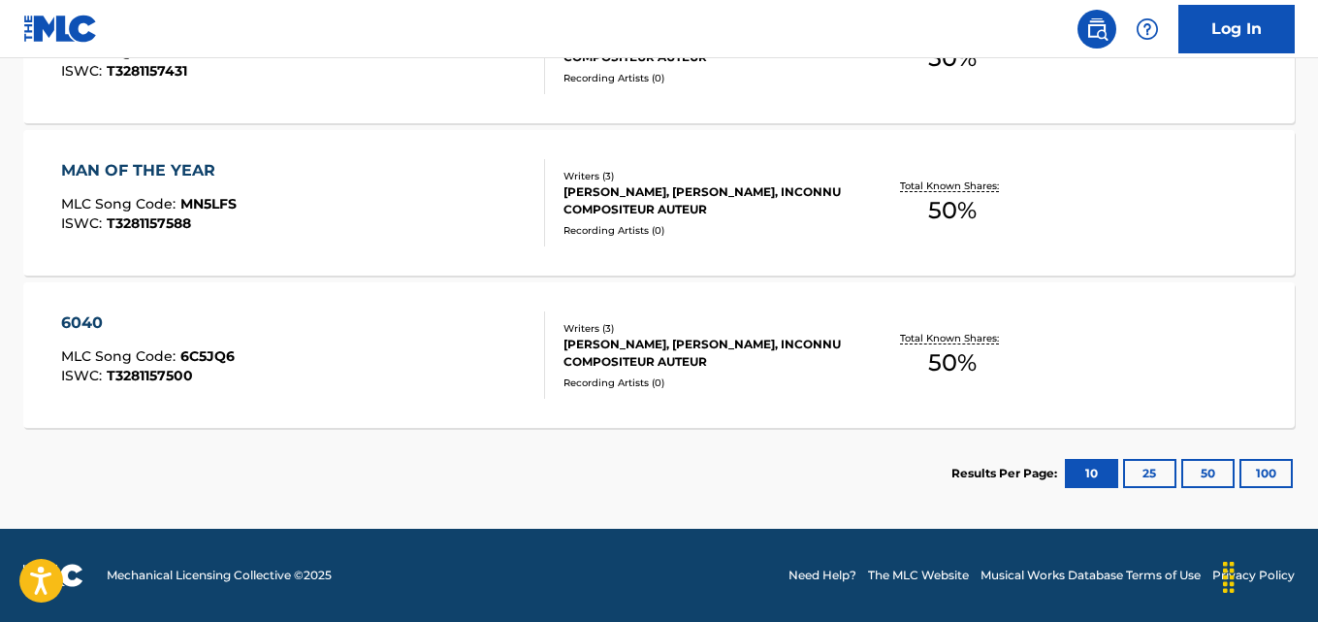
click at [1035, 362] on div "Total Known Shares: 50 %" at bounding box center [952, 355] width 211 height 59
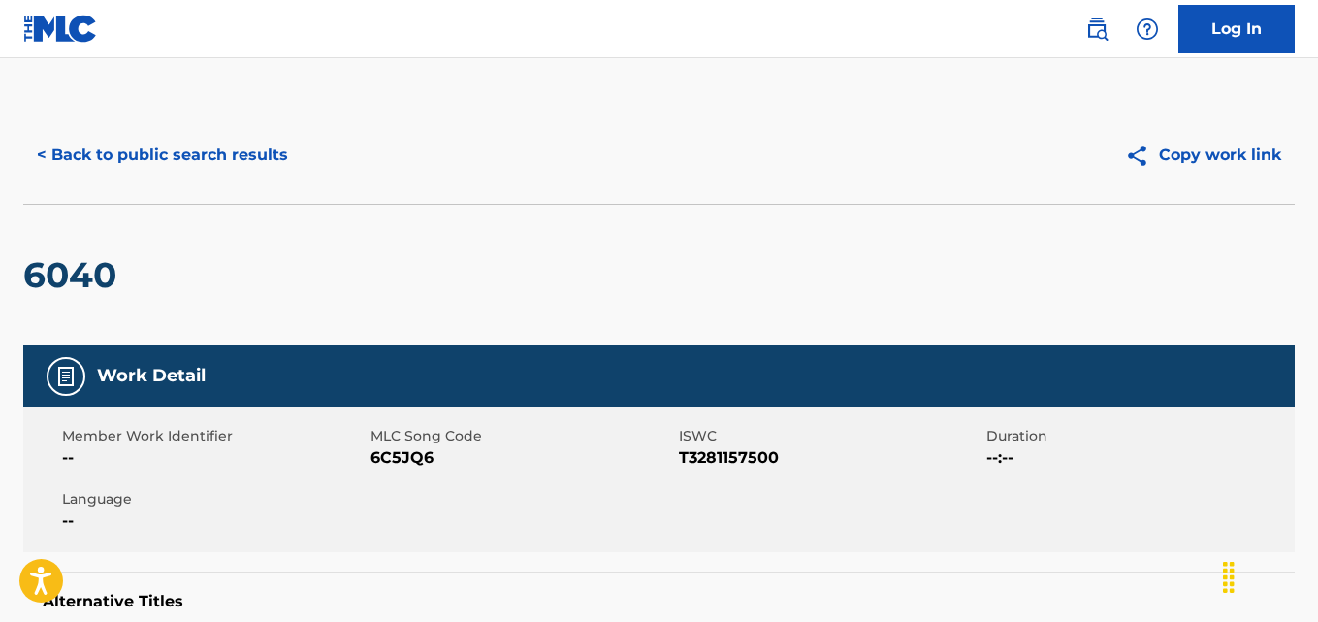
click at [206, 163] on button "< Back to public search results" at bounding box center [162, 155] width 278 height 48
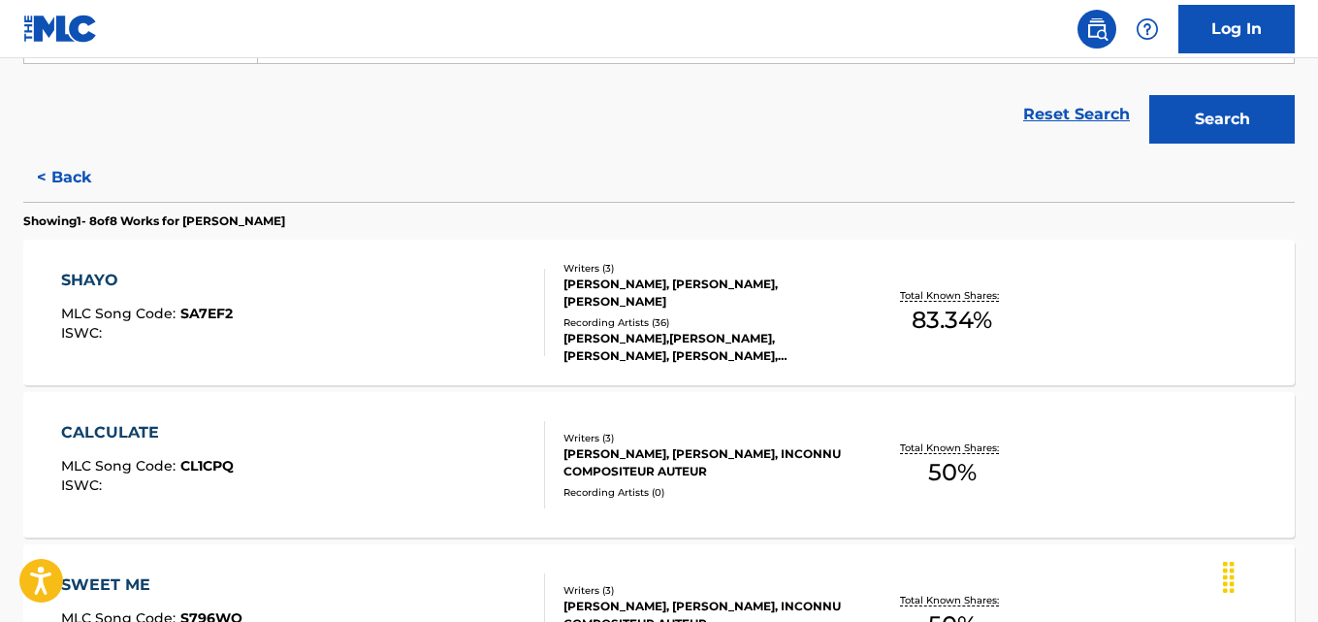
click at [105, 177] on button "< Back" at bounding box center [81, 177] width 116 height 48
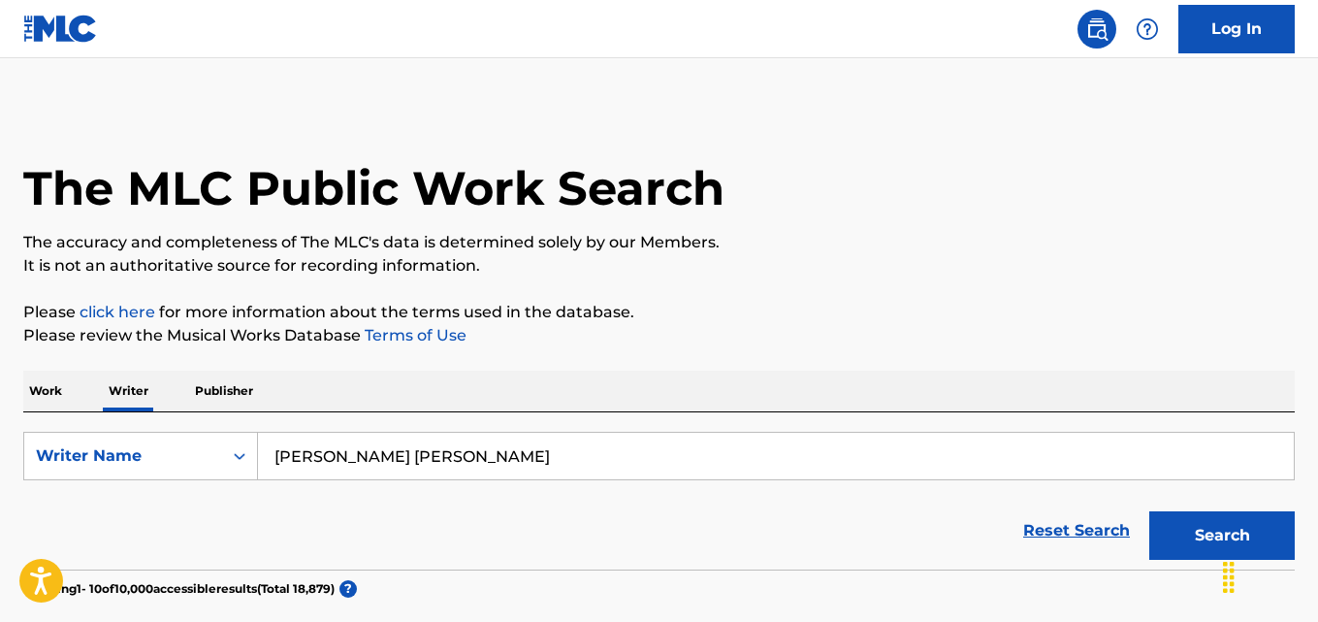
click at [466, 457] on input "Emmanuel Samuel Oluwatosin" at bounding box center [776, 456] width 1036 height 47
paste input "Ashley Salazar"
click at [936, 312] on p "Please click here for more information about the terms used in the database." at bounding box center [658, 312] width 1271 height 23
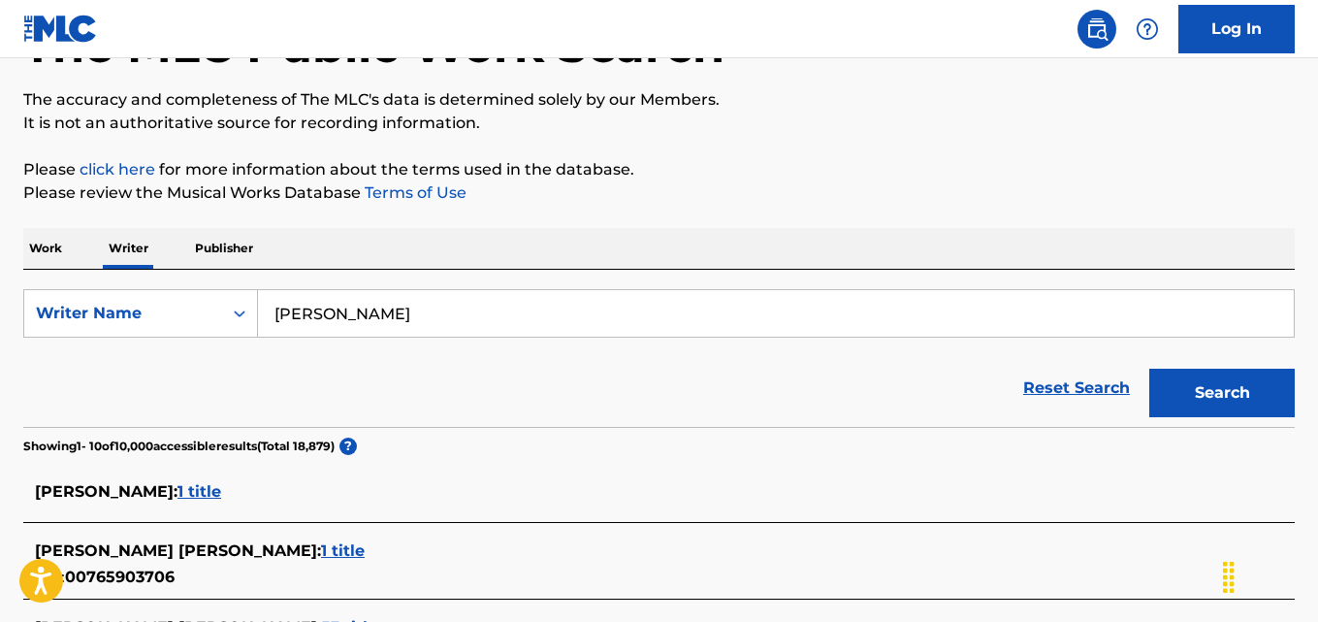
scroll to position [131, 0]
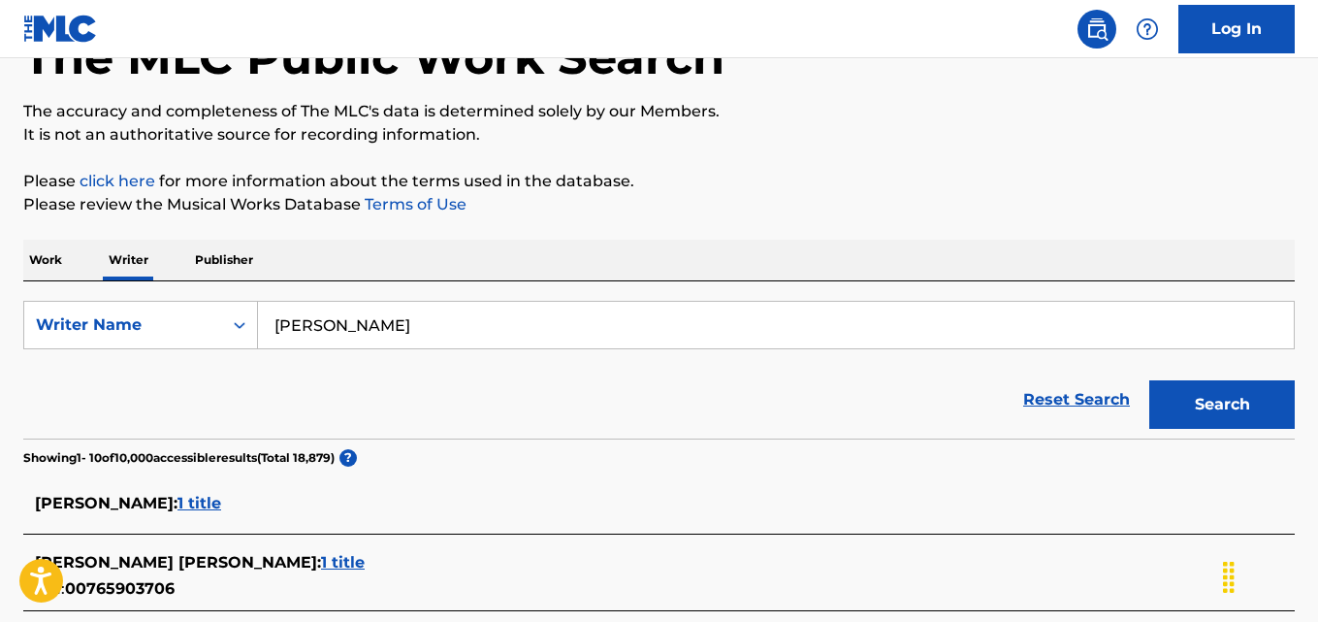
click at [1228, 386] on button "Search" at bounding box center [1221, 404] width 145 height 48
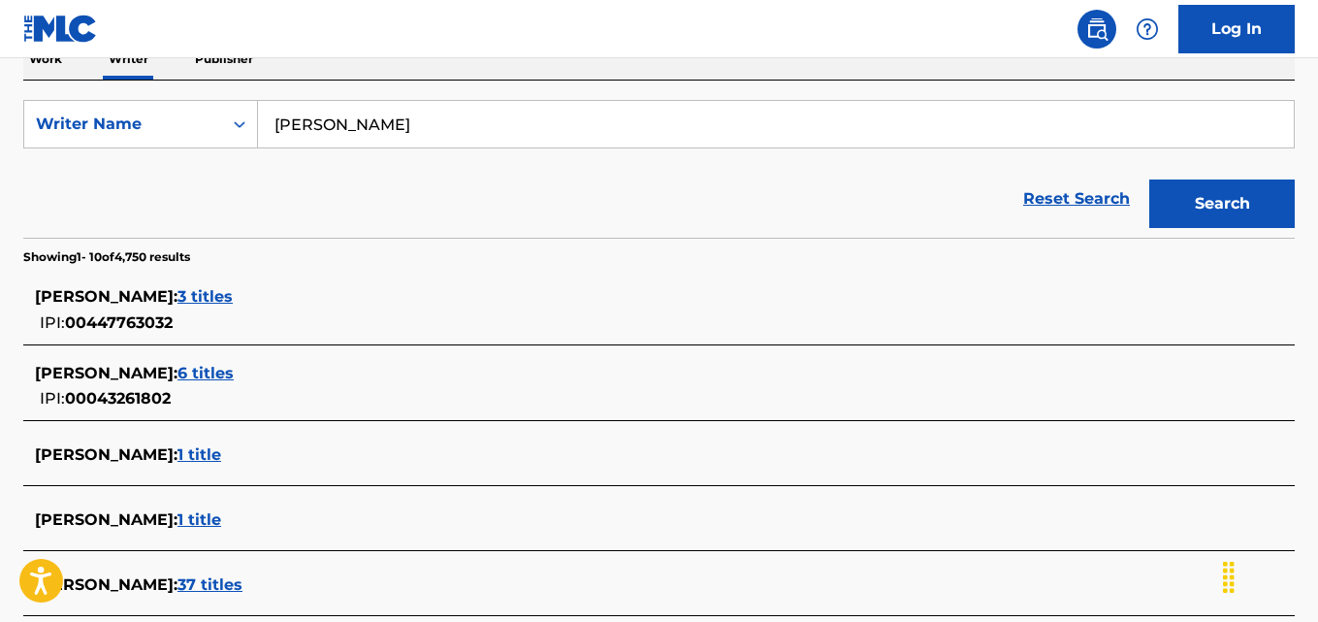
scroll to position [0, 0]
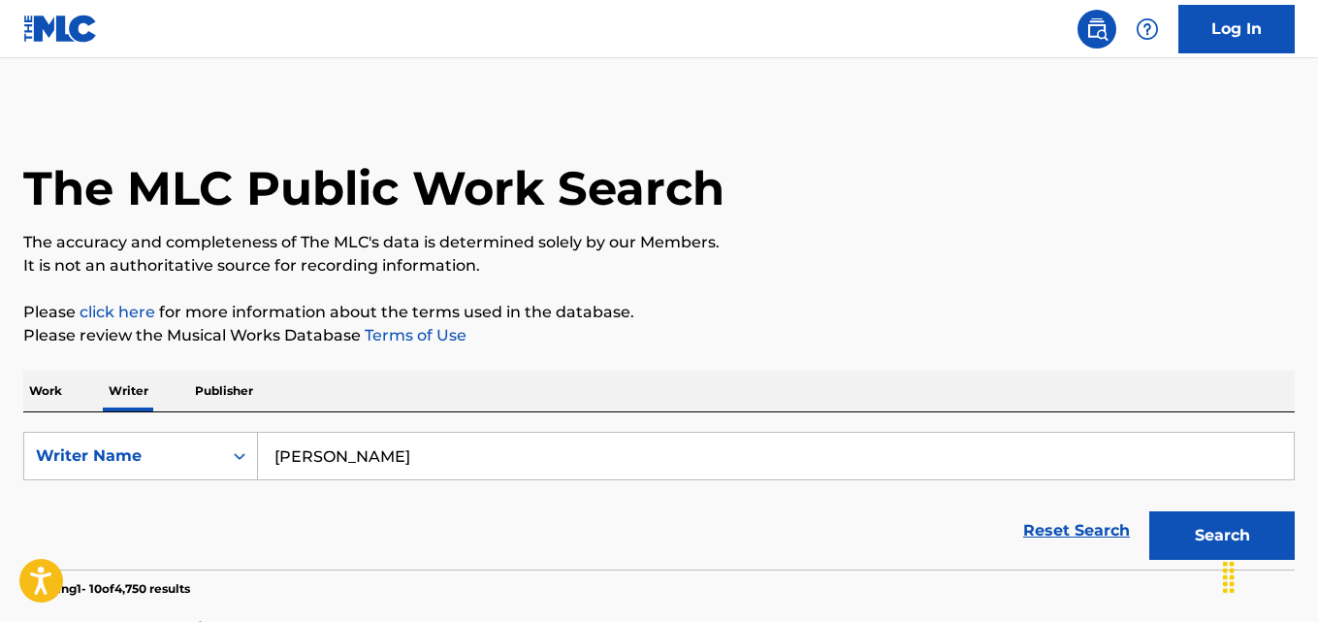
click at [527, 452] on input "Ashley Salazar" at bounding box center [776, 456] width 1036 height 47
paste input "Ronisia Mendes Borges"
type input "Ronisia Mendes Borges"
click at [1200, 545] on button "Search" at bounding box center [1221, 535] width 145 height 48
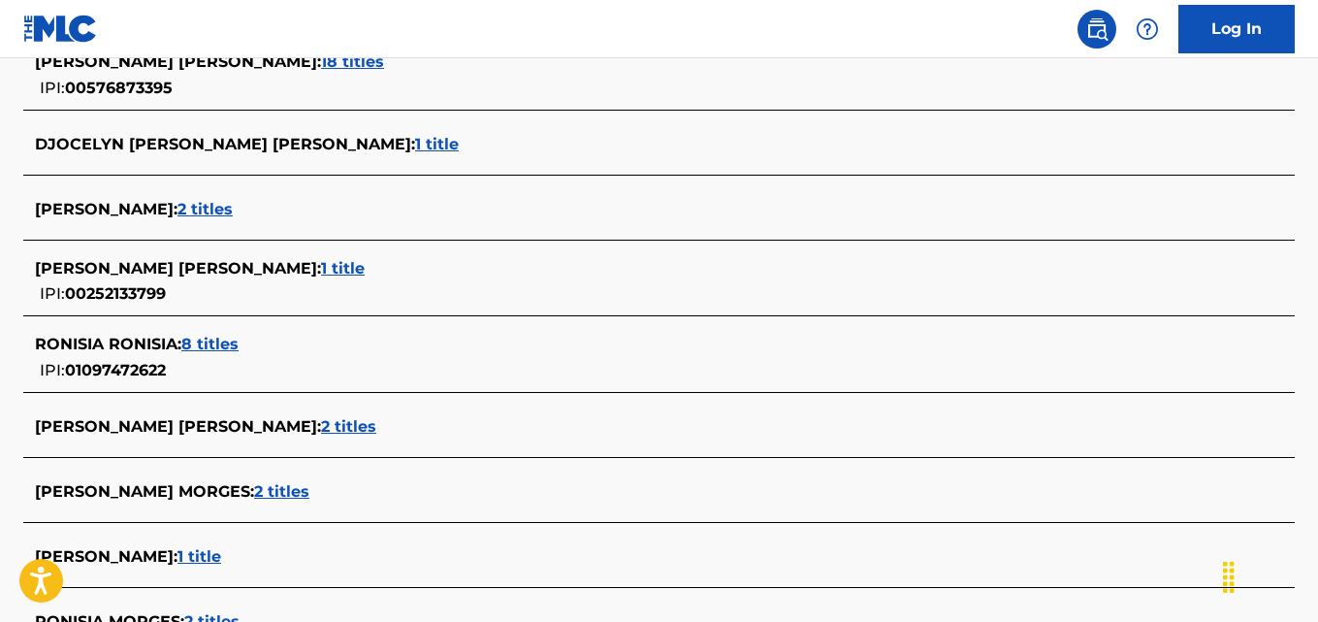
scroll to position [632, 0]
click at [305, 352] on div "RONISIA RONISIA : 8 titles" at bounding box center [634, 343] width 1198 height 23
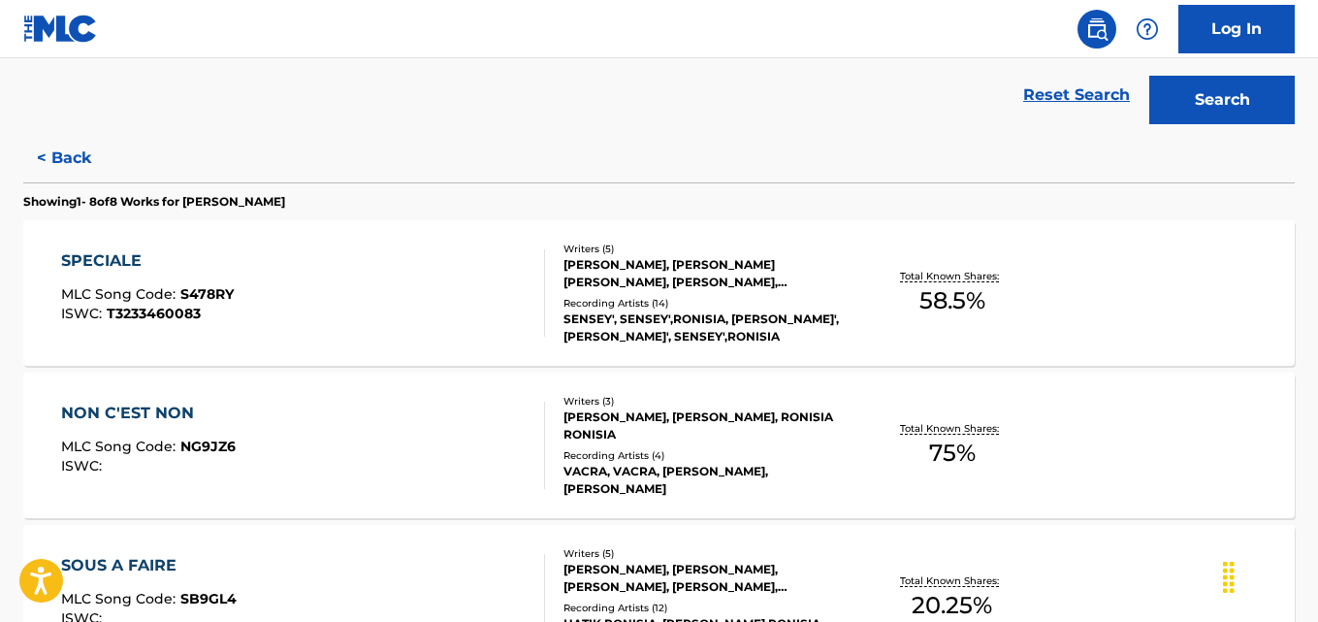
scroll to position [421, 0]
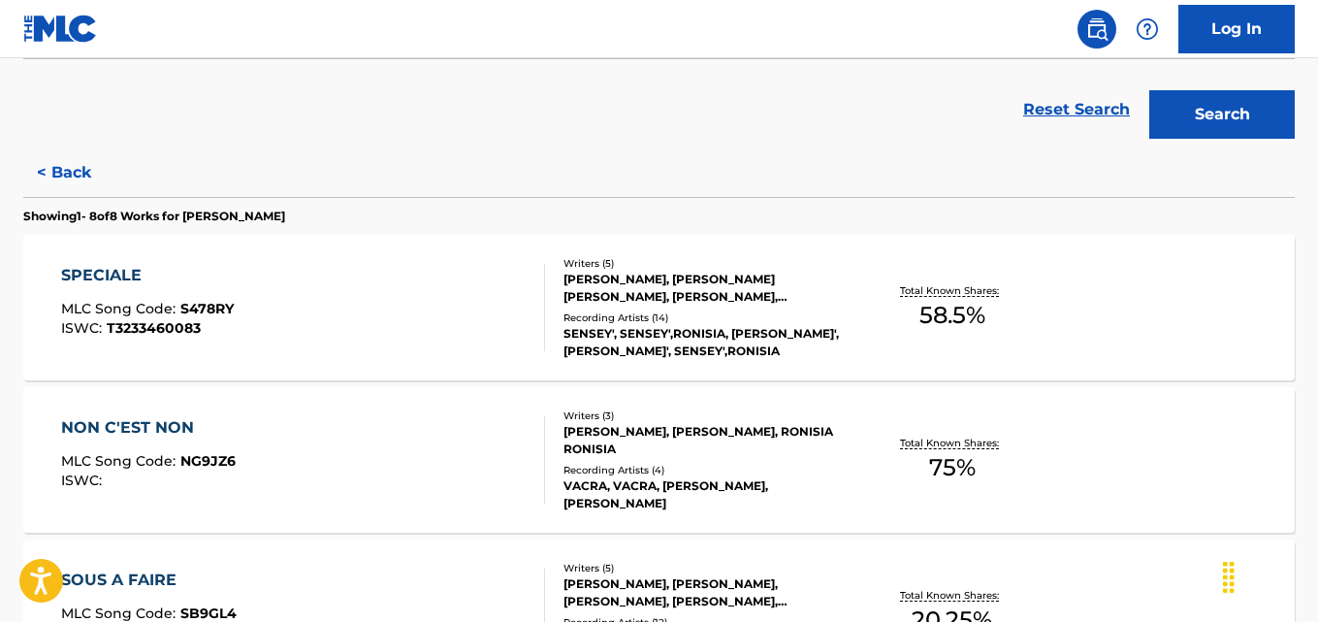
click at [1168, 308] on div "SPECIALE MLC Song Code : S478RY ISWC : T3233460083 Writers ( 5 ) SEYDOU CISSE, …" at bounding box center [658, 307] width 1271 height 145
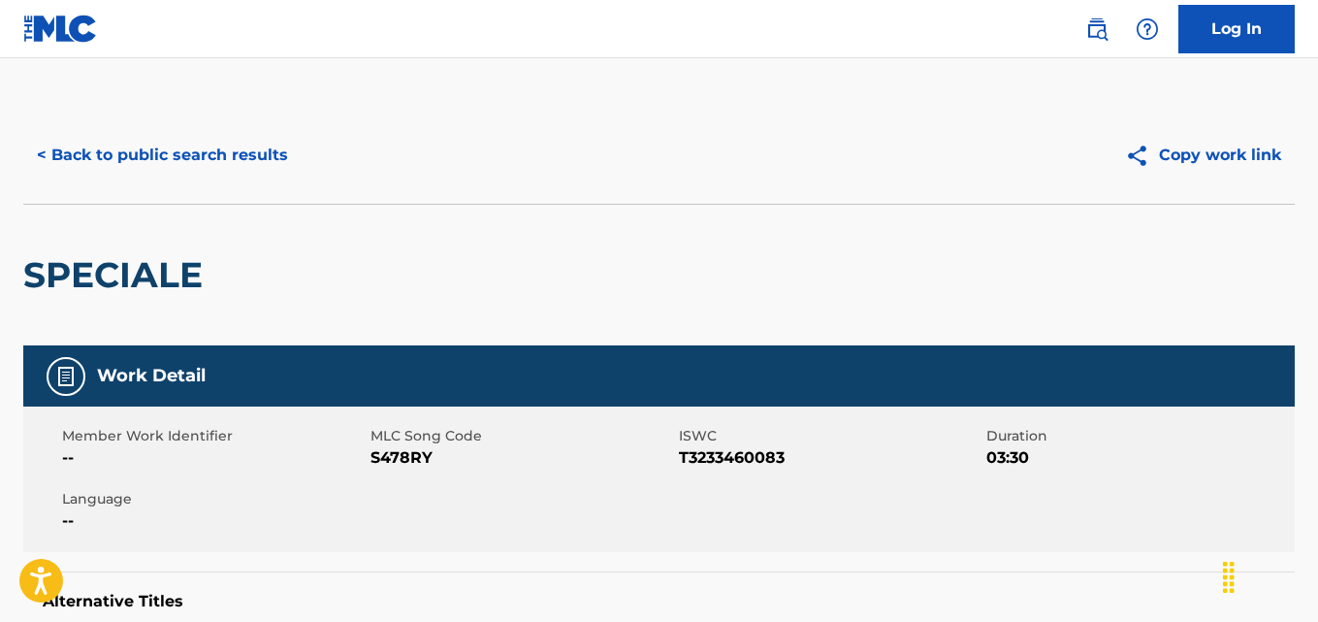
click at [192, 163] on button "< Back to public search results" at bounding box center [162, 155] width 278 height 48
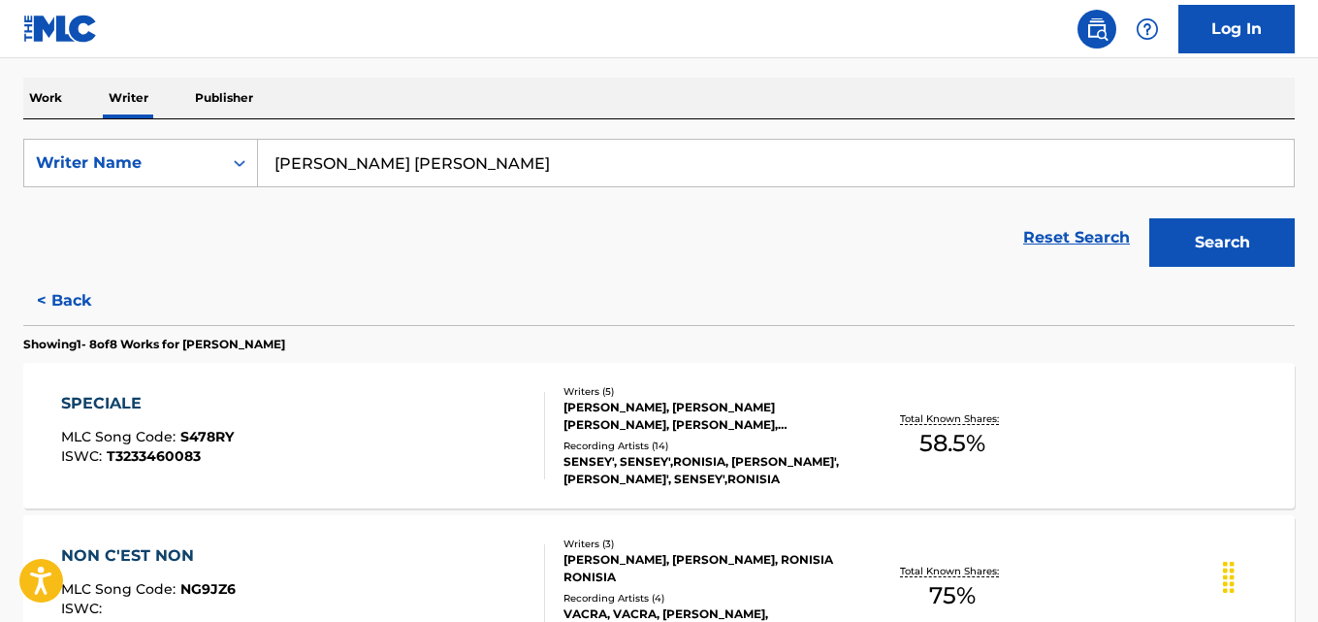
click at [83, 279] on button "< Back" at bounding box center [81, 300] width 116 height 48
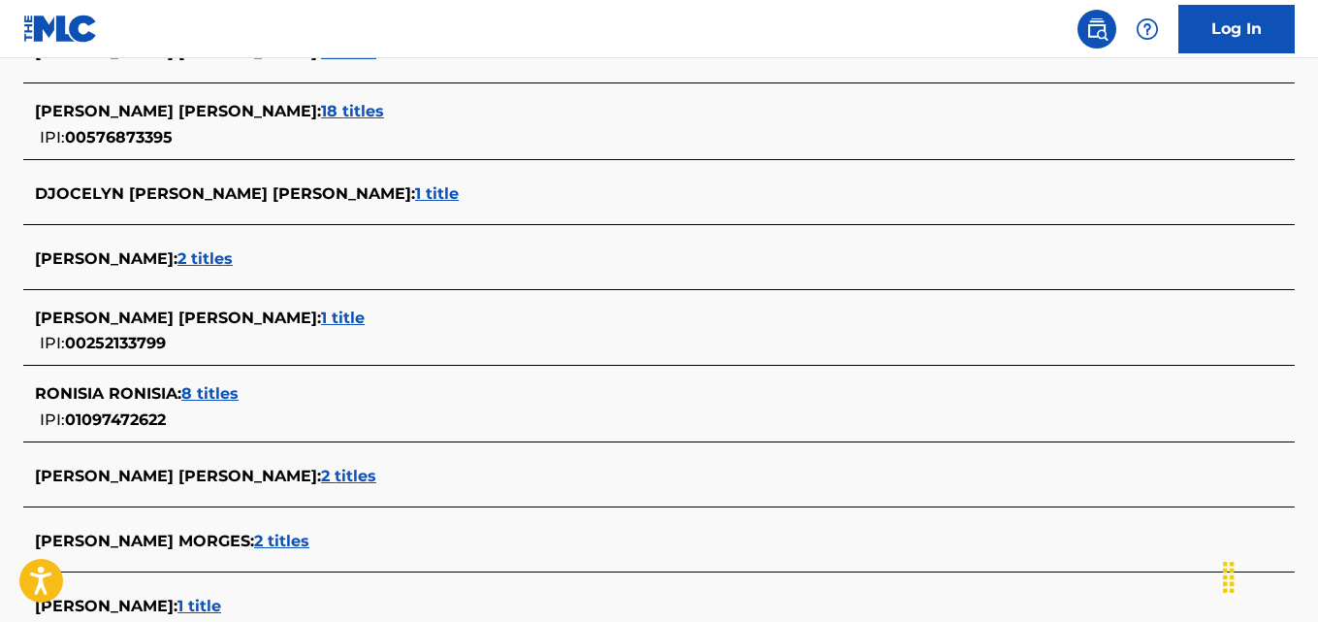
scroll to position [645, 0]
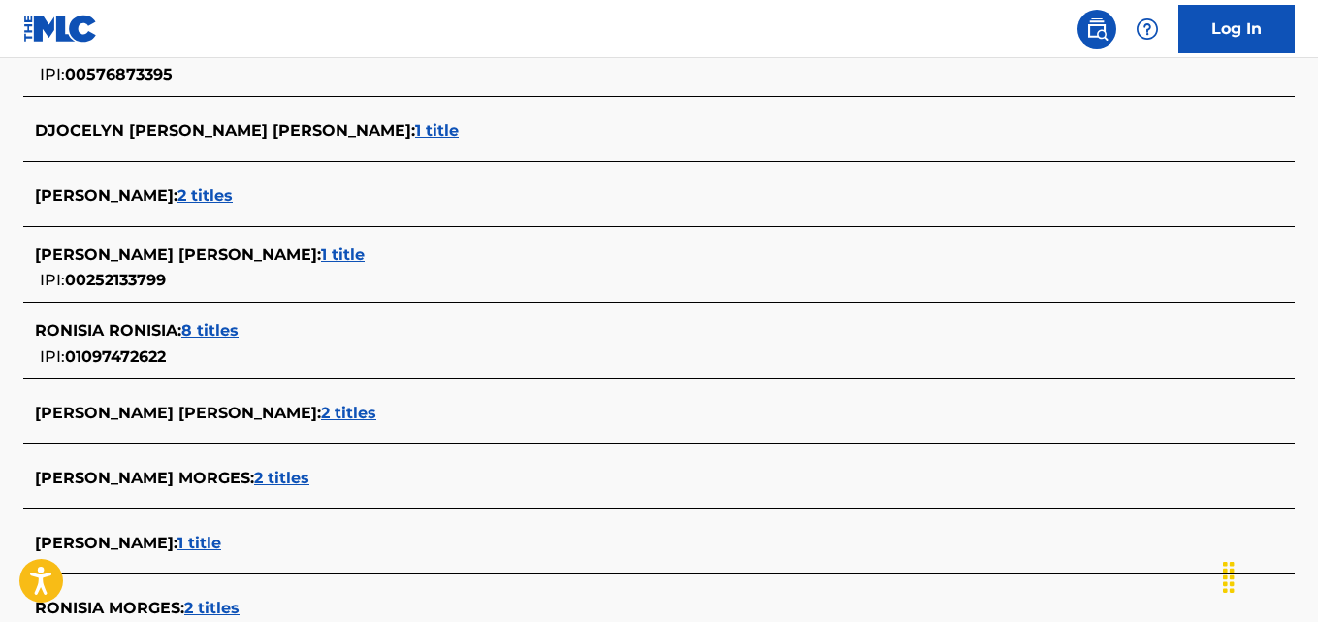
click at [233, 203] on span "2 titles" at bounding box center [204, 195] width 55 height 18
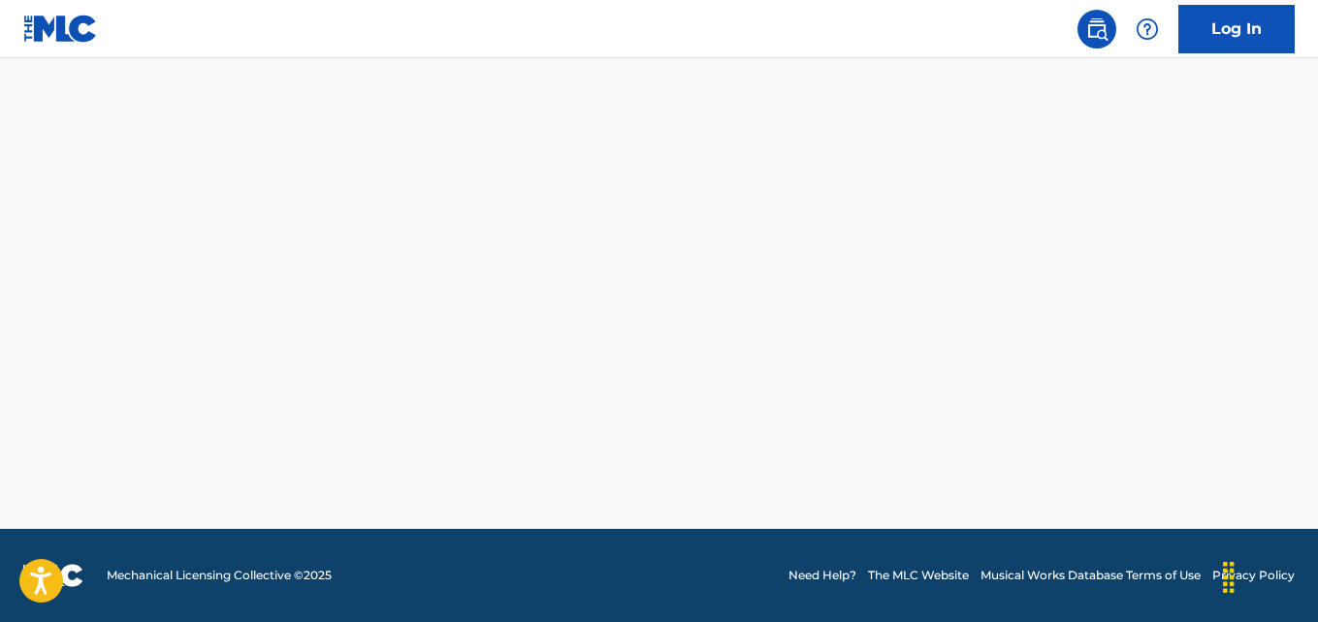
scroll to position [526, 0]
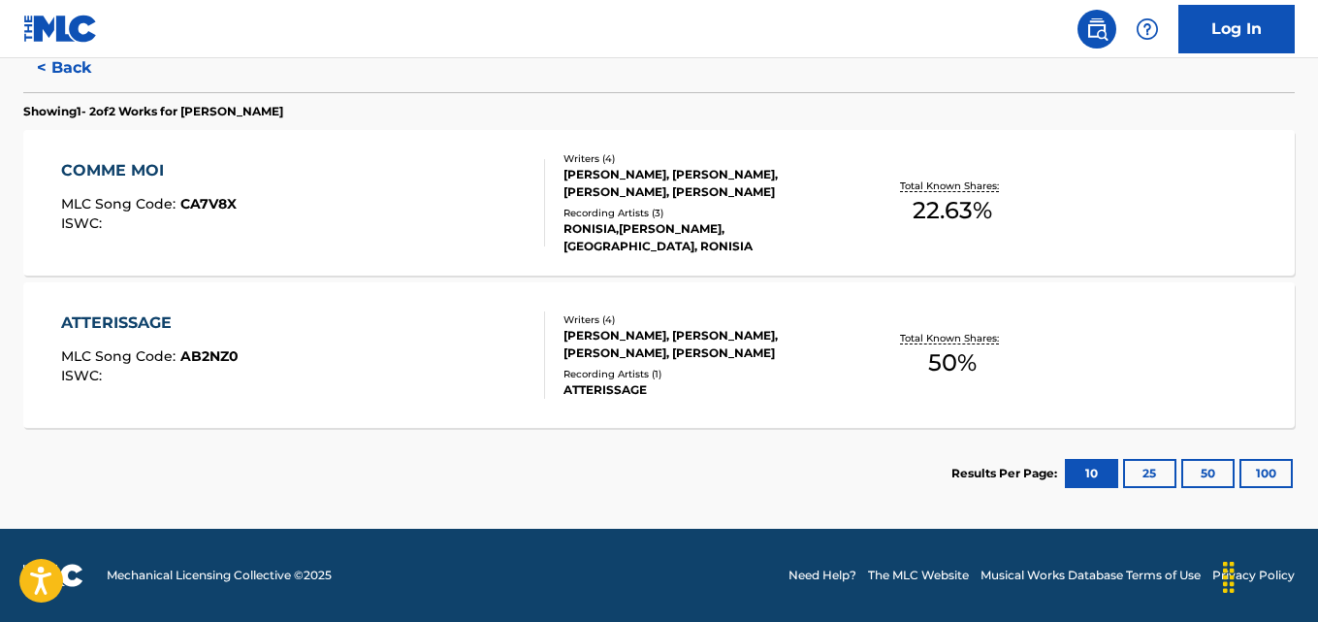
click at [670, 194] on div "WILLIAM MUNDALA, SEYSEY, RONISIA MENDES, DADJU N SUNGULA" at bounding box center [704, 183] width 283 height 35
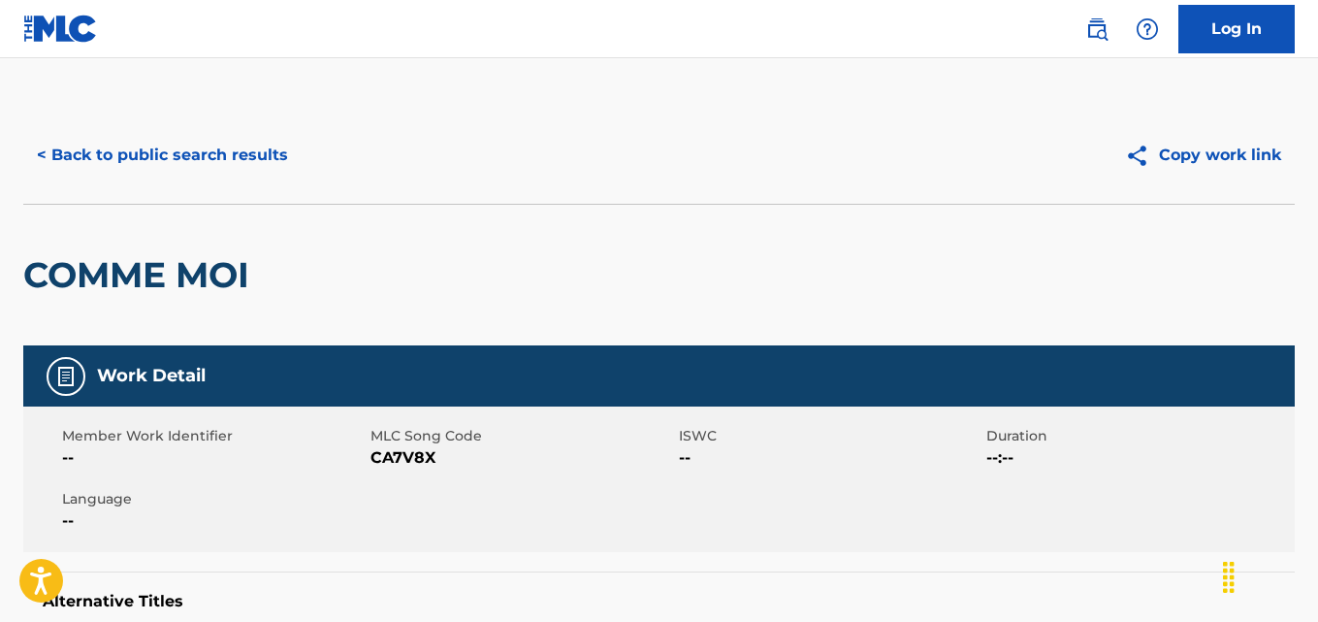
click at [251, 166] on button "< Back to public search results" at bounding box center [162, 155] width 278 height 48
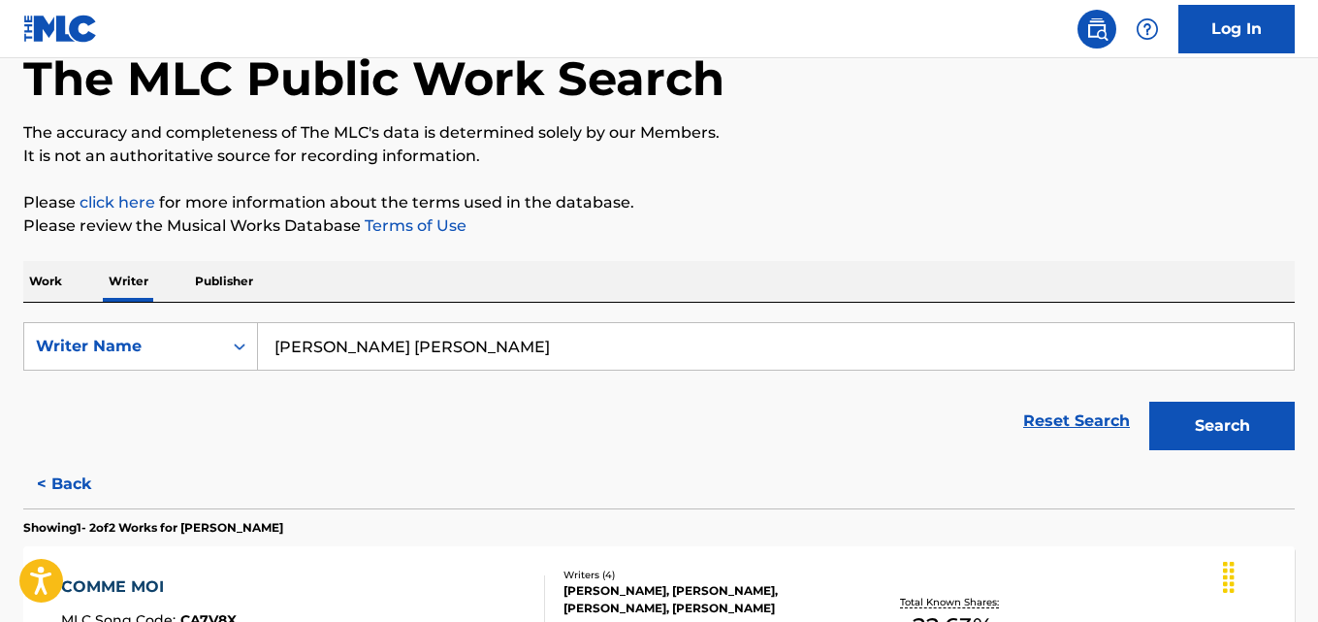
click at [511, 354] on input "Ronisia Mendes Borges" at bounding box center [776, 346] width 1036 height 47
paste input "ALI SULTAN NACEM"
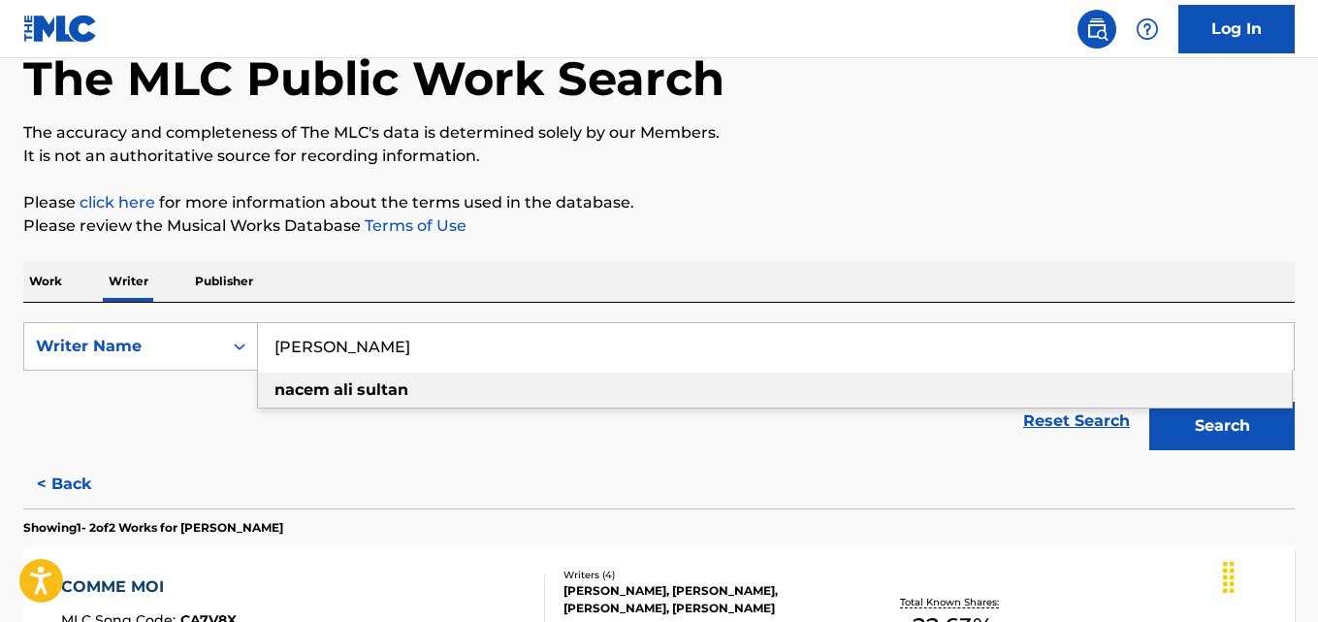
type input "ALI SULTAN NACEM"
click at [945, 176] on div "The MLC Public Work Search The accuracy and completeness of The MLC's data is d…" at bounding box center [659, 466] width 1318 height 938
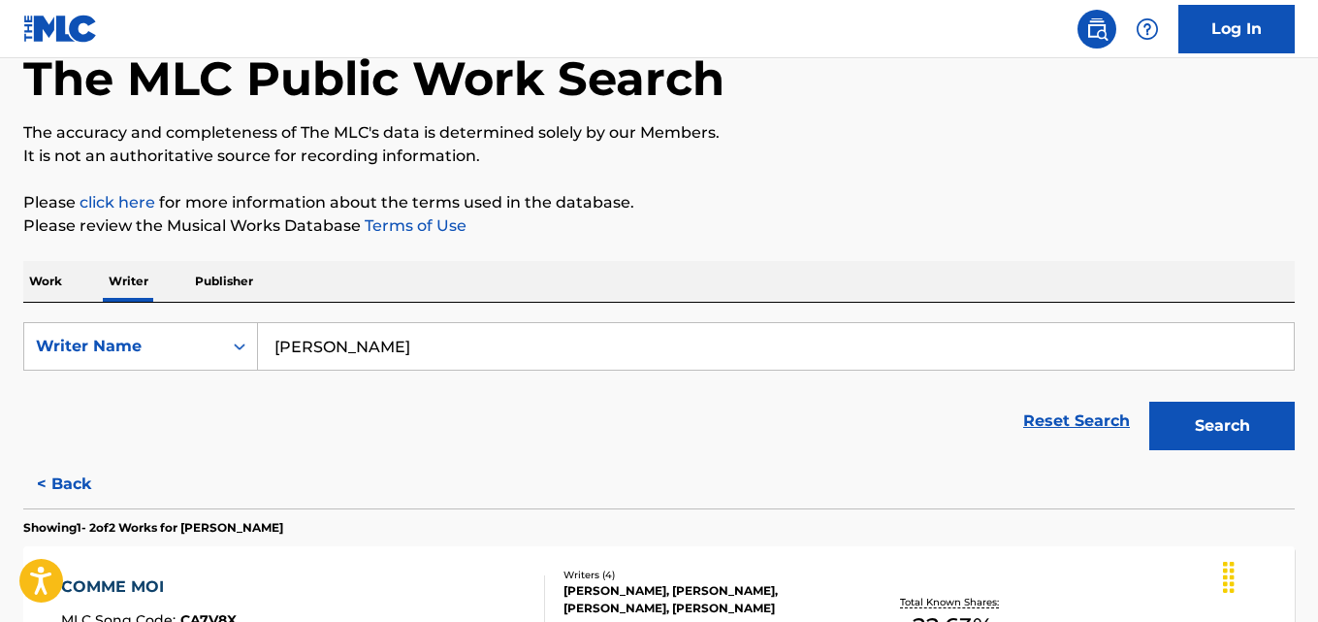
click at [1243, 430] on button "Search" at bounding box center [1221, 426] width 145 height 48
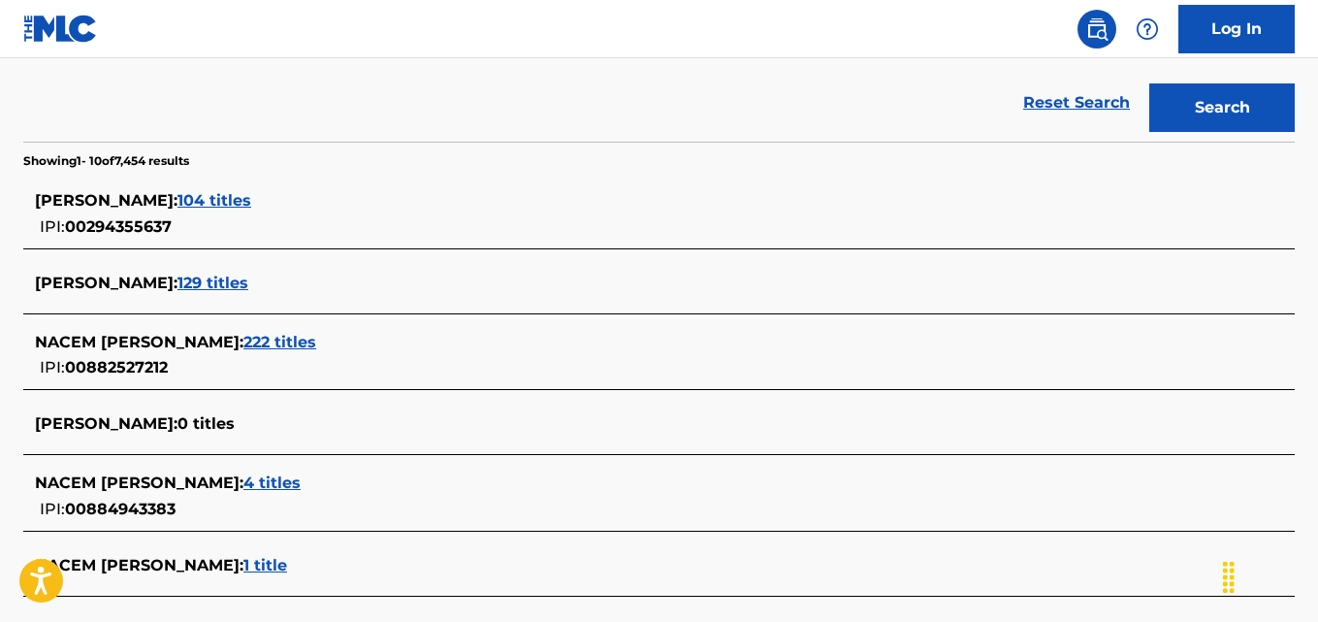
scroll to position [437, 0]
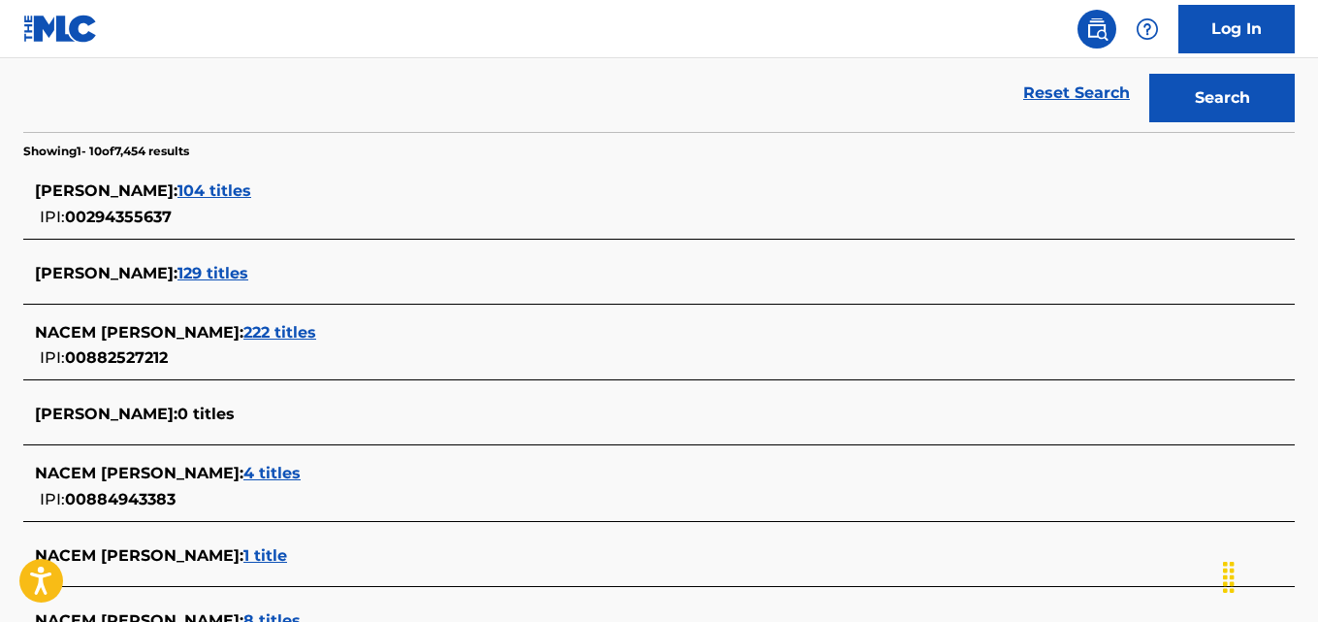
click at [267, 347] on div "NACEM ALI SULTAN : 222 titles IPI: 00882527212" at bounding box center [634, 345] width 1198 height 49
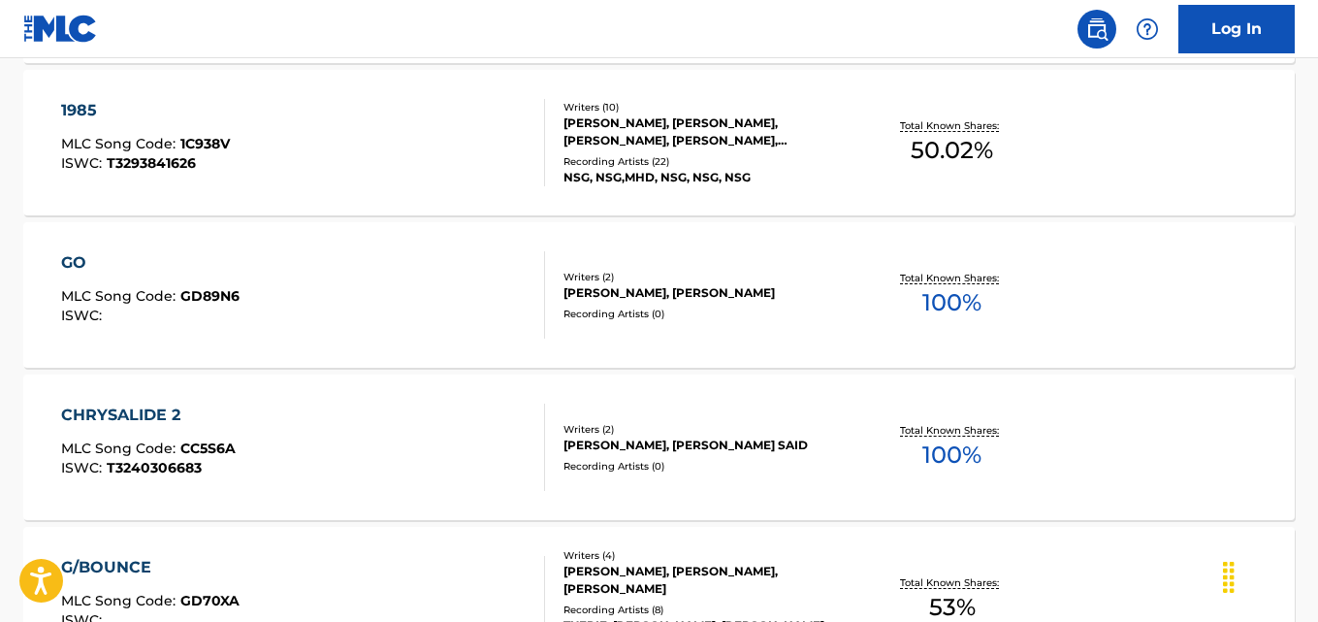
scroll to position [1348, 0]
click at [1096, 320] on div "GO MLC Song Code : GD89N6 ISWC : Writers ( 2 ) GEDEON MUNDELE NGOLO, NACEM ALI …" at bounding box center [658, 293] width 1271 height 145
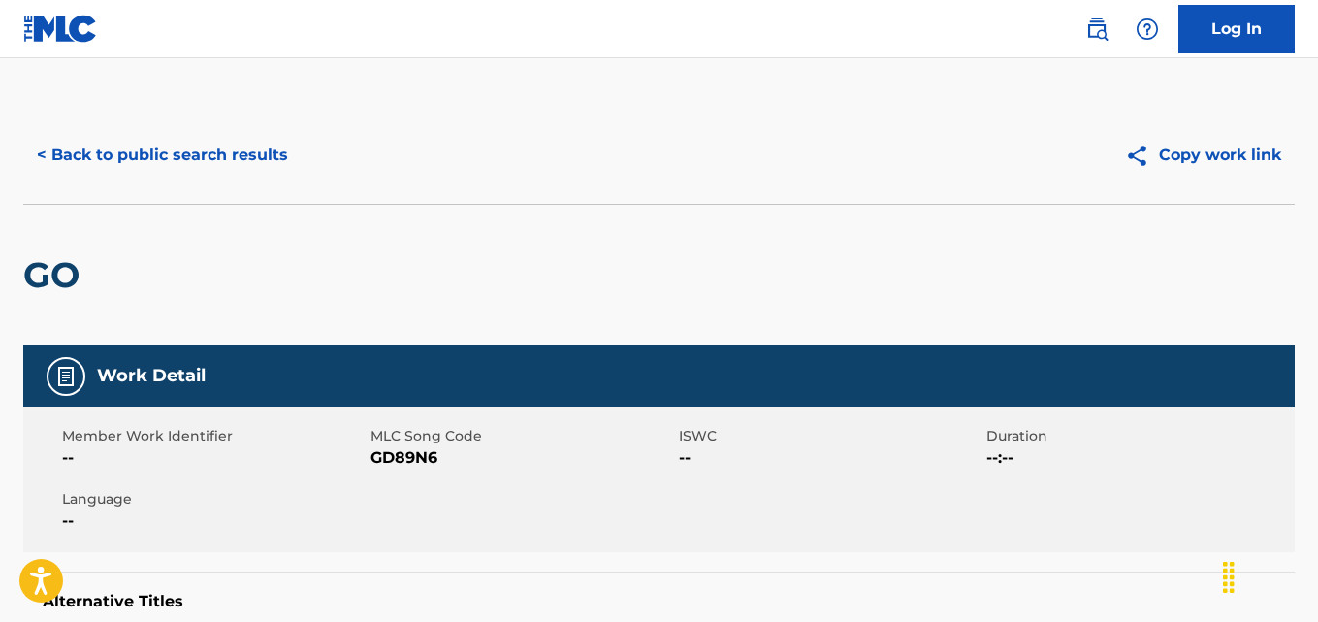
click at [404, 486] on div "Member Work Identifier -- MLC Song Code GD89N6 ISWC -- Duration --:-- Language …" at bounding box center [658, 478] width 1271 height 145
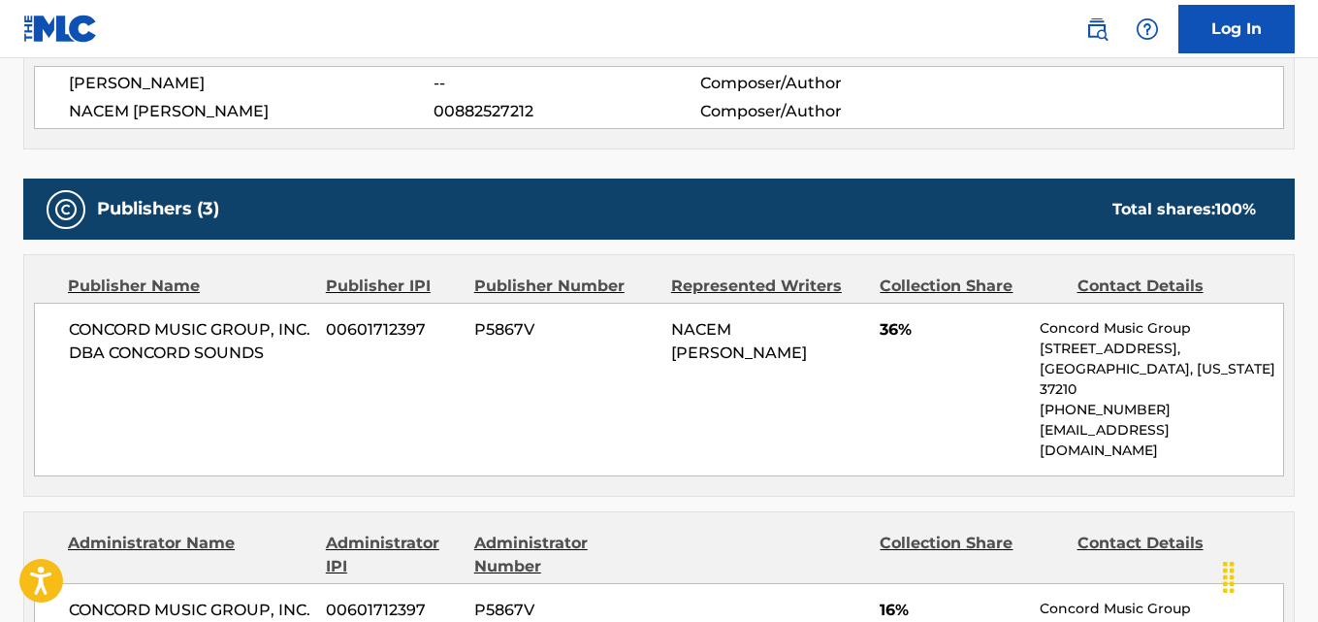
scroll to position [757, 0]
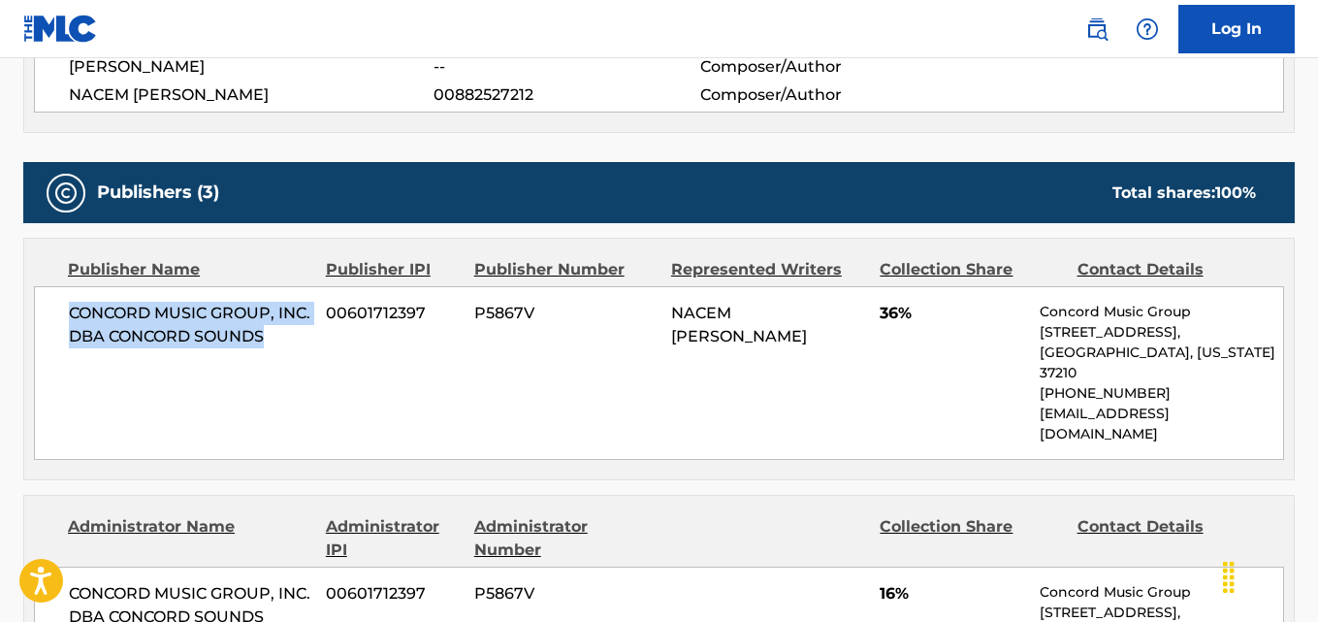
drag, startPoint x: 65, startPoint y: 309, endPoint x: 347, endPoint y: 365, distance: 287.6
click at [347, 365] on div "CONCORD MUSIC GROUP, INC. DBA CONCORD SOUNDS 00601712397 P5867V NACEM ALI SULTA…" at bounding box center [659, 373] width 1250 height 174
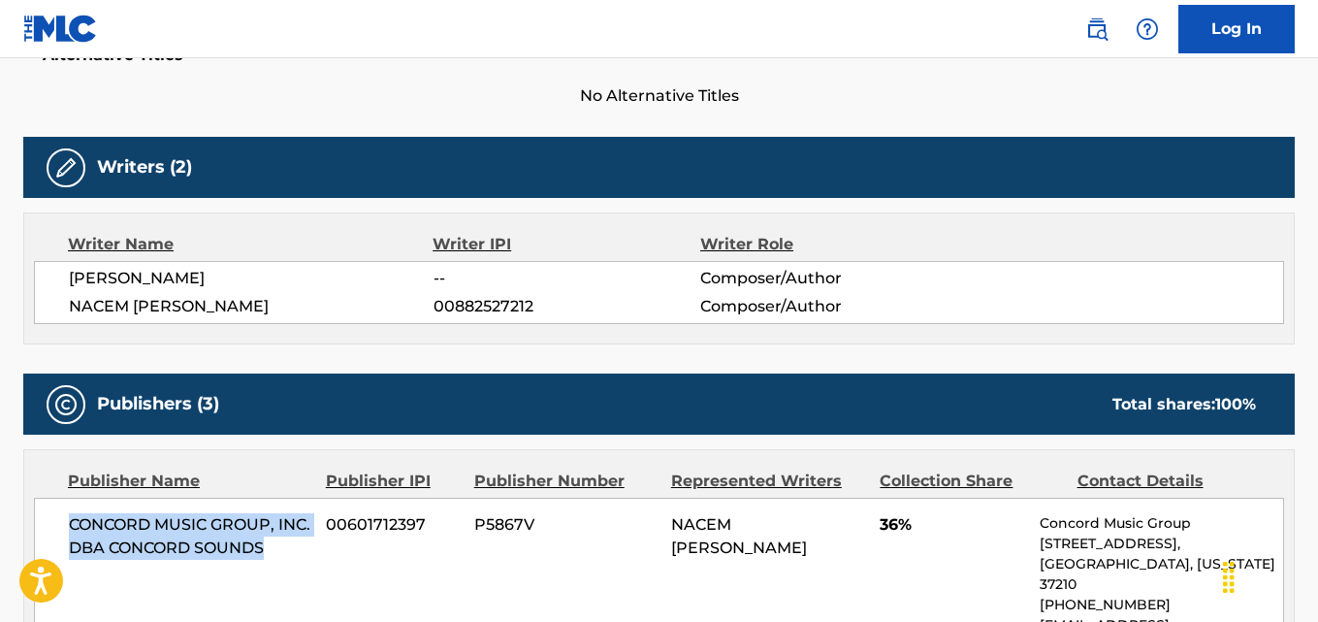
scroll to position [540, 0]
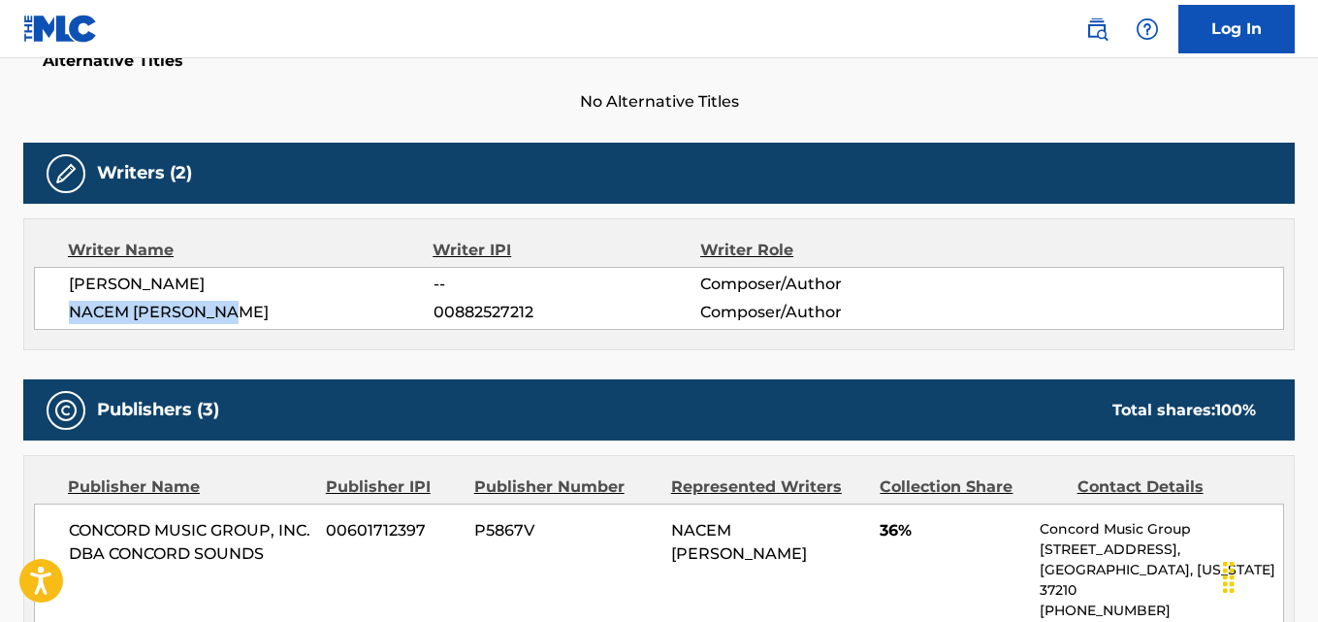
drag, startPoint x: 226, startPoint y: 310, endPoint x: 72, endPoint y: 314, distance: 154.3
click at [72, 314] on span "NACEM ALI SULTAN" at bounding box center [251, 312] width 365 height 23
drag, startPoint x: 542, startPoint y: 315, endPoint x: 434, endPoint y: 311, distance: 107.7
click at [434, 311] on span "00882527212" at bounding box center [567, 312] width 267 height 23
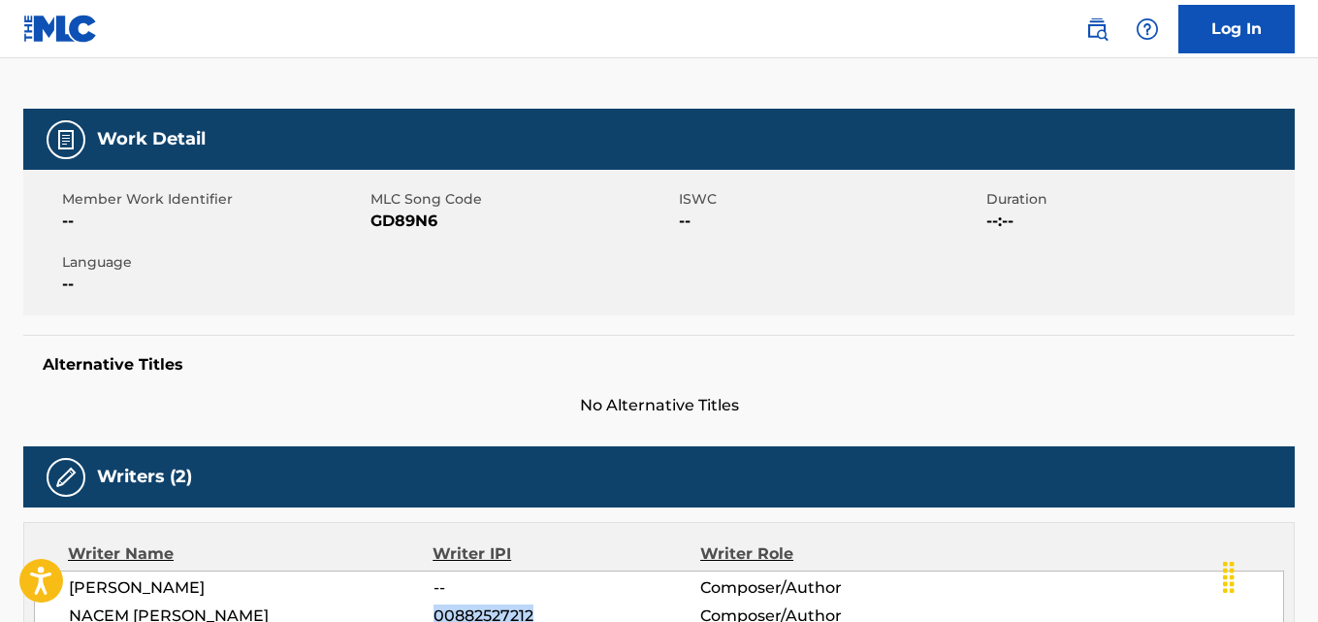
scroll to position [0, 0]
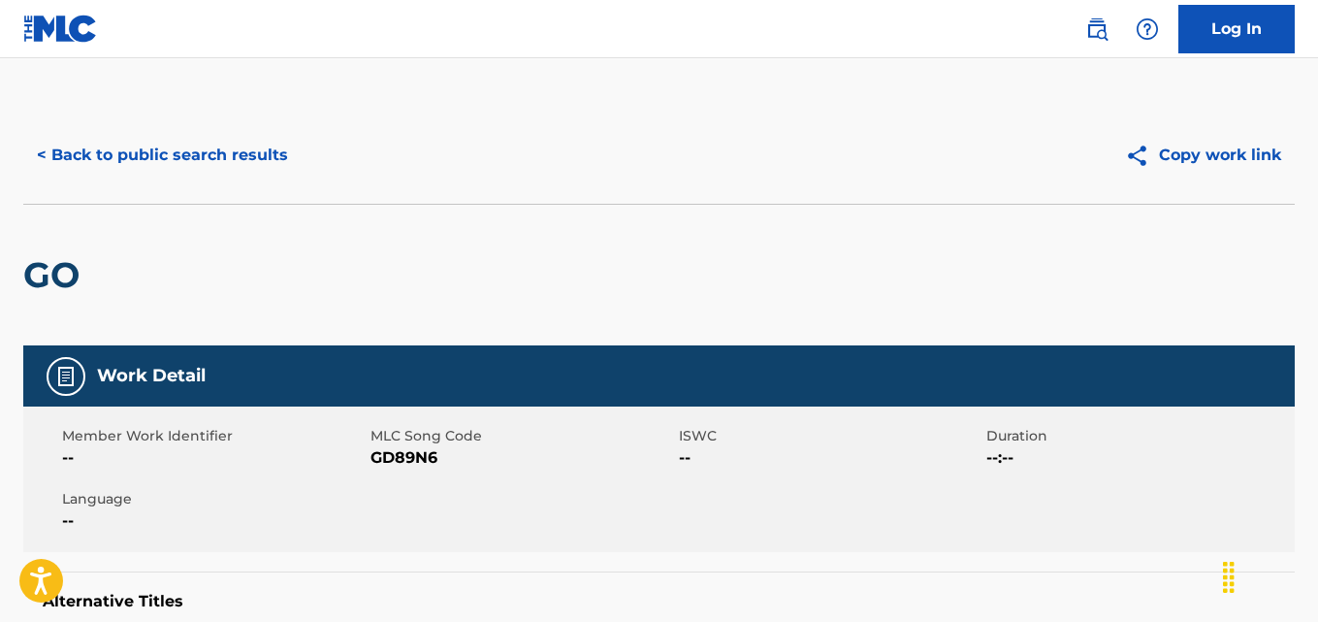
click at [243, 169] on button "< Back to public search results" at bounding box center [162, 155] width 278 height 48
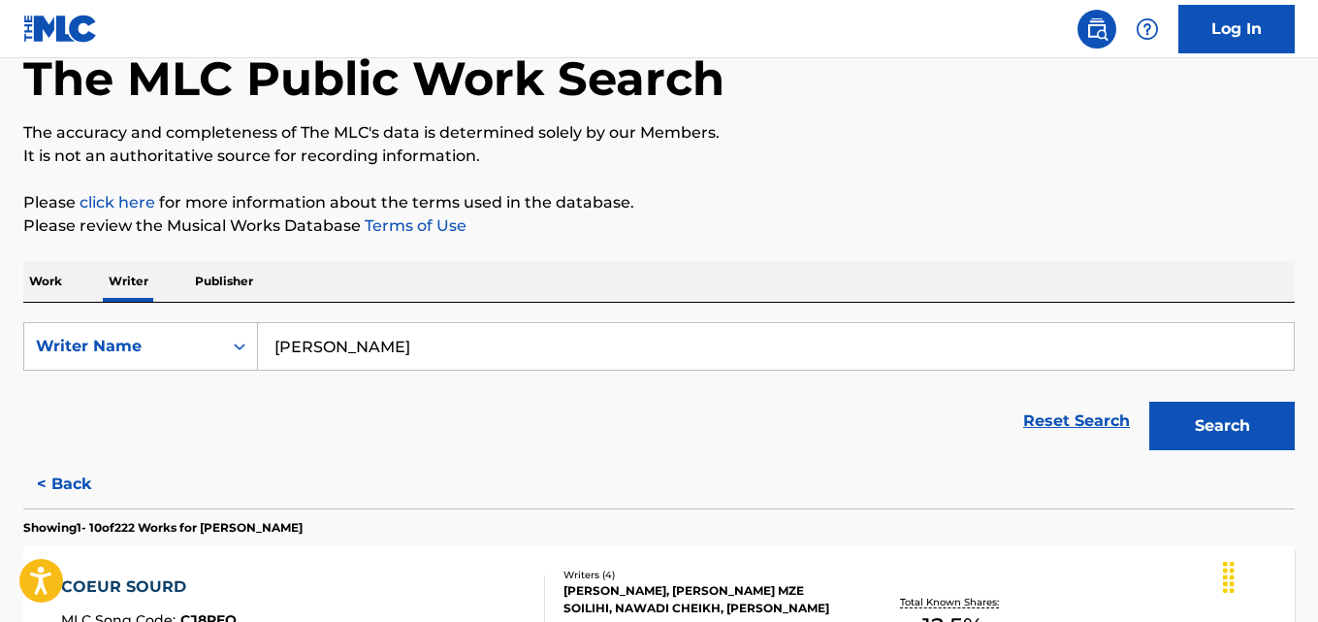
click at [500, 355] on input "ALI SULTAN NACEM" at bounding box center [776, 346] width 1036 height 47
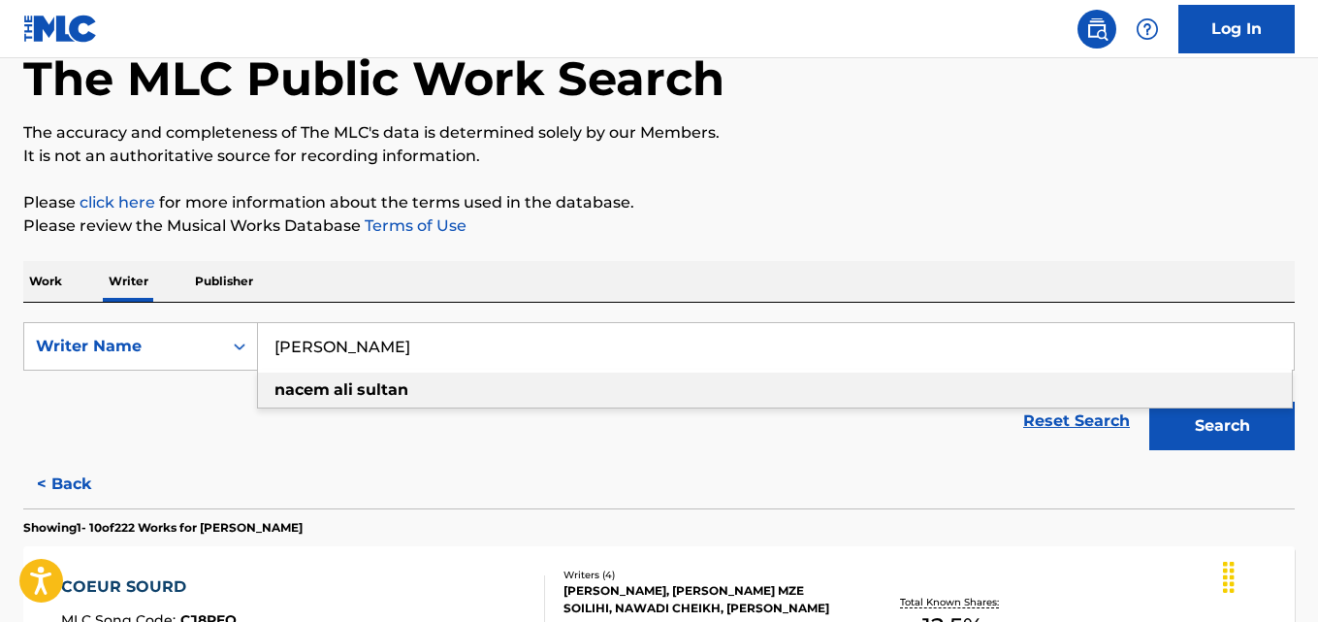
type input "r"
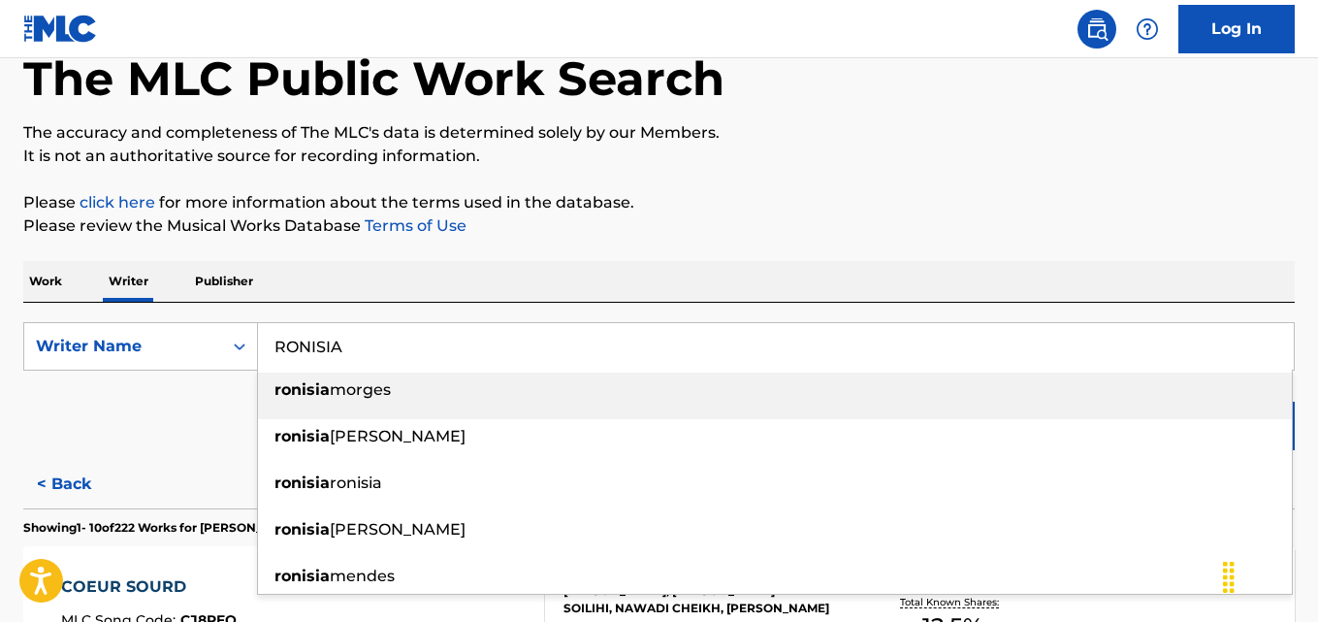
type input "RONISIA"
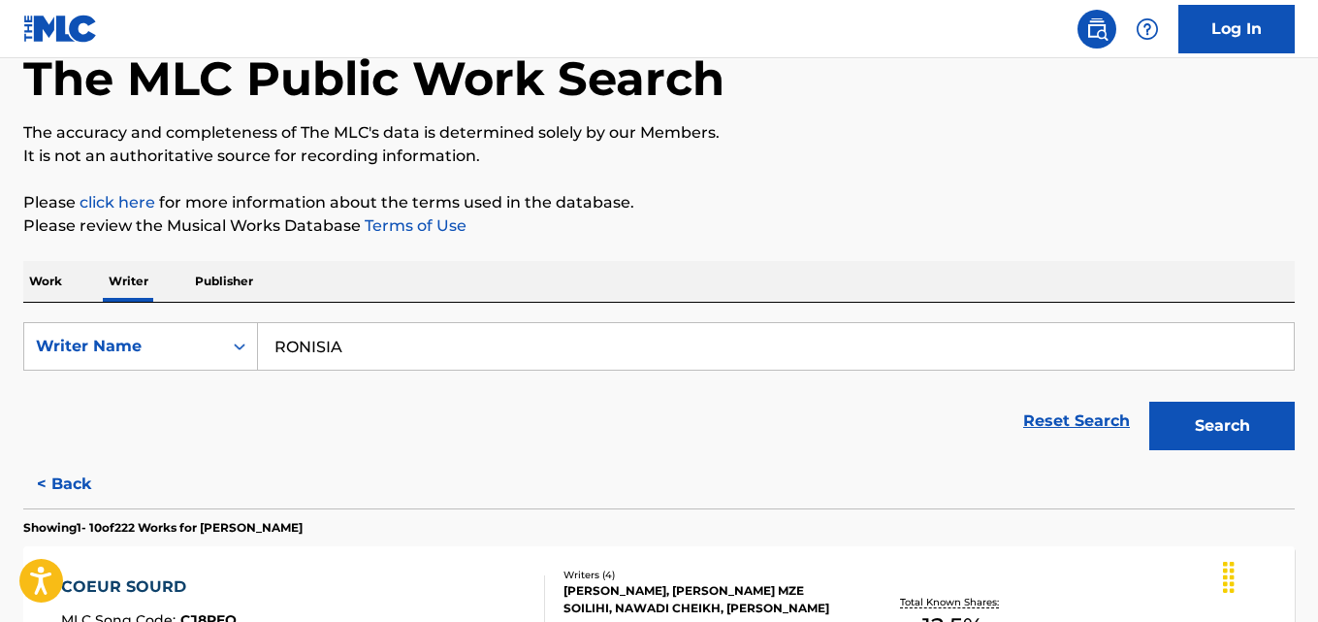
click at [1240, 441] on button "Search" at bounding box center [1221, 426] width 145 height 48
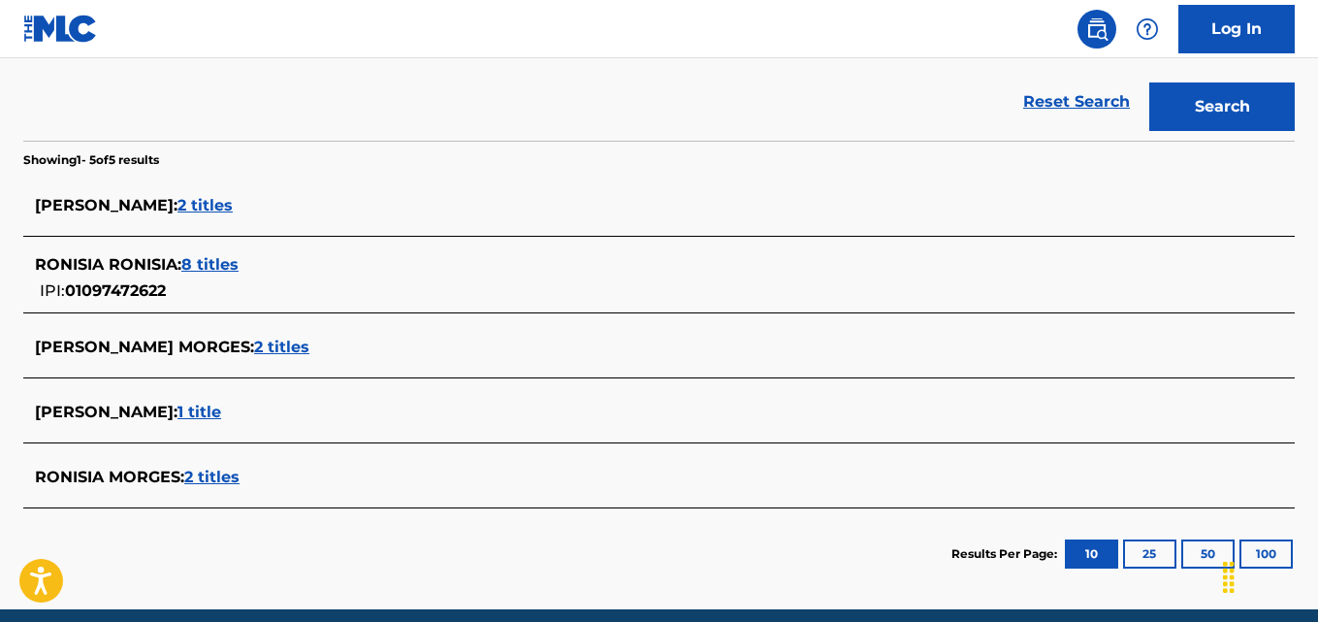
scroll to position [434, 0]
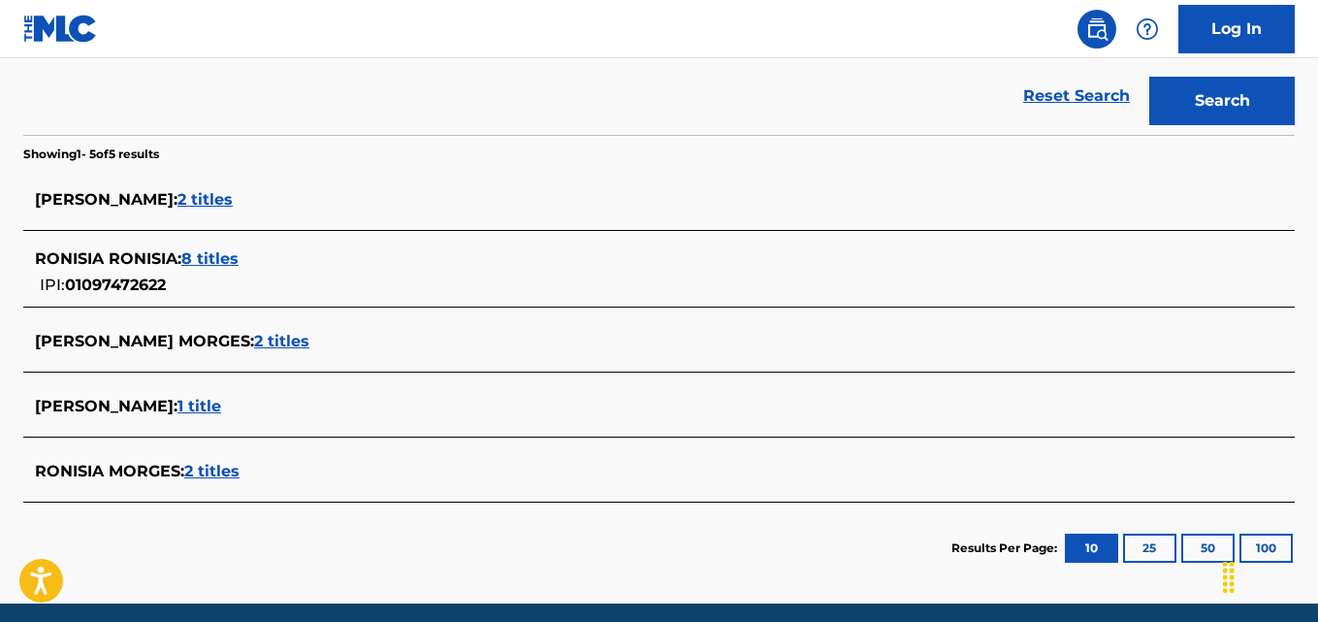
click at [209, 285] on div "RONISIA RONISIA : 8 titles IPI: 01097472622" at bounding box center [634, 271] width 1198 height 49
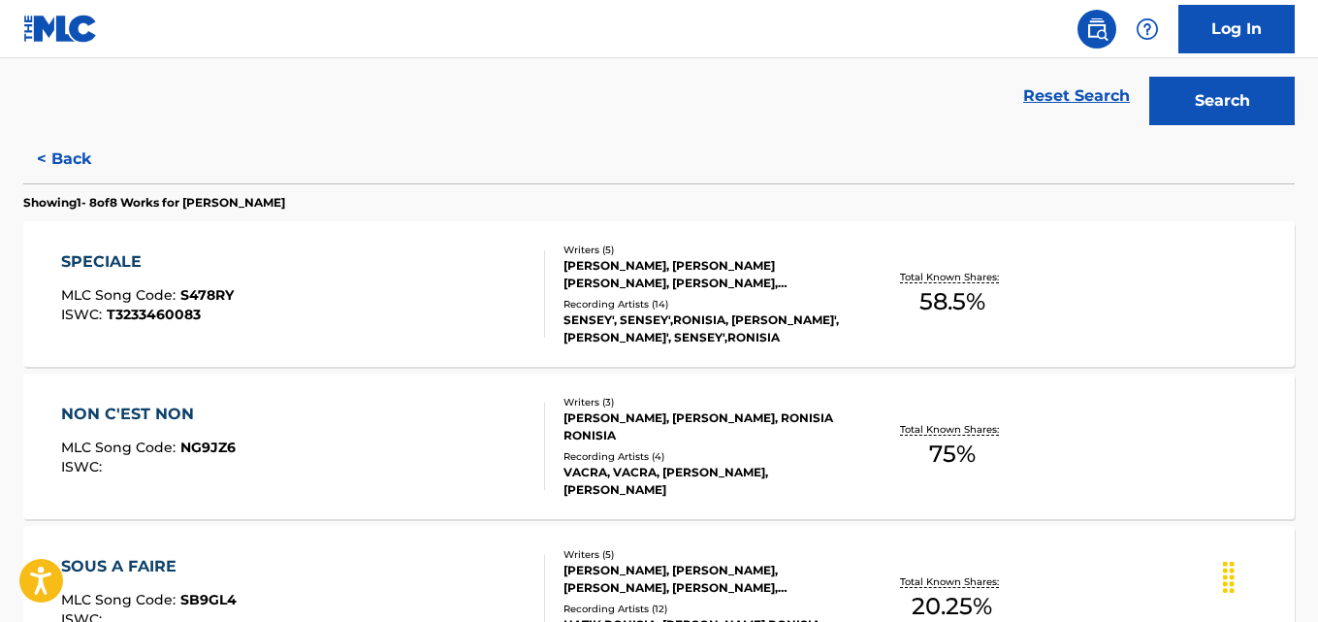
click at [1181, 277] on div "SPECIALE MLC Song Code : S478RY ISWC : T3233460083 Writers ( 5 ) SEYDOU CISSE, …" at bounding box center [658, 293] width 1271 height 145
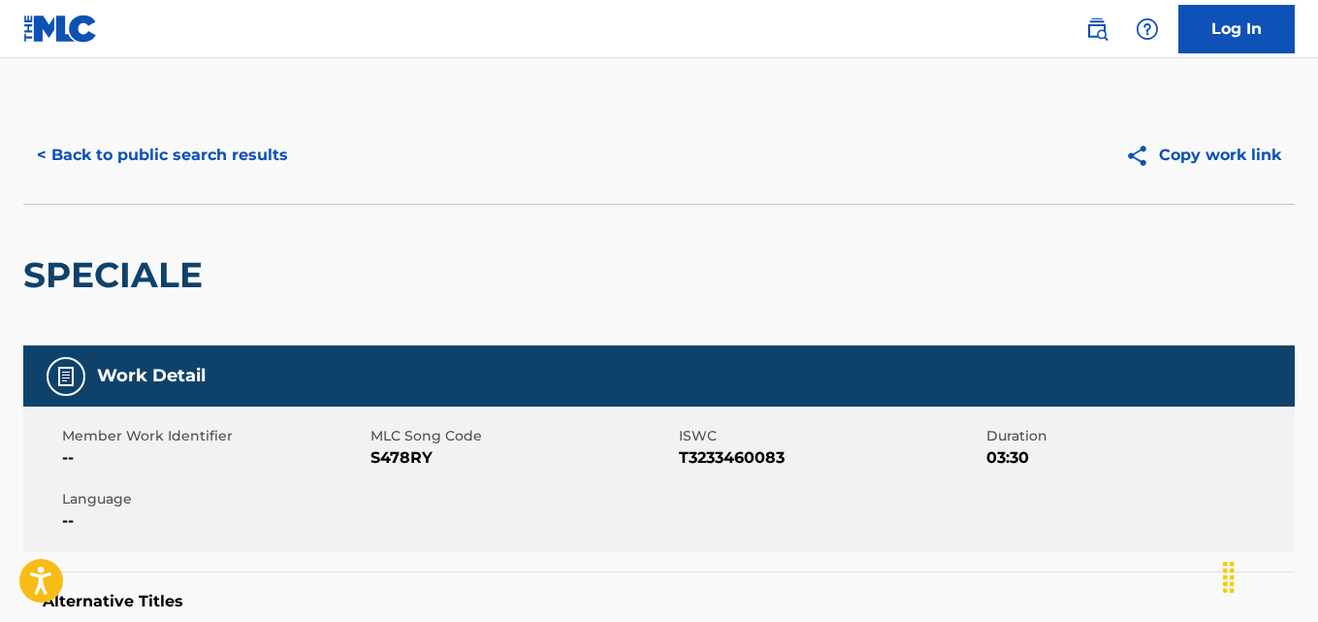
click at [115, 135] on button "< Back to public search results" at bounding box center [162, 155] width 278 height 48
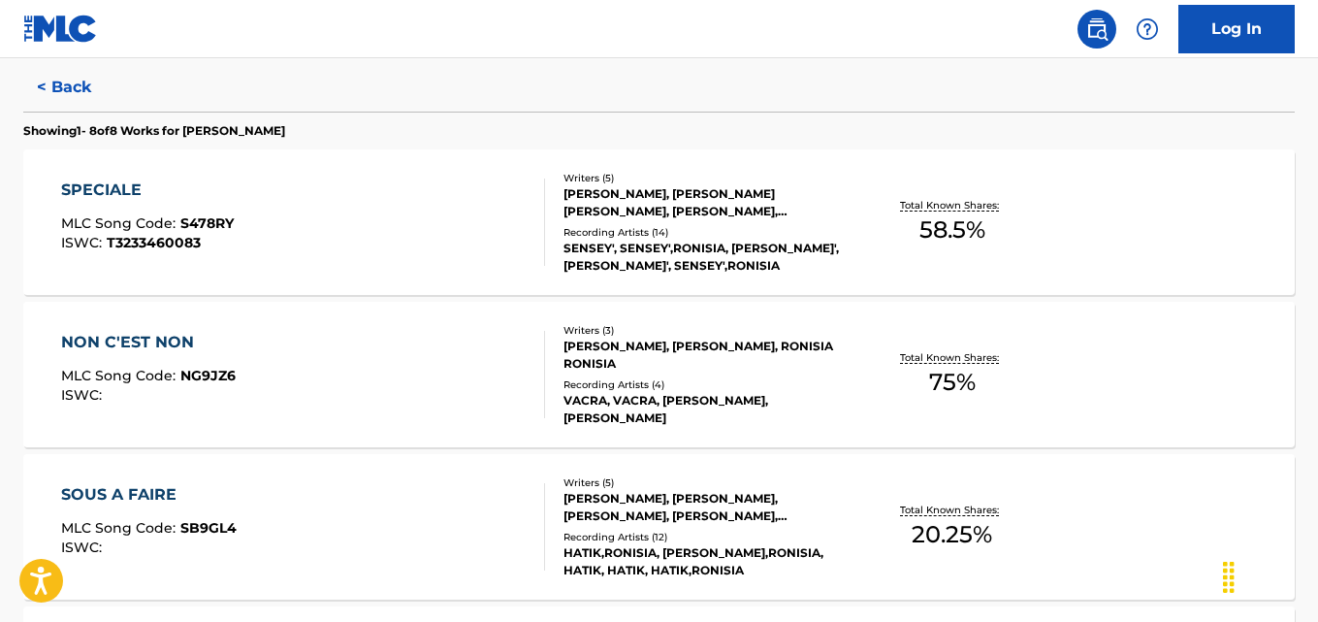
scroll to position [513, 0]
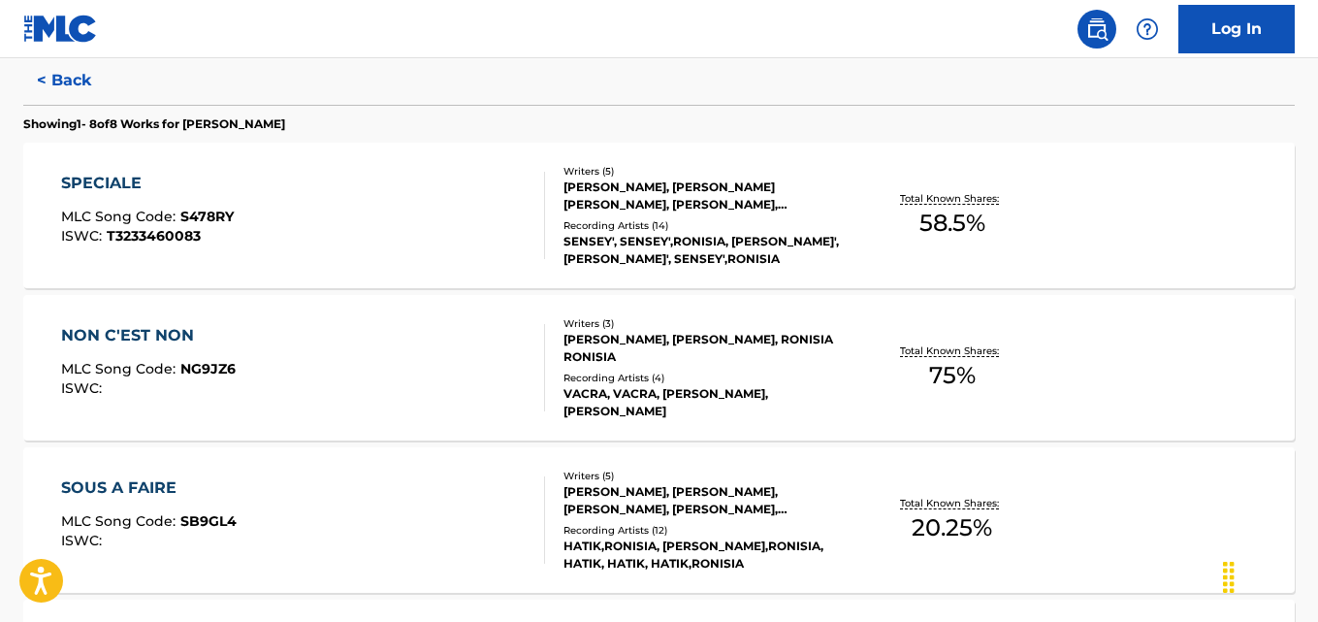
click at [1160, 351] on div "NON C'EST NON MLC Song Code : NG9JZ6 ISWC : Writers ( 3 ) CHAHINE CHIBANE, HUGU…" at bounding box center [658, 367] width 1271 height 145
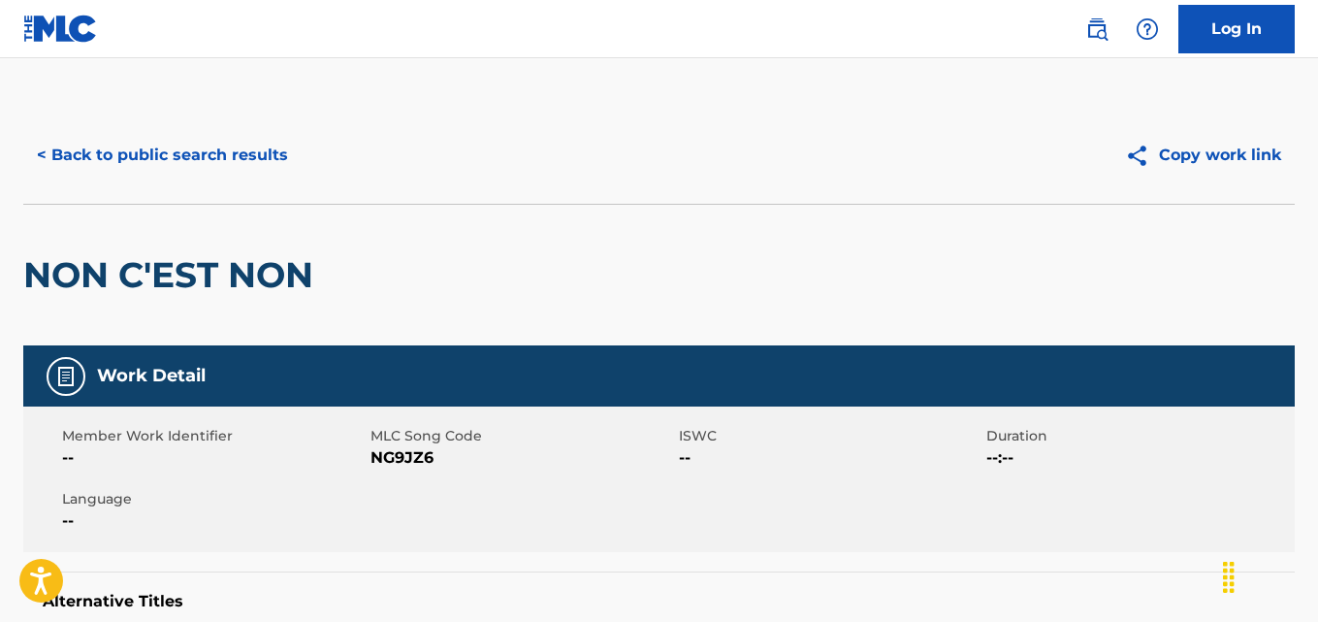
click at [80, 152] on button "< Back to public search results" at bounding box center [162, 155] width 278 height 48
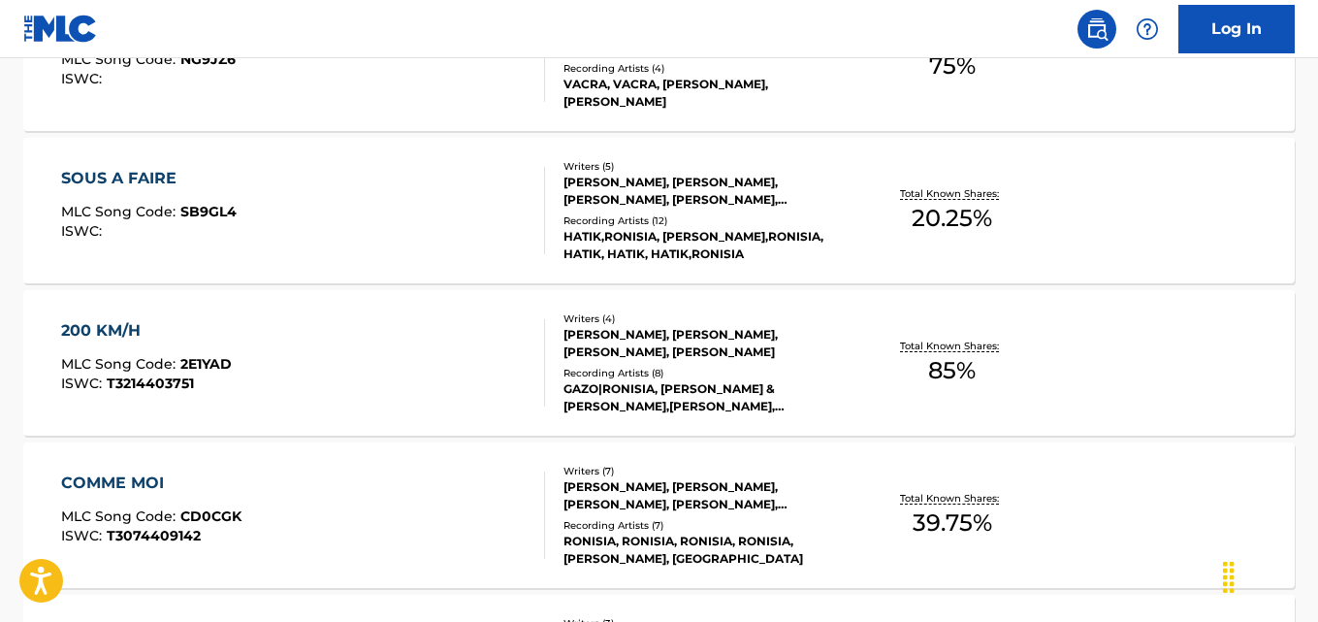
click at [1187, 339] on div "200 KM/H MLC Song Code : 2E1YAD ISWC : T3214403751 Writers ( 4 ) KARL ADJIBADE,…" at bounding box center [658, 362] width 1271 height 145
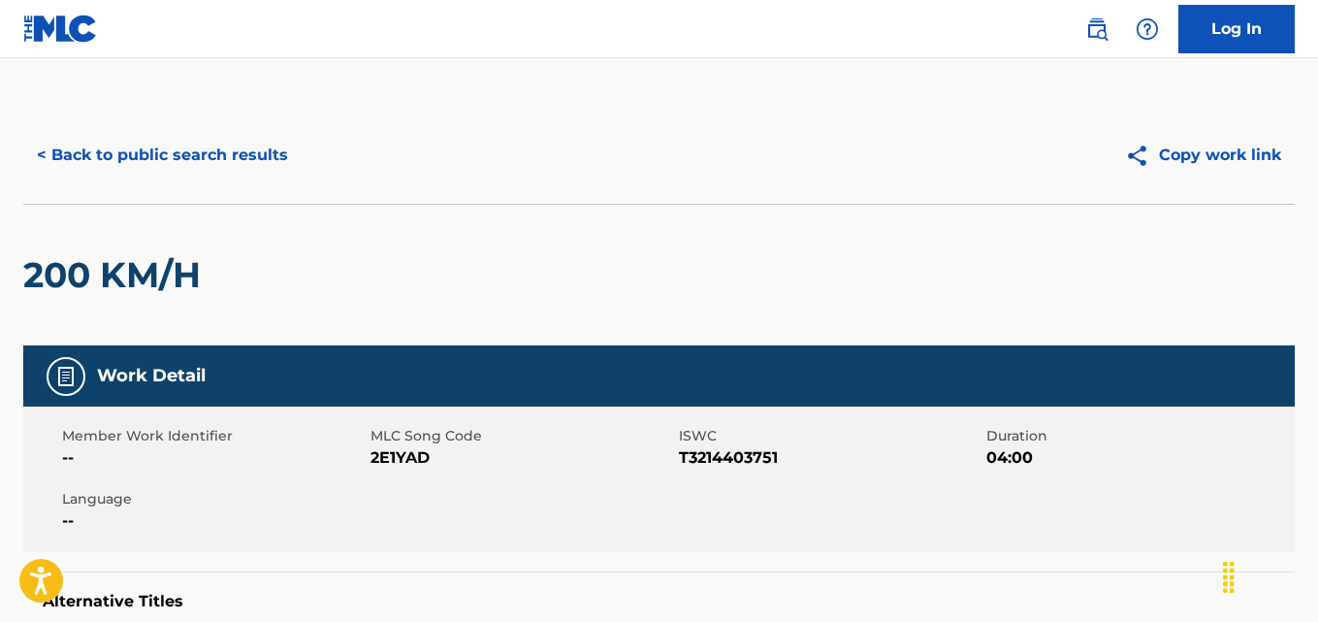
click at [74, 167] on button "< Back to public search results" at bounding box center [162, 155] width 278 height 48
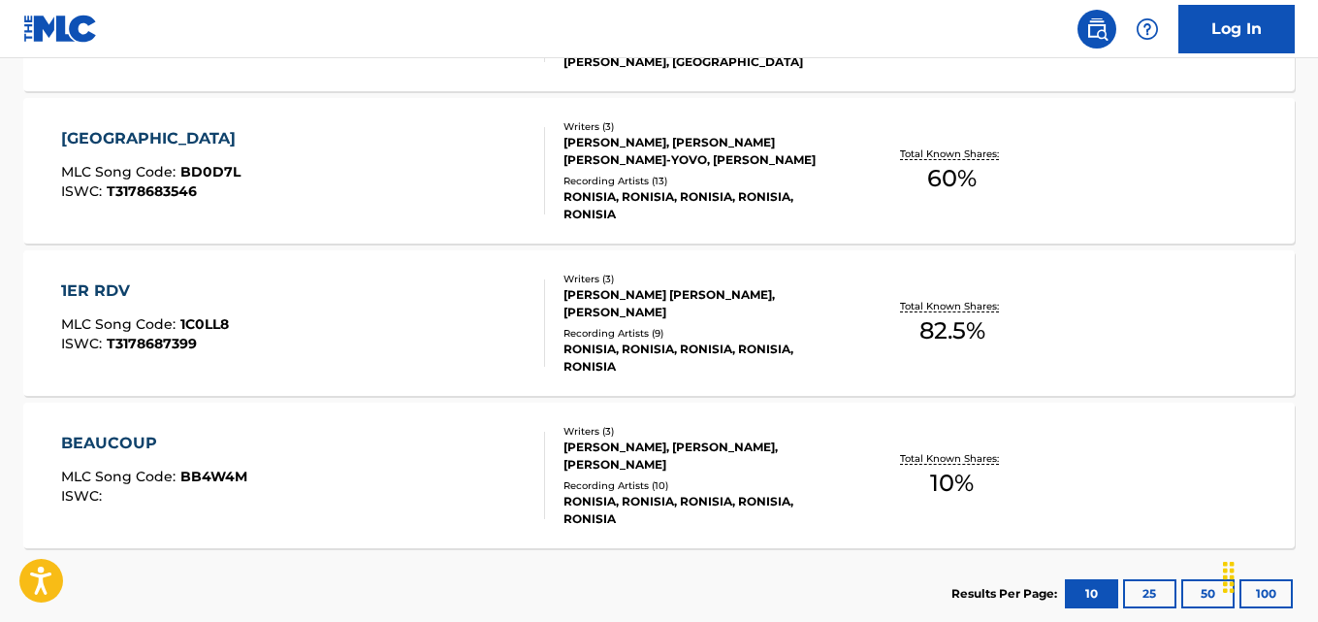
scroll to position [1325, 0]
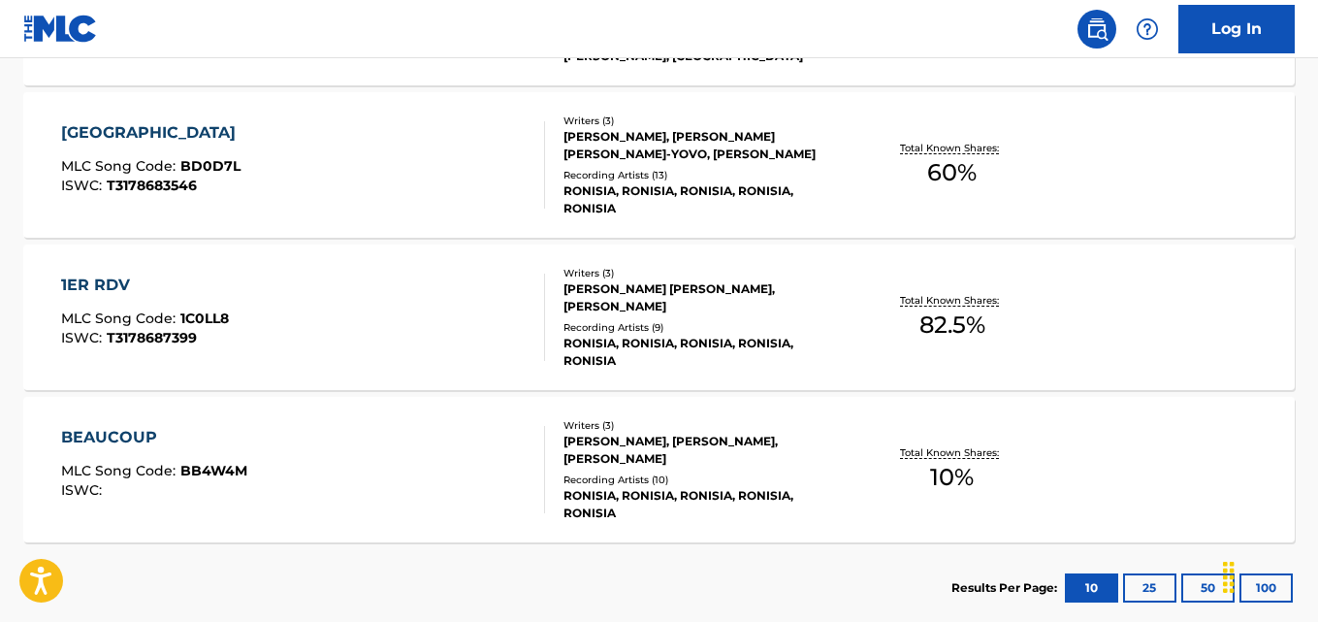
click at [1148, 437] on div "BEAUCOUP MLC Song Code : BB4W4M ISWC : Writers ( 3 ) JULIO MASIDI BIAU, DAVE DE…" at bounding box center [658, 469] width 1271 height 145
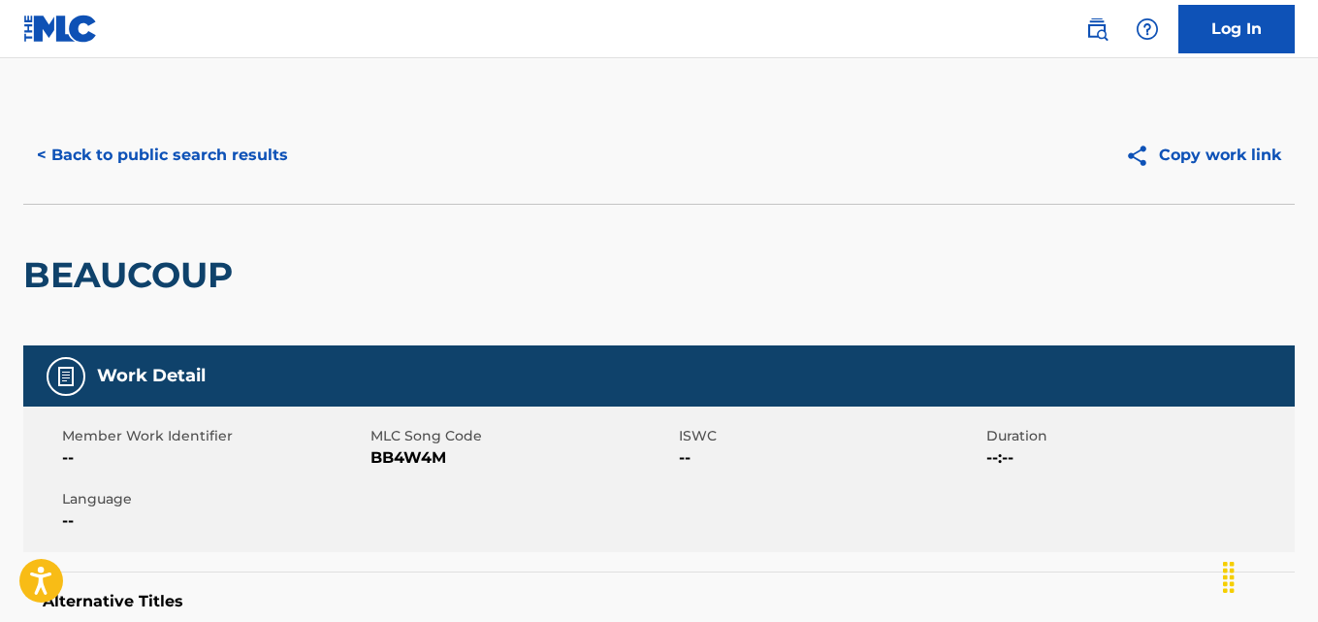
click at [66, 177] on button "< Back to public search results" at bounding box center [162, 155] width 278 height 48
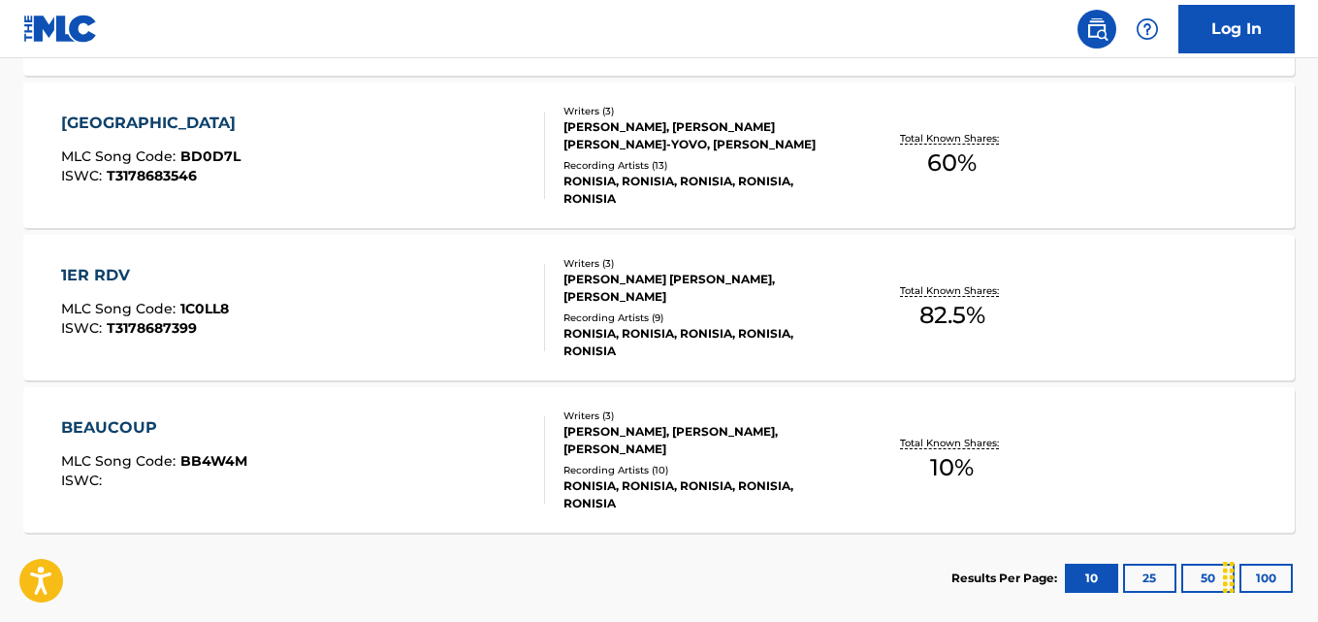
scroll to position [1331, 0]
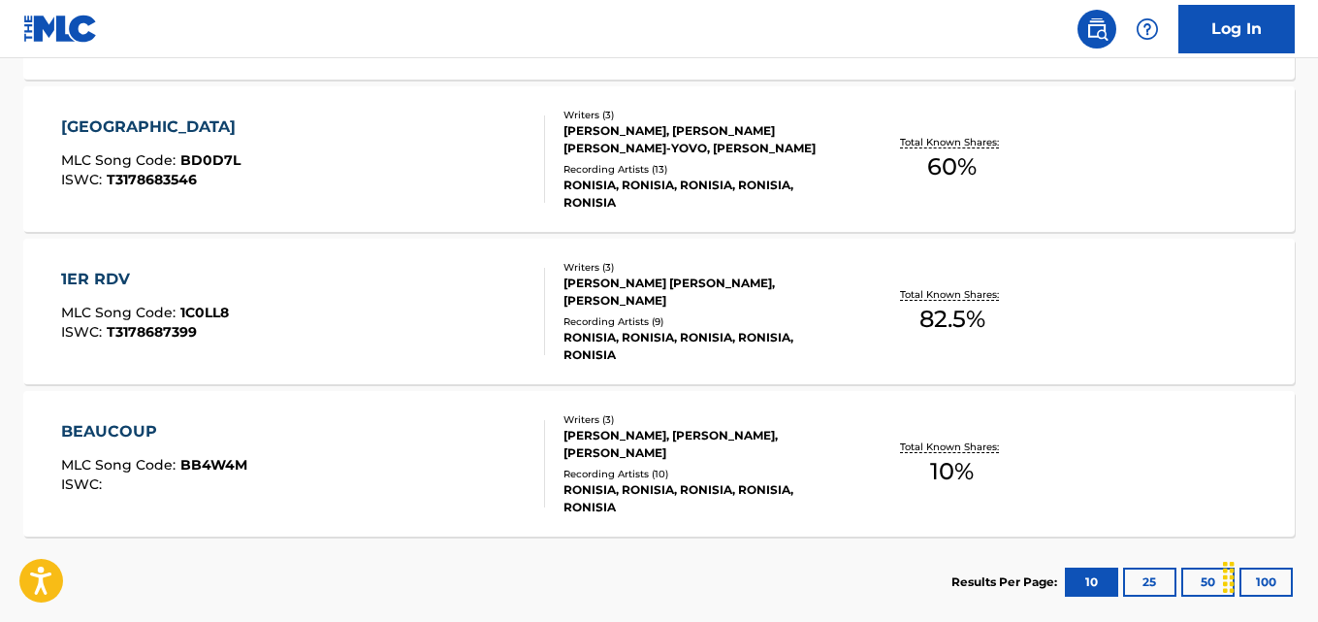
click at [1198, 297] on div "1ER RDV MLC Song Code : 1C0LL8 ISWC : T3178687399 Writers ( 3 ) SENY SILVA TAVA…" at bounding box center [658, 311] width 1271 height 145
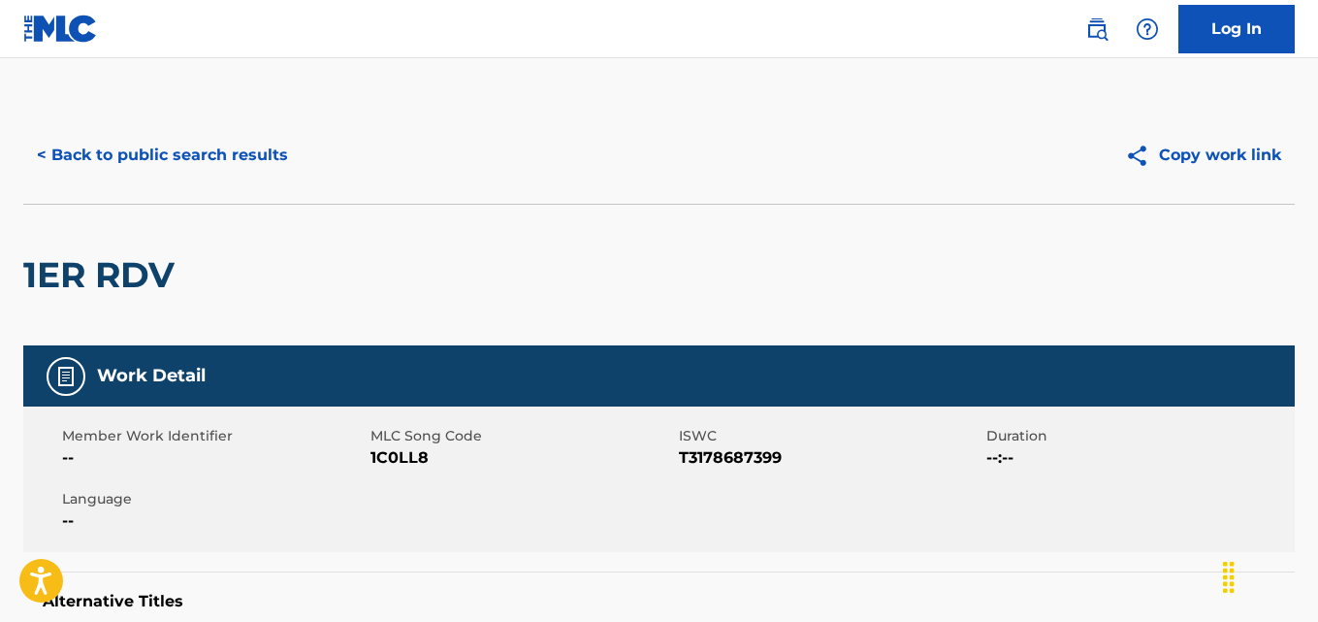
click at [45, 163] on button "< Back to public search results" at bounding box center [162, 155] width 278 height 48
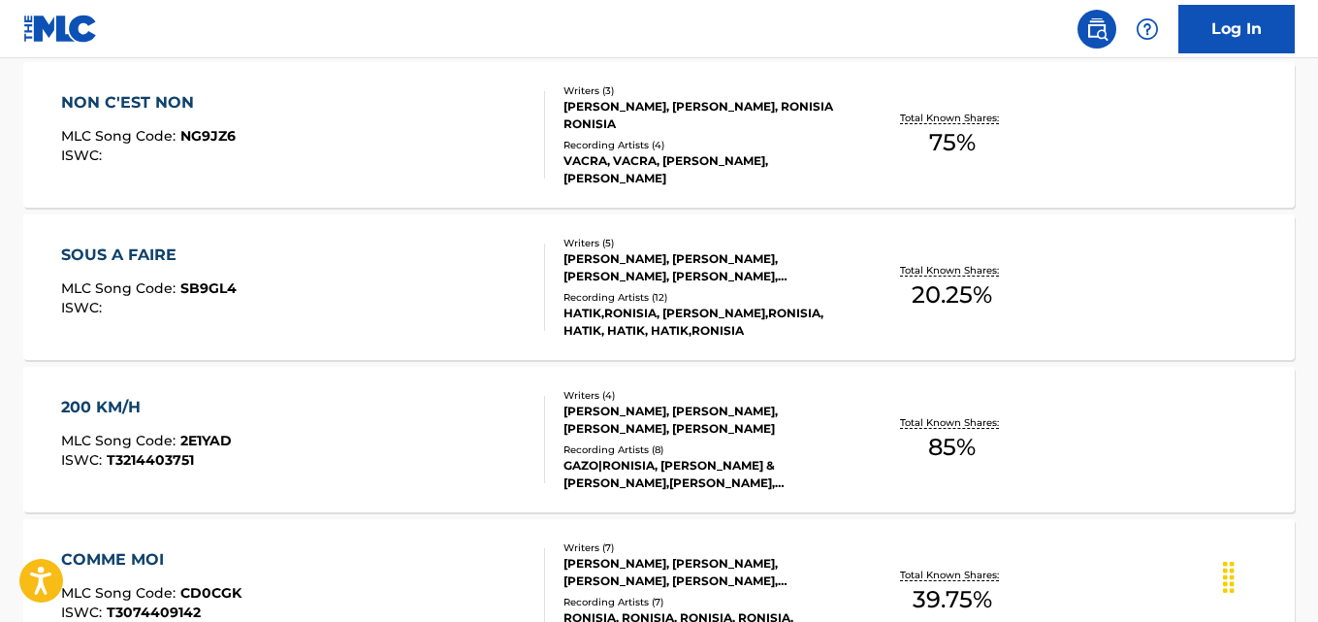
scroll to position [743, 0]
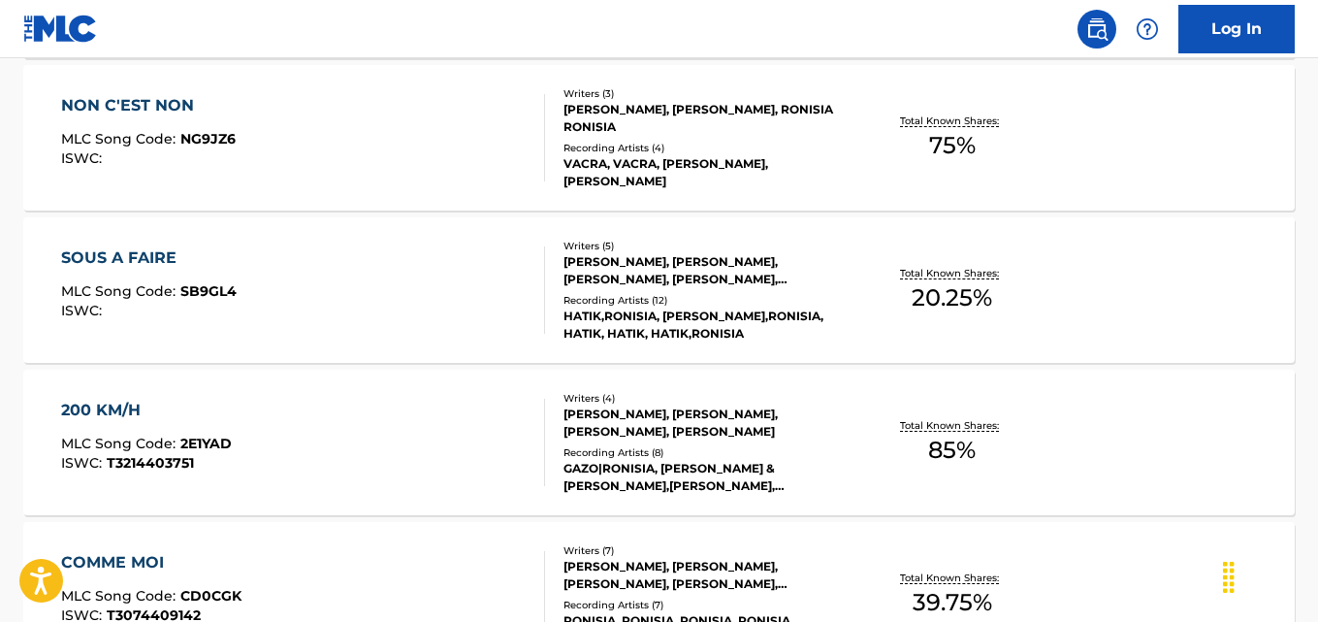
click at [1194, 303] on div "SOUS A FAIRE MLC Song Code : SB9GL4 ISWC : Writers ( 5 ) HATIK HATIK, REMI ALAI…" at bounding box center [658, 289] width 1271 height 145
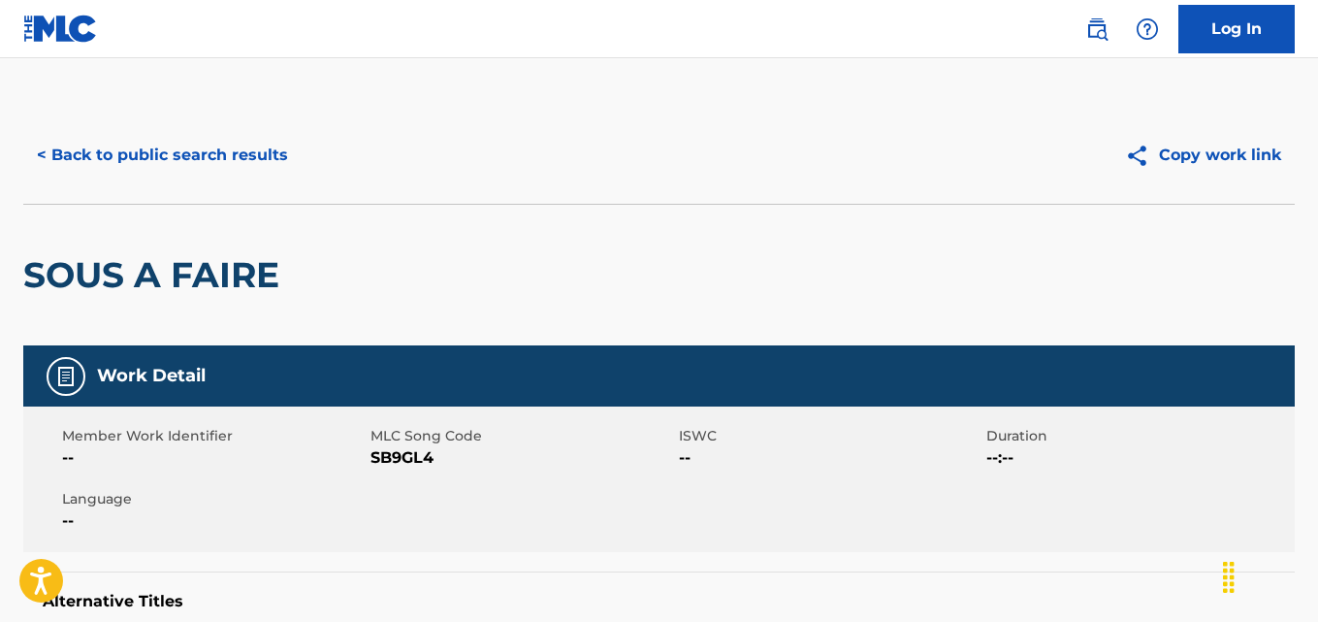
click at [61, 154] on button "< Back to public search results" at bounding box center [162, 155] width 278 height 48
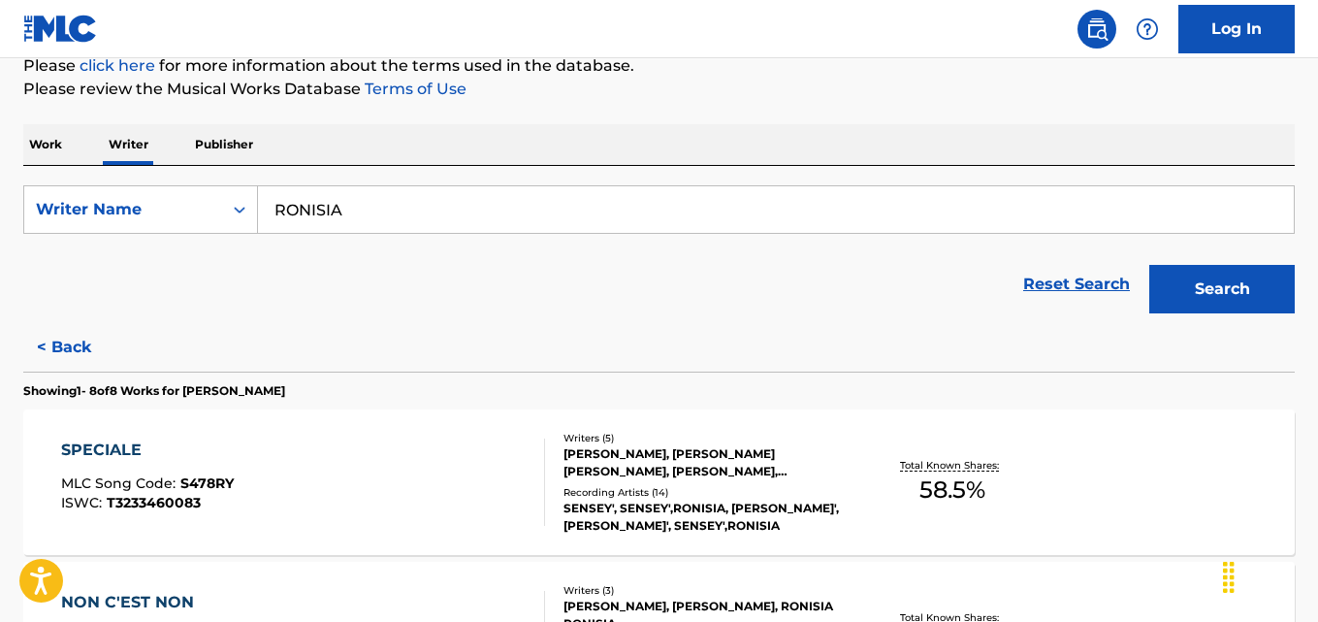
scroll to position [243, 0]
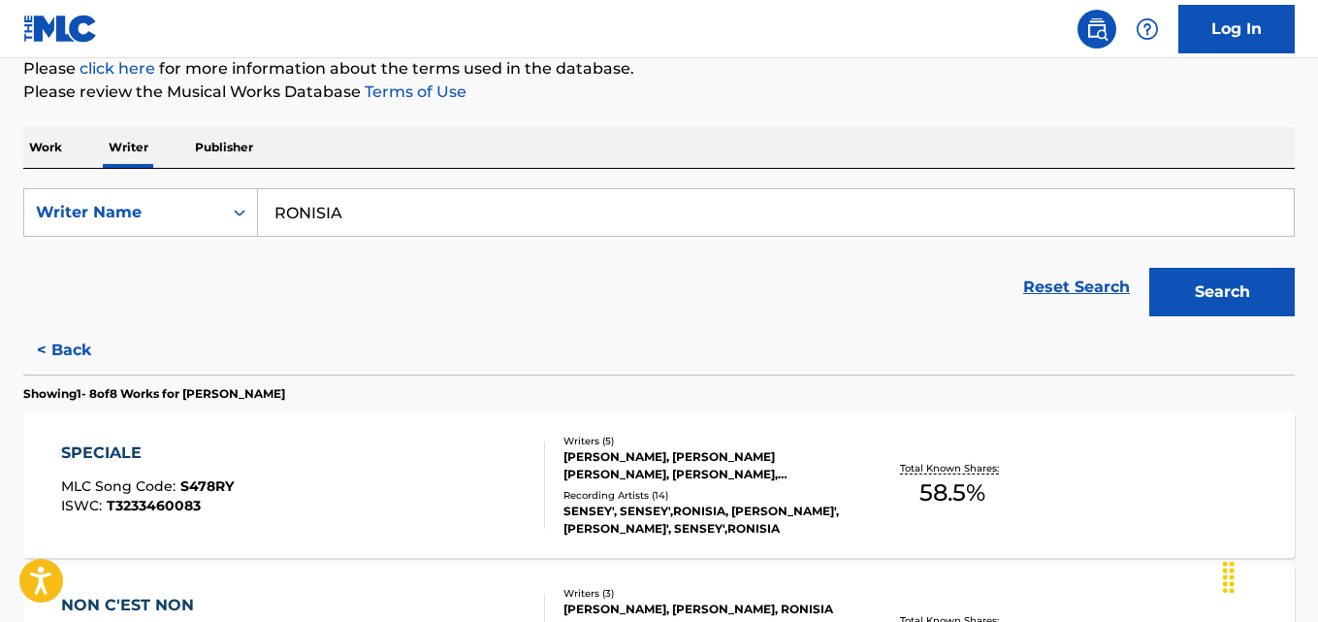
click at [431, 218] on input "RONISIA" at bounding box center [776, 212] width 1036 height 47
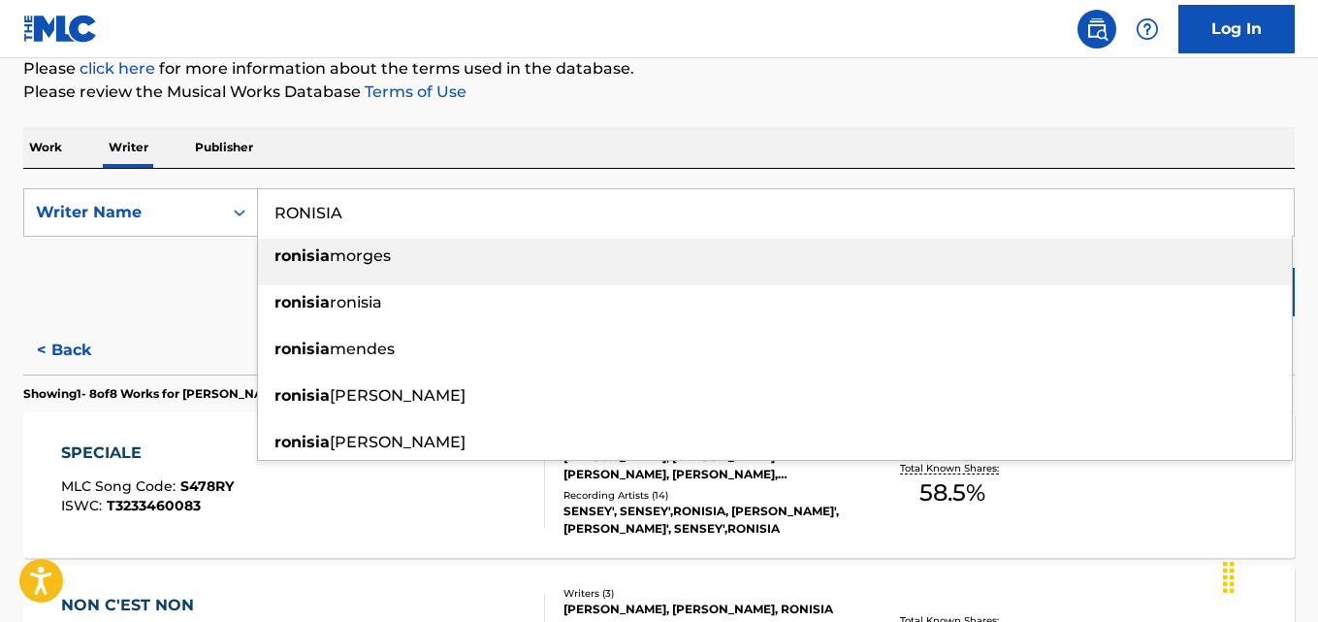
click at [89, 343] on button "< Back" at bounding box center [81, 350] width 116 height 48
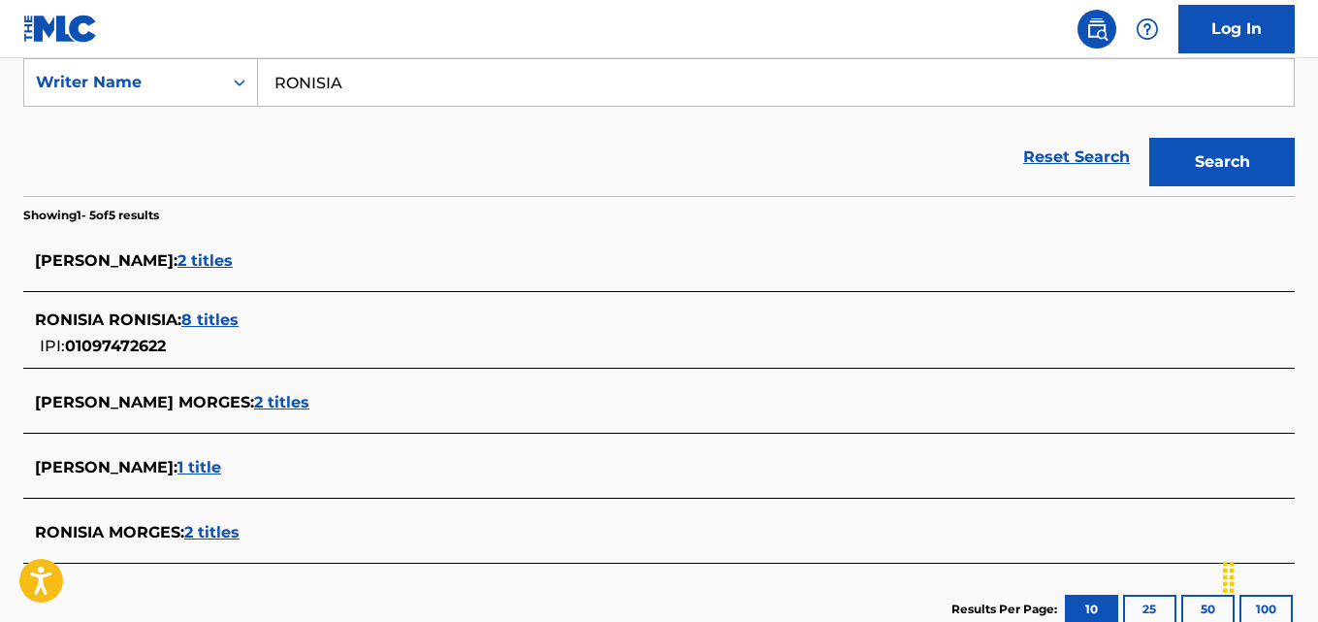
scroll to position [420, 0]
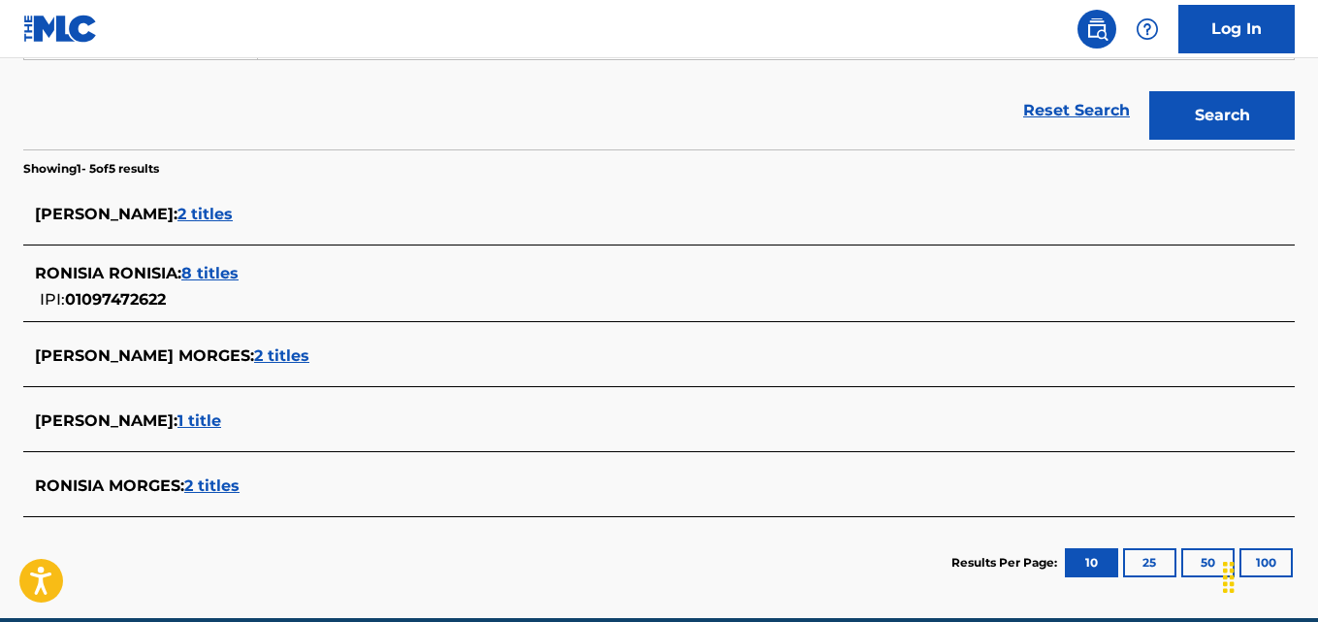
click at [295, 366] on div "RONISIA MENDES MORGES : 2 titles" at bounding box center [634, 355] width 1198 height 23
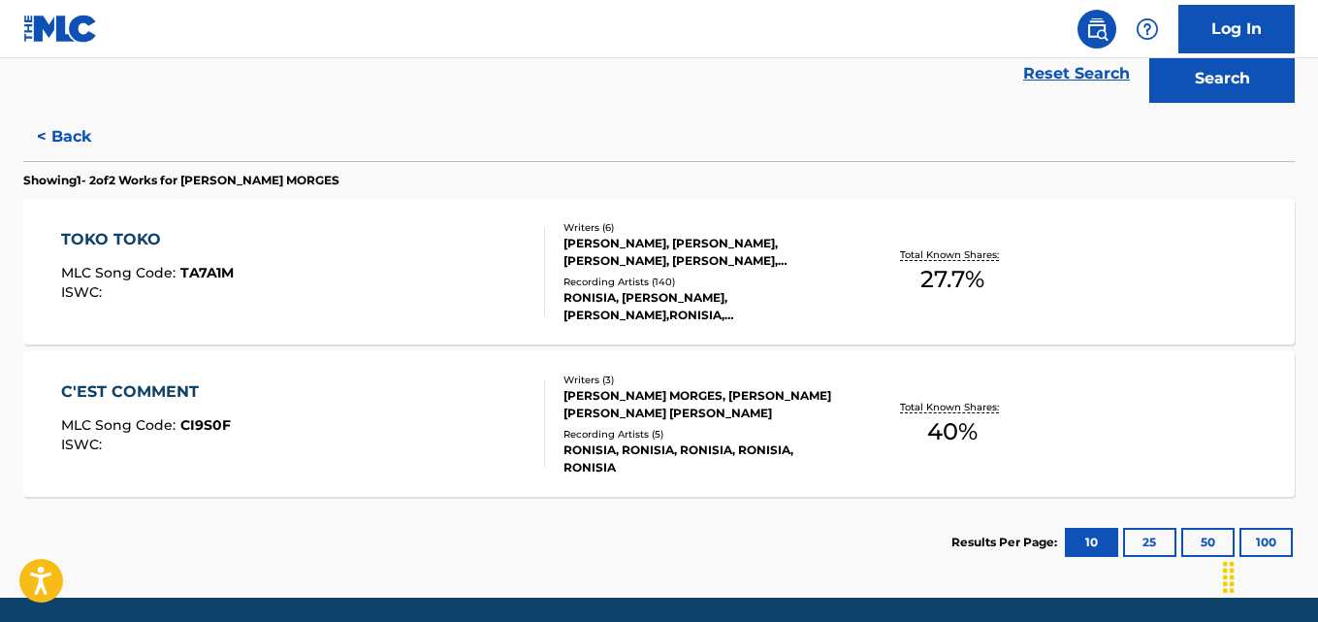
scroll to position [467, 0]
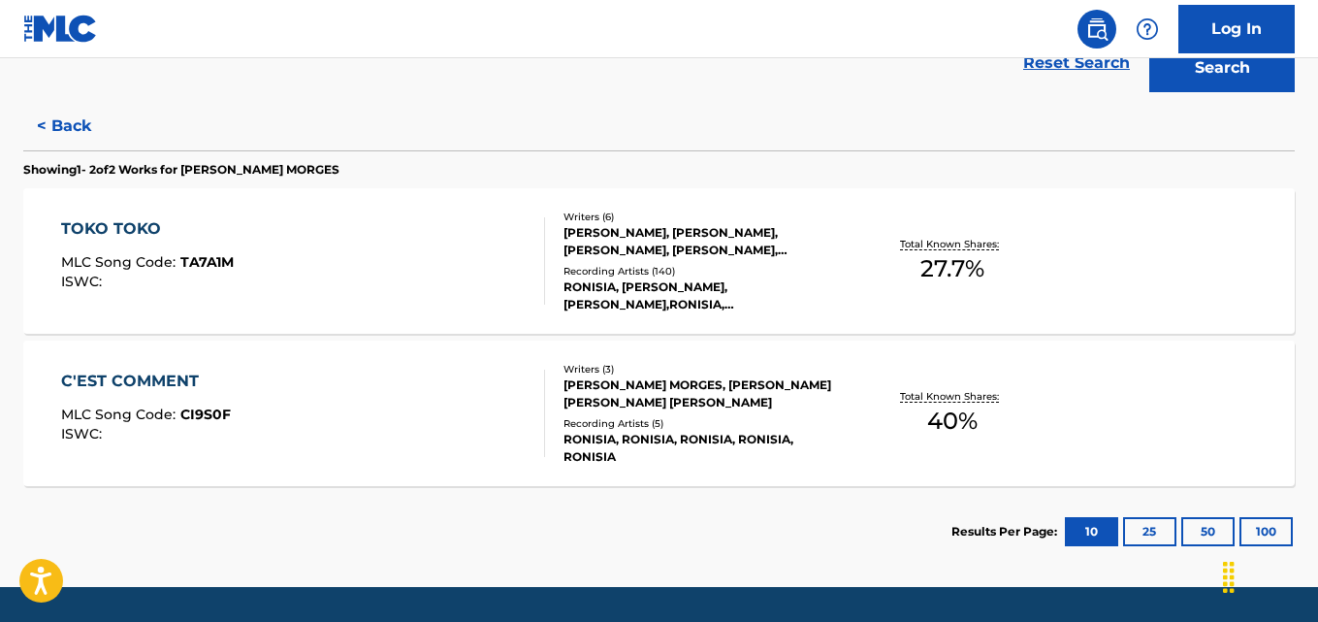
click at [767, 397] on div "RONISIA MENDES MORGES, ROMEO JAMES DIAS, AARON ALEX DONKOR" at bounding box center [704, 393] width 283 height 35
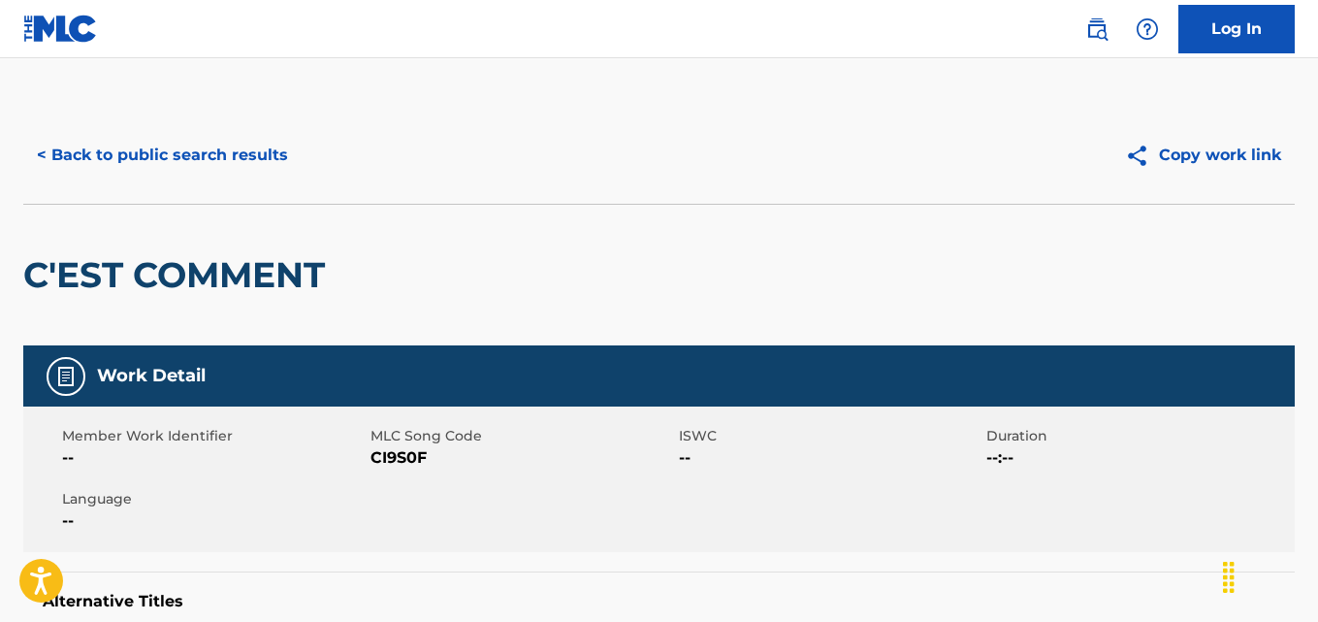
click at [208, 151] on button "< Back to public search results" at bounding box center [162, 155] width 278 height 48
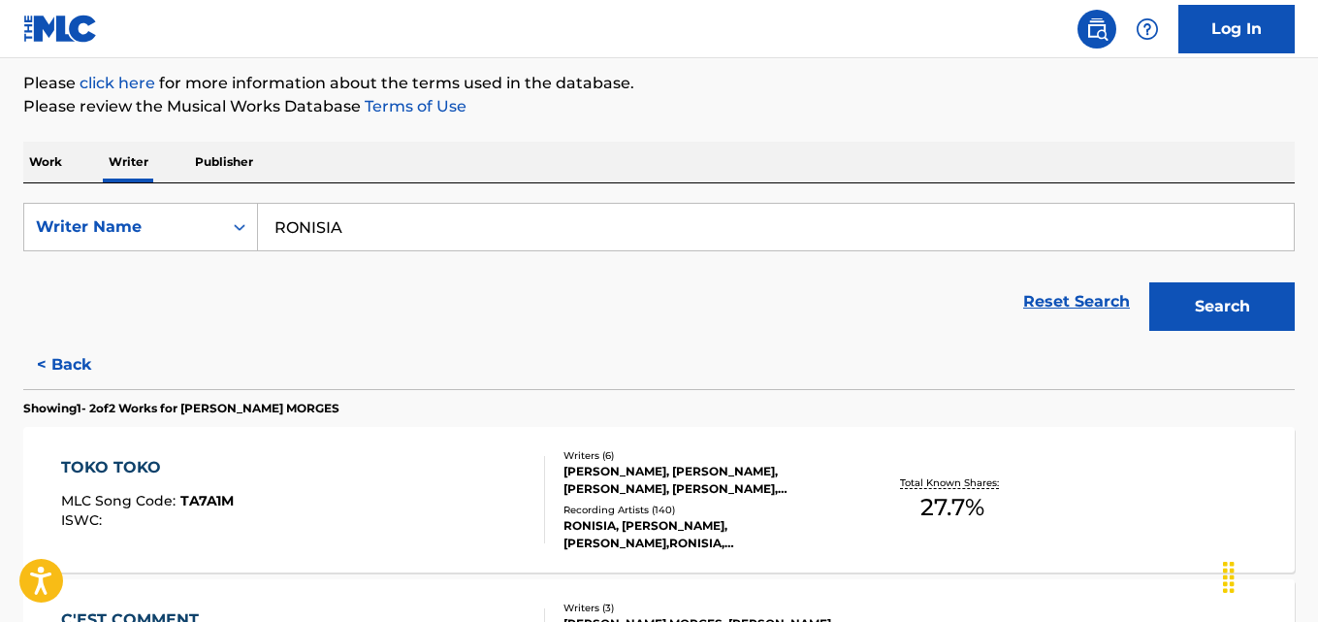
click at [873, 503] on div "Total Known Shares: 27.7 %" at bounding box center [952, 499] width 211 height 59
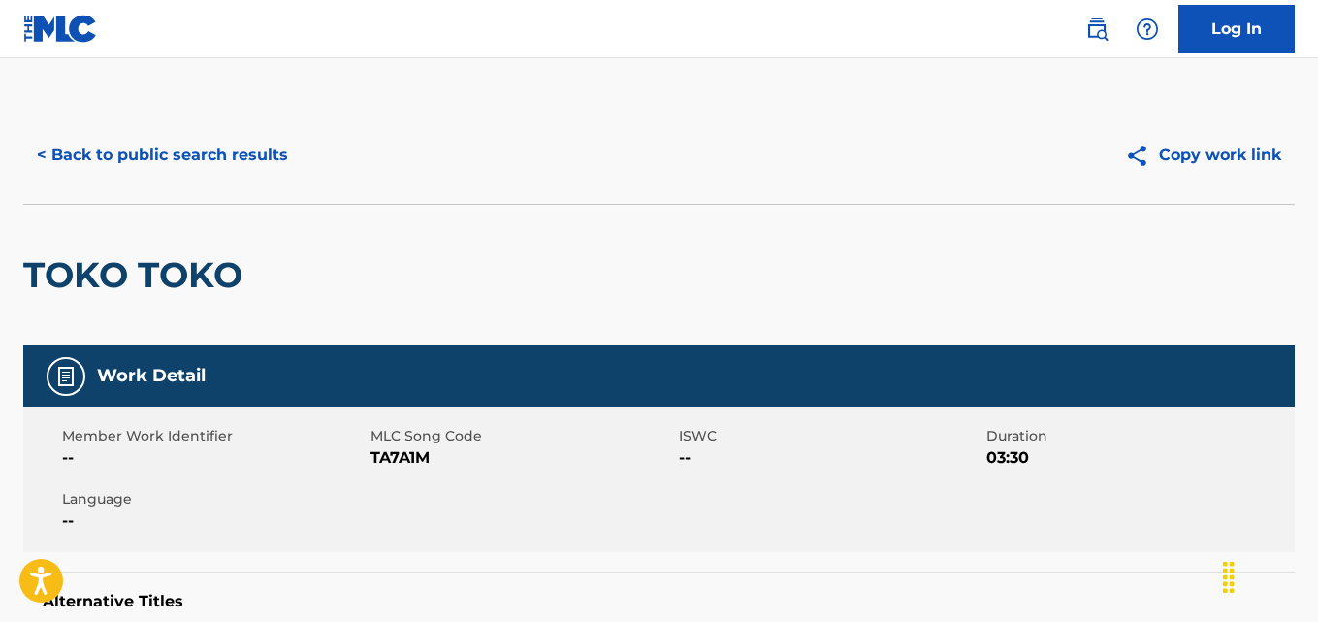
click at [182, 147] on button "< Back to public search results" at bounding box center [162, 155] width 278 height 48
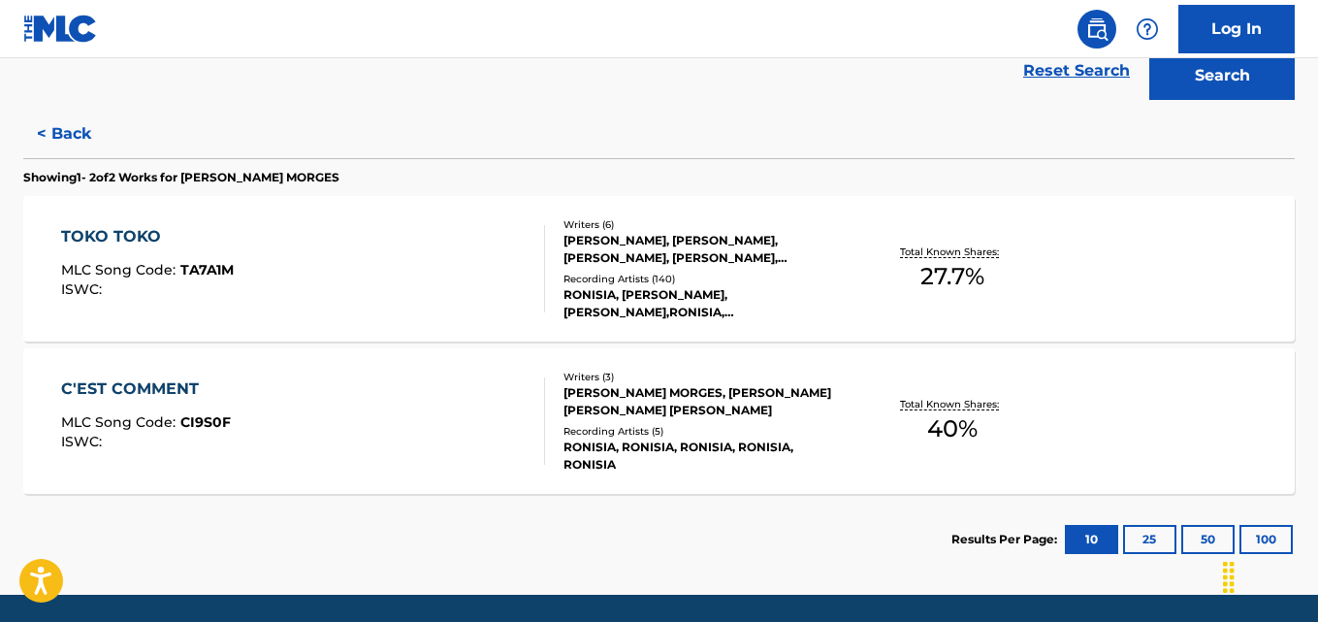
click at [108, 119] on button "< Back" at bounding box center [81, 134] width 116 height 48
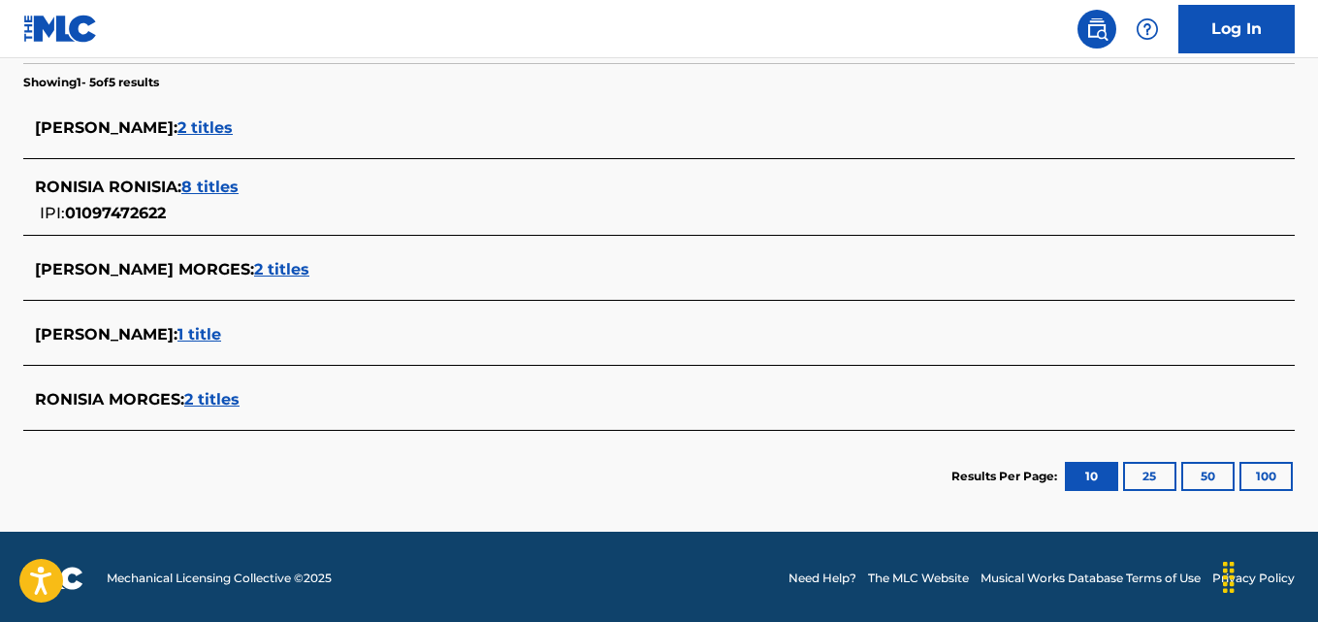
scroll to position [504, 0]
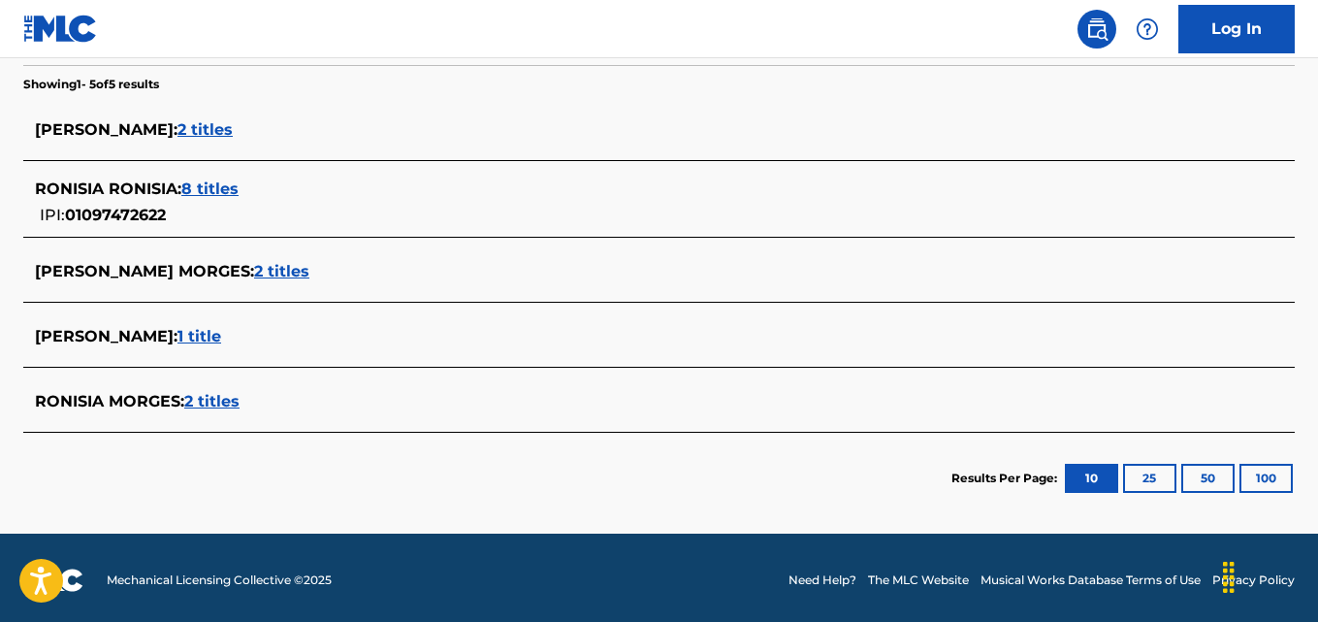
click at [292, 263] on span "2 titles" at bounding box center [281, 271] width 55 height 18
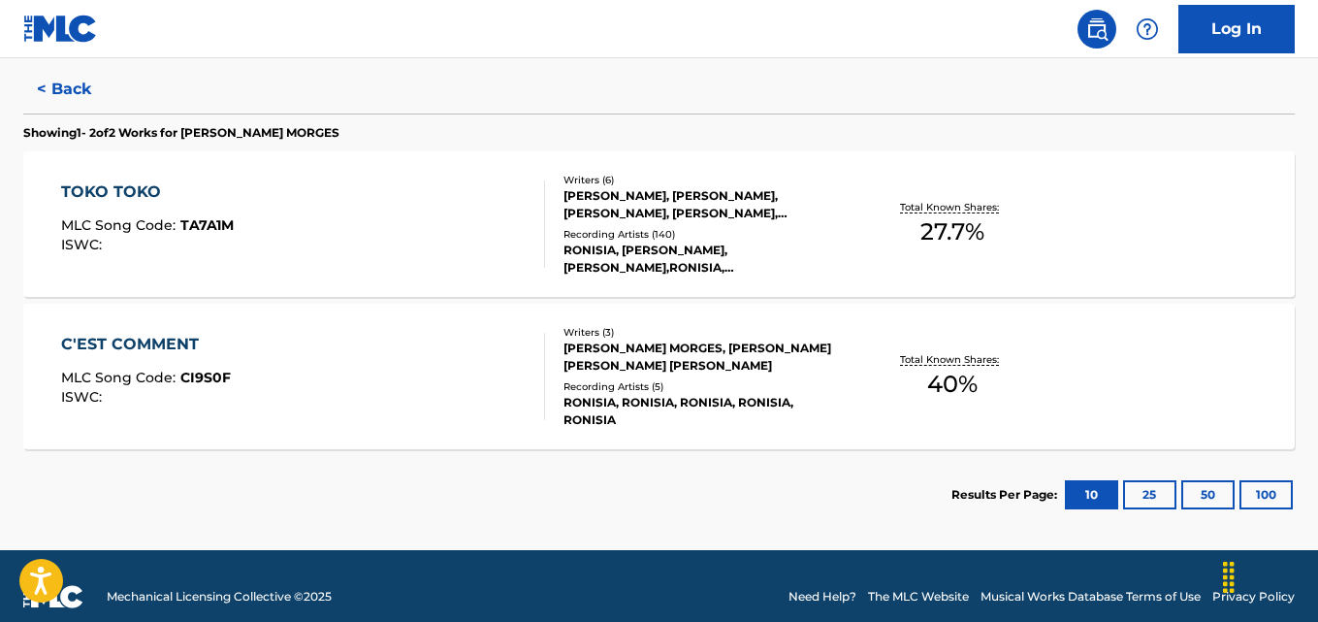
click at [505, 273] on div "TOKO TOKO MLC Song Code : TA7A1M ISWC : Writers ( 6 ) YANNICK RASTOGI, RONISIA …" at bounding box center [658, 223] width 1271 height 145
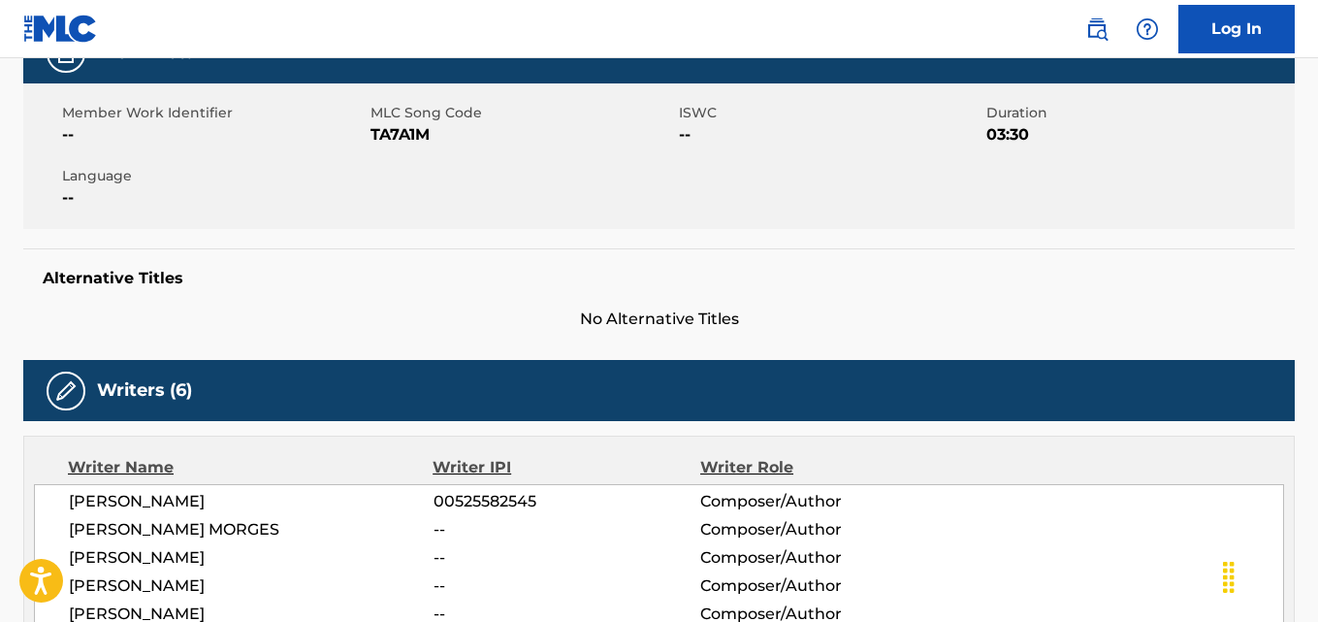
scroll to position [324, 0]
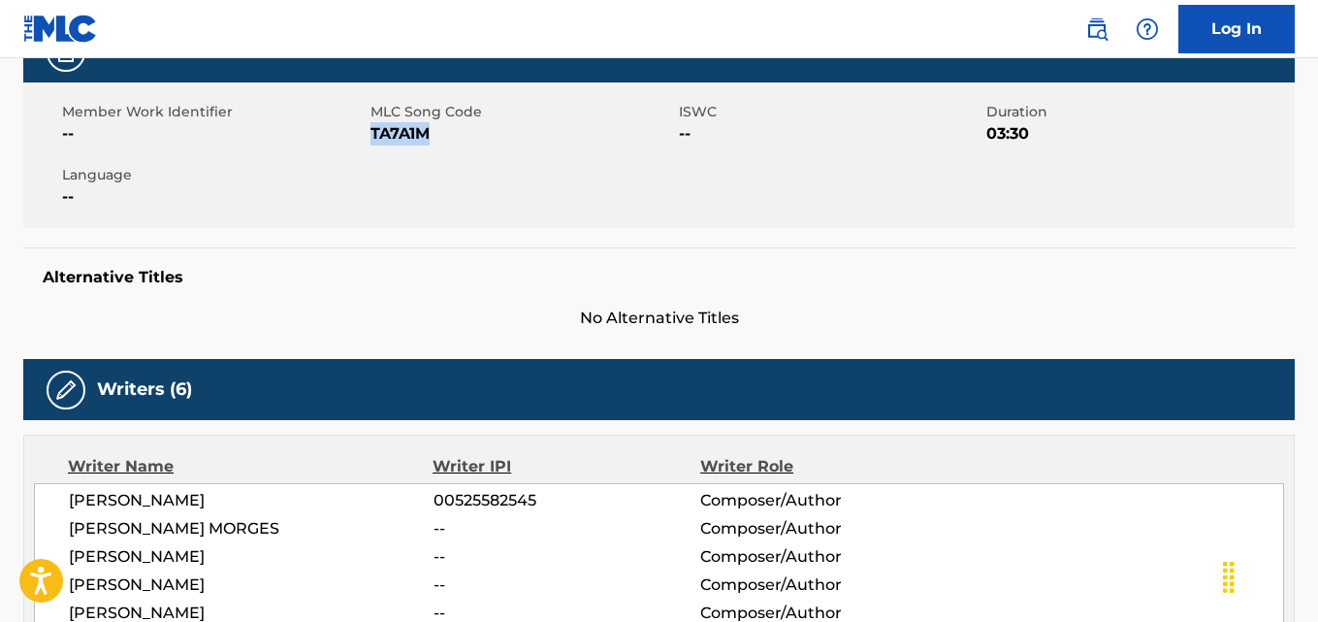
drag, startPoint x: 442, startPoint y: 134, endPoint x: 373, endPoint y: 137, distance: 68.9
click at [373, 137] on span "TA7A1M" at bounding box center [522, 133] width 304 height 23
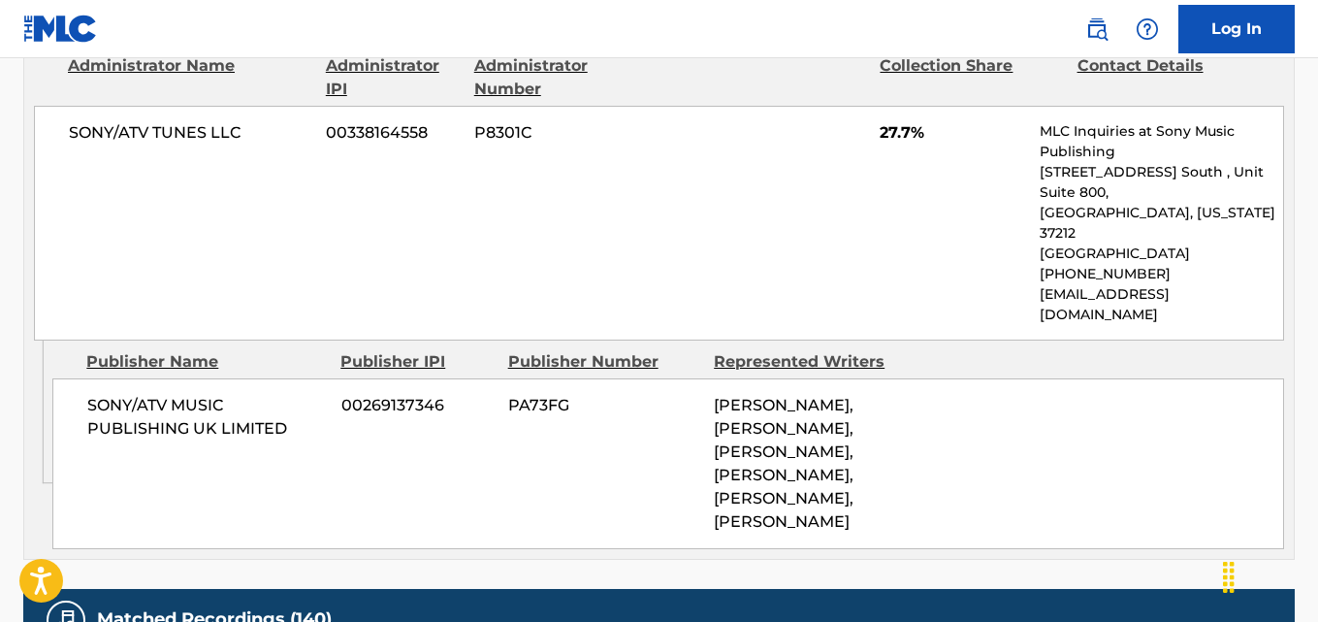
scroll to position [1084, 0]
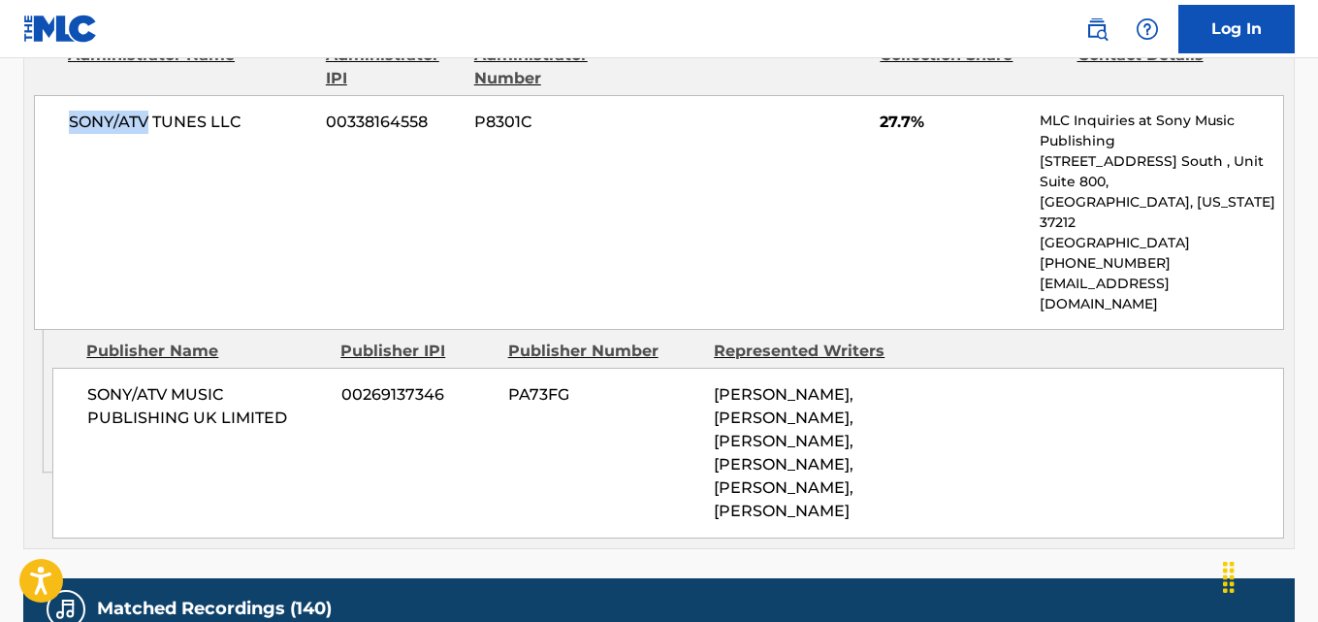
drag, startPoint x: 147, startPoint y: 113, endPoint x: 71, endPoint y: 124, distance: 77.4
click at [71, 124] on span "SONY/ATV TUNES LLC" at bounding box center [190, 122] width 242 height 23
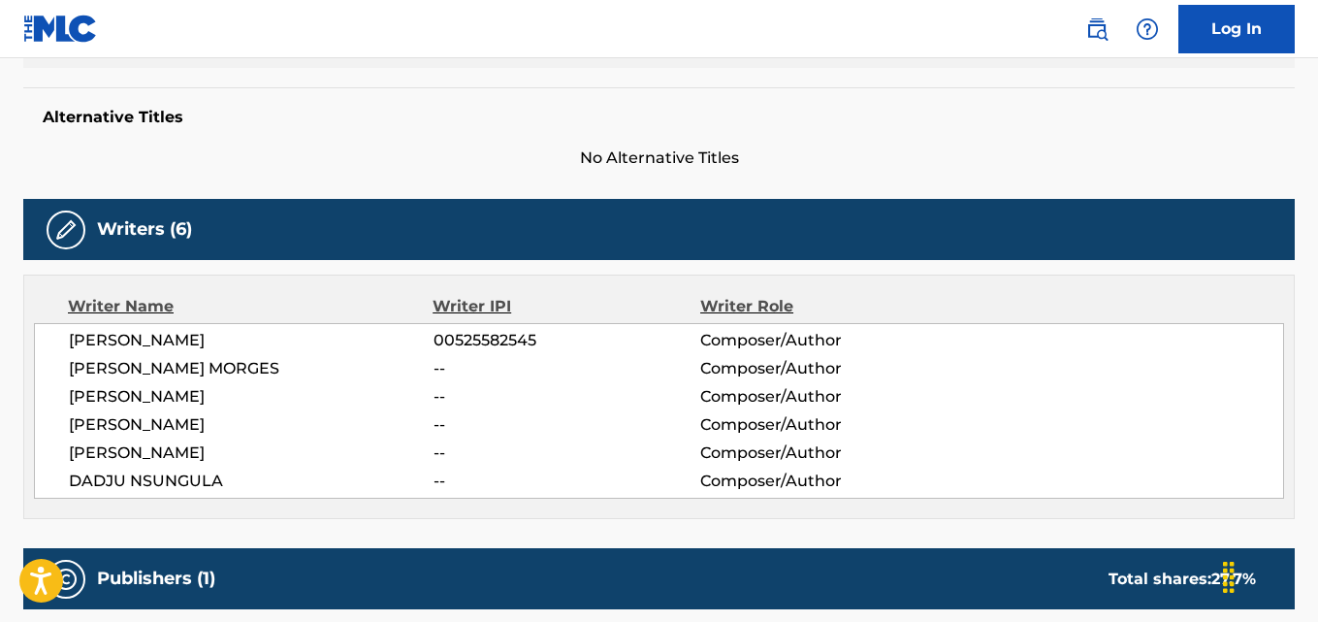
scroll to position [466, 0]
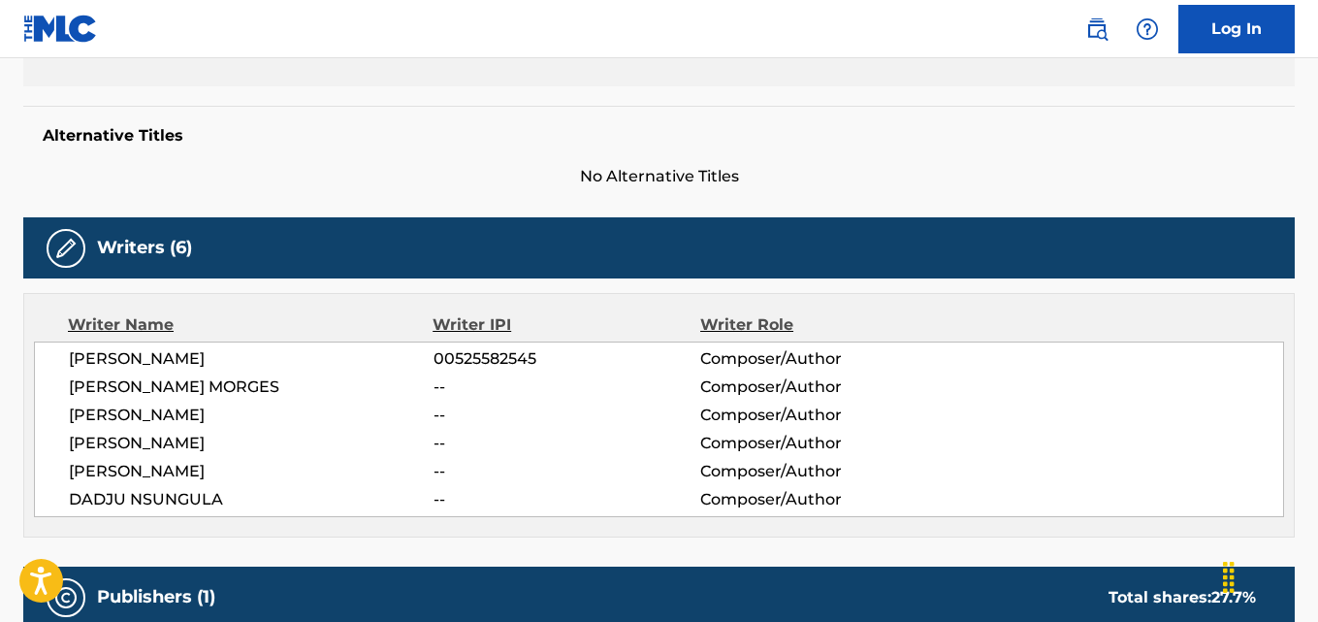
drag, startPoint x: 292, startPoint y: 386, endPoint x: 64, endPoint y: 398, distance: 228.2
click at [64, 398] on div "YANNICK RASTOGI 00525582545 Composer/Author RONISIA MENDES MORGES -- Composer/A…" at bounding box center [659, 429] width 1250 height 176
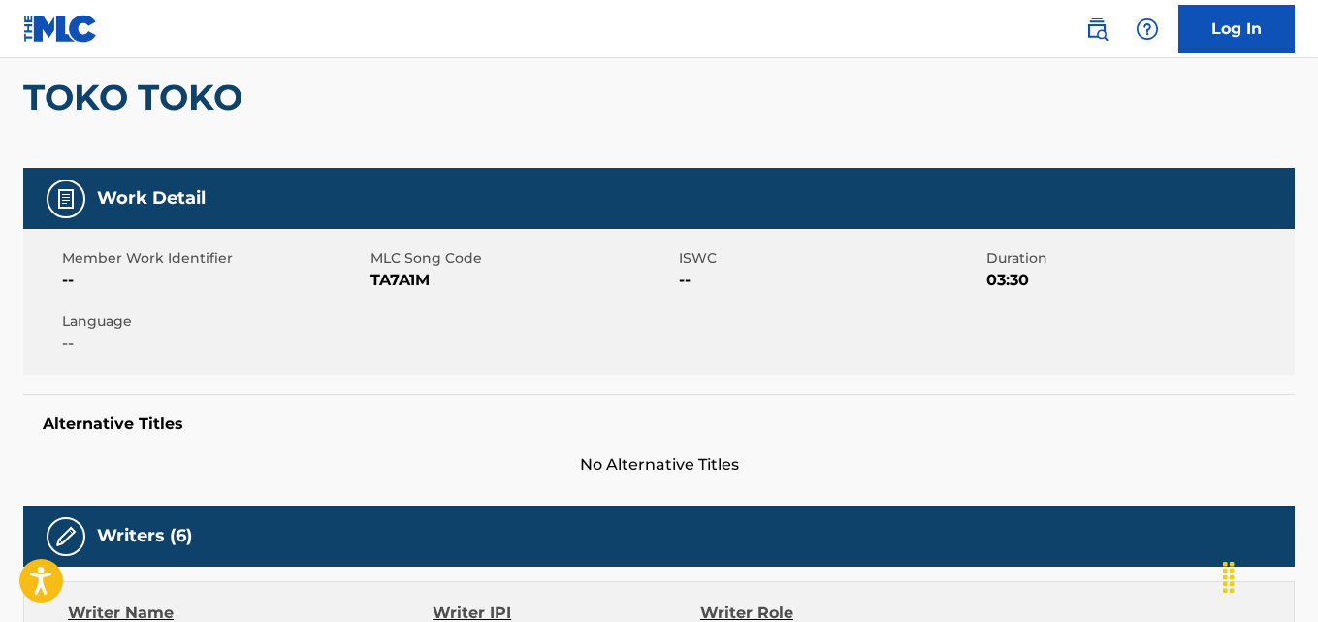
scroll to position [0, 0]
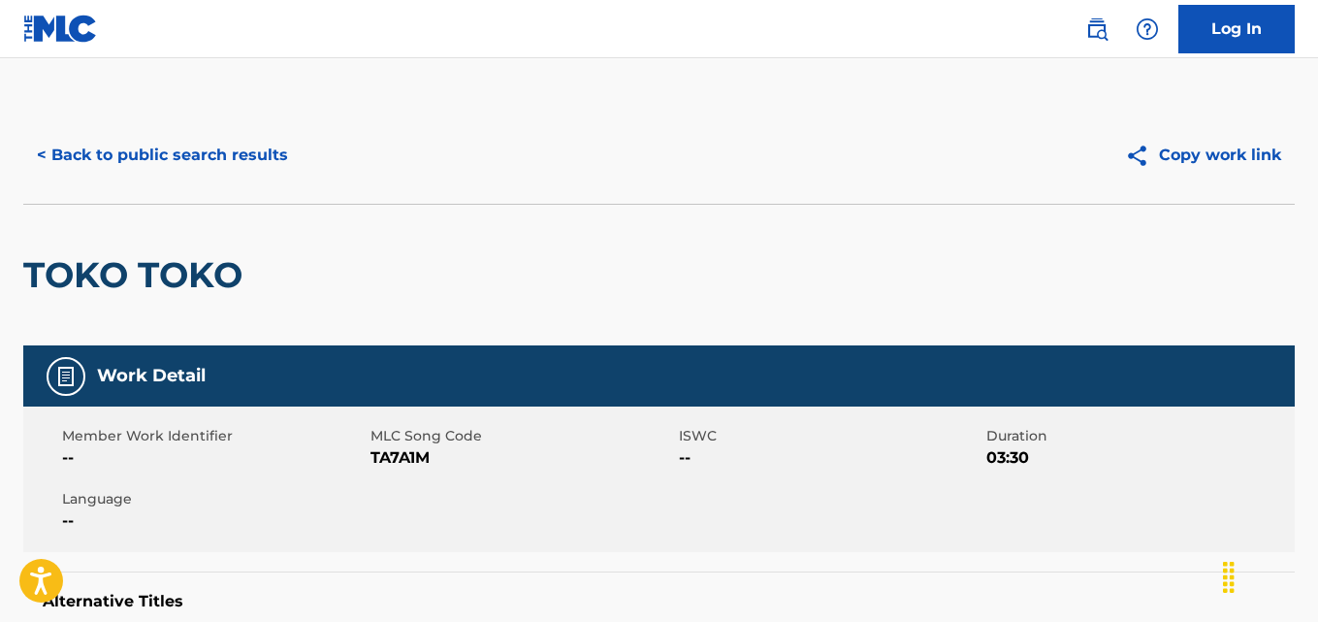
click at [220, 160] on button "< Back to public search results" at bounding box center [162, 155] width 278 height 48
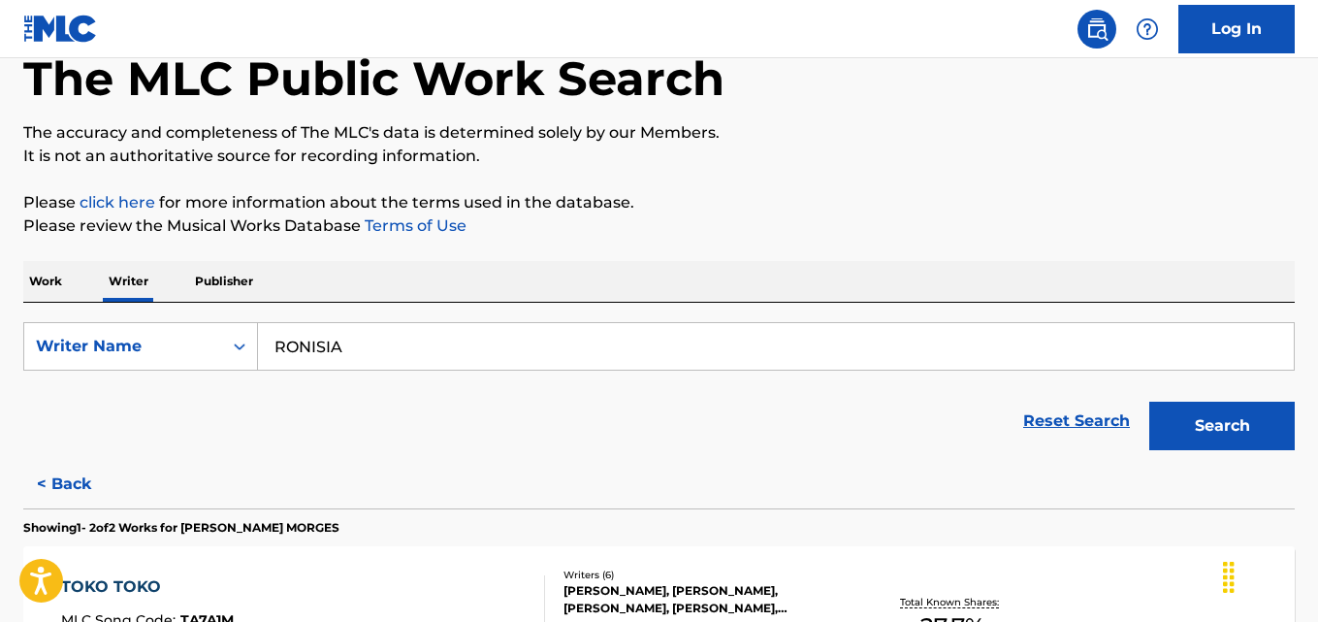
click at [471, 352] on input "RONISIA" at bounding box center [776, 346] width 1036 height 47
paste input "Choi Jin-gun"
click at [999, 220] on p "Please review the Musical Works Database Terms of Use" at bounding box center [658, 225] width 1271 height 23
click at [1230, 427] on button "Search" at bounding box center [1221, 426] width 145 height 48
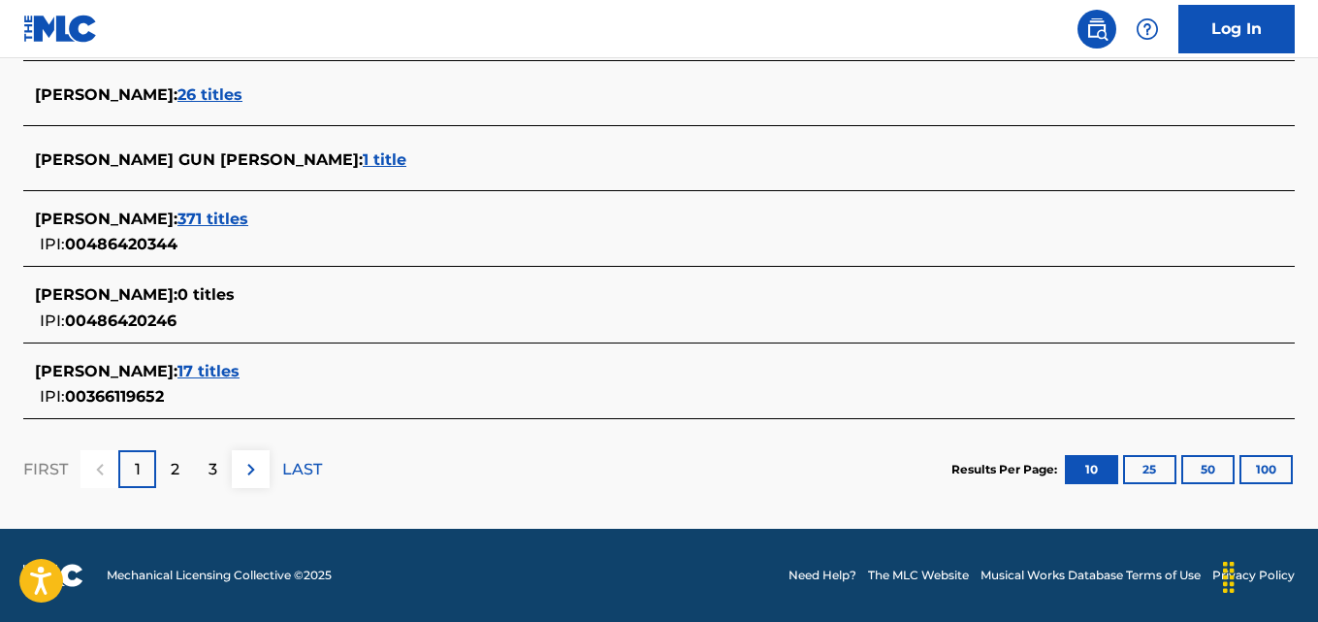
click at [175, 468] on p "2" at bounding box center [175, 469] width 9 height 23
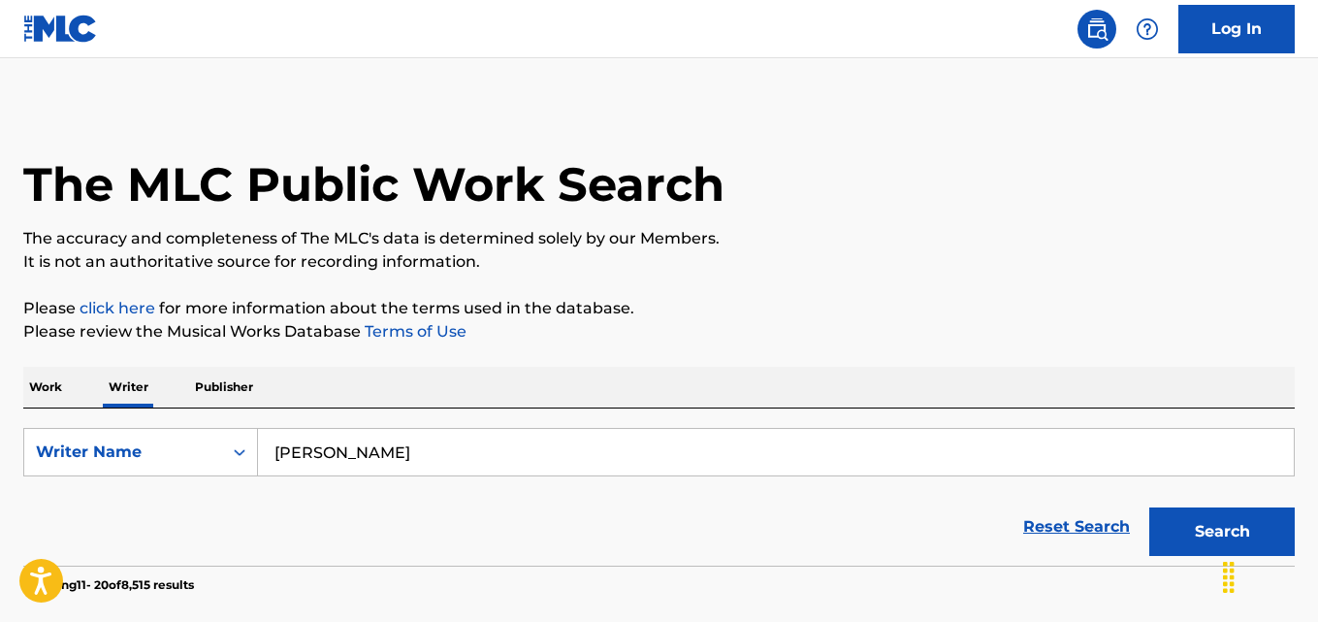
scroll to position [0, 0]
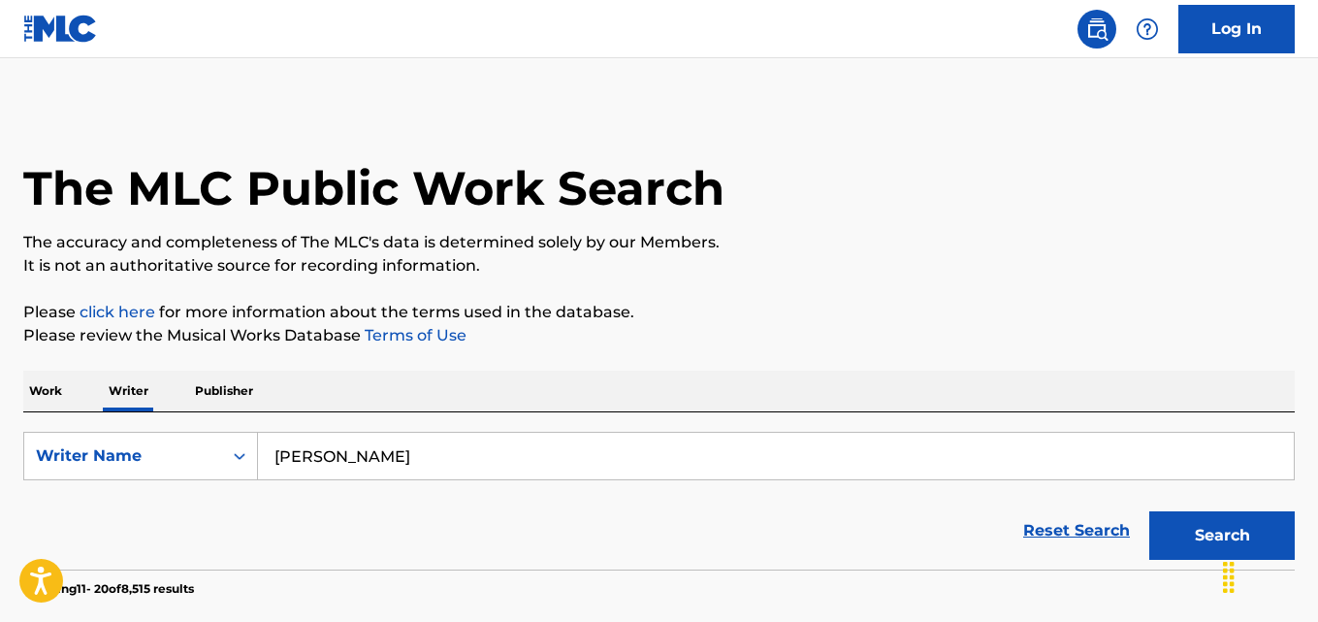
click at [509, 461] on input "Choi Jin-gun" at bounding box center [776, 456] width 1036 height 47
paste input "Choi Jin Geo"
type input "Choi Jin Geon"
click at [1149, 511] on button "Search" at bounding box center [1221, 535] width 145 height 48
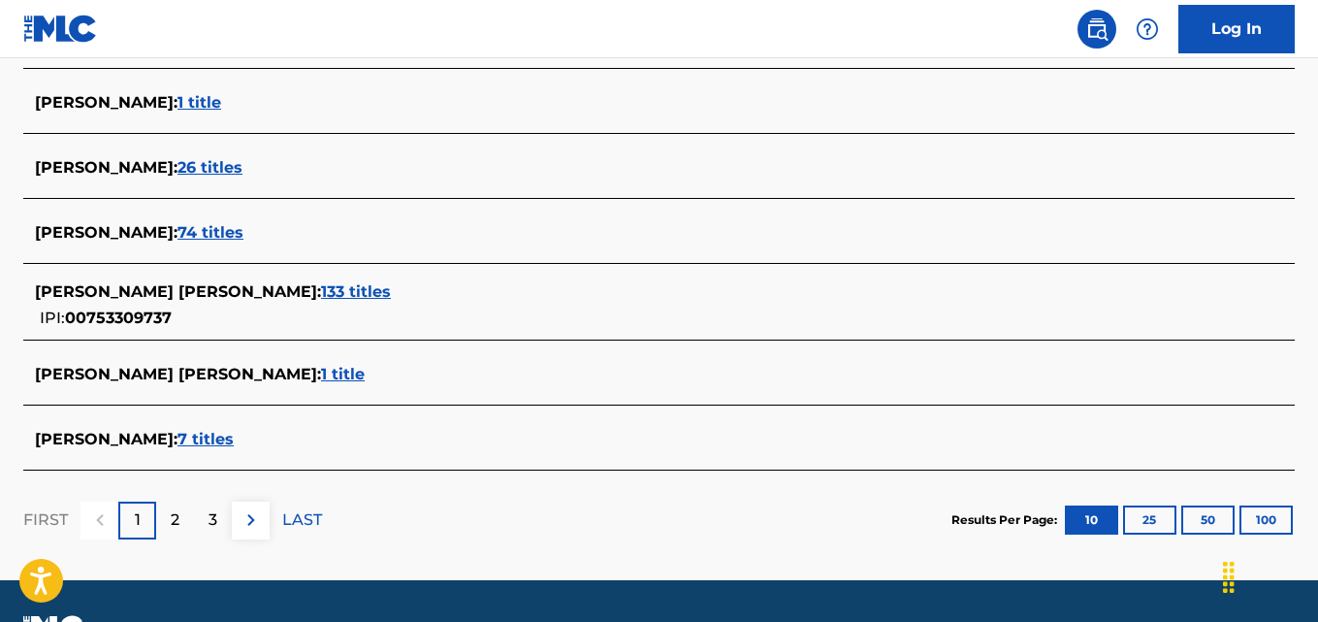
scroll to position [821, 0]
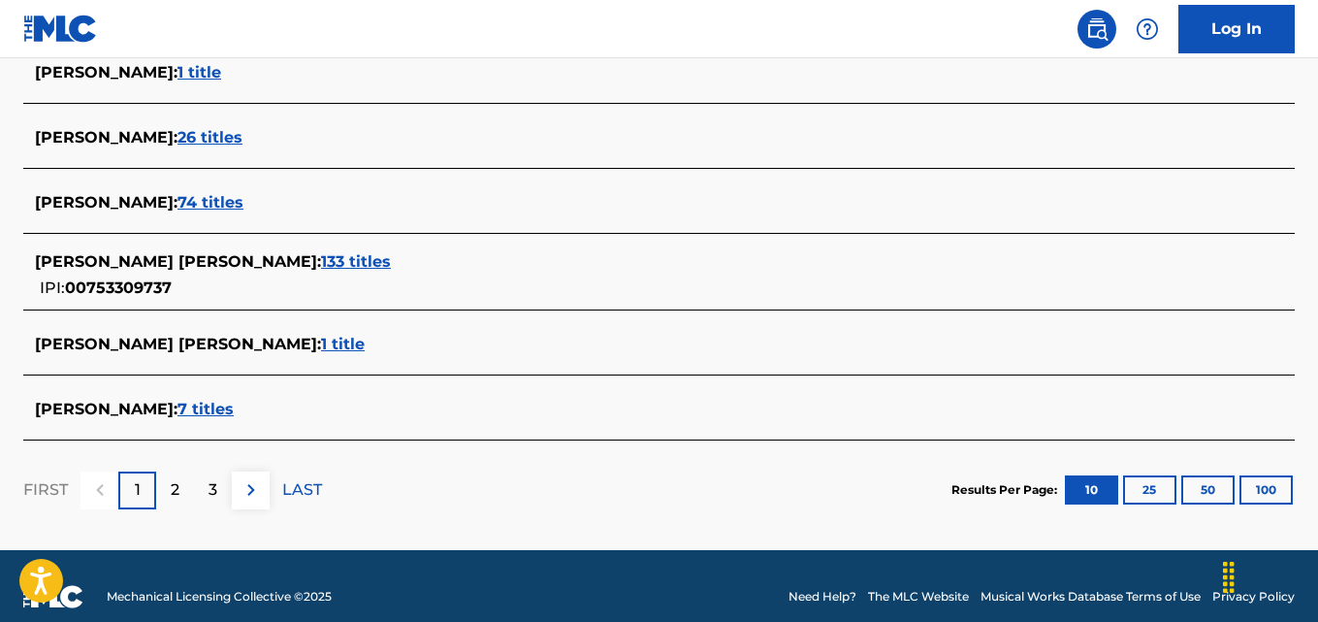
click at [273, 279] on div "JEONG GEON CHOI : 133 titles IPI: 00753309737" at bounding box center [634, 274] width 1198 height 49
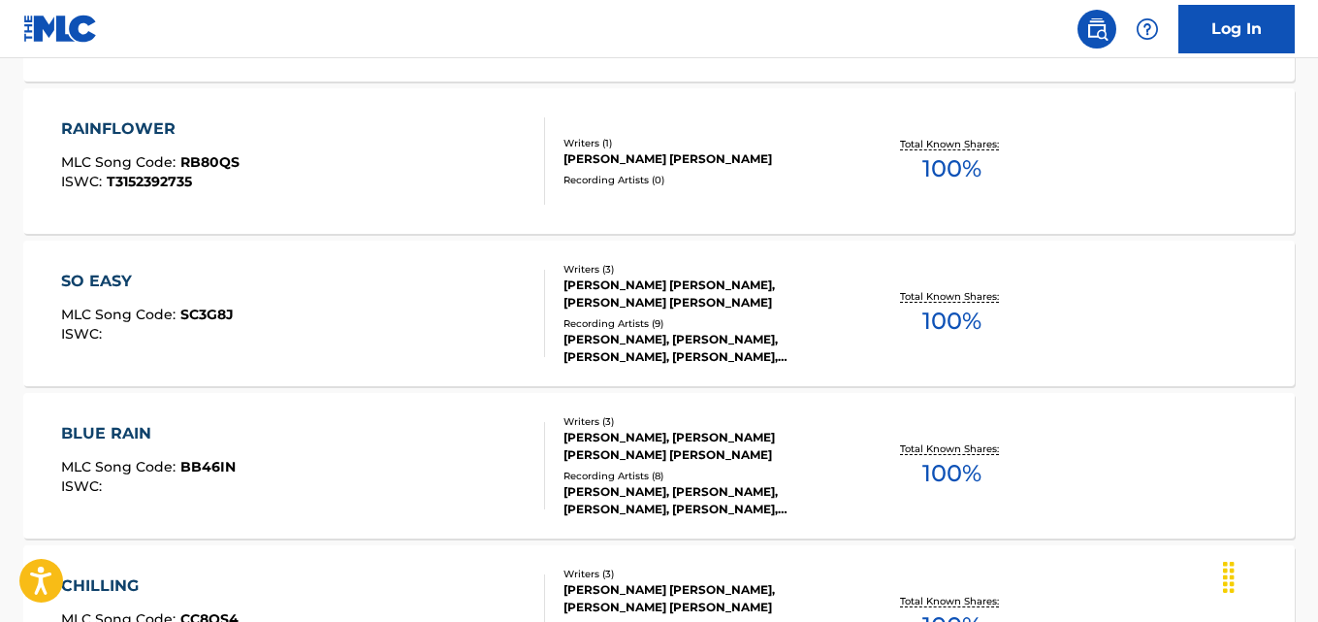
scroll to position [1752, 0]
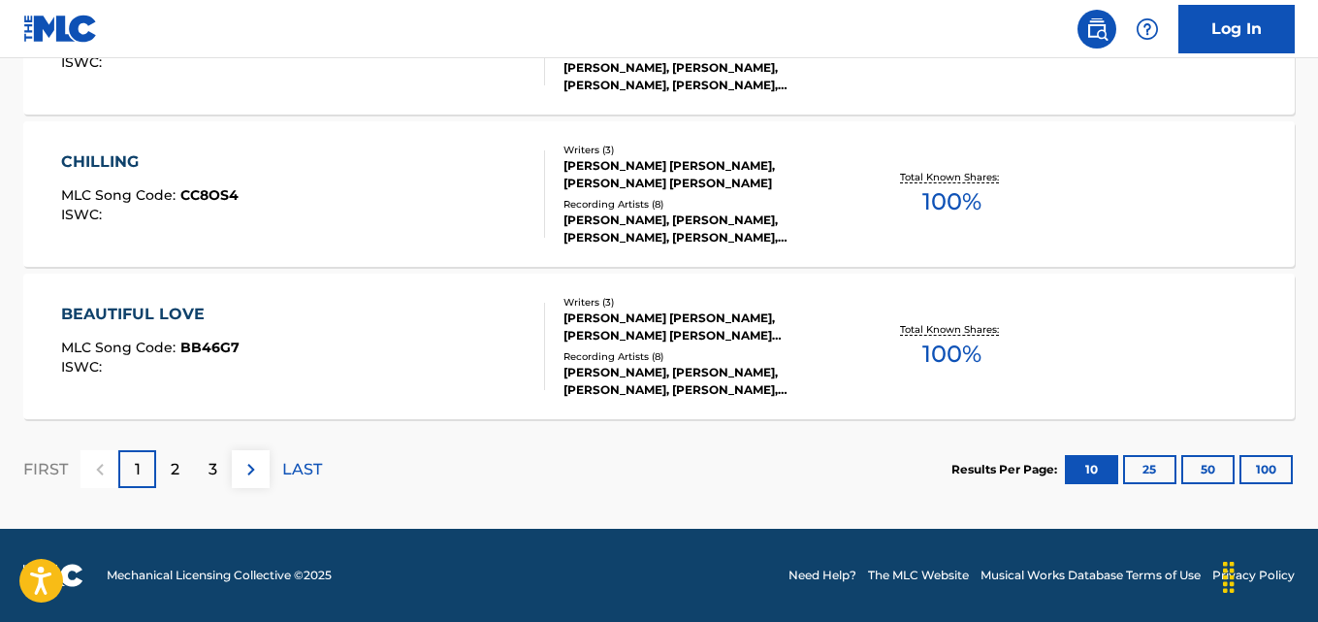
click at [615, 232] on div "CHILLING MLC Song Code : CC8OS4 ISWC : Writers ( 3 ) JEONG GEON CHOI, JAE HO LE…" at bounding box center [658, 193] width 1271 height 145
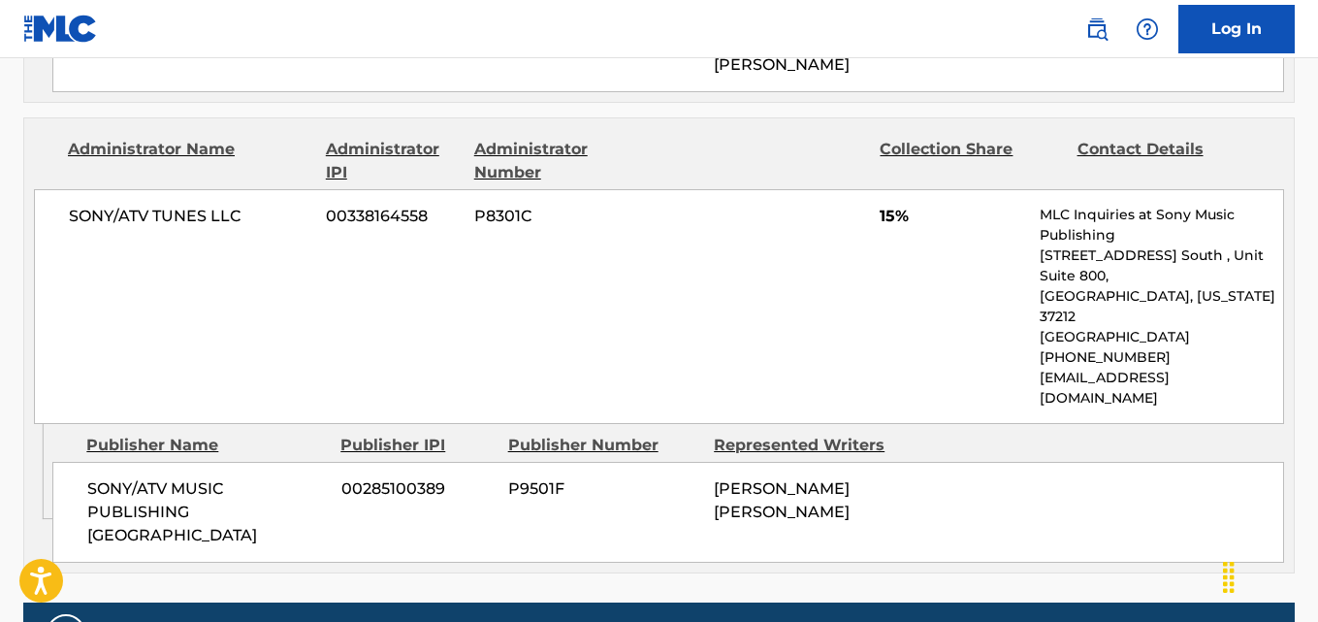
scroll to position [1772, 0]
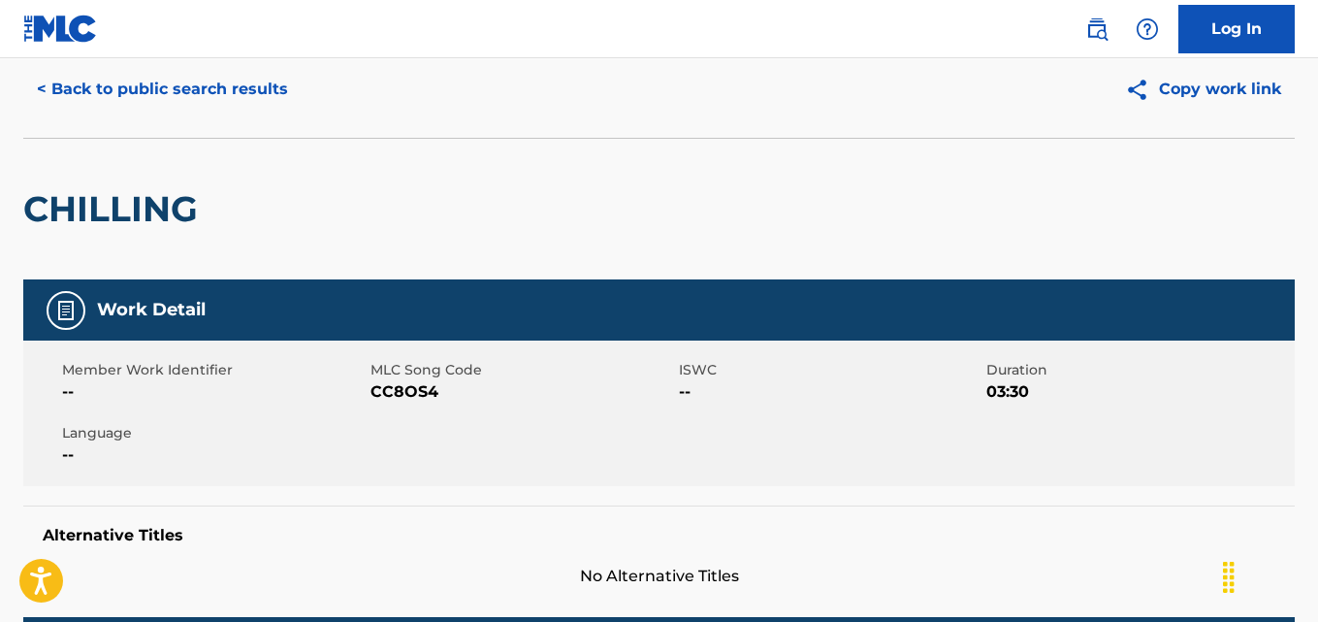
click at [231, 96] on button "< Back to public search results" at bounding box center [162, 89] width 278 height 48
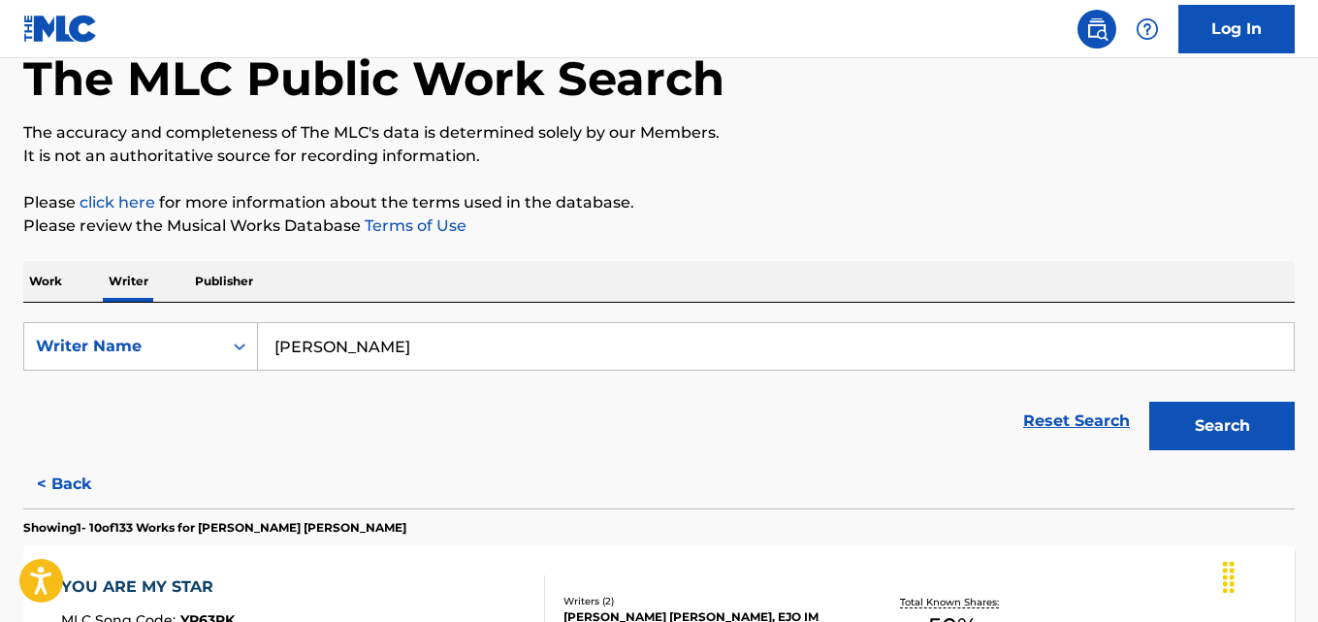
click at [489, 327] on input "Choi Jin Geon" at bounding box center [776, 346] width 1036 height 47
paste input "Arden Warr"
click at [1262, 273] on div "Work Writer Publisher" at bounding box center [658, 281] width 1271 height 41
click at [1208, 428] on button "Search" at bounding box center [1221, 426] width 145 height 48
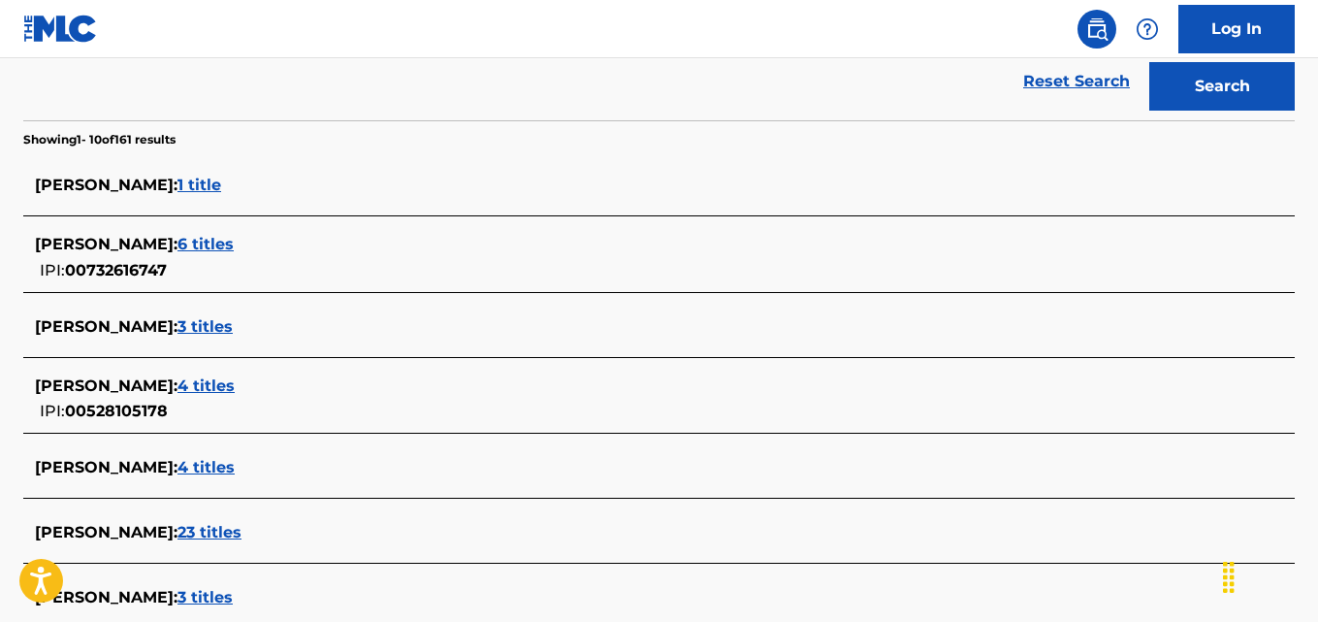
scroll to position [433, 0]
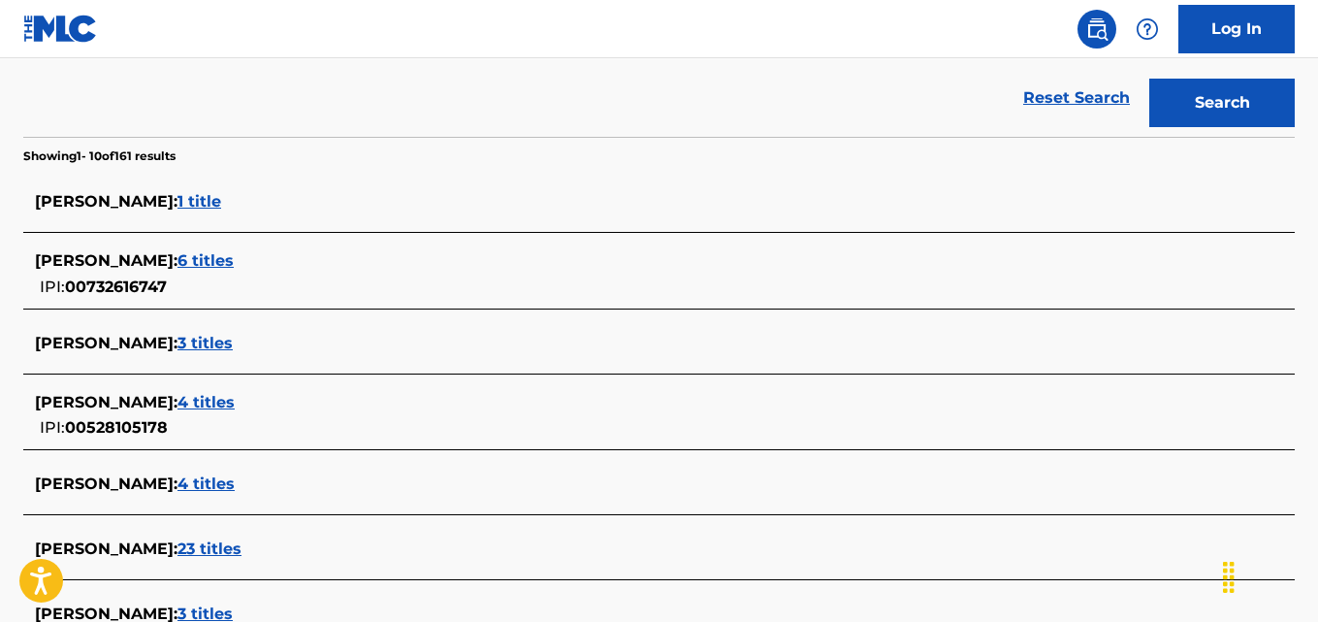
click at [105, 405] on span "ANDY WARR :" at bounding box center [106, 402] width 143 height 18
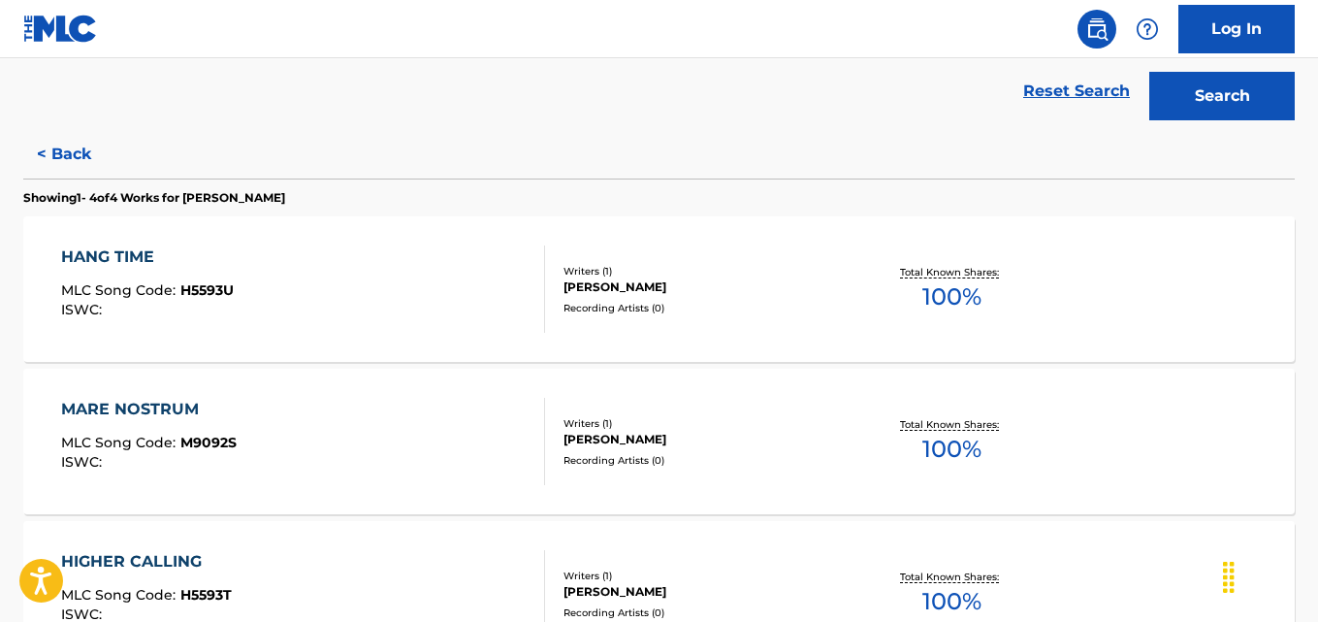
scroll to position [0, 0]
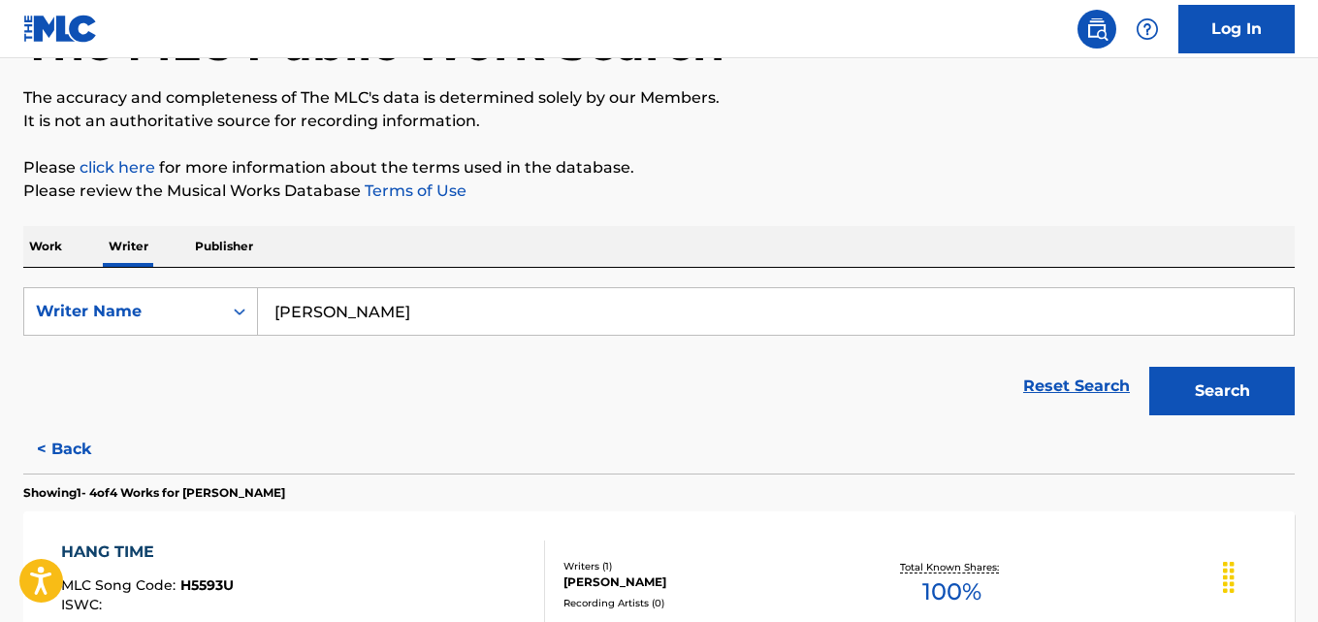
click at [56, 445] on button "< Back" at bounding box center [81, 449] width 116 height 48
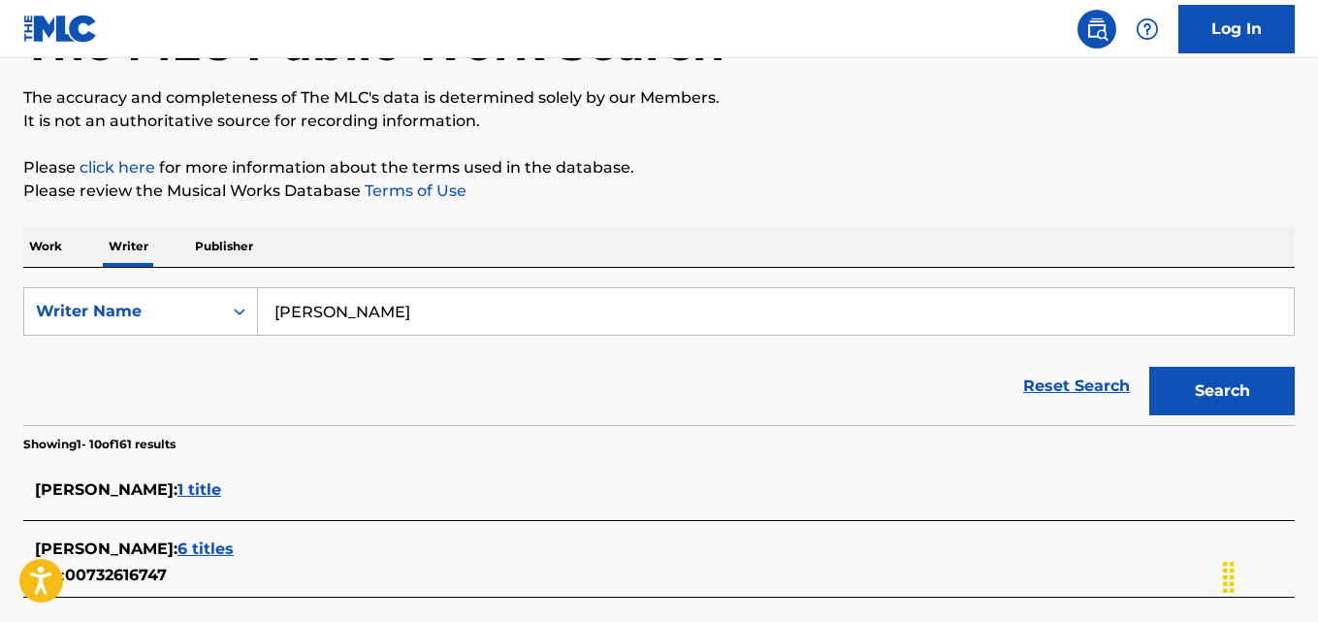
scroll to position [145, 0]
click at [505, 315] on input "Arden Warr" at bounding box center [776, 310] width 1036 height 47
paste input "Berkeley Wasson"
click at [1055, 160] on p "Please click here for more information about the terms used in the database." at bounding box center [658, 166] width 1271 height 23
click at [1218, 398] on button "Search" at bounding box center [1221, 390] width 145 height 48
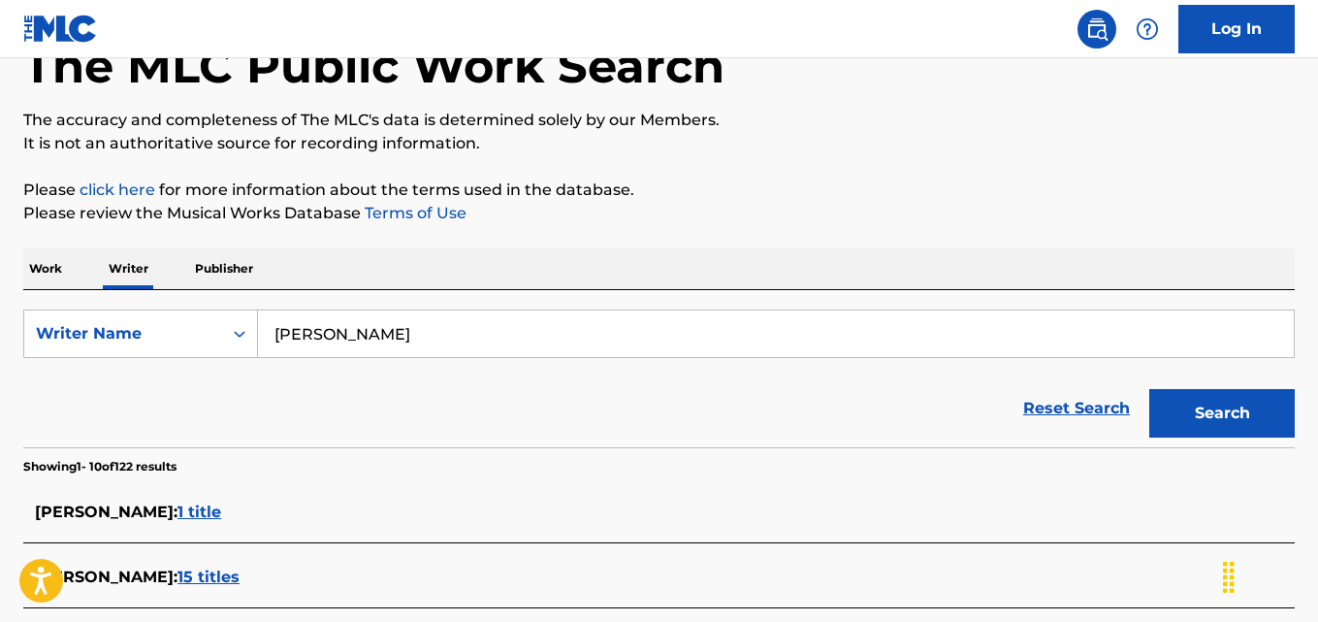
scroll to position [98, 0]
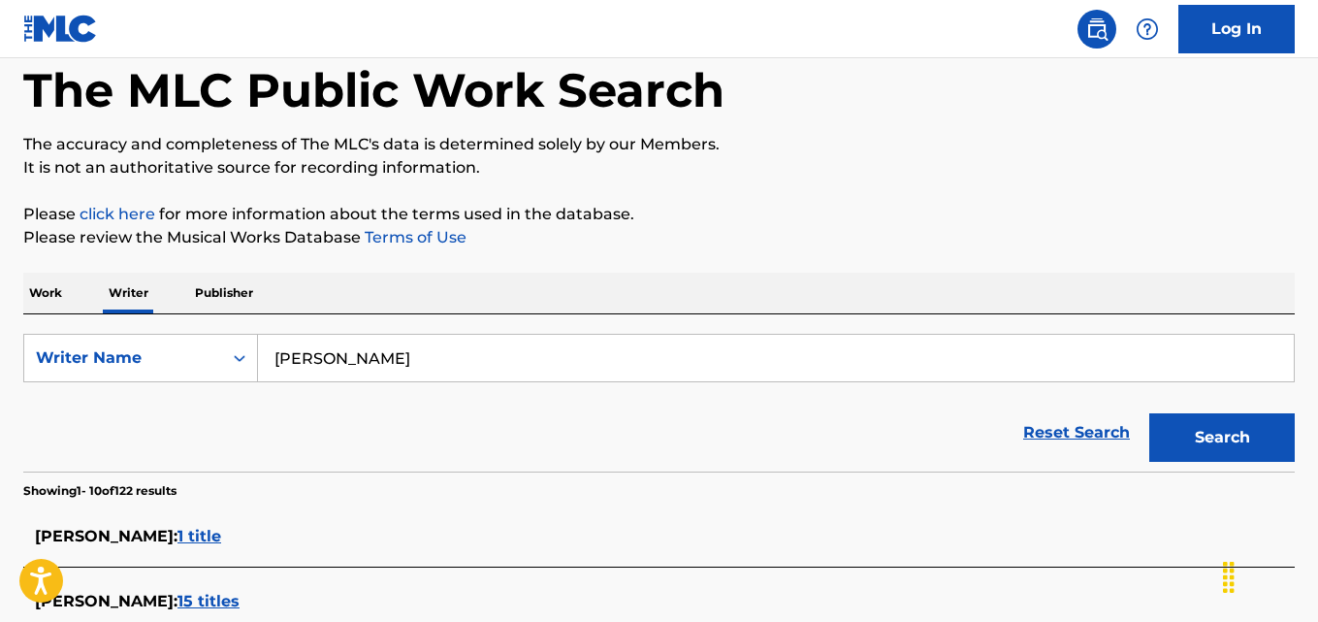
click at [515, 362] on input "Berkeley Wasson" at bounding box center [776, 358] width 1036 height 47
paste input "Taten Jua"
click at [1055, 209] on p "Please click here for more information about the terms used in the database." at bounding box center [658, 214] width 1271 height 23
click at [1181, 438] on button "Search" at bounding box center [1221, 437] width 145 height 48
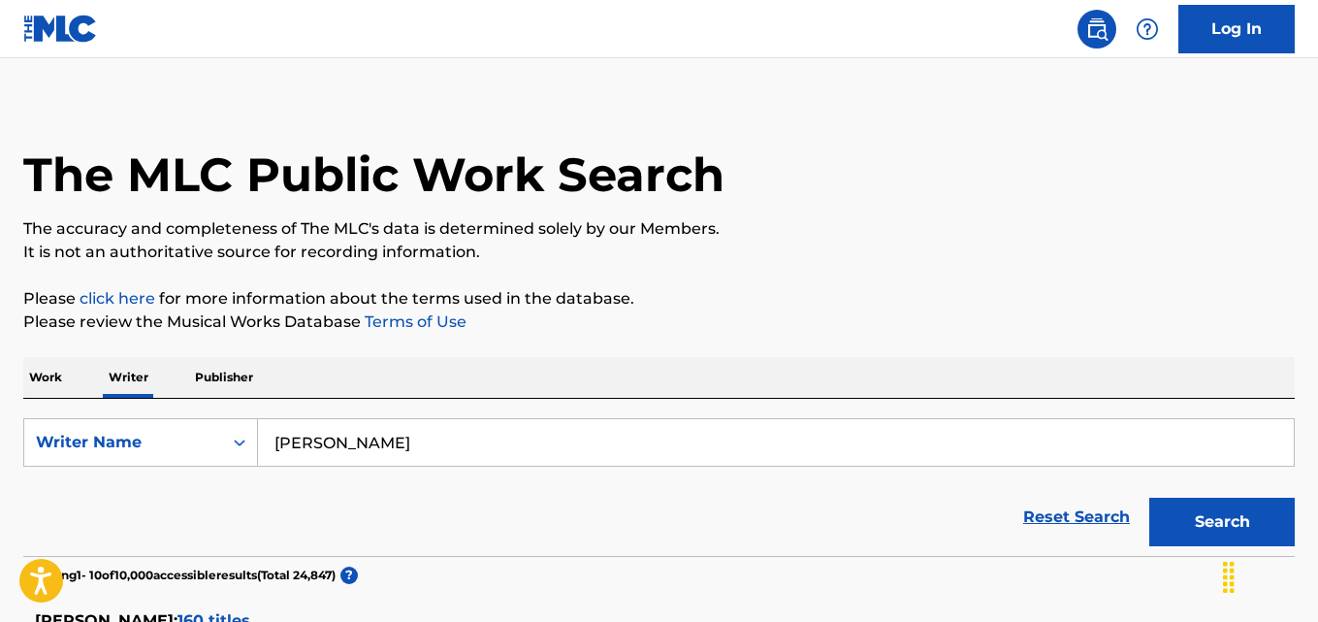
scroll to position [15, 0]
click at [512, 435] on input "Taten Juan" at bounding box center [776, 441] width 1036 height 47
paste input "Vincent Matthews"
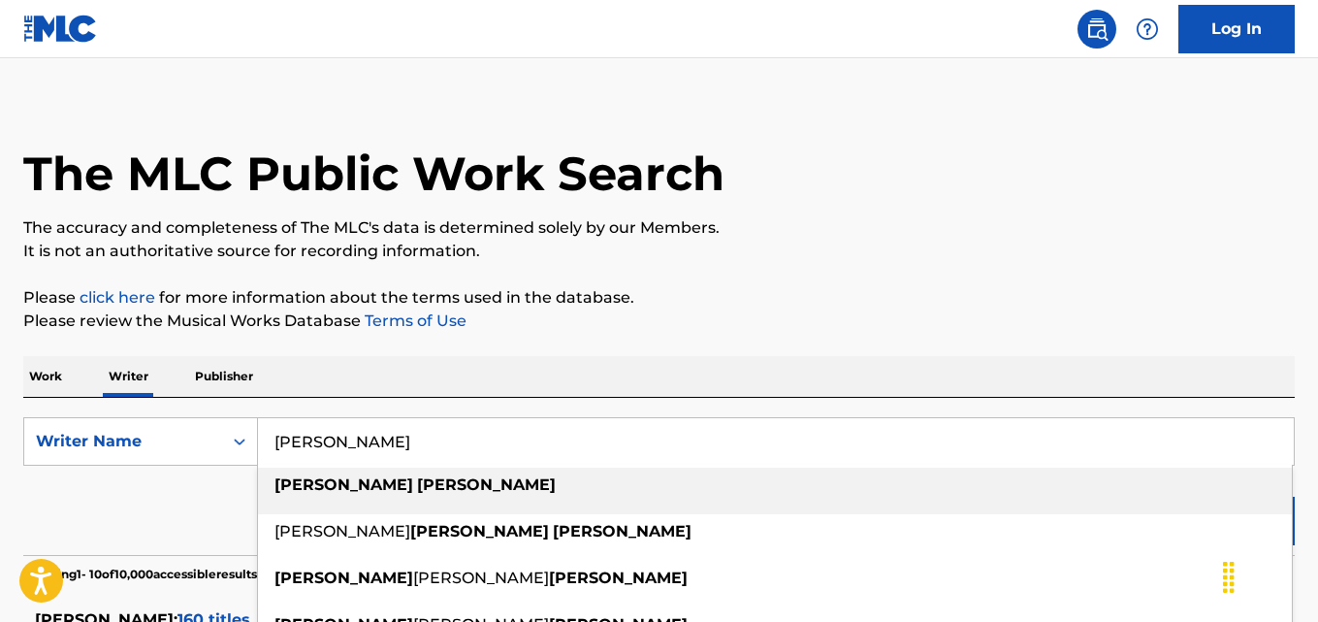
type input "Vincent Matthews"
click at [1163, 288] on p "Please click here for more information about the terms used in the database." at bounding box center [658, 297] width 1271 height 23
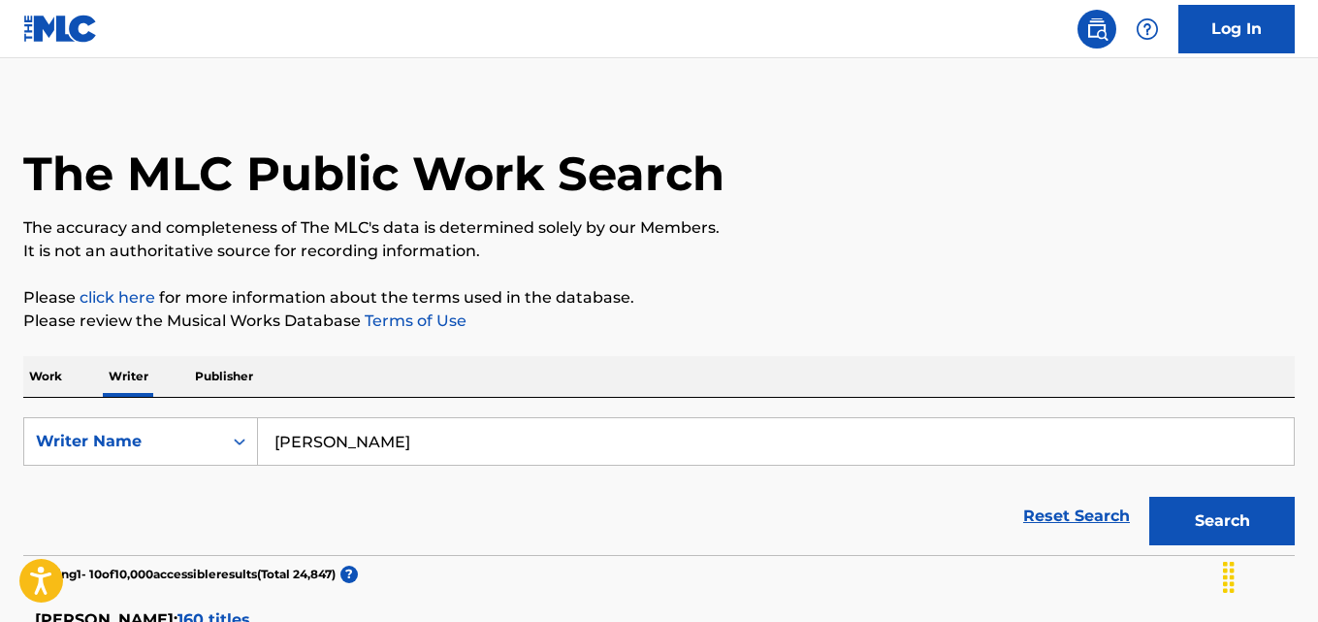
click at [1225, 517] on button "Search" at bounding box center [1221, 521] width 145 height 48
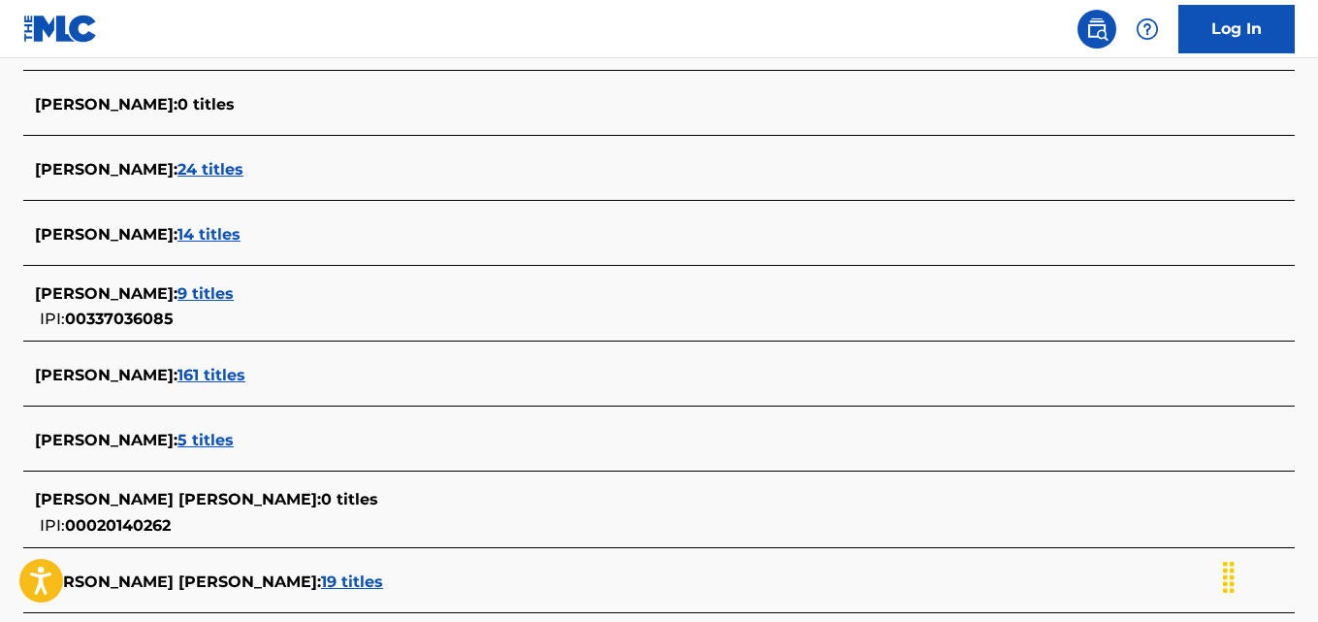
scroll to position [629, 0]
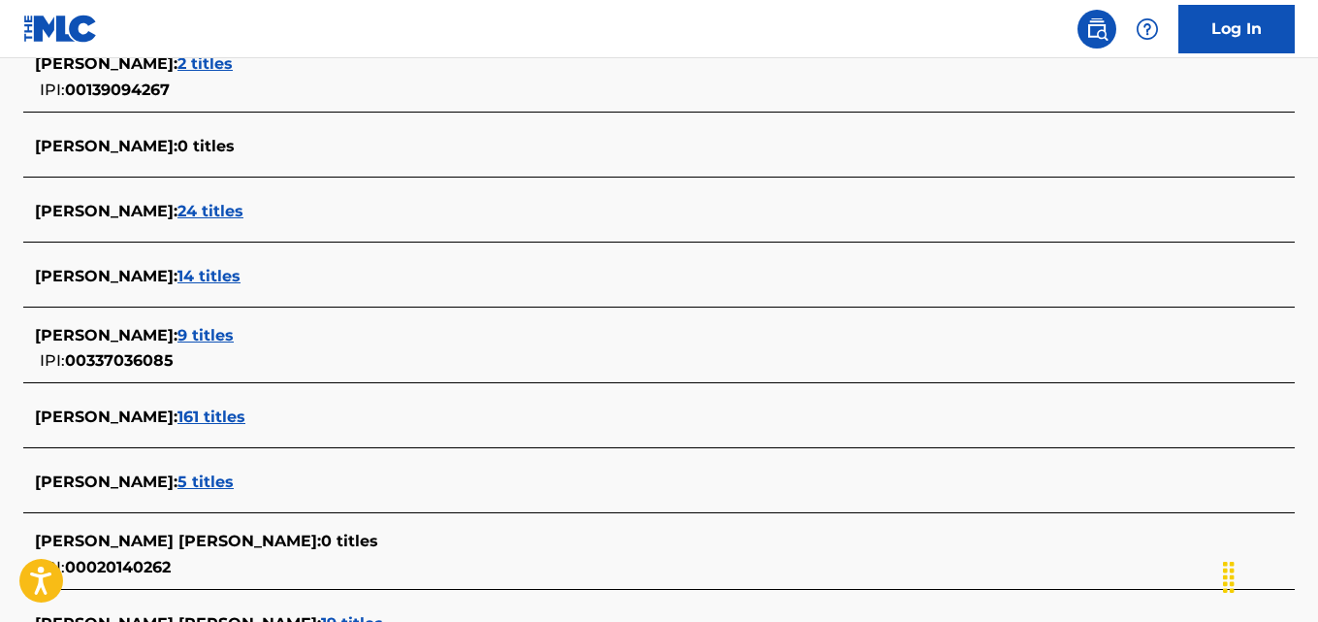
click at [70, 224] on div at bounding box center [93, 224] width 116 height 3
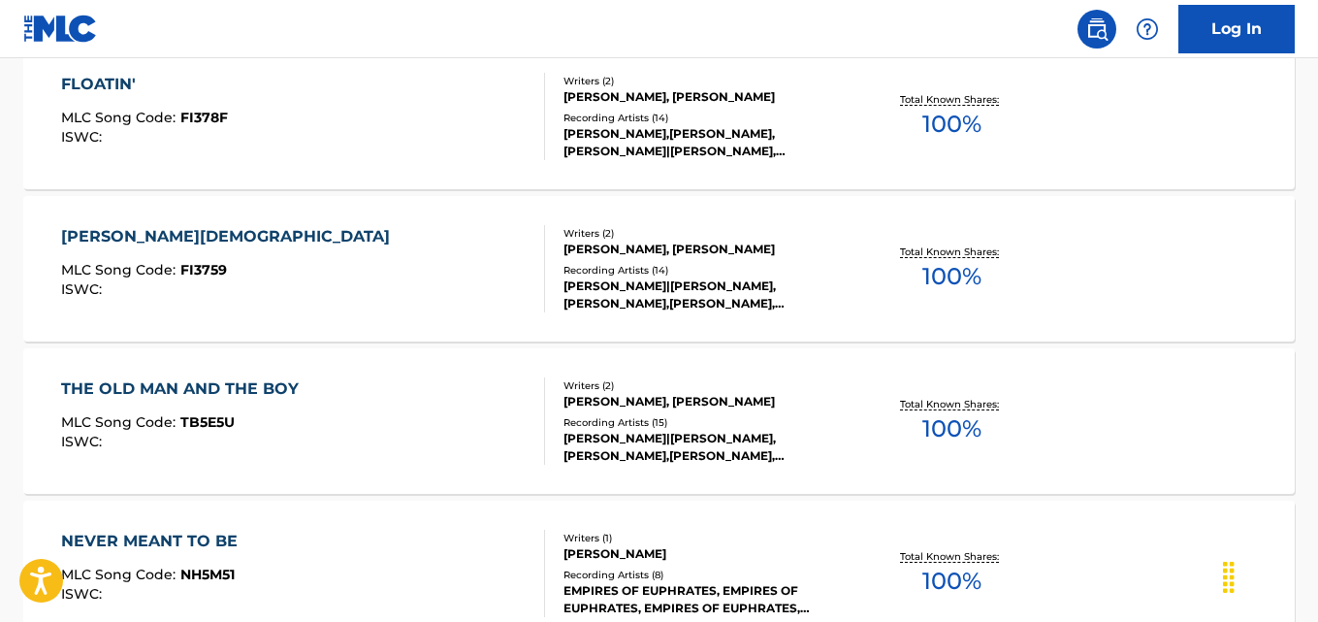
scroll to position [904, 0]
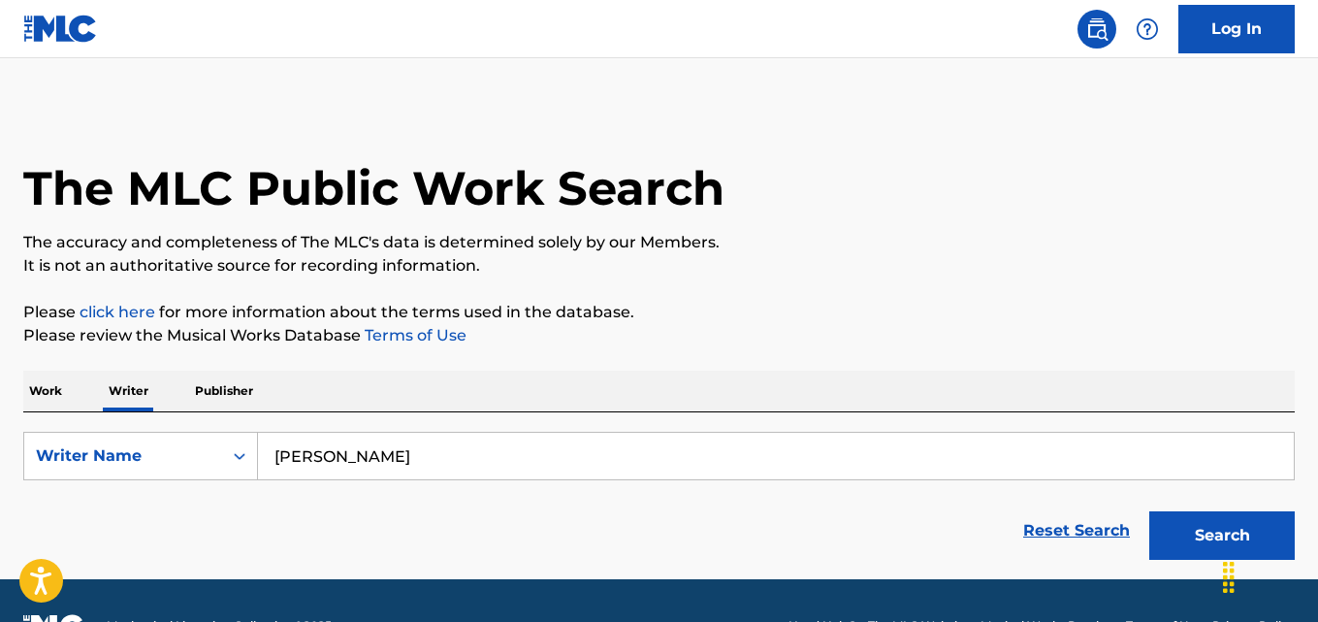
click at [1069, 256] on p "It is not an authoritative source for recording information." at bounding box center [658, 265] width 1271 height 23
click at [1194, 513] on button "Search" at bounding box center [1221, 535] width 145 height 48
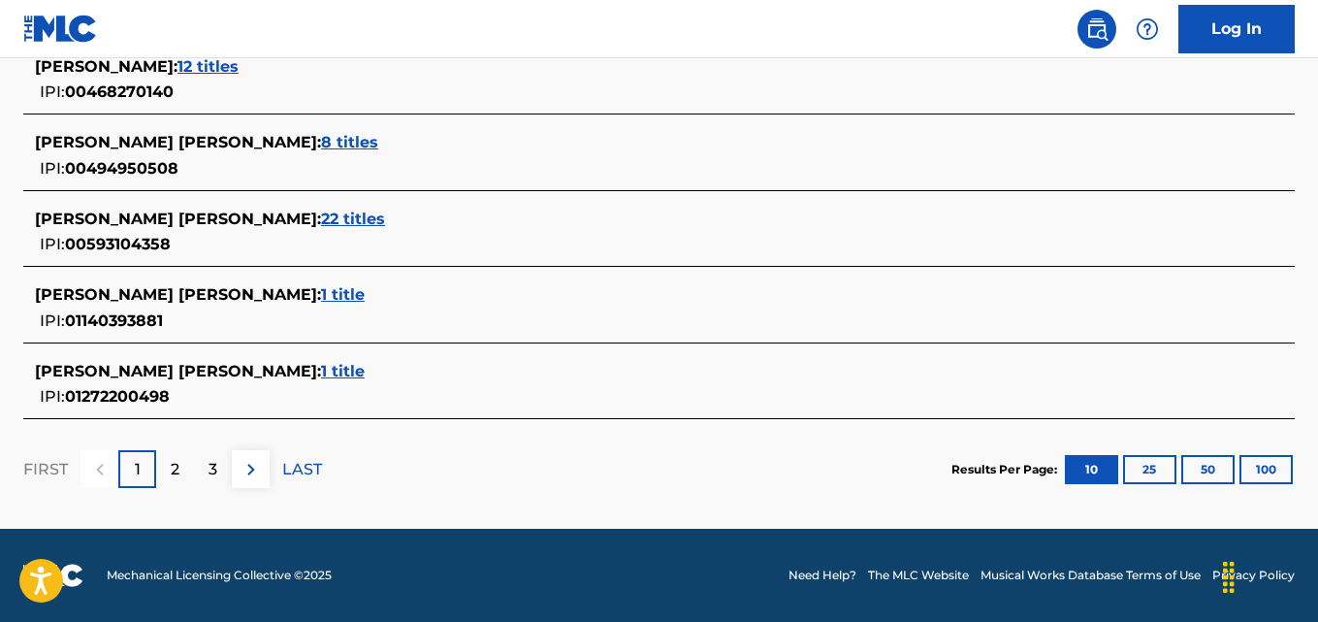
click at [176, 468] on p "2" at bounding box center [175, 469] width 9 height 23
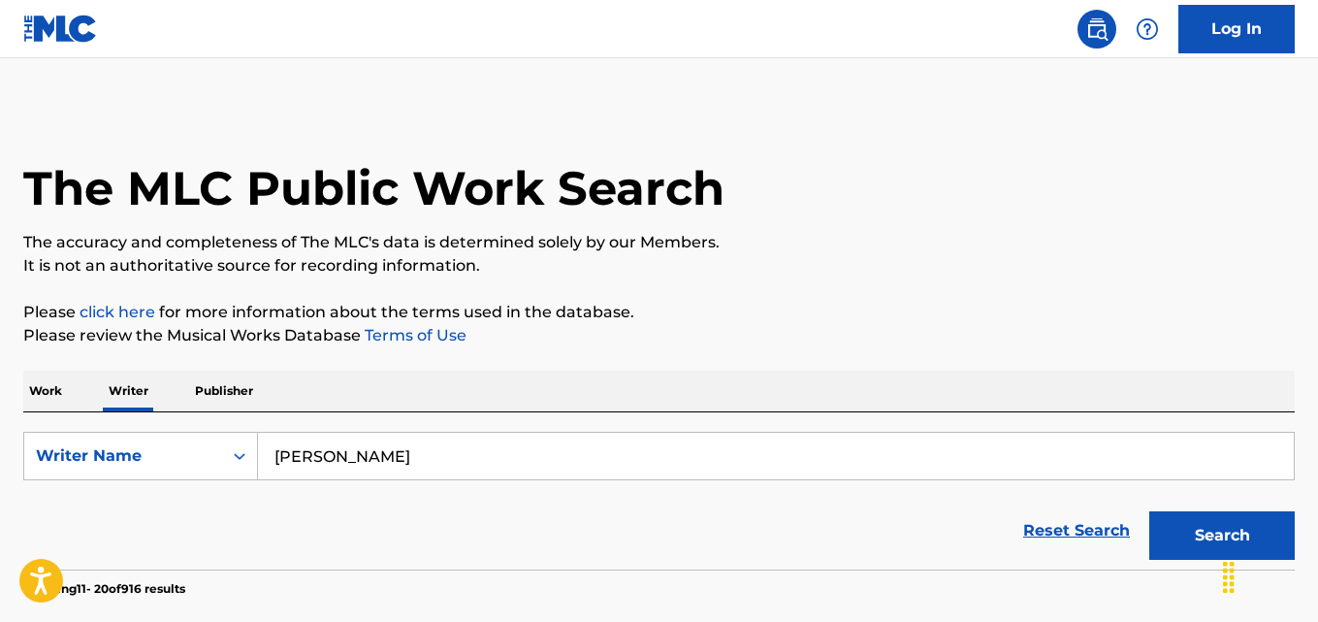
click at [547, 462] on input "Tina Temps" at bounding box center [776, 456] width 1036 height 47
type input "b"
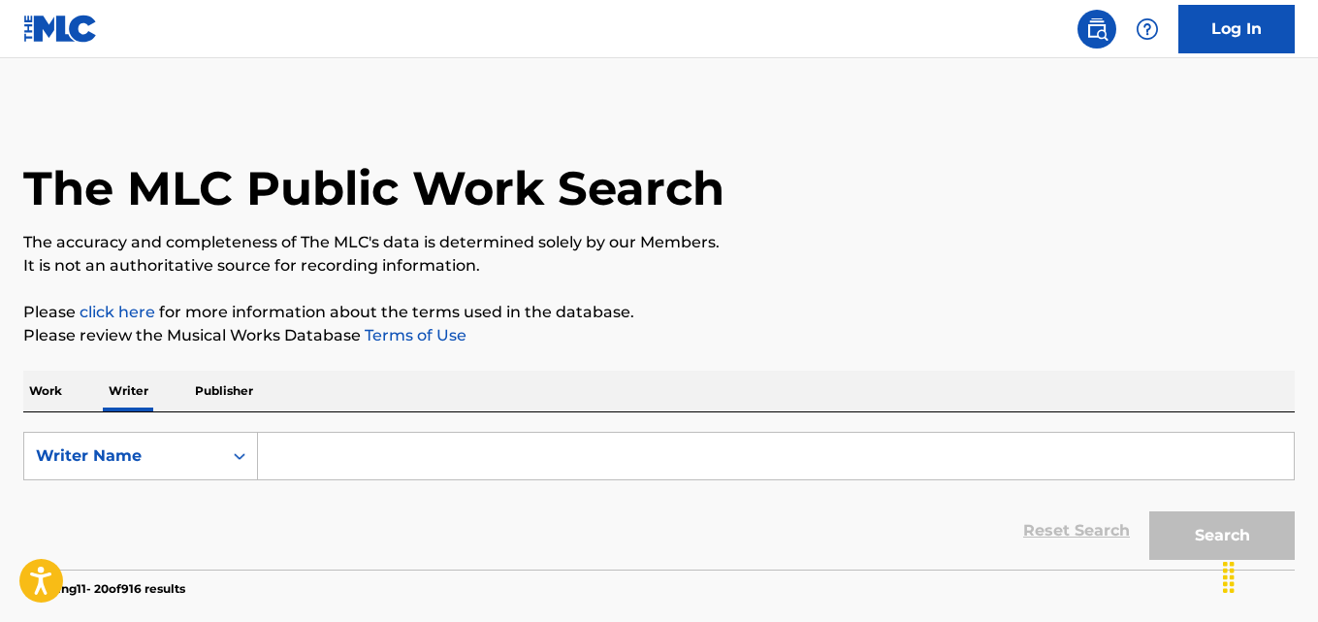
paste input "BGRZ"
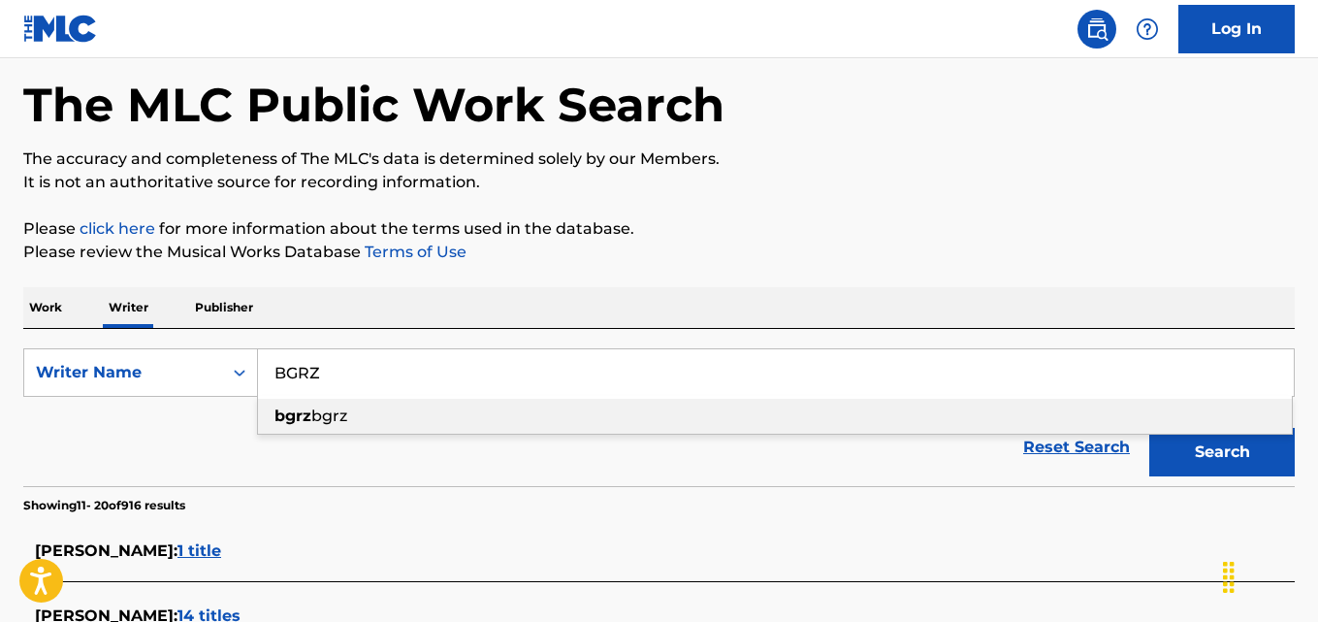
scroll to position [129, 0]
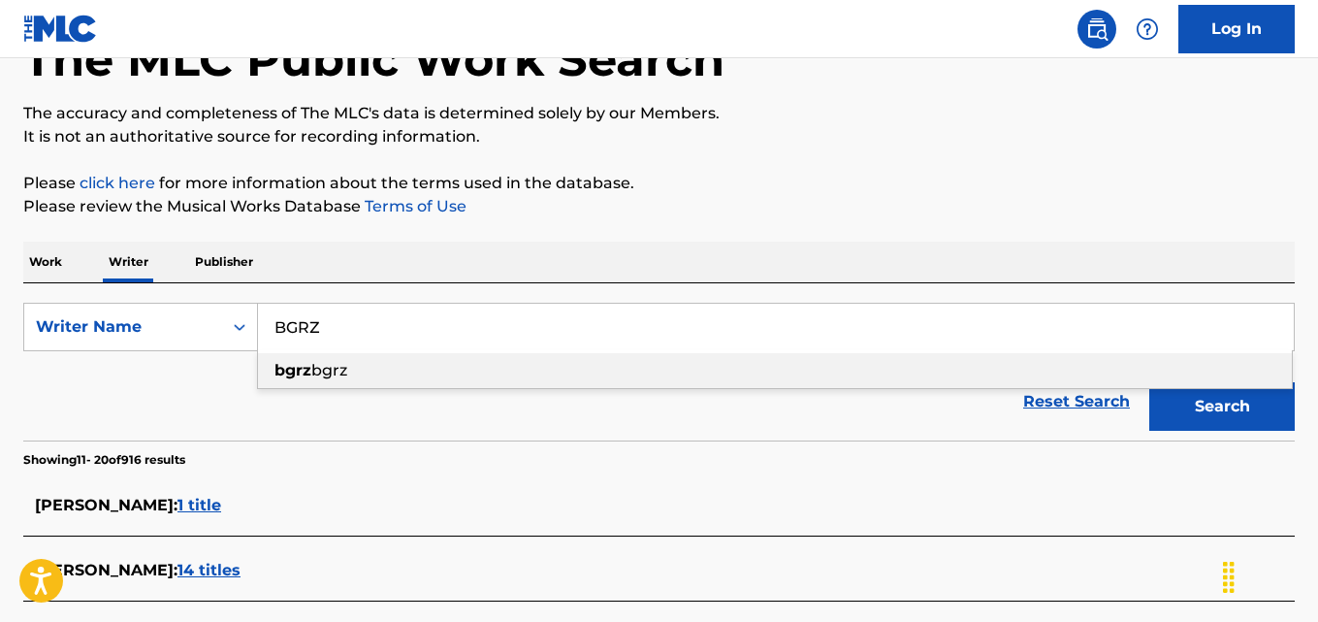
type input "BGRZ"
click at [1237, 182] on p "Please click here for more information about the terms used in the database." at bounding box center [658, 183] width 1271 height 23
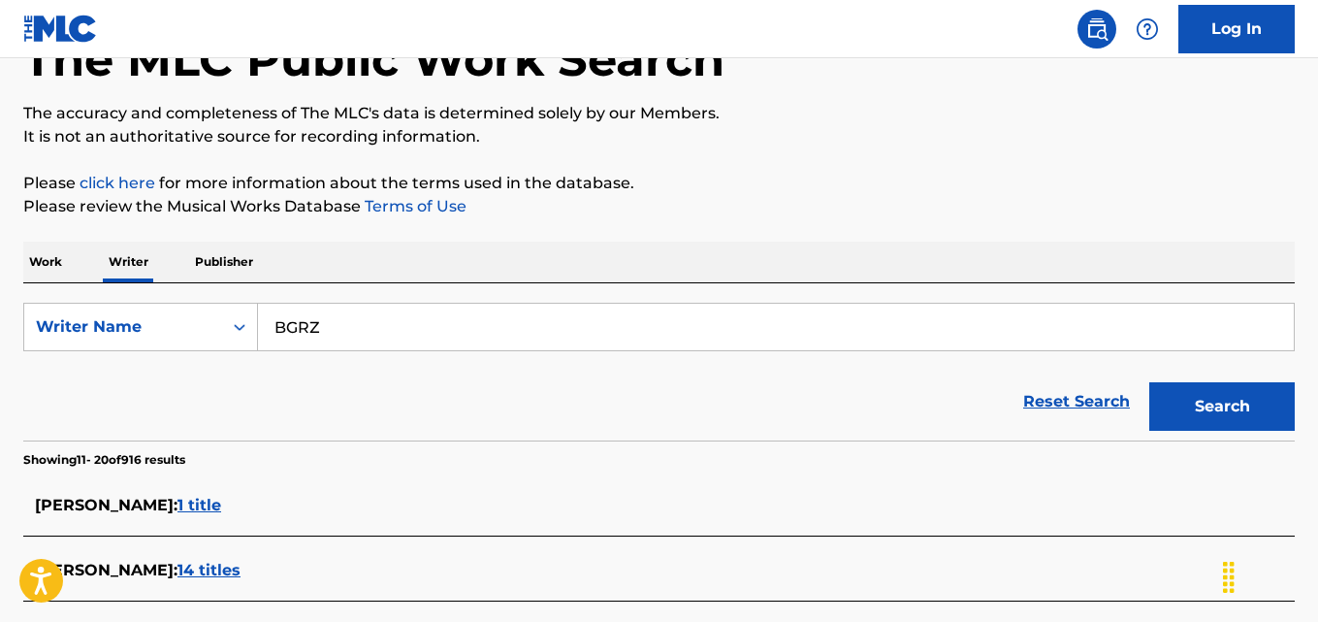
click at [1247, 393] on button "Search" at bounding box center [1221, 406] width 145 height 48
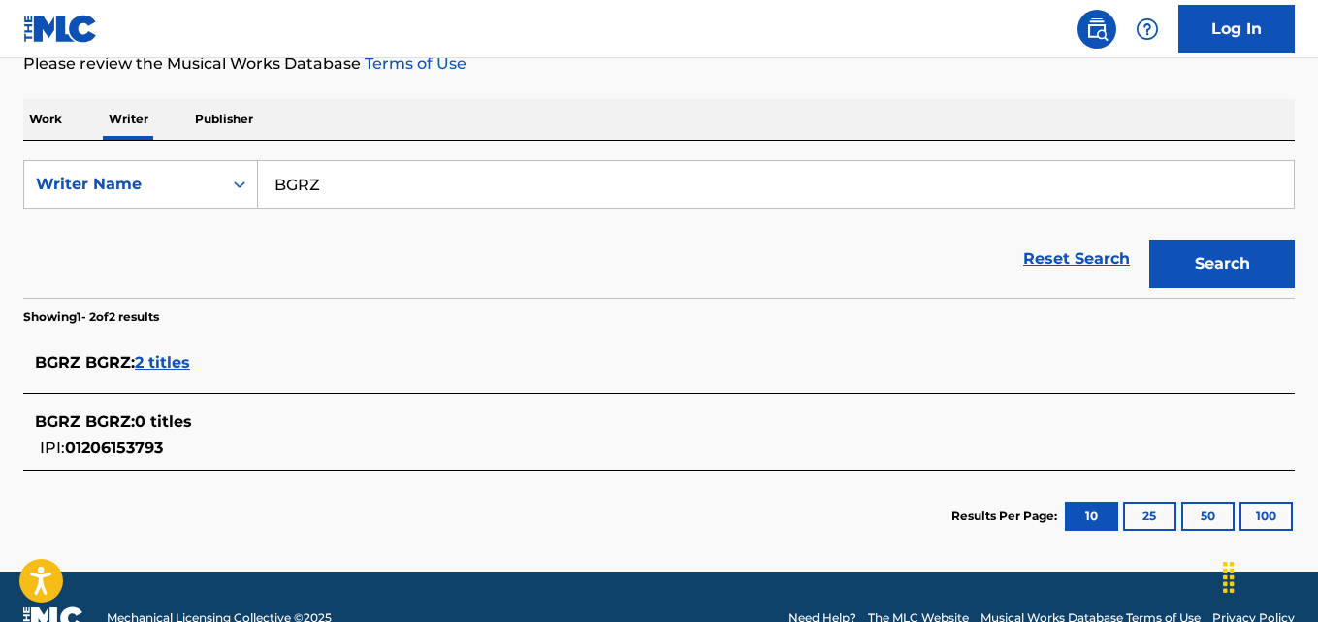
scroll to position [314, 0]
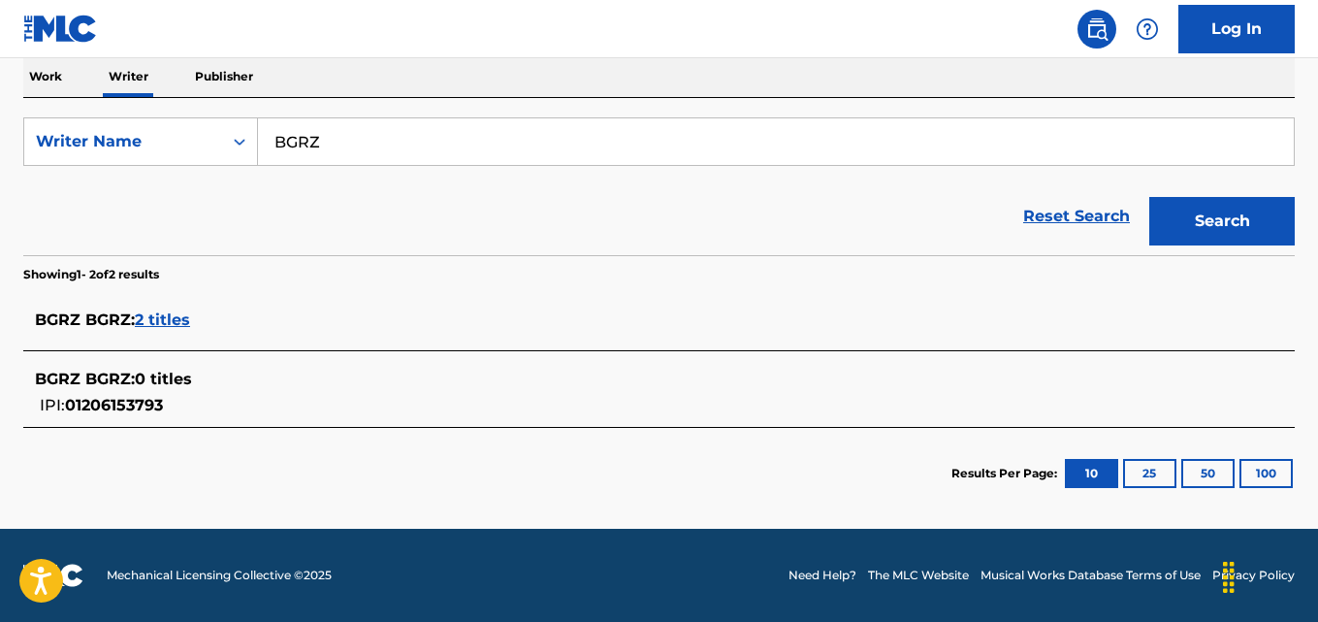
click at [162, 317] on span "2 titles" at bounding box center [162, 319] width 55 height 18
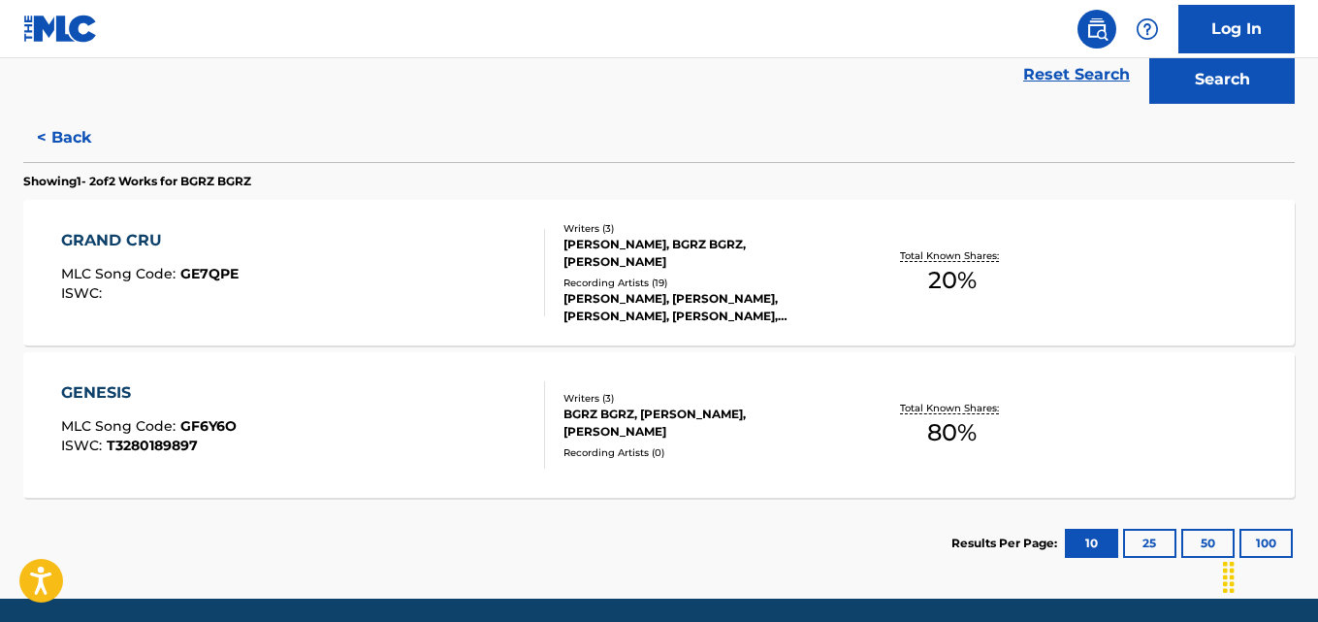
scroll to position [483, 0]
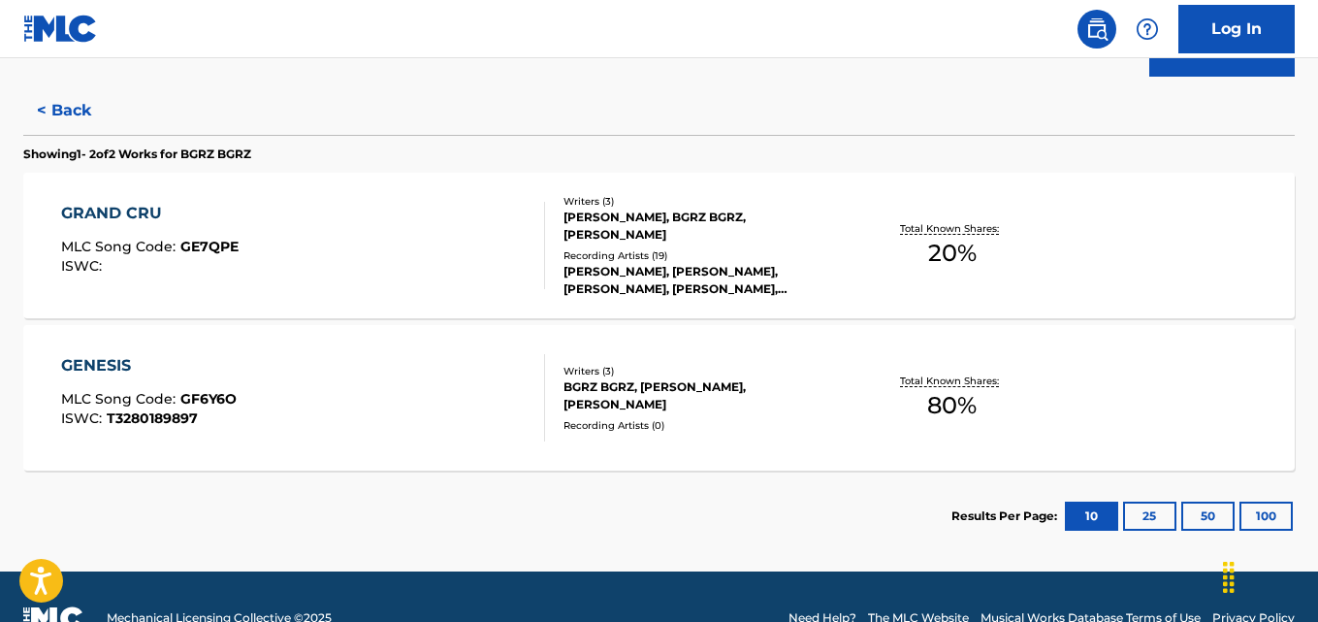
click at [993, 404] on div "Total Known Shares: 80 %" at bounding box center [952, 398] width 211 height 59
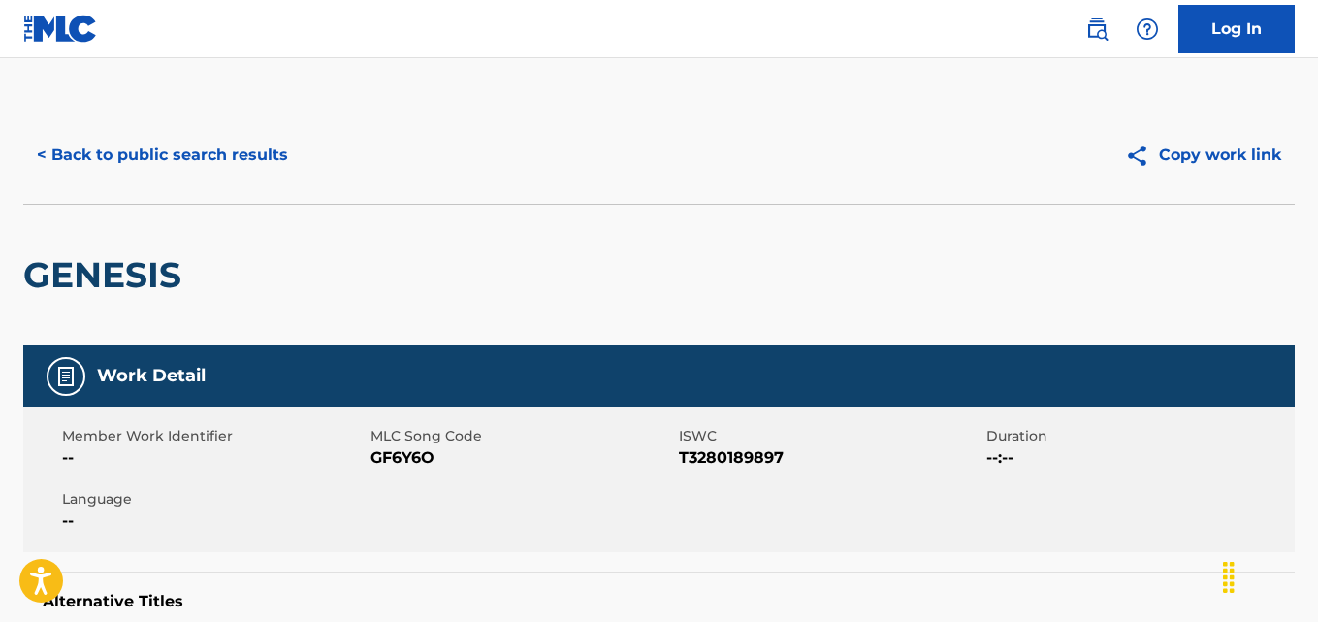
click at [211, 156] on button "< Back to public search results" at bounding box center [162, 155] width 278 height 48
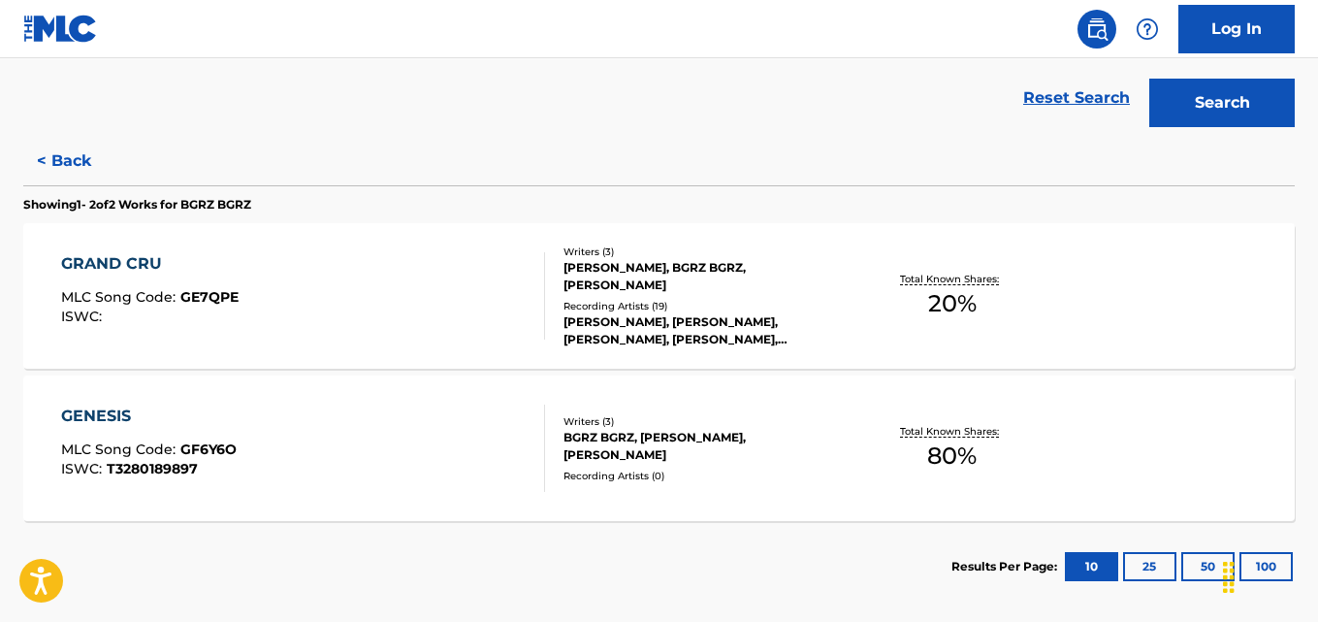
scroll to position [437, 0]
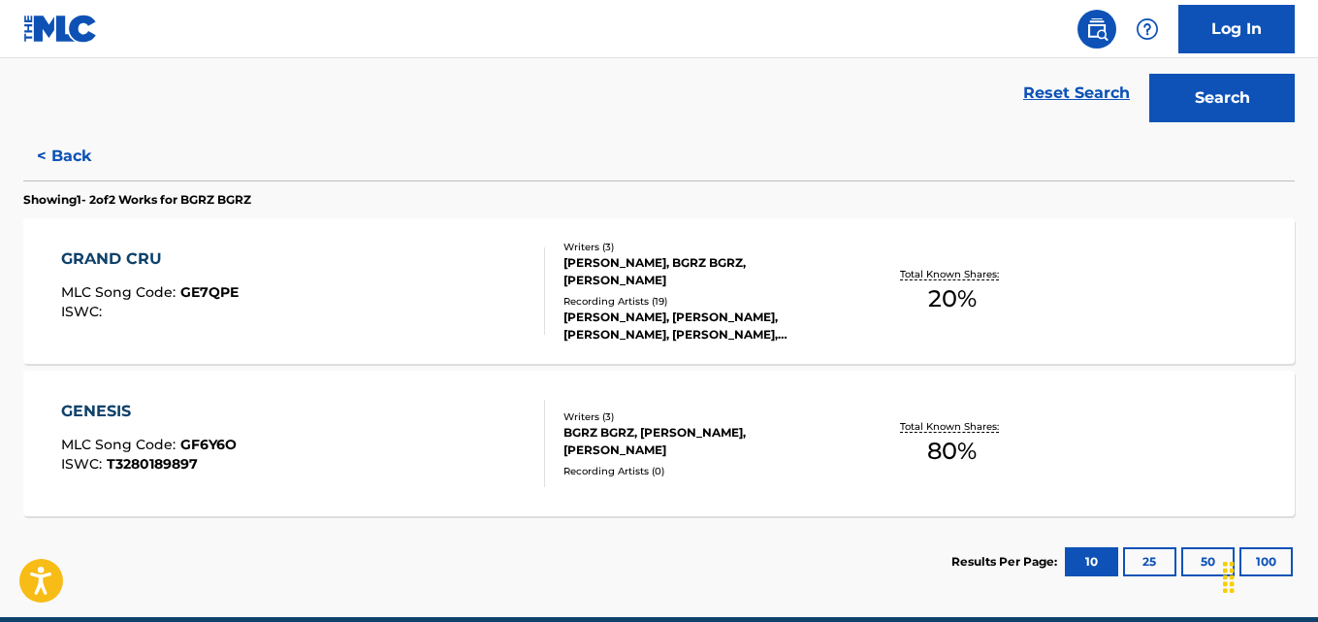
click at [998, 278] on p "Total Known Shares:" at bounding box center [952, 274] width 104 height 15
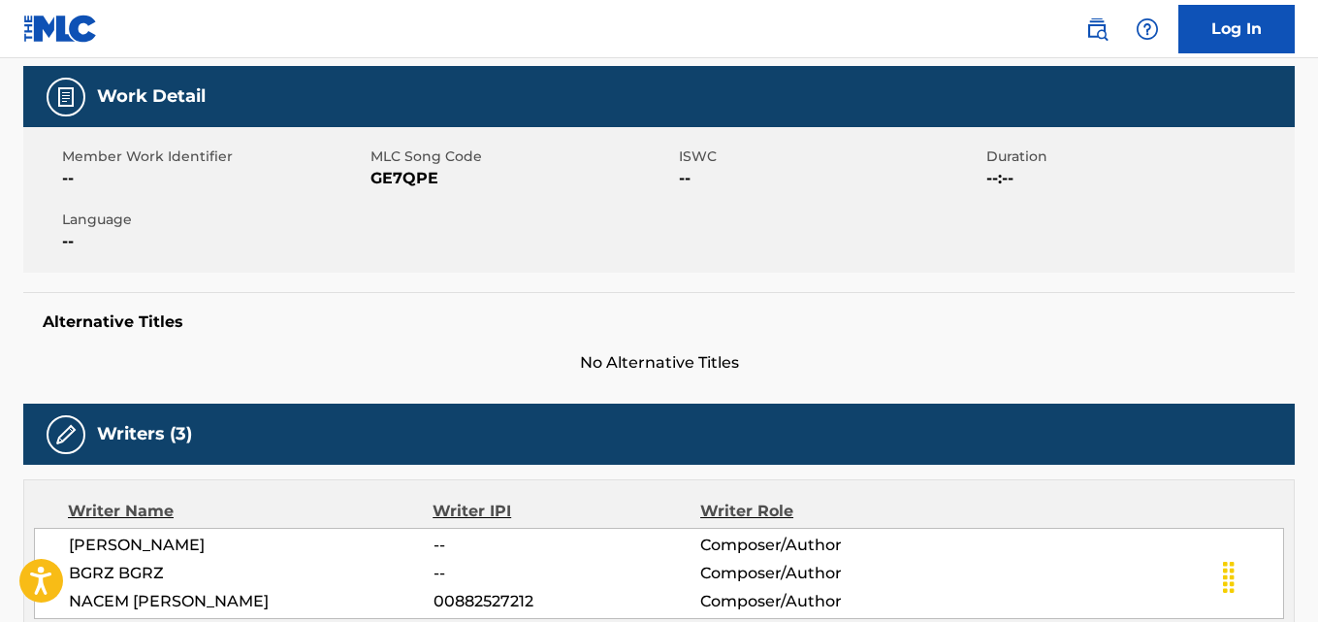
scroll to position [273, 0]
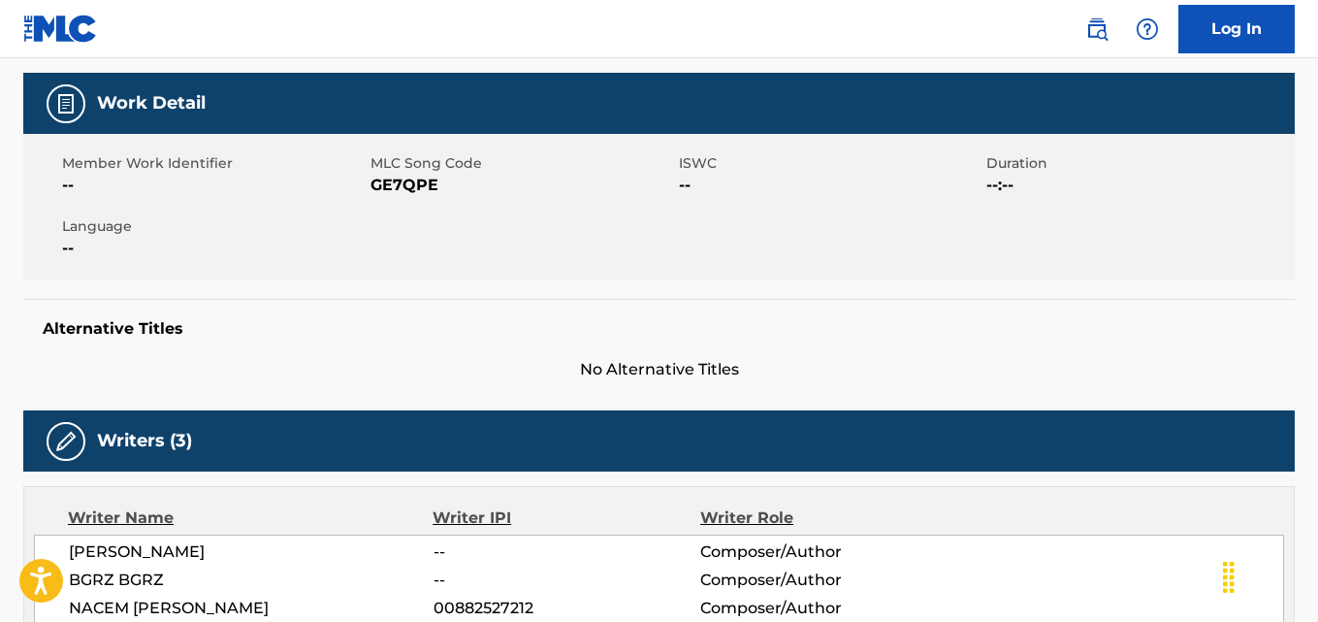
click at [432, 187] on span "GE7QPE" at bounding box center [522, 185] width 304 height 23
copy span "GE7QPE"
drag, startPoint x: 175, startPoint y: 579, endPoint x: 119, endPoint y: 584, distance: 55.5
click at [119, 584] on span "BGRZ BGRZ" at bounding box center [251, 579] width 365 height 23
copy span "BGRZ"
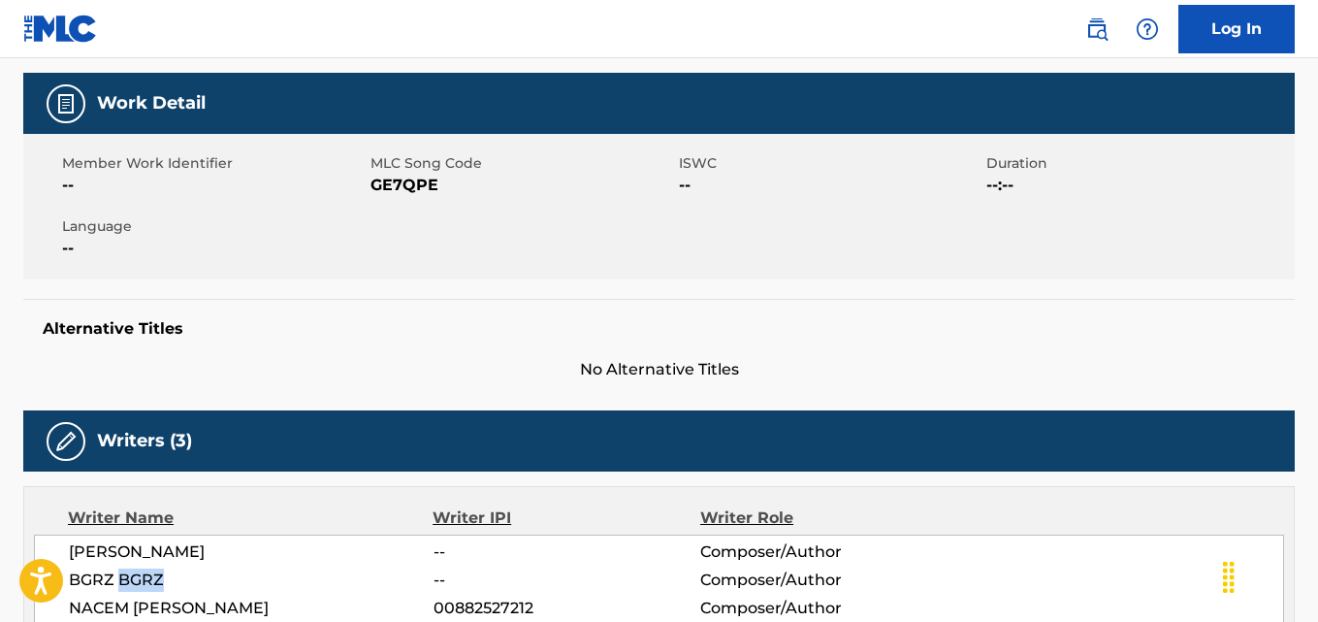
scroll to position [0, 0]
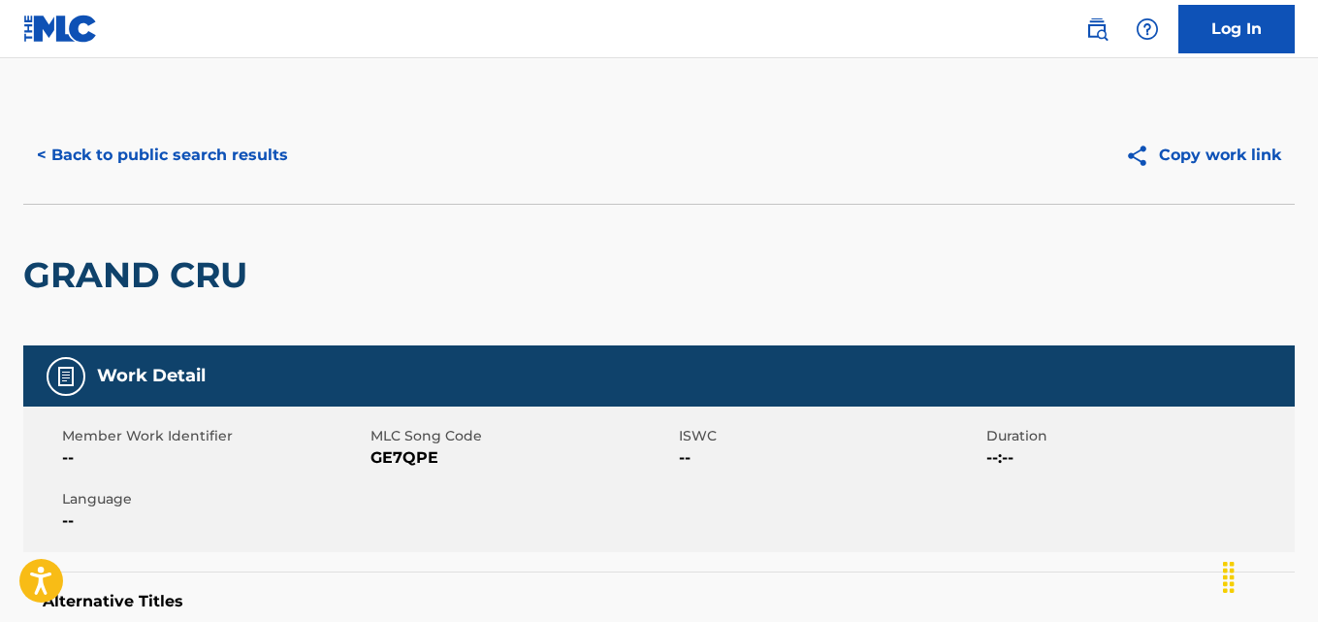
click at [243, 172] on button "< Back to public search results" at bounding box center [162, 155] width 278 height 48
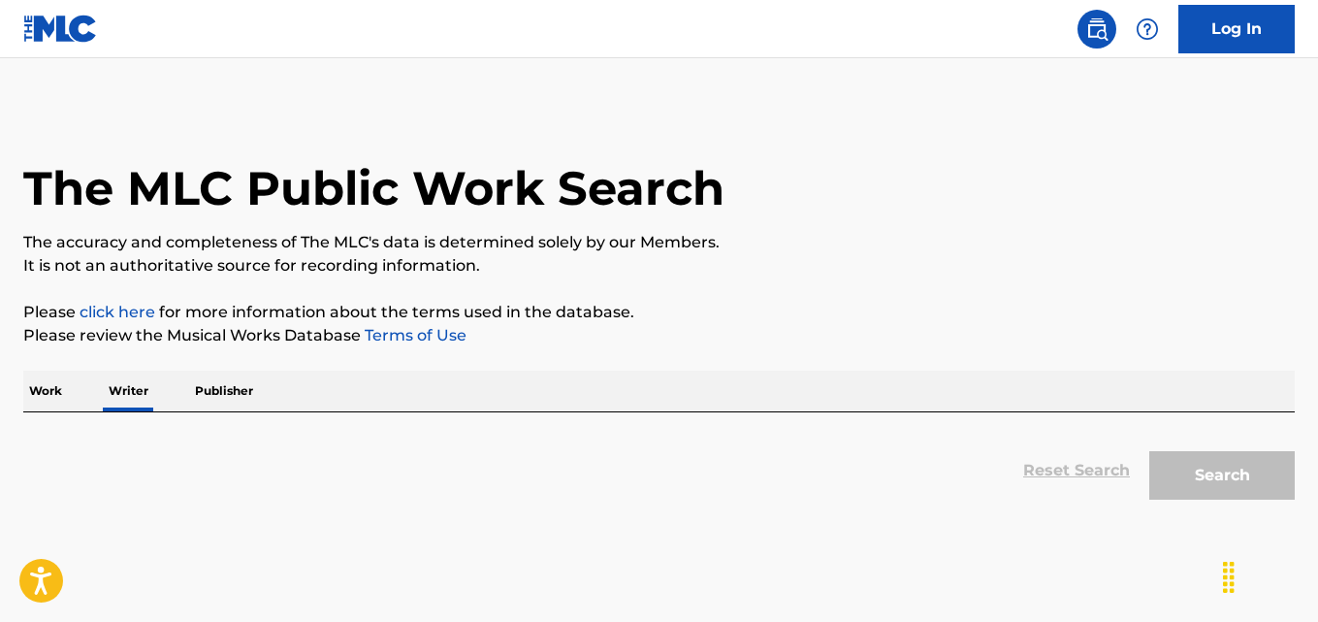
scroll to position [110, 0]
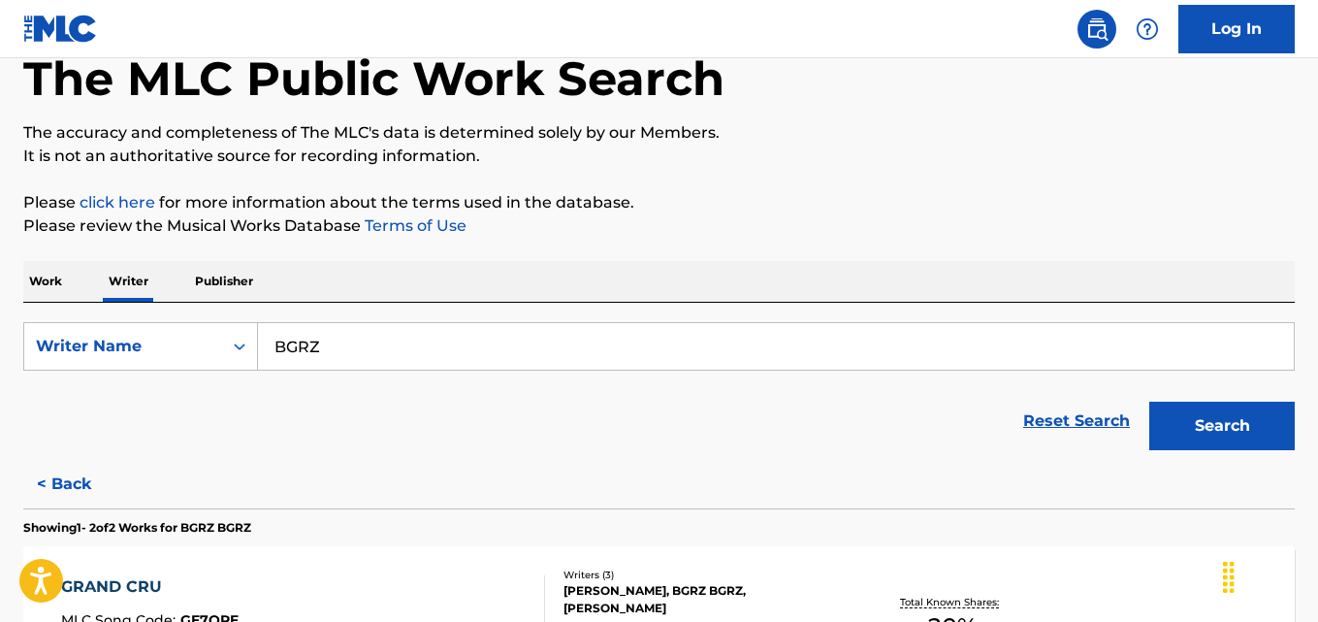
click at [529, 349] on input "BGRZ" at bounding box center [776, 346] width 1036 height 47
paste input "Rob Geory,"
type input "Rob Geory"
click at [1078, 188] on div "The MLC Public Work Search The accuracy and completeness of The MLC's data is d…" at bounding box center [659, 466] width 1318 height 938
click at [1227, 432] on button "Search" at bounding box center [1221, 426] width 145 height 48
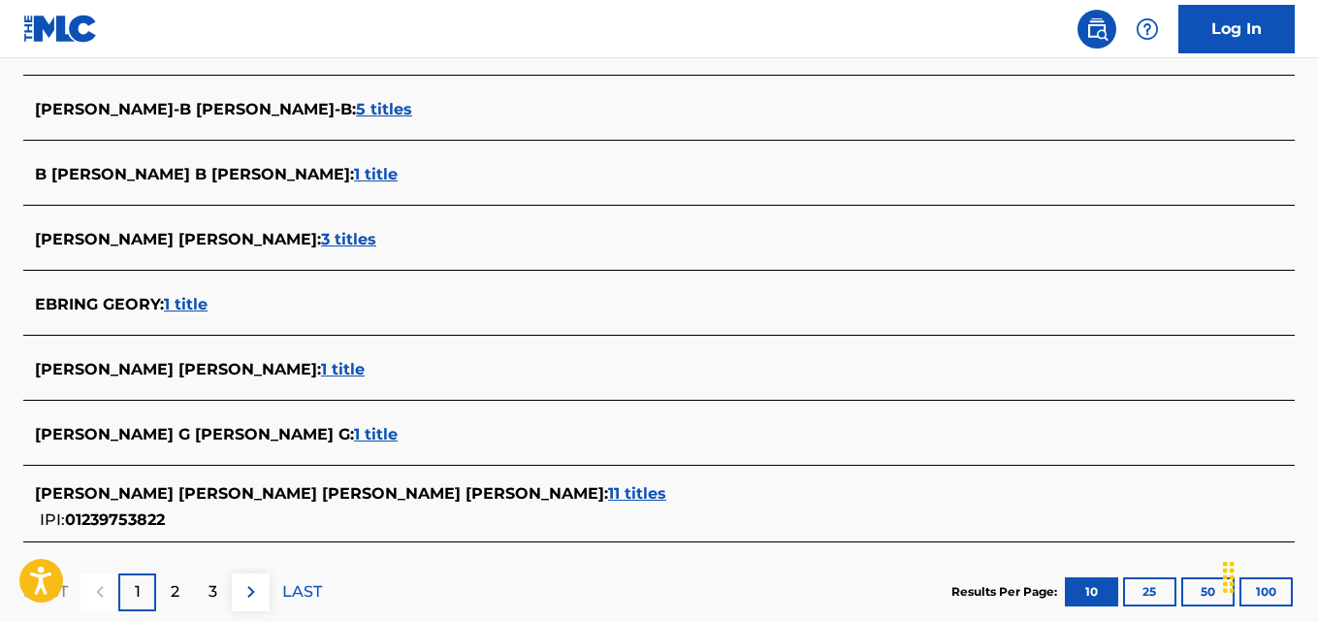
scroll to position [721, 0]
